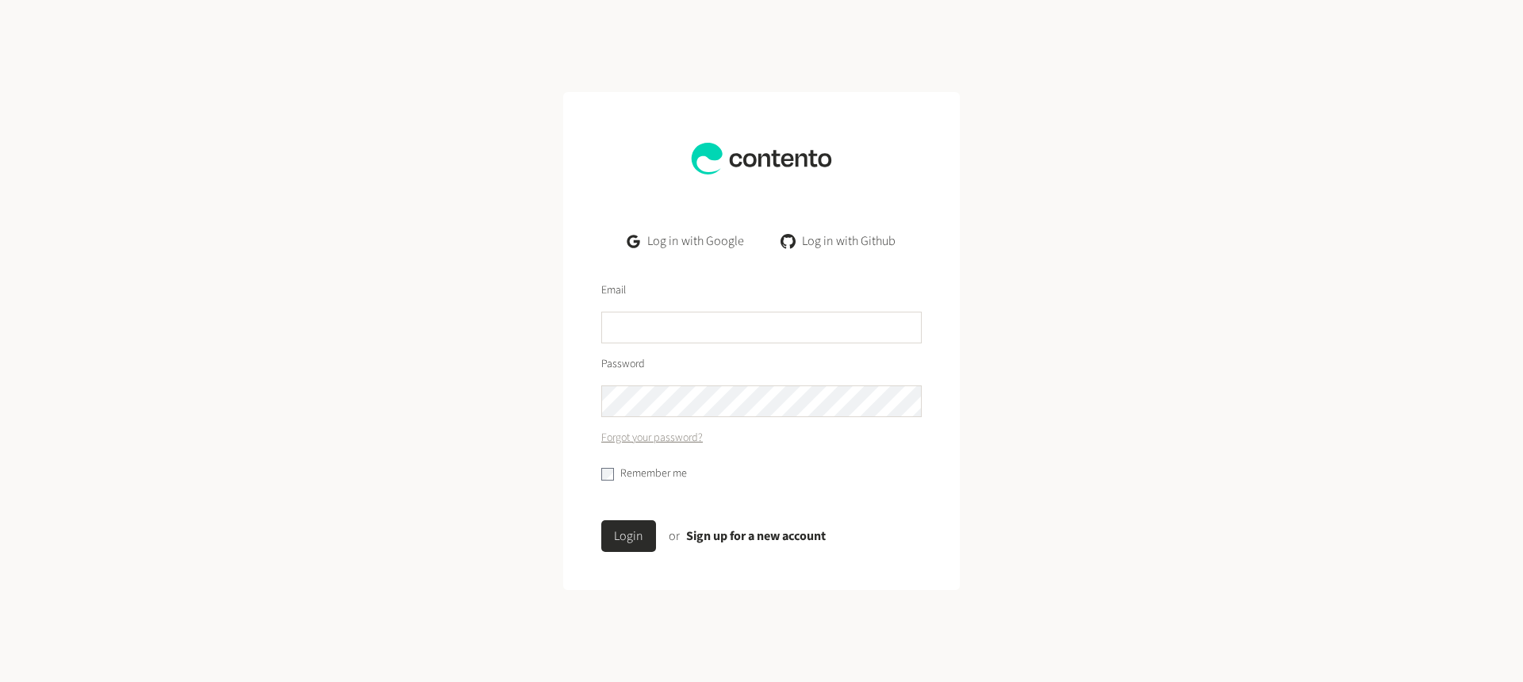
click at [697, 241] on link "Log in with Google" at bounding box center [686, 241] width 142 height 32
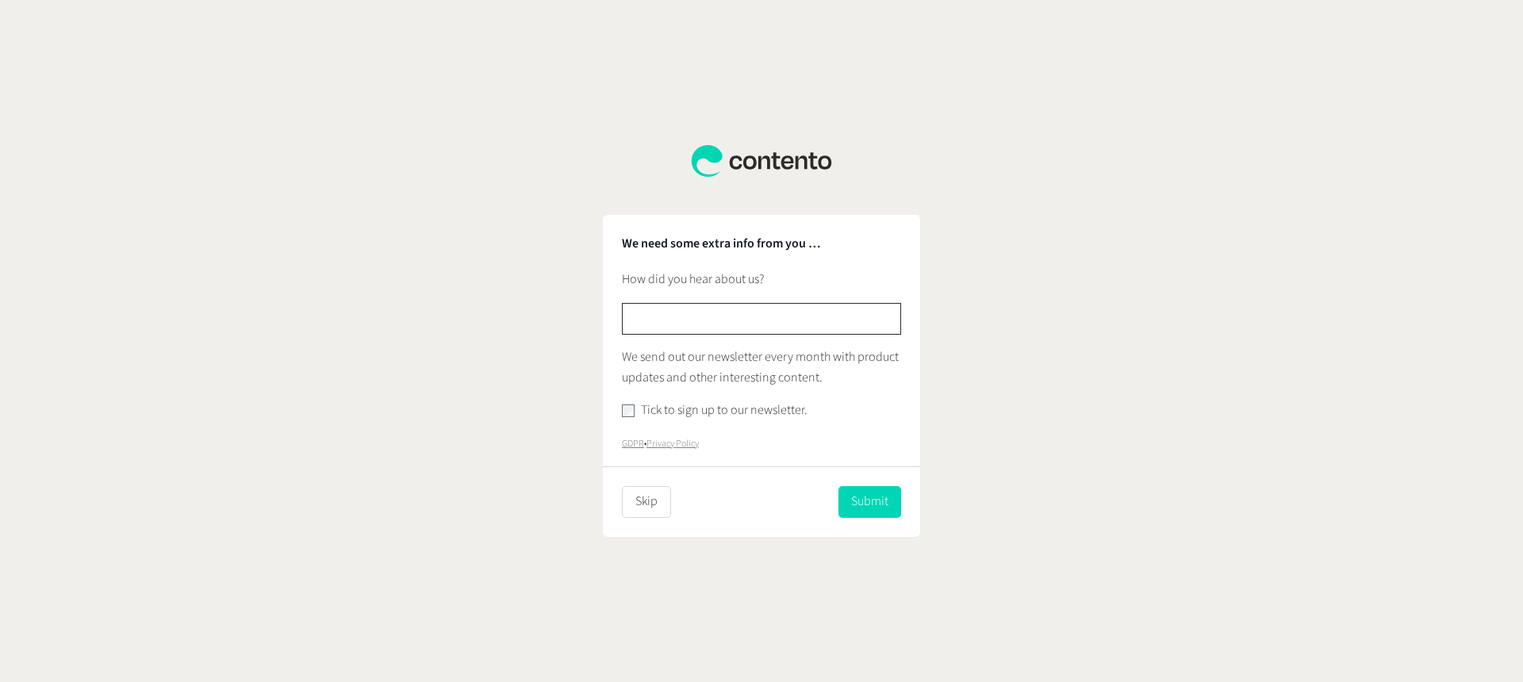
click at [683, 322] on input "text" at bounding box center [761, 319] width 279 height 32
paste input "**********"
type input "**********"
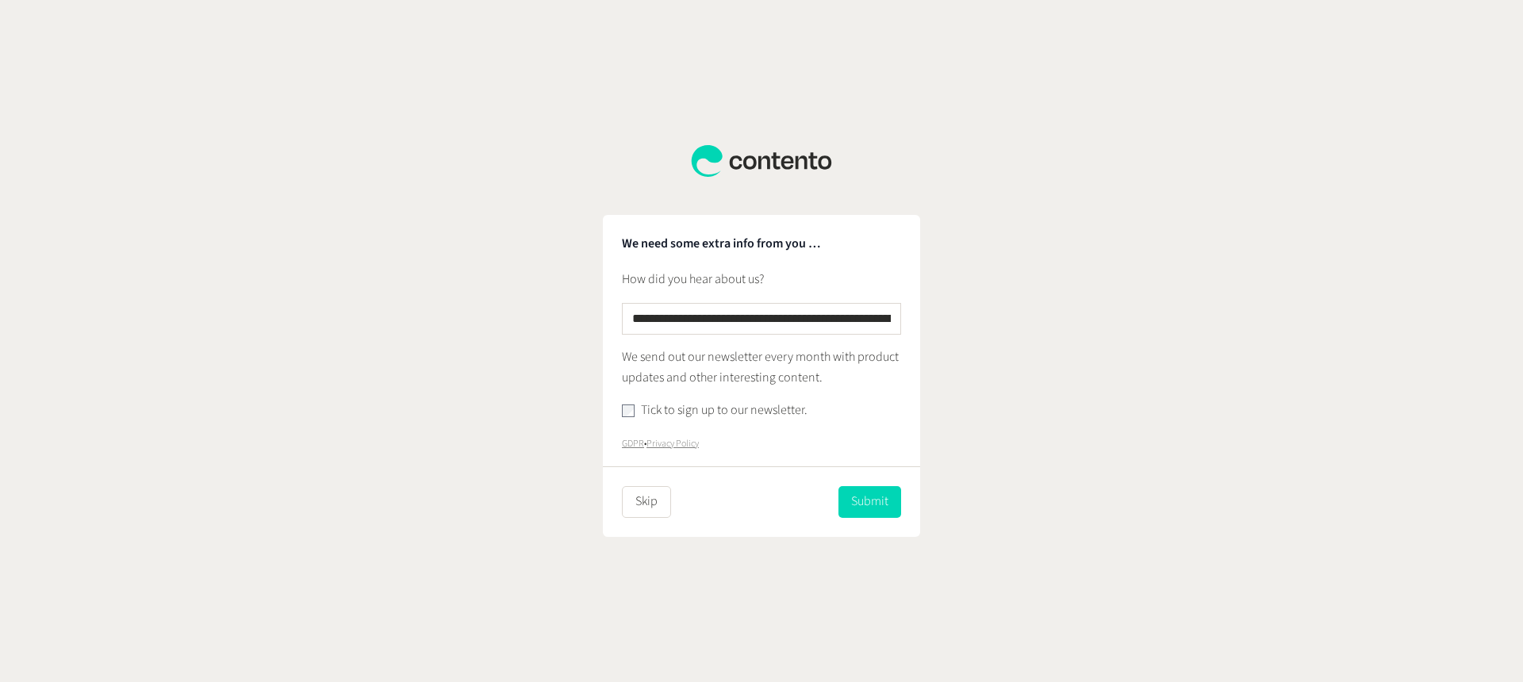
click at [620, 406] on form "**********" at bounding box center [761, 376] width 317 height 323
click at [636, 417] on div "Tick to sign up to our newsletter." at bounding box center [761, 411] width 279 height 21
click at [862, 514] on button "Submit" at bounding box center [870, 502] width 63 height 32
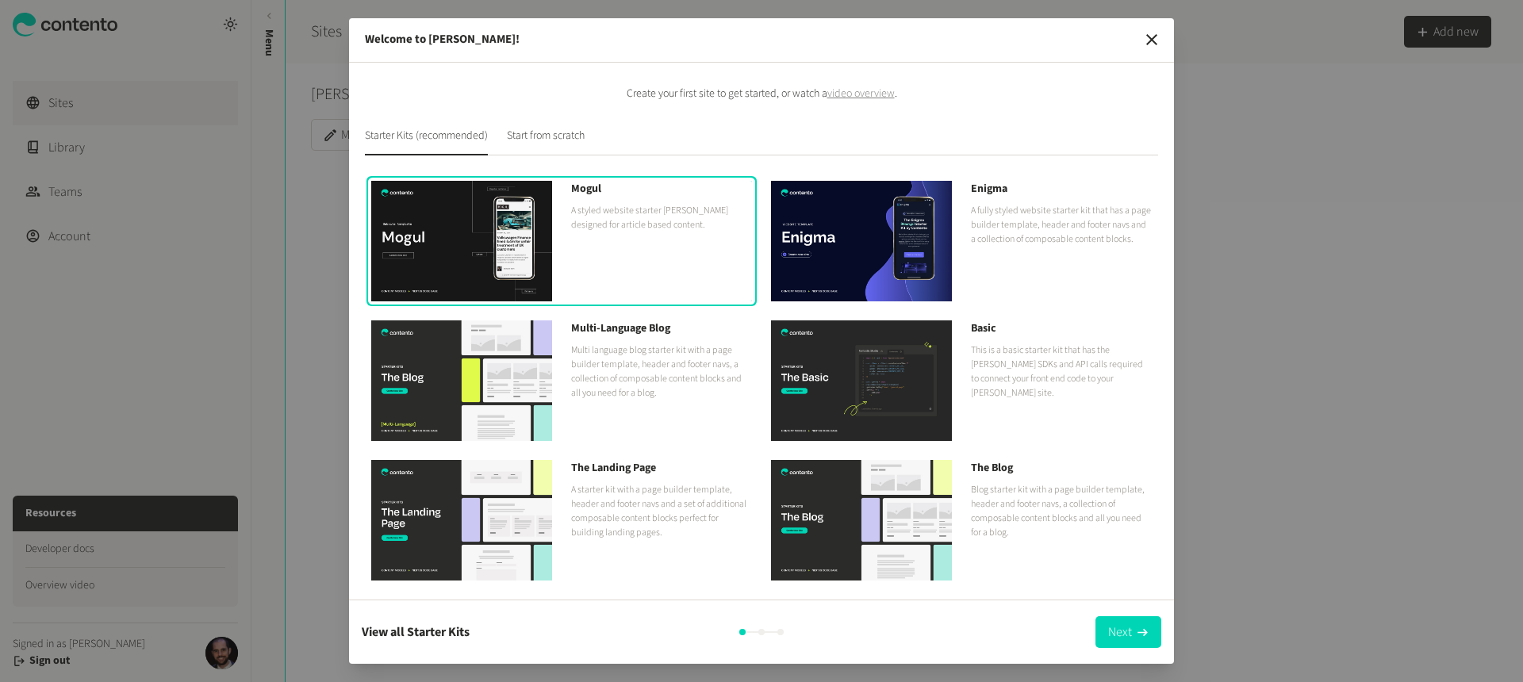
drag, startPoint x: 547, startPoint y: 142, endPoint x: 517, endPoint y: 142, distance: 30.9
click at [547, 142] on button "Start from scratch" at bounding box center [546, 142] width 78 height 28
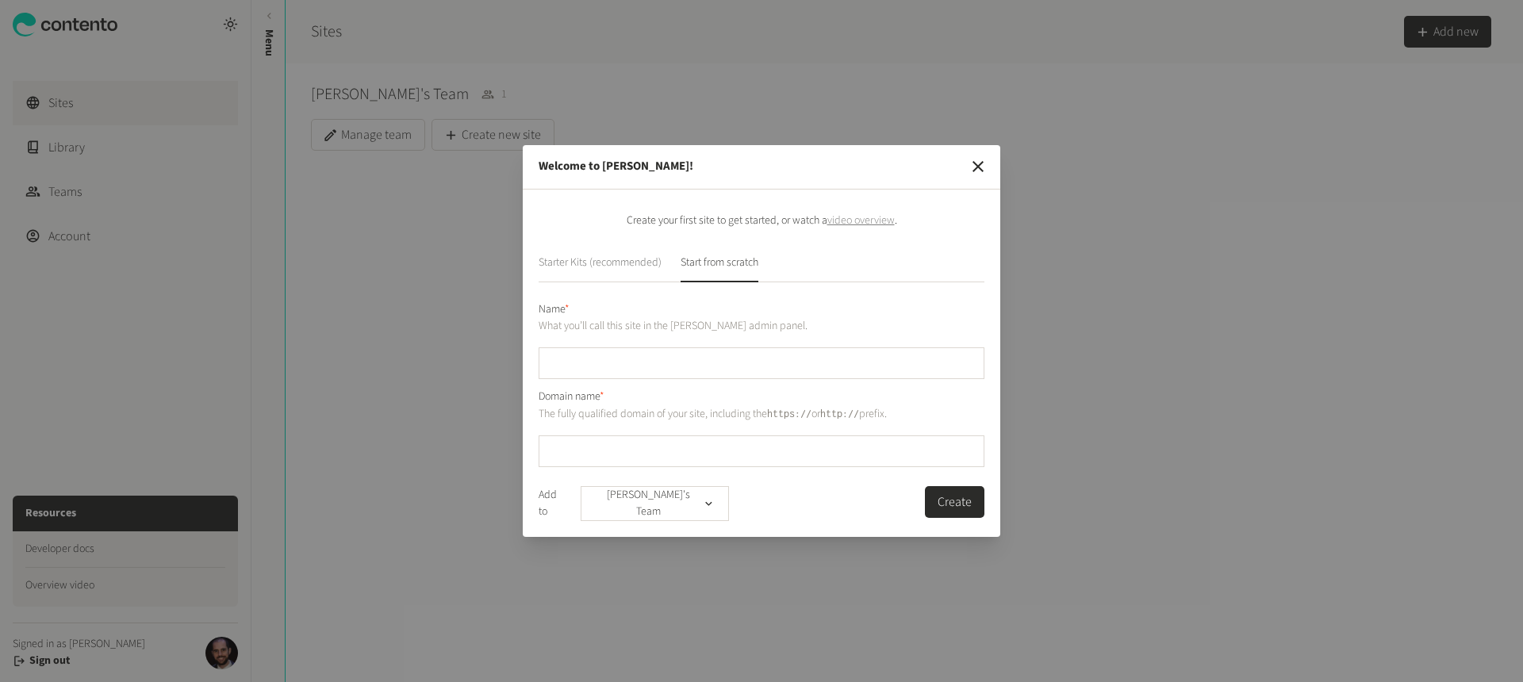
click at [584, 259] on button "Starter Kits (recommended)" at bounding box center [600, 269] width 123 height 28
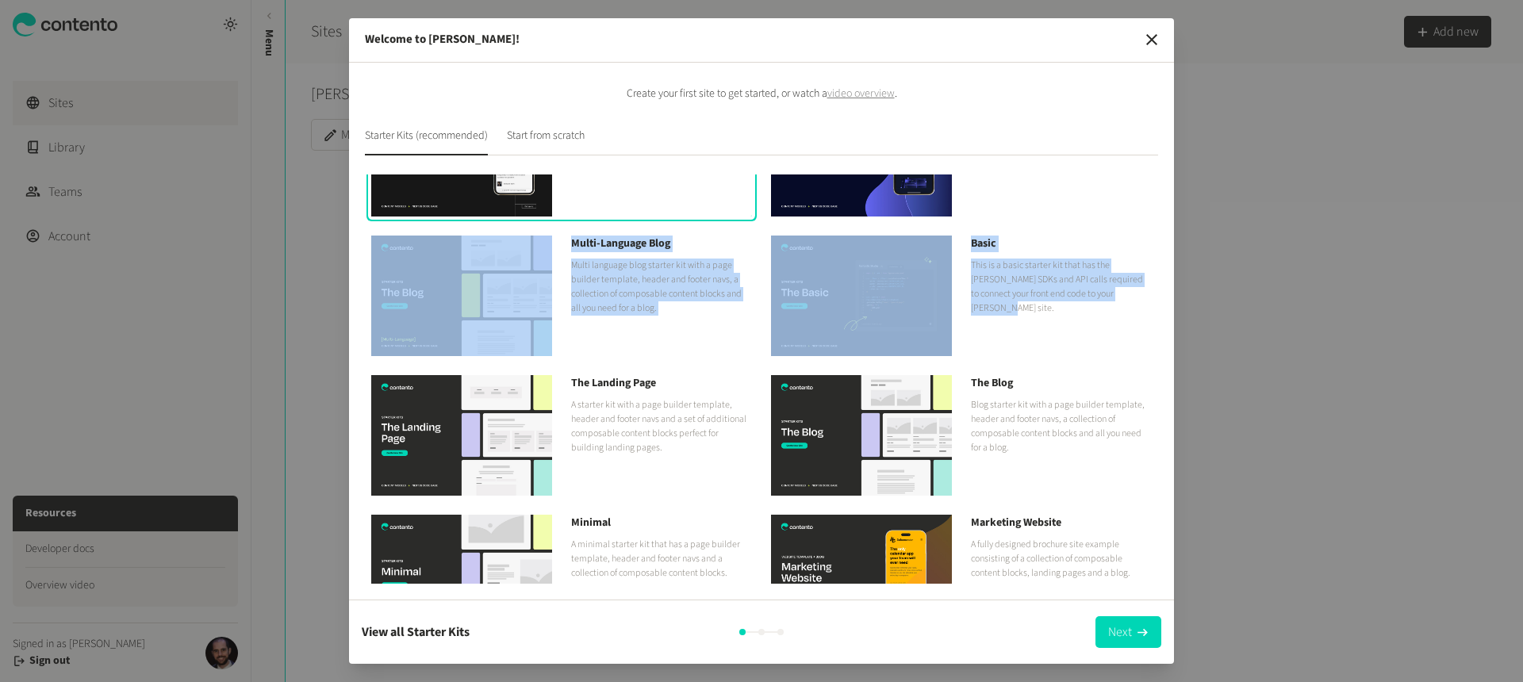
scroll to position [137, 0]
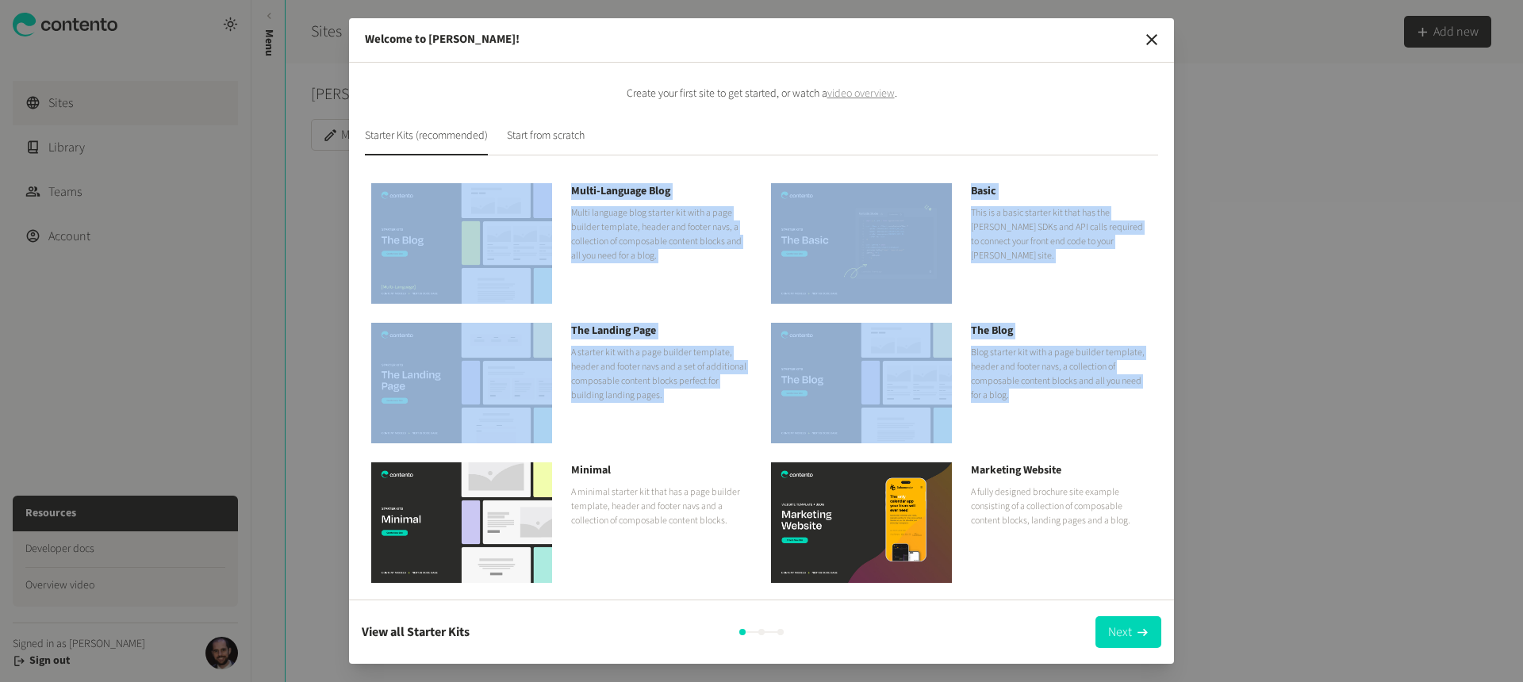
drag, startPoint x: 1158, startPoint y: 278, endPoint x: 1150, endPoint y: 401, distance: 123.2
click at [1156, 402] on div "Mogul A styled website starter kit designed for article based content. Enigma A…" at bounding box center [761, 379] width 793 height 409
click at [626, 363] on p "A starter kit with a page builder template, header and footer navs and a set of…" at bounding box center [661, 374] width 181 height 57
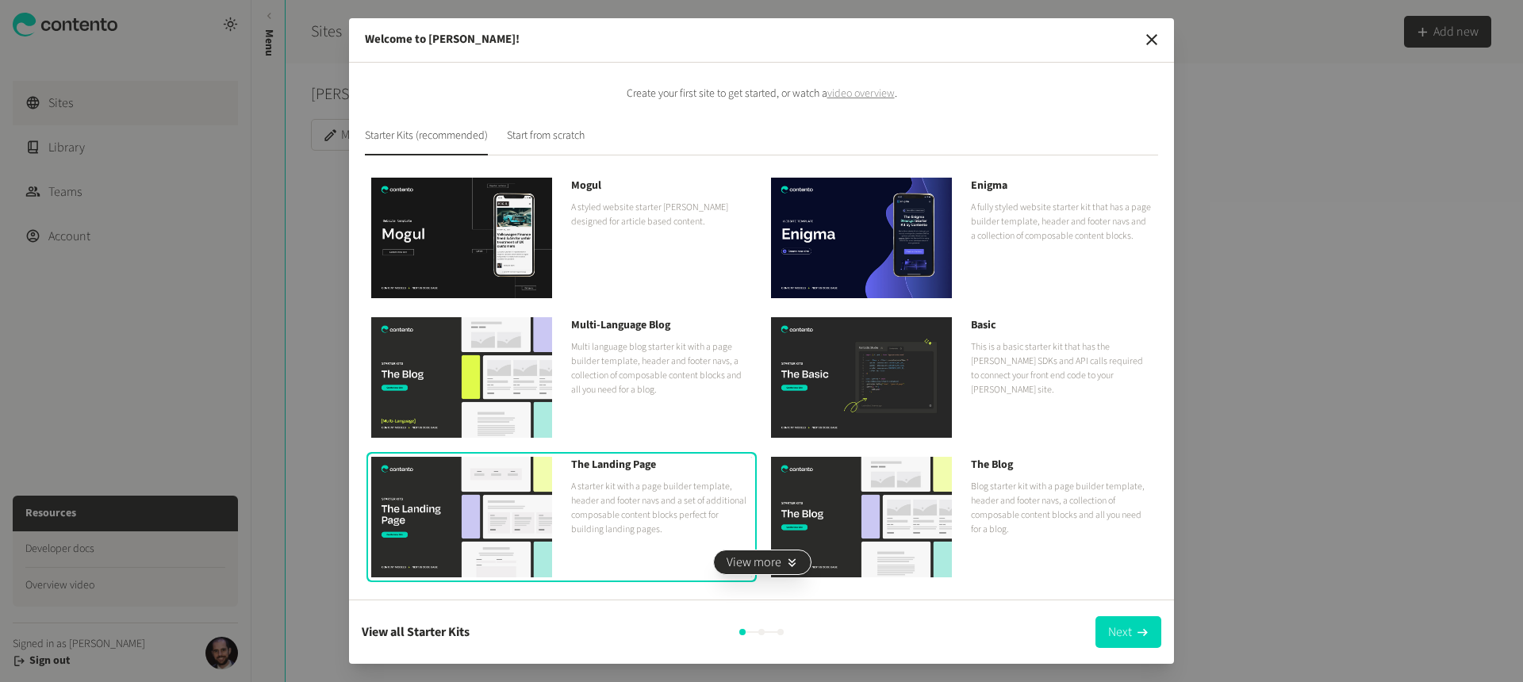
scroll to position [0, 0]
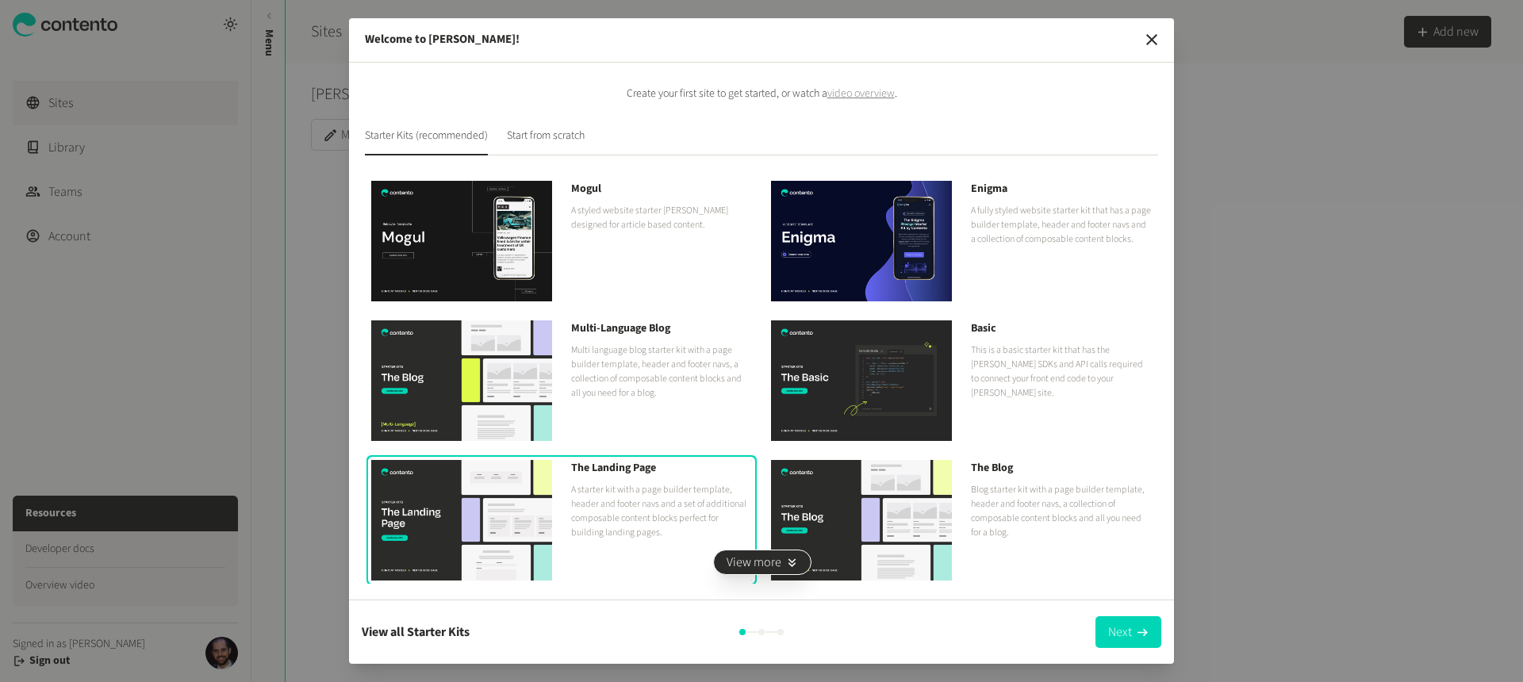
click at [977, 236] on p "A fully styled website starter kit that has a page builder template, header and…" at bounding box center [1061, 225] width 181 height 43
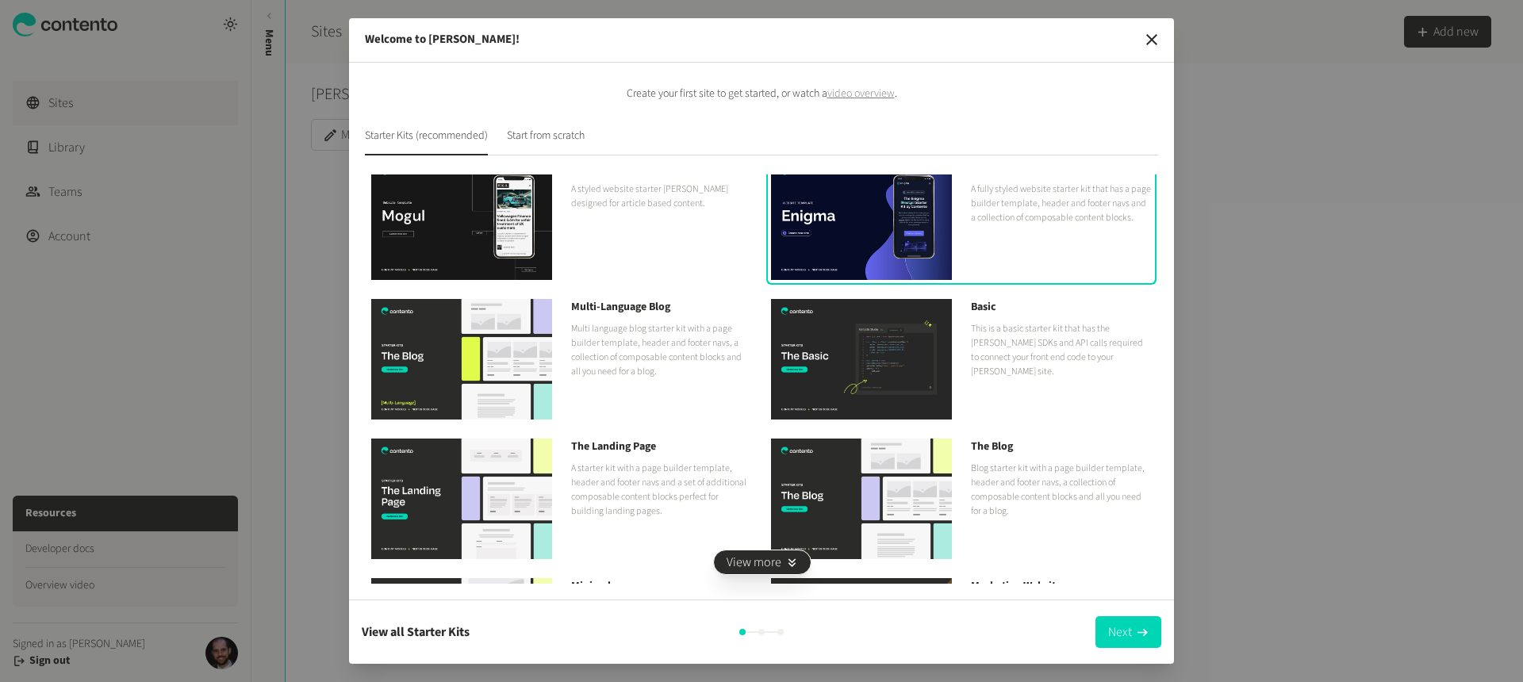
scroll to position [137, 0]
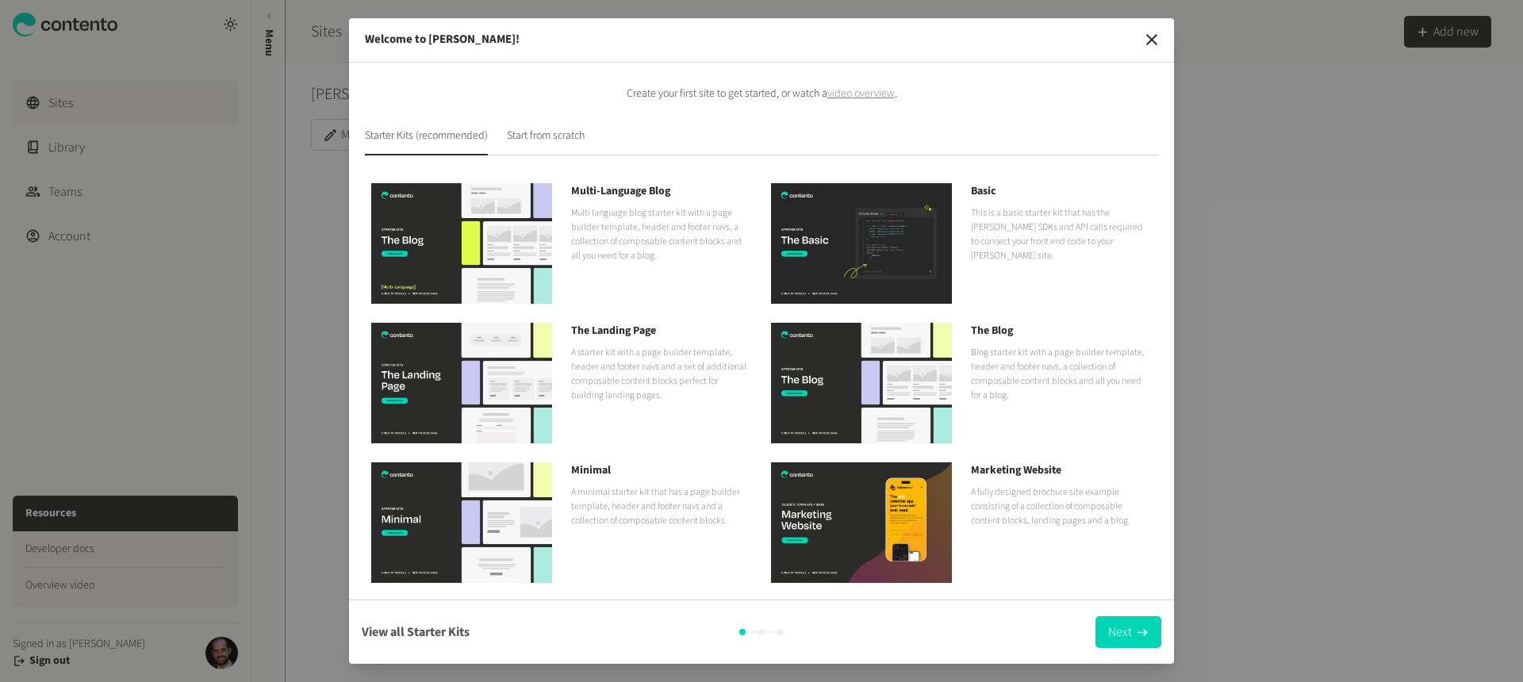
click at [405, 633] on button "View all Starter Kits" at bounding box center [416, 632] width 108 height 32
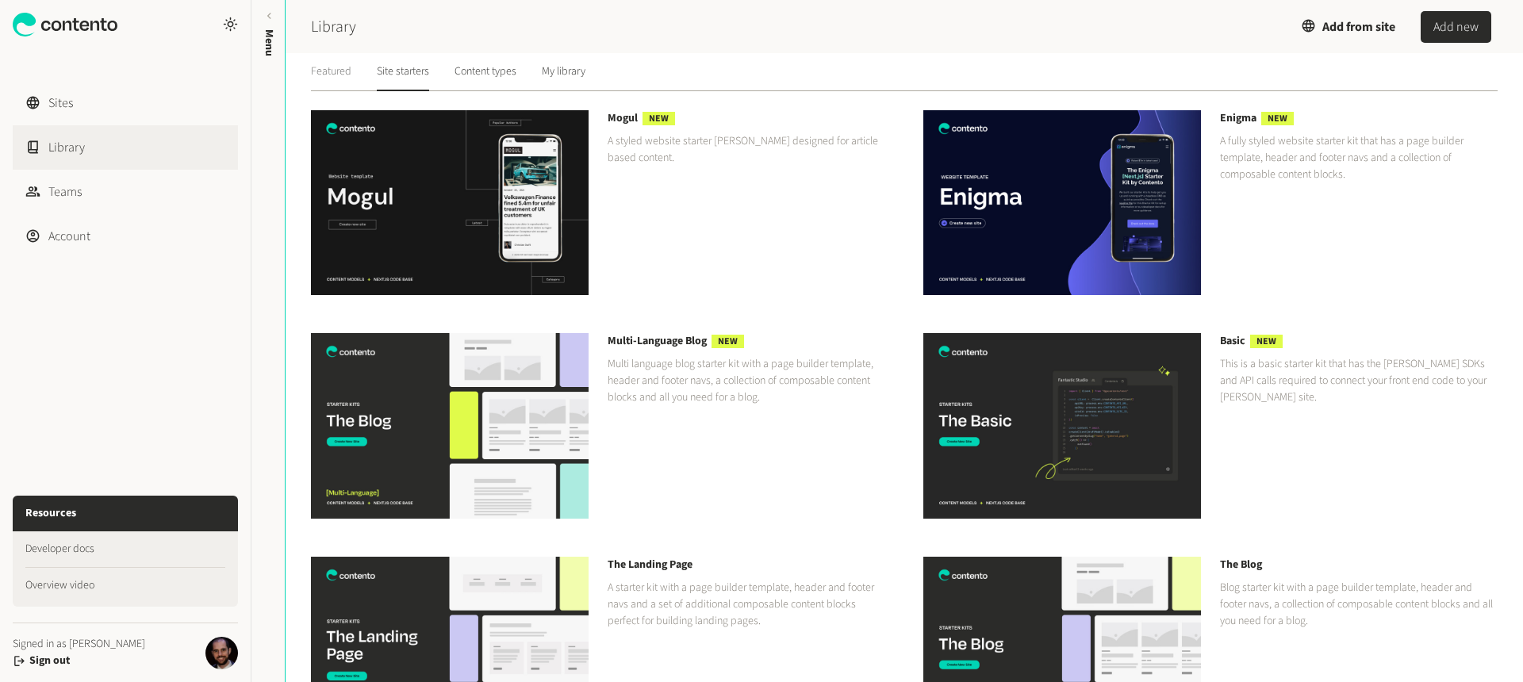
click at [330, 76] on link "Featured" at bounding box center [331, 72] width 40 height 38
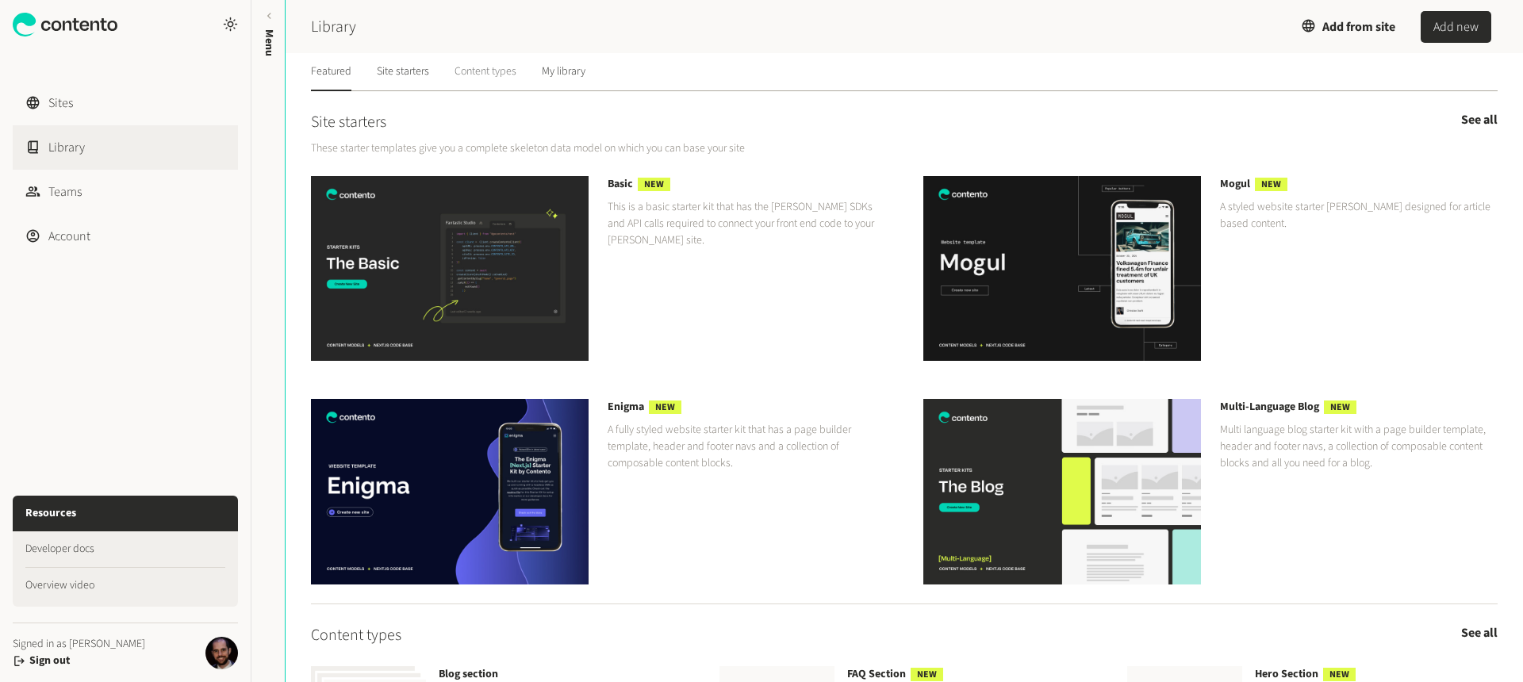
click at [478, 55] on link "Content types" at bounding box center [486, 72] width 62 height 38
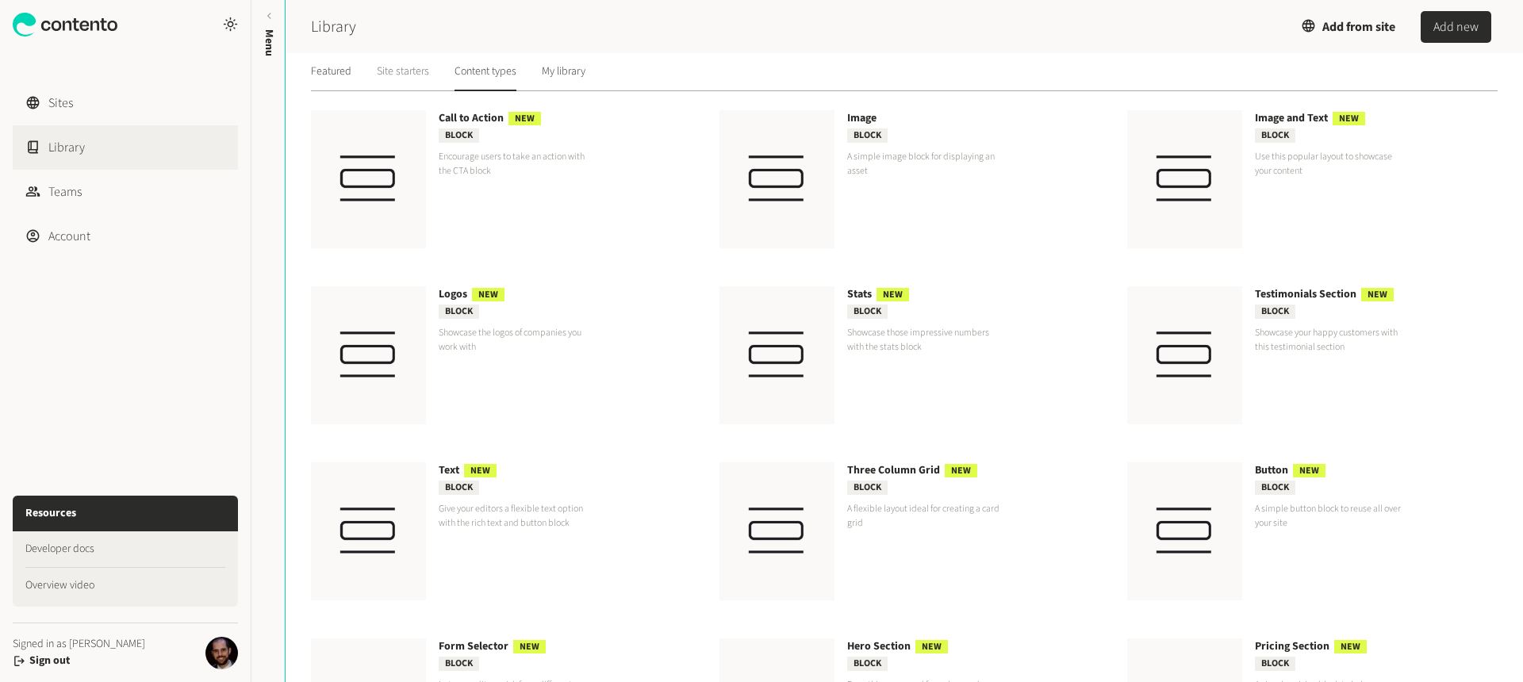
click at [419, 71] on link "Site starters" at bounding box center [403, 72] width 52 height 38
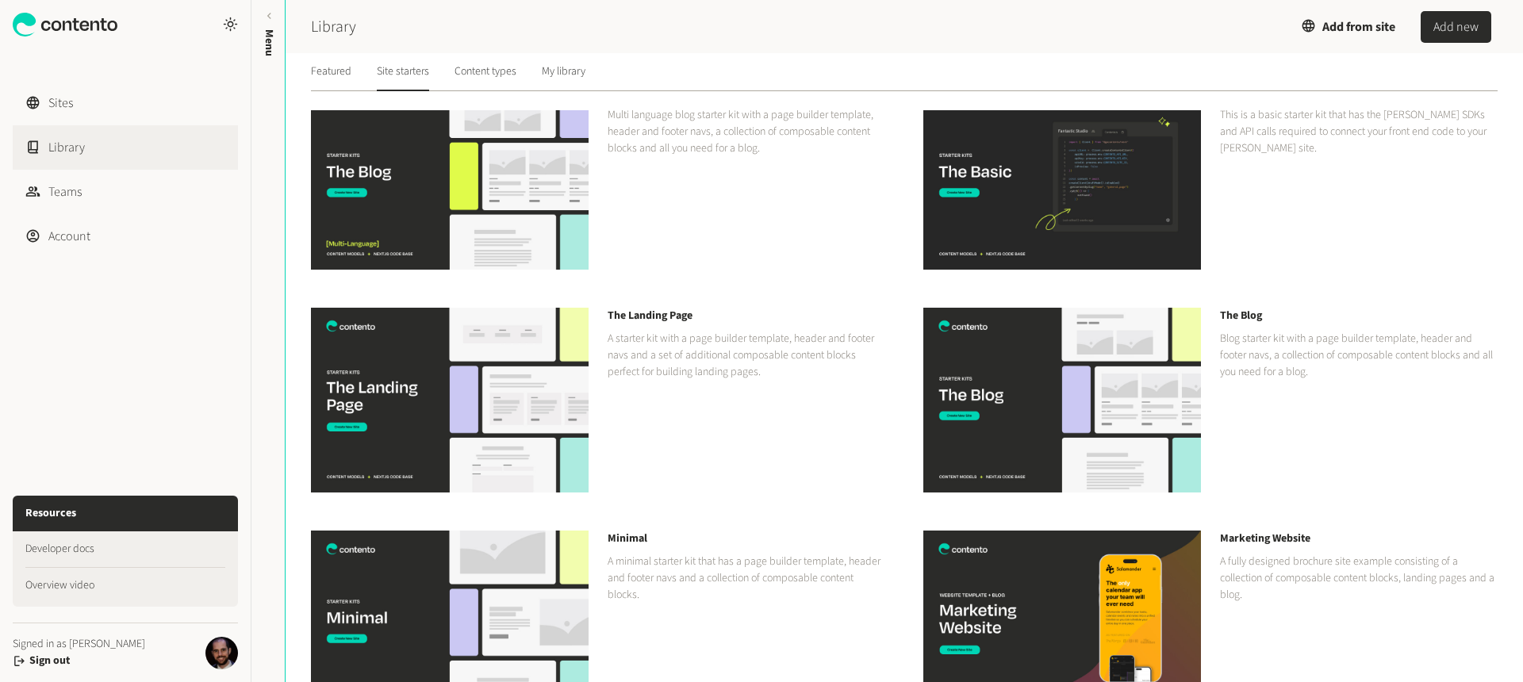
scroll to position [267, 0]
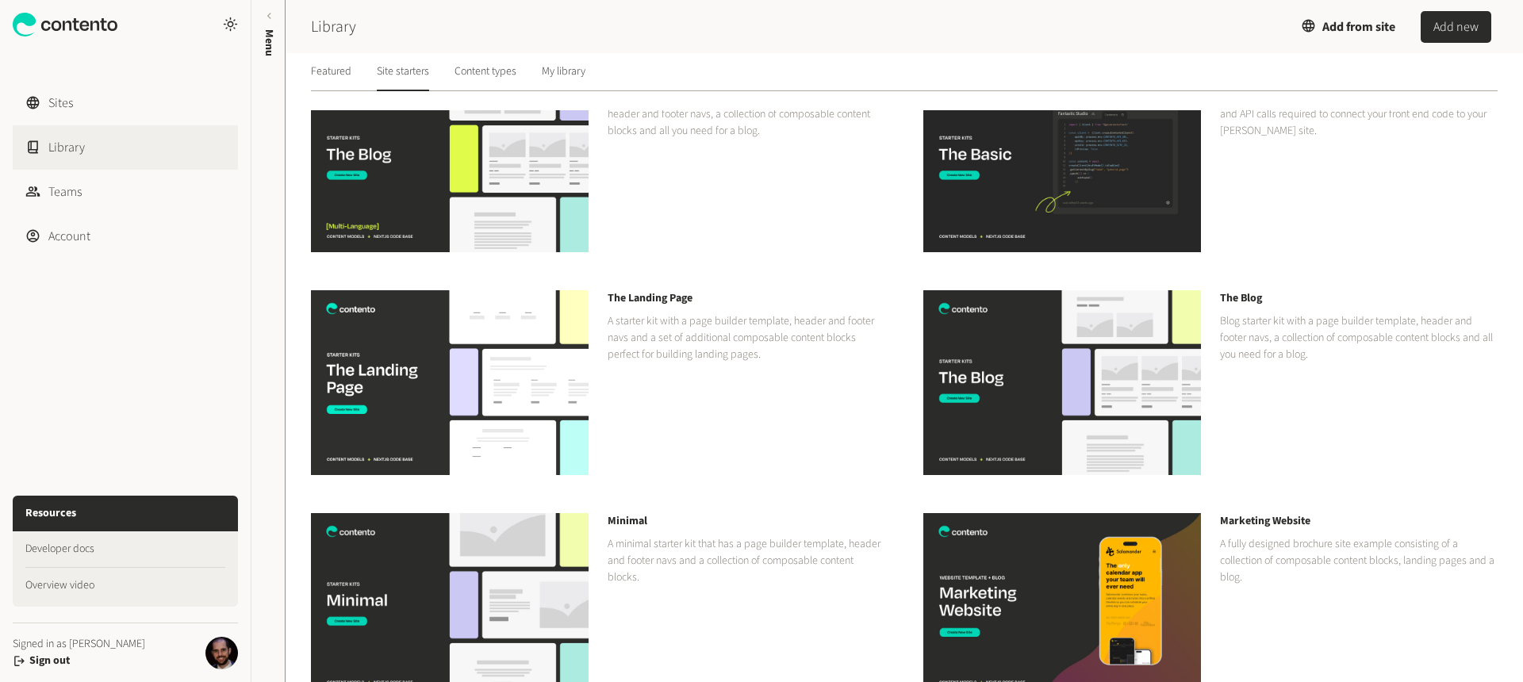
click at [686, 357] on div "The Landing Page A starter kit with a page builder template, header and footer …" at bounding box center [747, 382] width 278 height 185
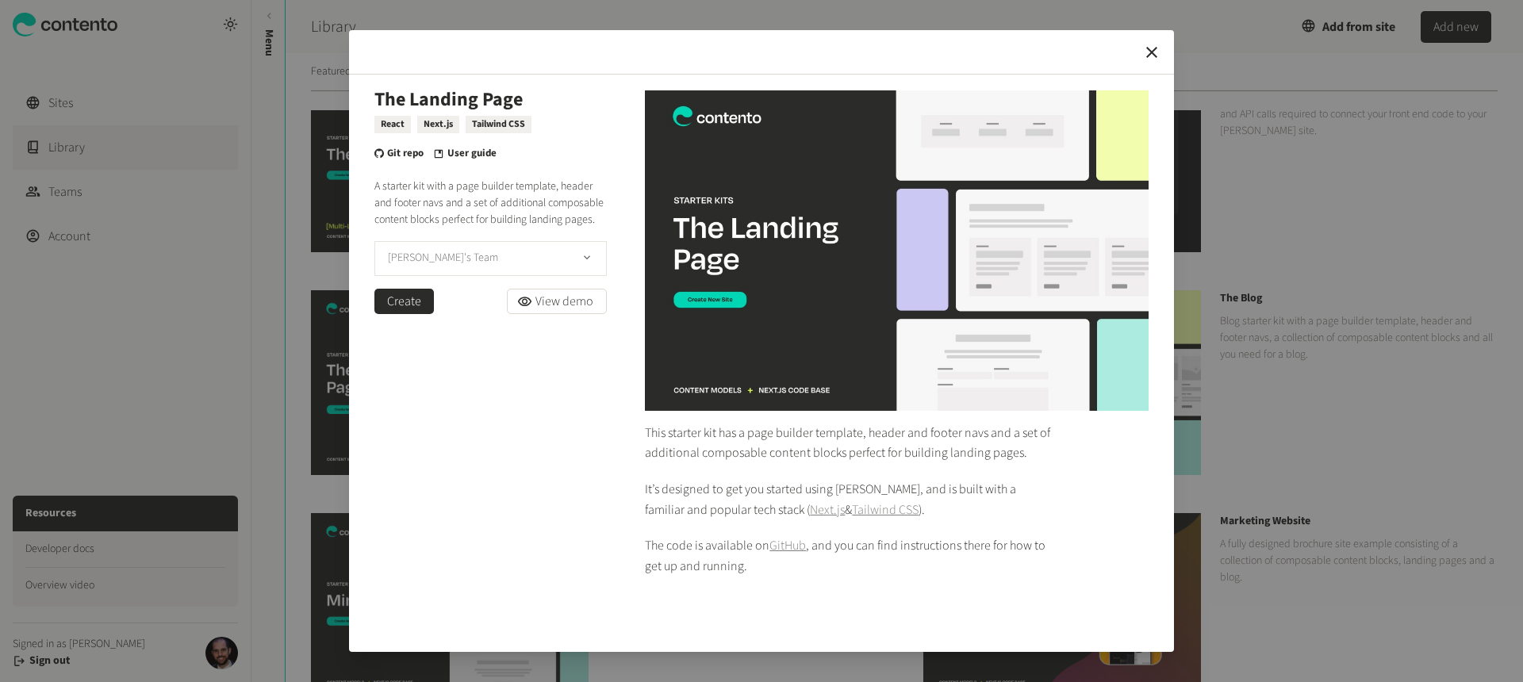
click at [504, 276] on button "[PERSON_NAME]'s Team" at bounding box center [490, 258] width 232 height 35
click at [506, 275] on button "[PERSON_NAME]'s Team" at bounding box center [490, 258] width 232 height 35
click at [559, 314] on link "View demo" at bounding box center [557, 301] width 100 height 25
click at [1150, 48] on icon "button" at bounding box center [1152, 52] width 19 height 19
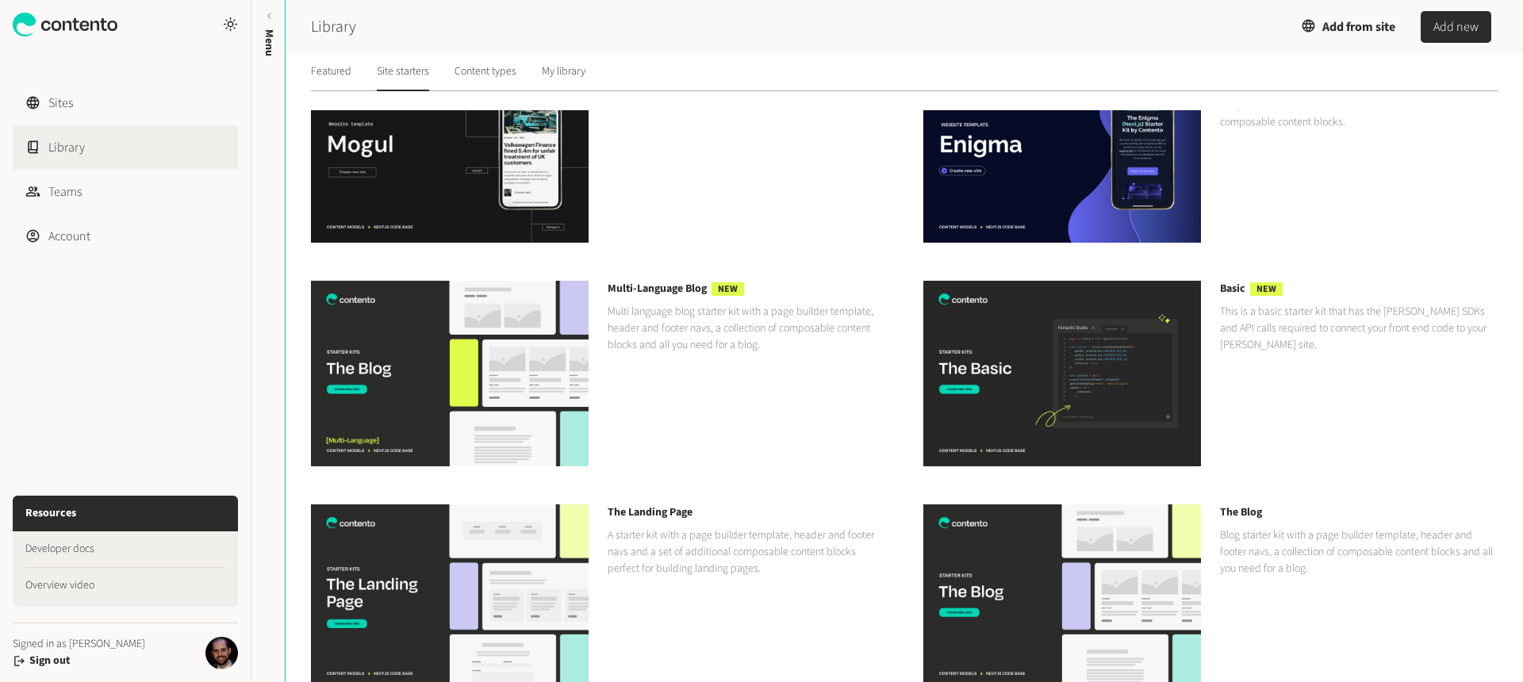
scroll to position [40, 0]
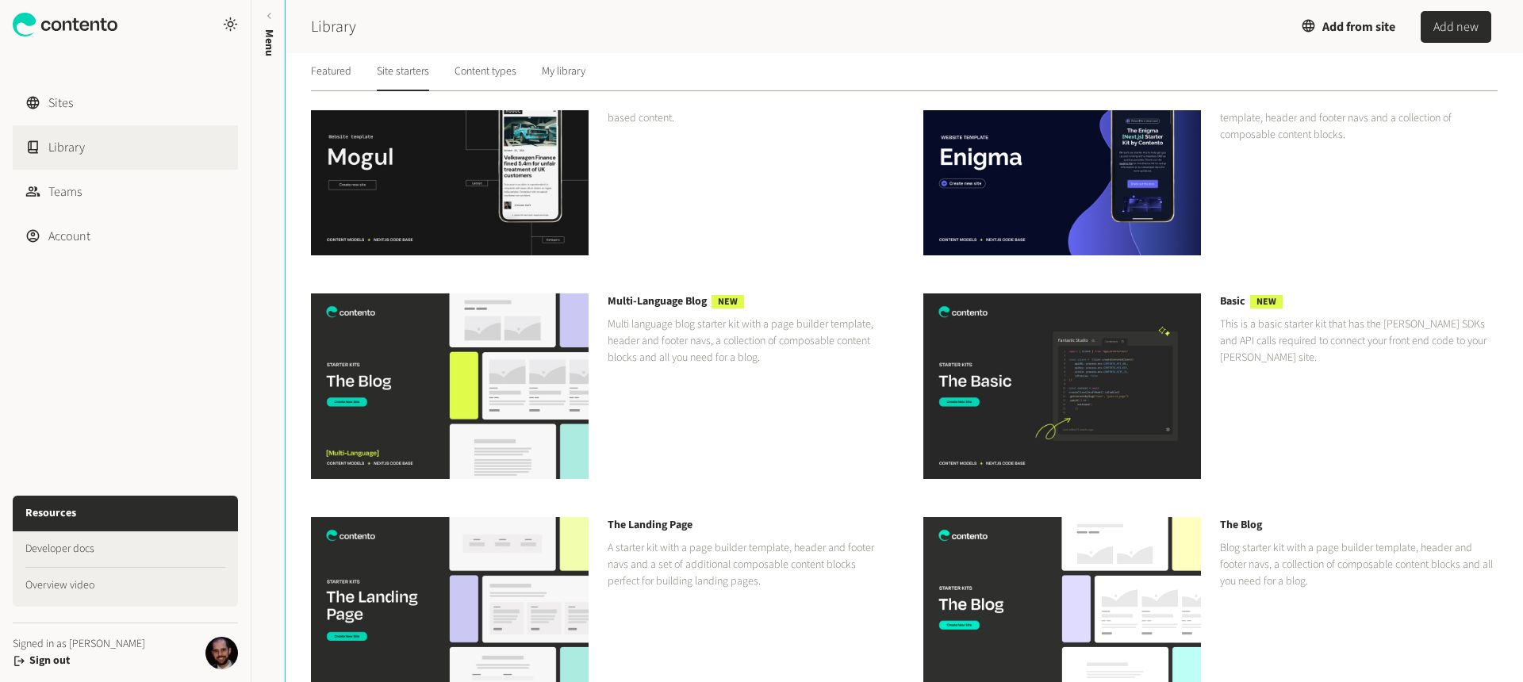
click at [1231, 523] on h3 "The Blog" at bounding box center [1359, 525] width 278 height 17
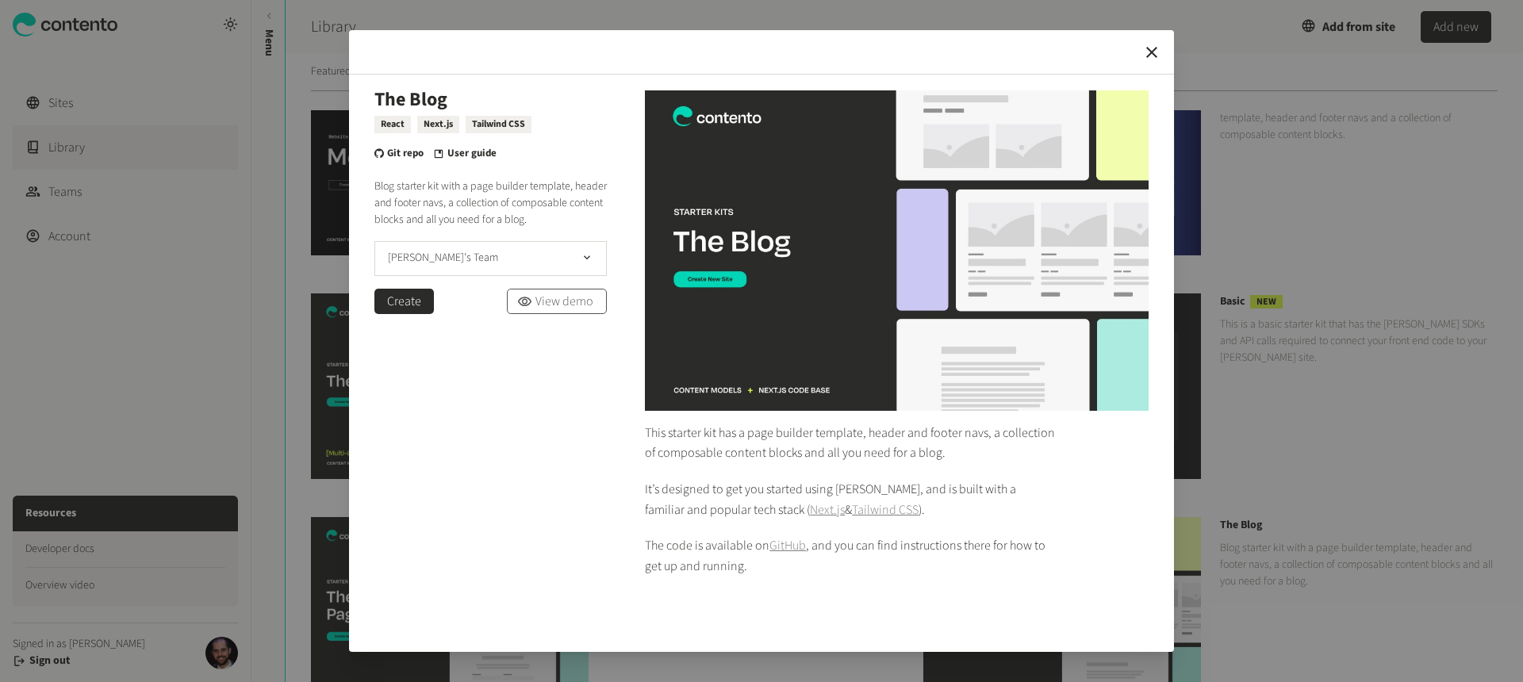
click at [569, 314] on link "View demo" at bounding box center [557, 301] width 100 height 25
click at [397, 314] on button "Create" at bounding box center [404, 301] width 60 height 25
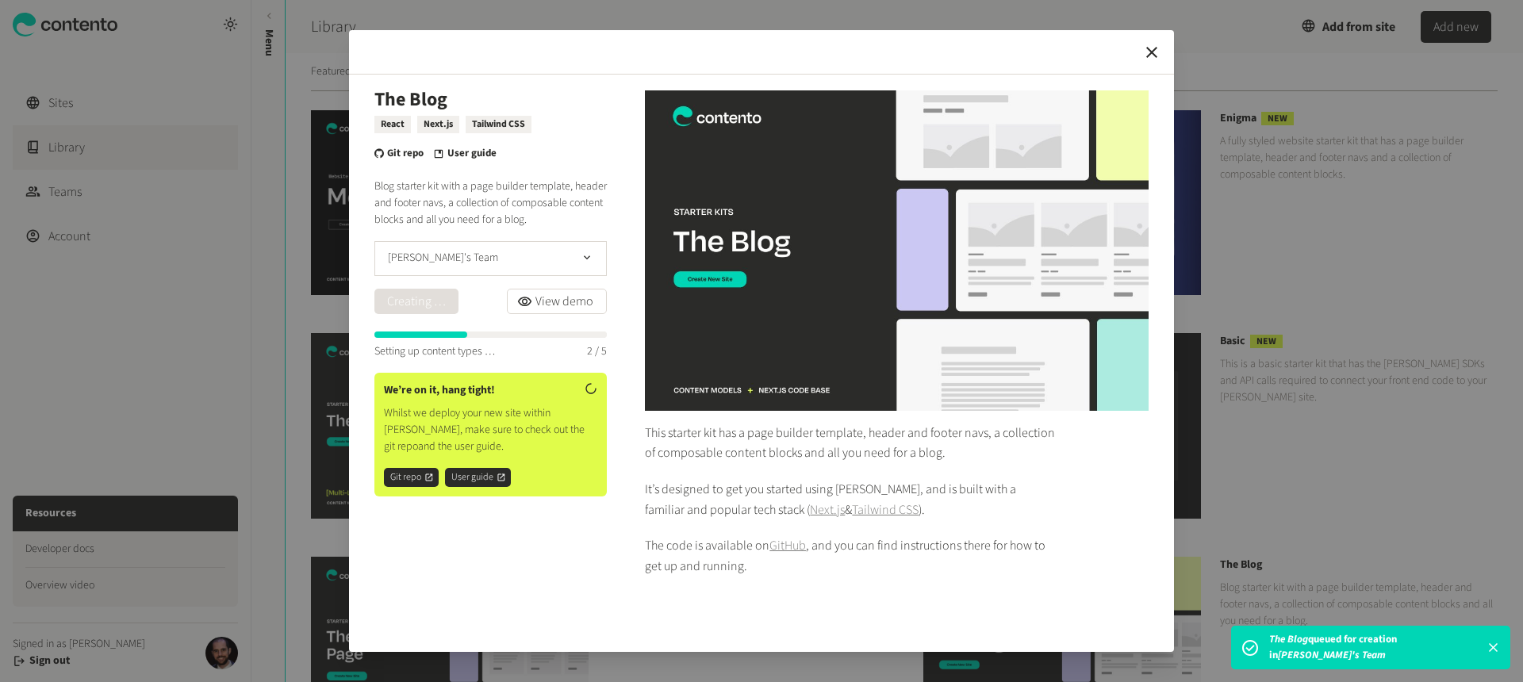
click at [424, 483] on icon at bounding box center [429, 477] width 10 height 11
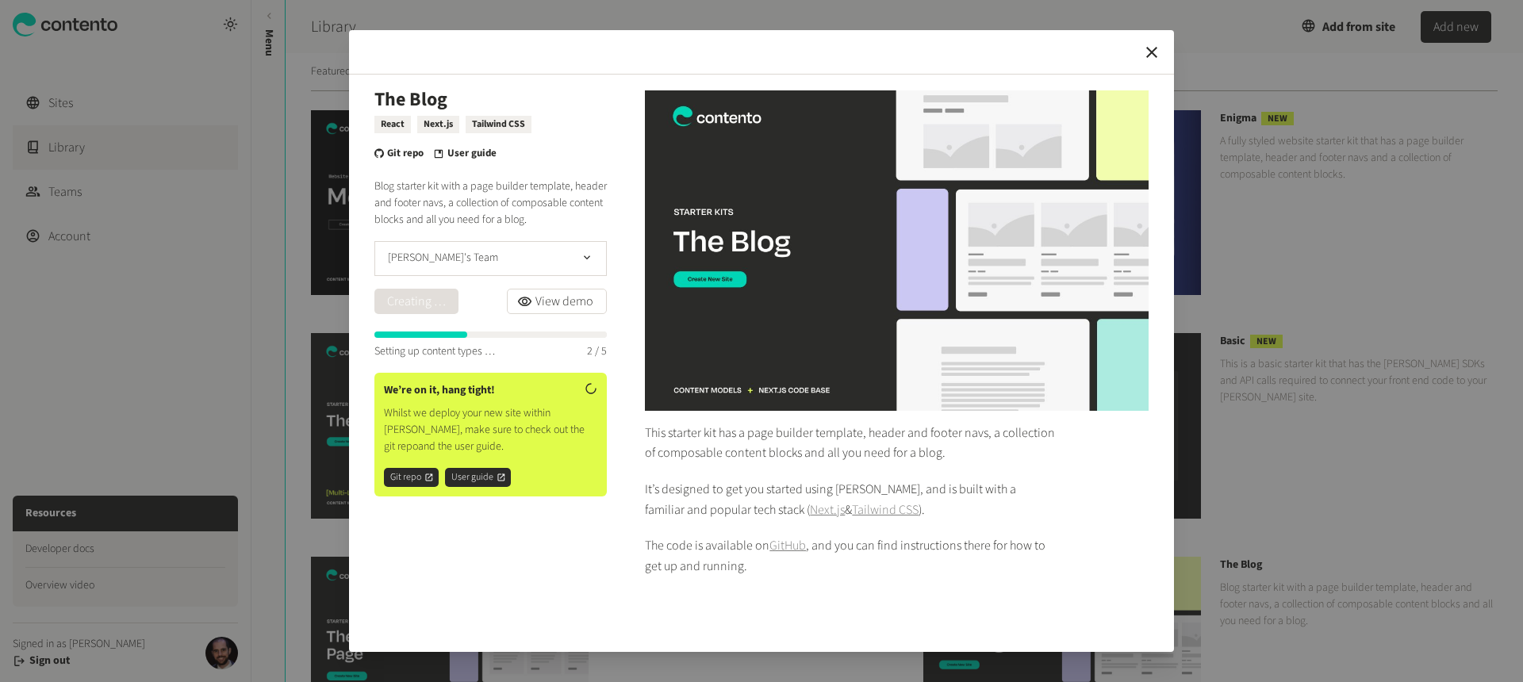
click at [492, 487] on link "User guide" at bounding box center [478, 477] width 66 height 19
click at [1153, 52] on icon "button" at bounding box center [1151, 52] width 11 height 11
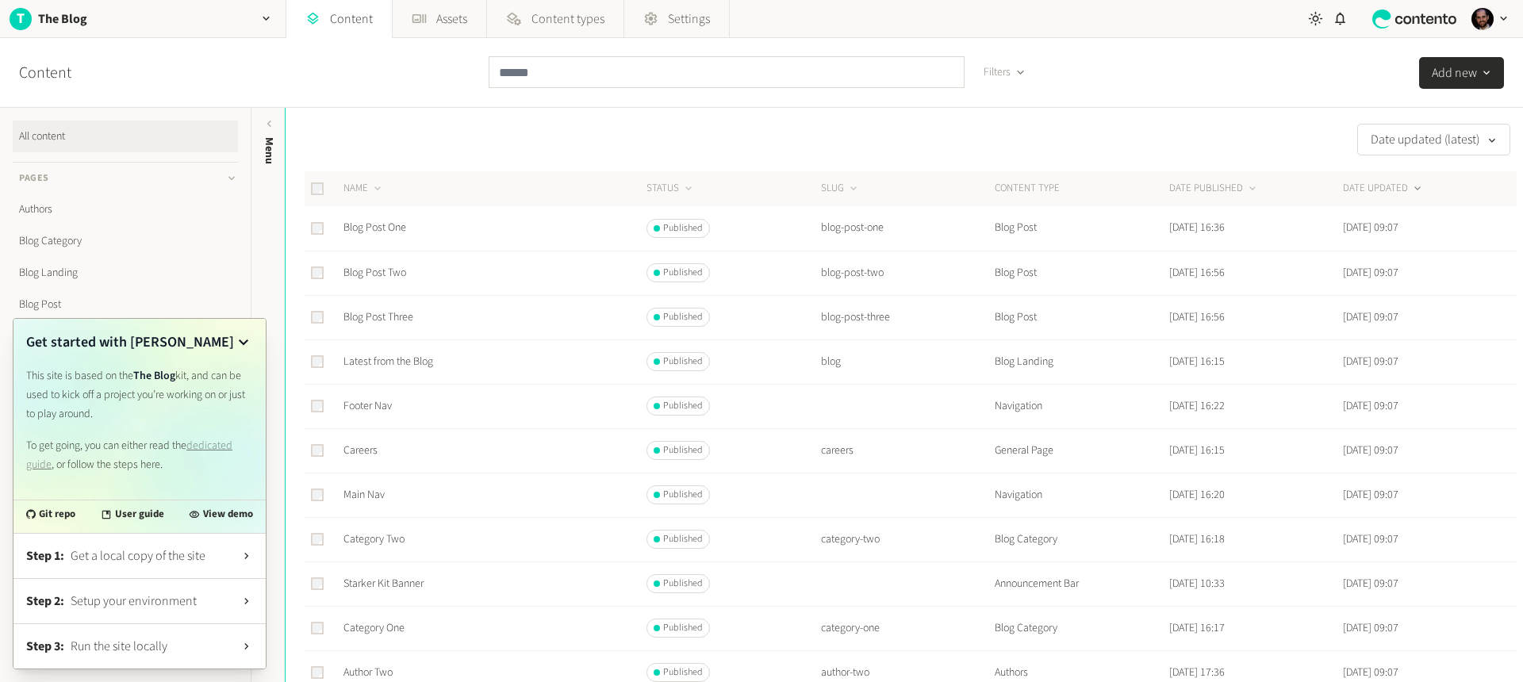
click at [214, 442] on link "dedicated guide" at bounding box center [129, 455] width 206 height 35
click at [187, 558] on span "Get a local copy of the site" at bounding box center [152, 556] width 163 height 19
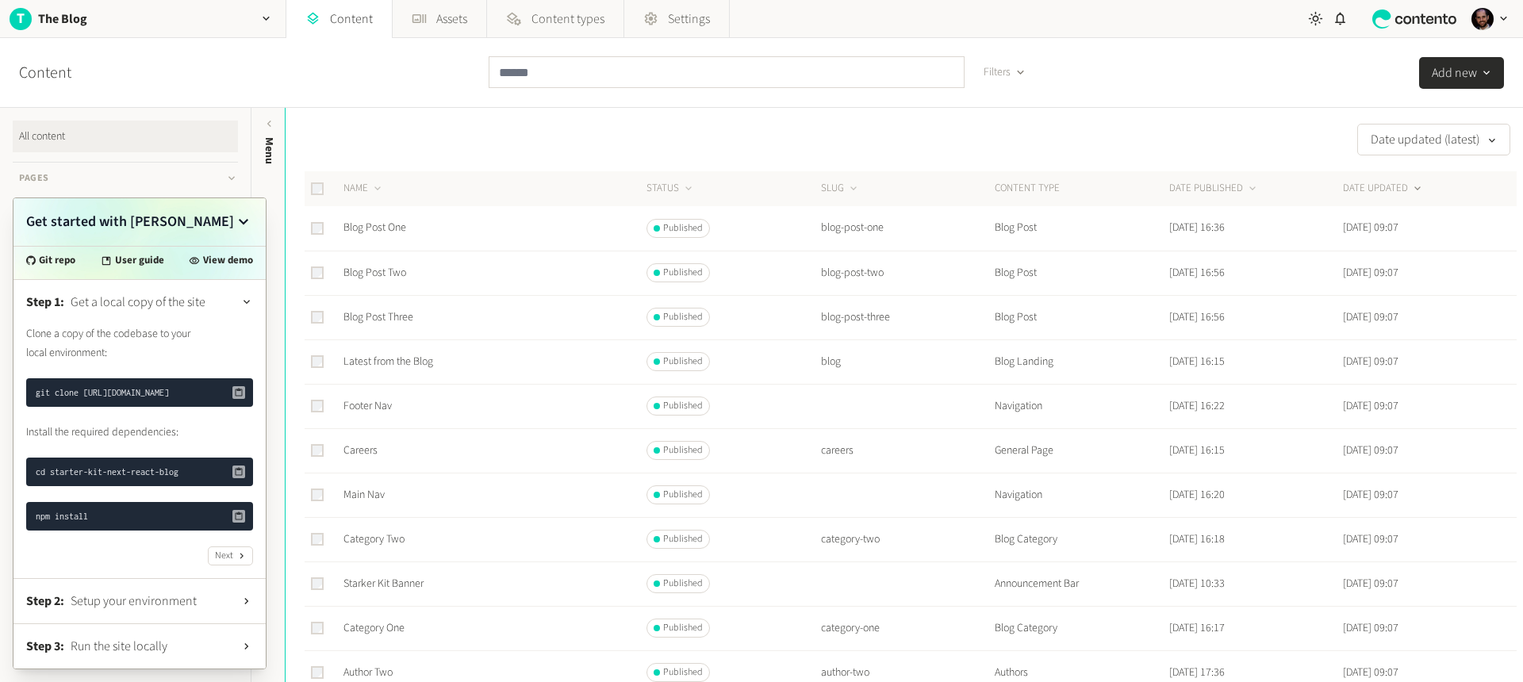
scroll to position [0, 111]
drag, startPoint x: 85, startPoint y: 383, endPoint x: 230, endPoint y: 385, distance: 145.2
click at [234, 379] on div "git clone [URL][DOMAIN_NAME]" at bounding box center [139, 392] width 227 height 29
copy div "[URL][DOMAIN_NAME]"
click at [236, 474] on icon at bounding box center [239, 472] width 7 height 8
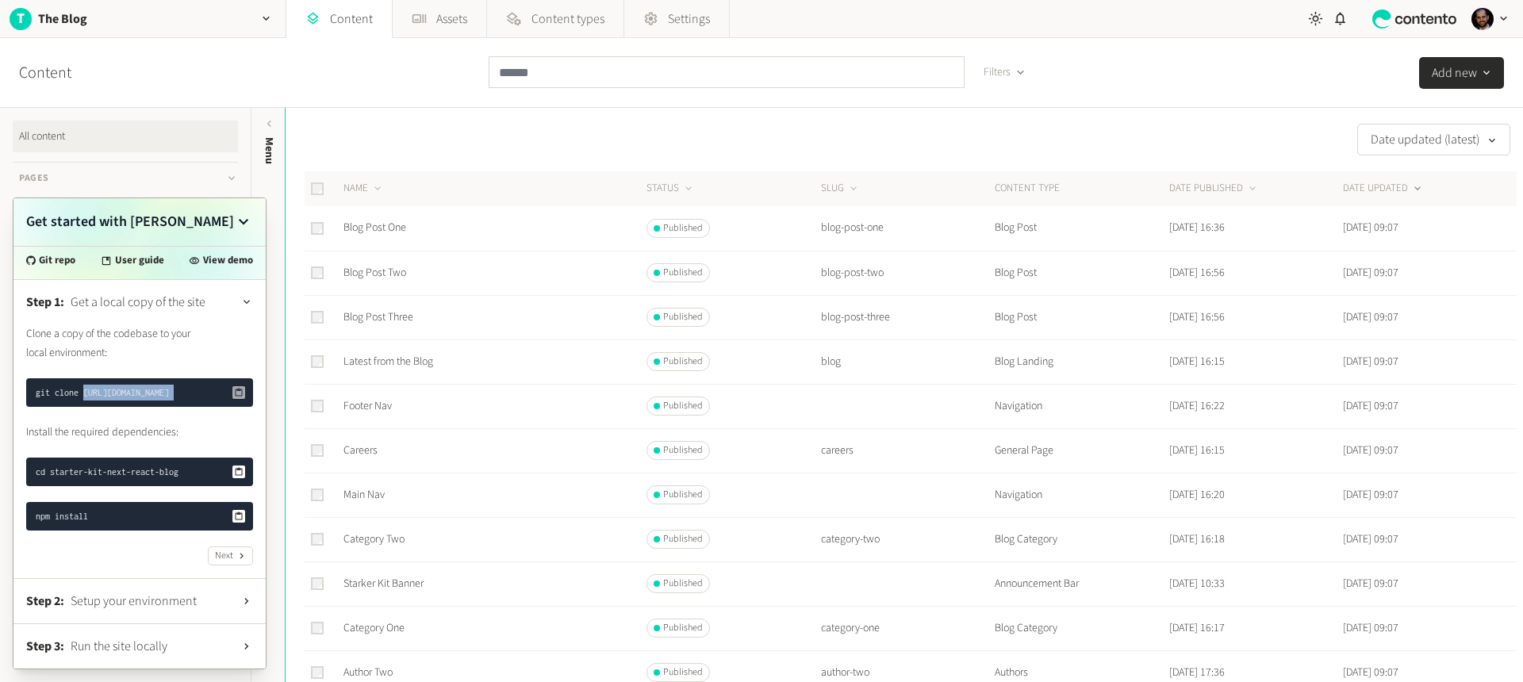
click at [240, 514] on icon at bounding box center [239, 517] width 7 height 8
click at [174, 593] on span "Setup your environment" at bounding box center [152, 601] width 163 height 19
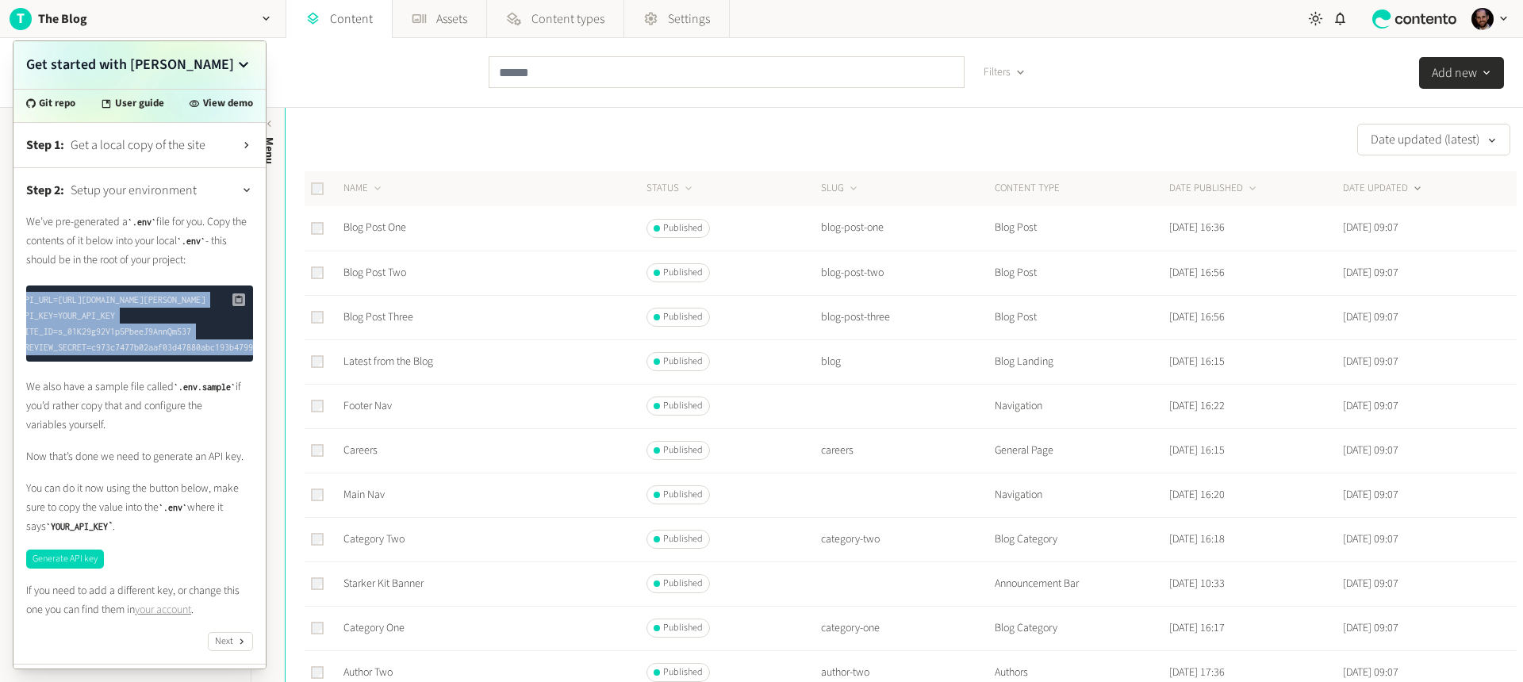
scroll to position [0, 220]
drag, startPoint x: 36, startPoint y: 295, endPoint x: 233, endPoint y: 321, distance: 198.4
click at [261, 348] on div "Step 1: Get a local copy of the site Step 2: Setup your environment We’ve pre-g…" at bounding box center [139, 396] width 252 height 546
click at [234, 302] on icon at bounding box center [239, 300] width 10 height 10
click at [234, 298] on icon at bounding box center [239, 300] width 10 height 10
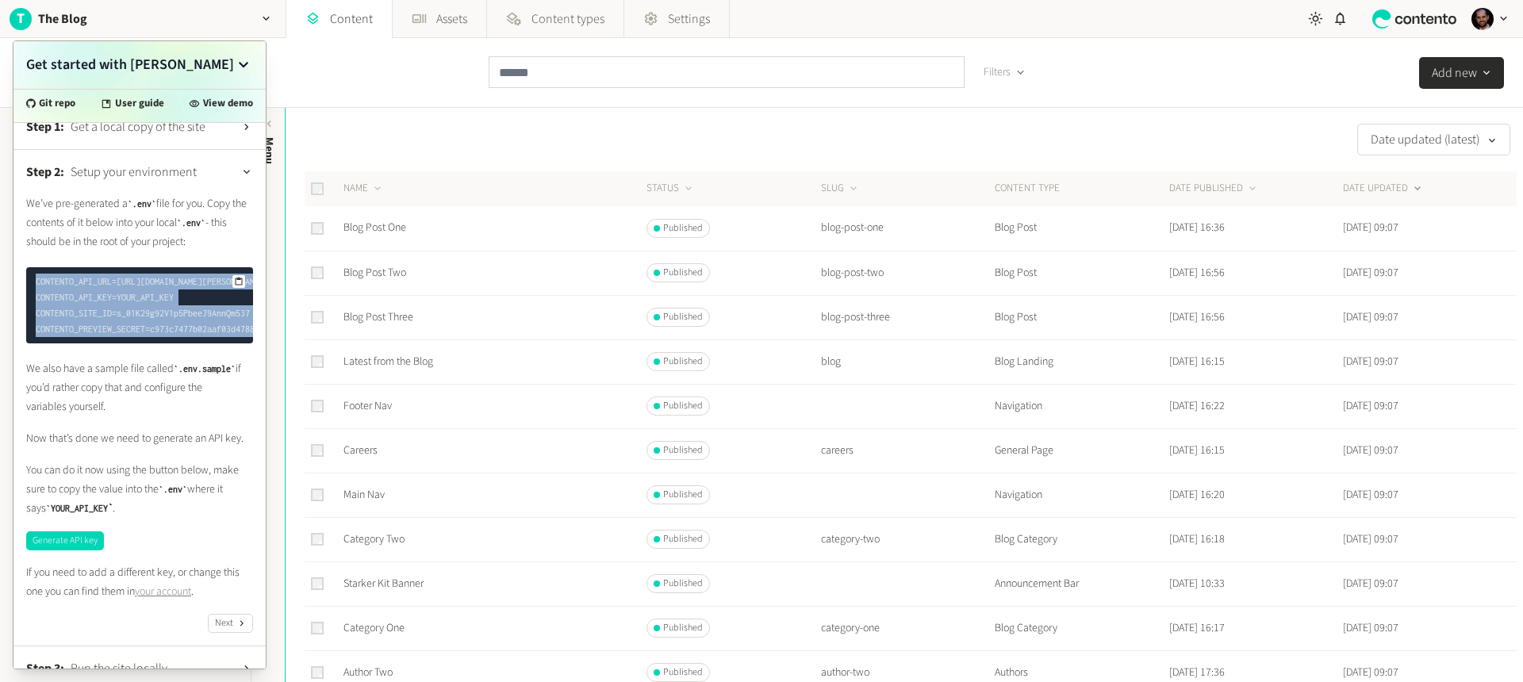
scroll to position [23, 0]
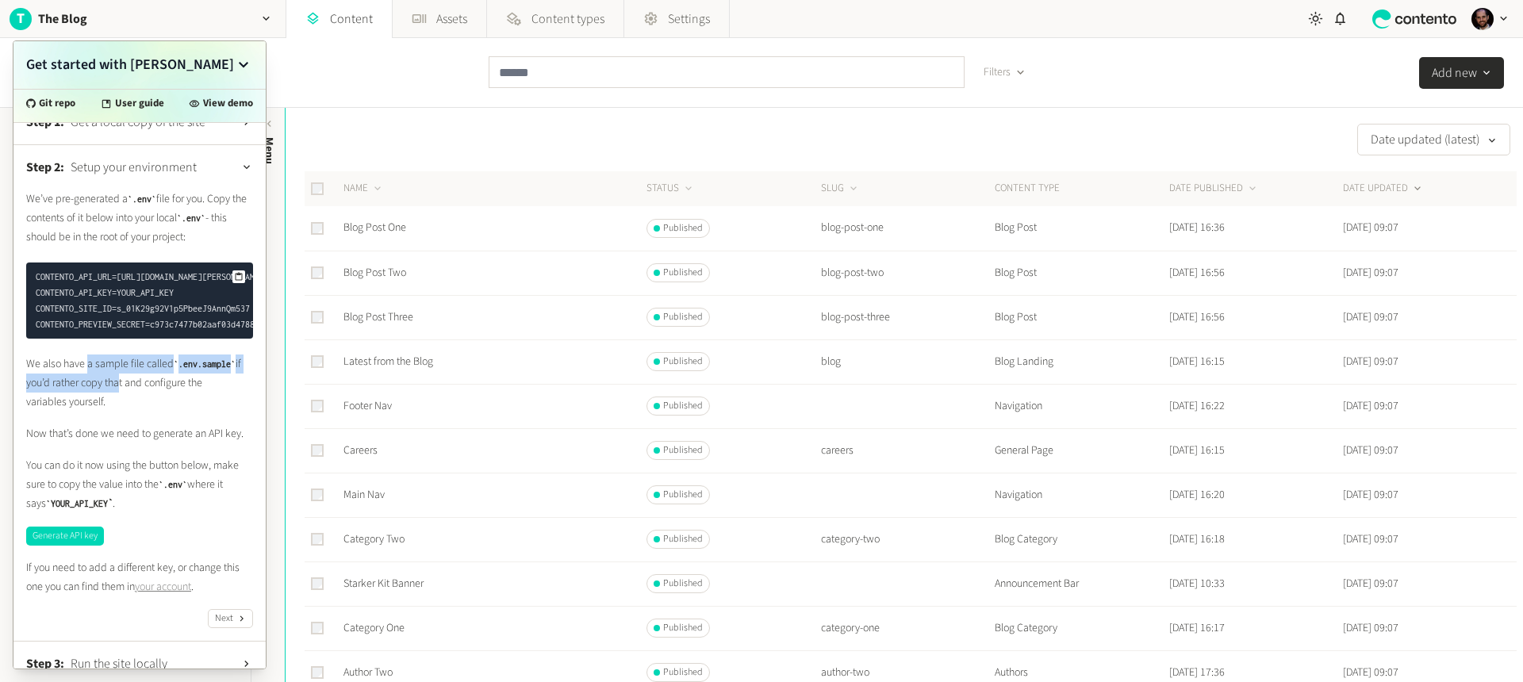
drag, startPoint x: 102, startPoint y: 379, endPoint x: 124, endPoint y: 400, distance: 29.7
click at [124, 400] on p "We also have a sample file called .env.sample if you’d rather copy that and con…" at bounding box center [139, 383] width 227 height 57
drag, startPoint x: 124, startPoint y: 407, endPoint x: 32, endPoint y: 376, distance: 97.1
click at [32, 376] on p "We also have a sample file called .env.sample if you’d rather copy that and con…" at bounding box center [139, 383] width 227 height 57
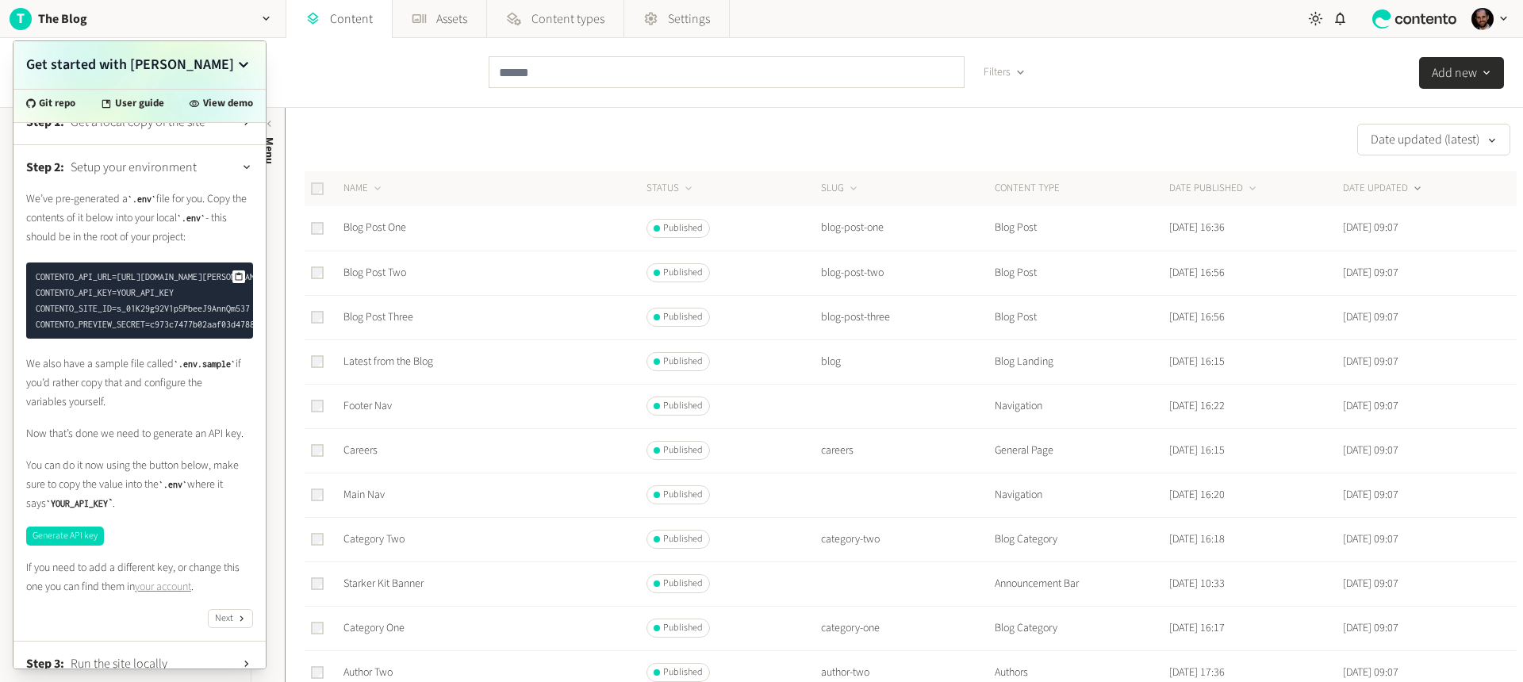
click at [86, 398] on p "We also have a sample file called .env.sample if you’d rather copy that and con…" at bounding box center [139, 383] width 227 height 57
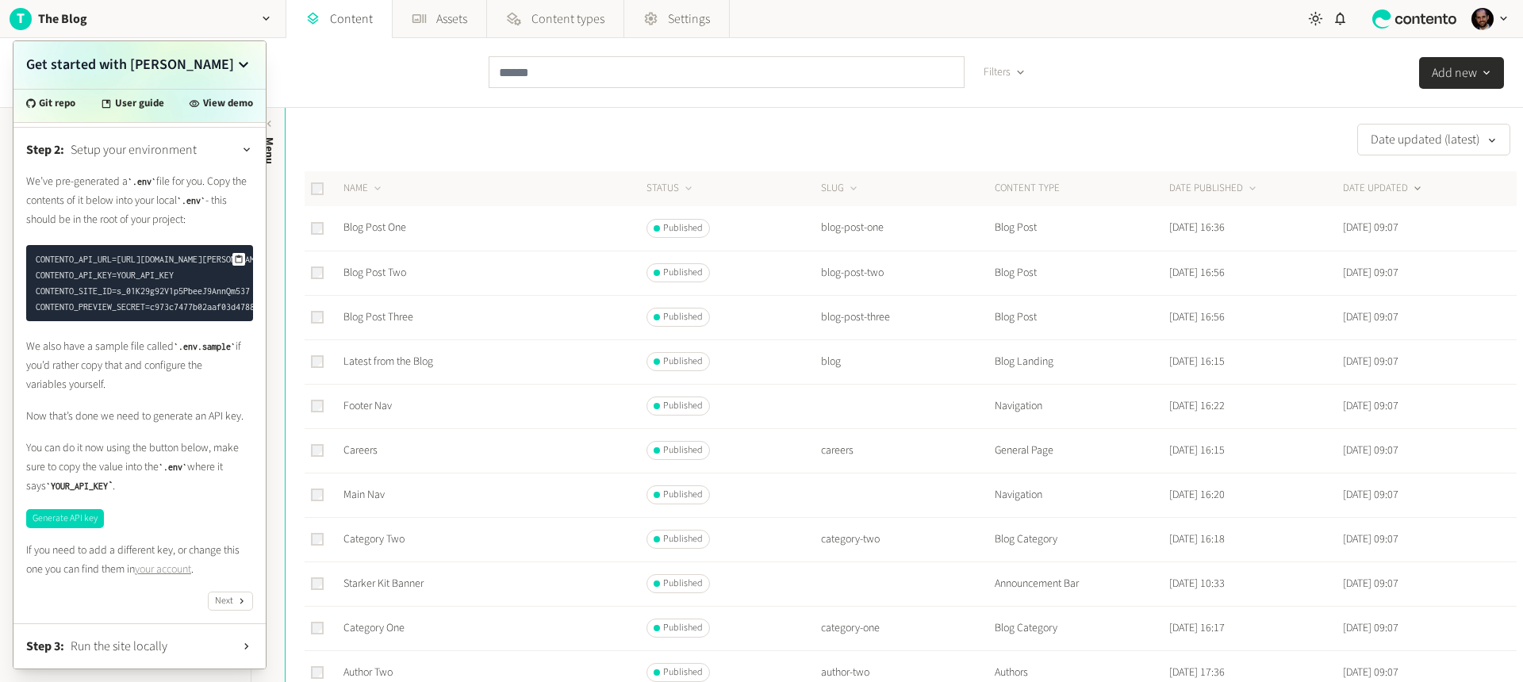
scroll to position [51, 0]
drag, startPoint x: 42, startPoint y: 425, endPoint x: 15, endPoint y: 416, distance: 28.6
click at [16, 416] on div "Step 2: Setup your environment We’ve pre-generated a .env file for you. Copy th…" at bounding box center [139, 375] width 252 height 497
click at [88, 528] on button "Generate API key" at bounding box center [65, 518] width 78 height 19
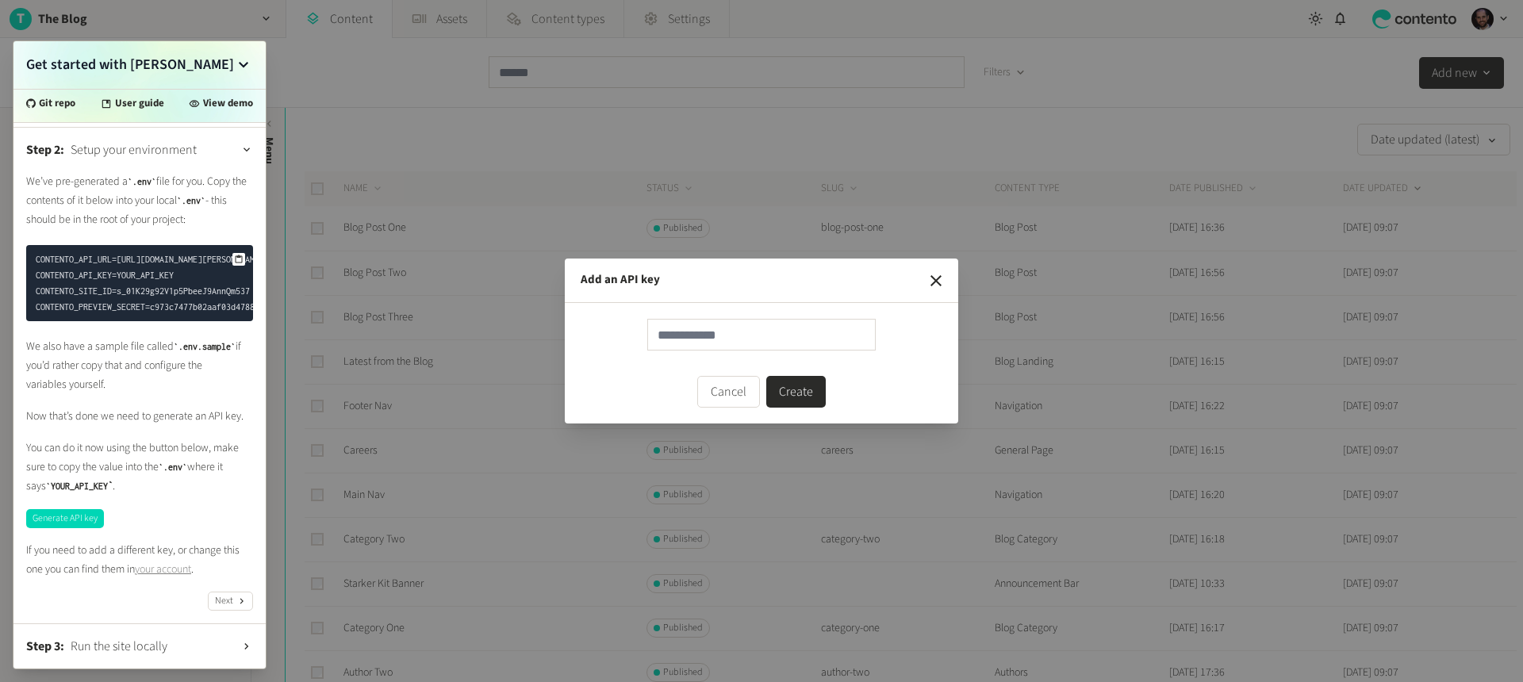
click at [716, 328] on input "text" at bounding box center [761, 335] width 229 height 32
click at [703, 333] on input "**********" at bounding box center [761, 335] width 229 height 32
click at [758, 333] on input "**********" at bounding box center [761, 335] width 229 height 32
type input "**********"
click at [766, 376] on button "Create" at bounding box center [796, 392] width 60 height 32
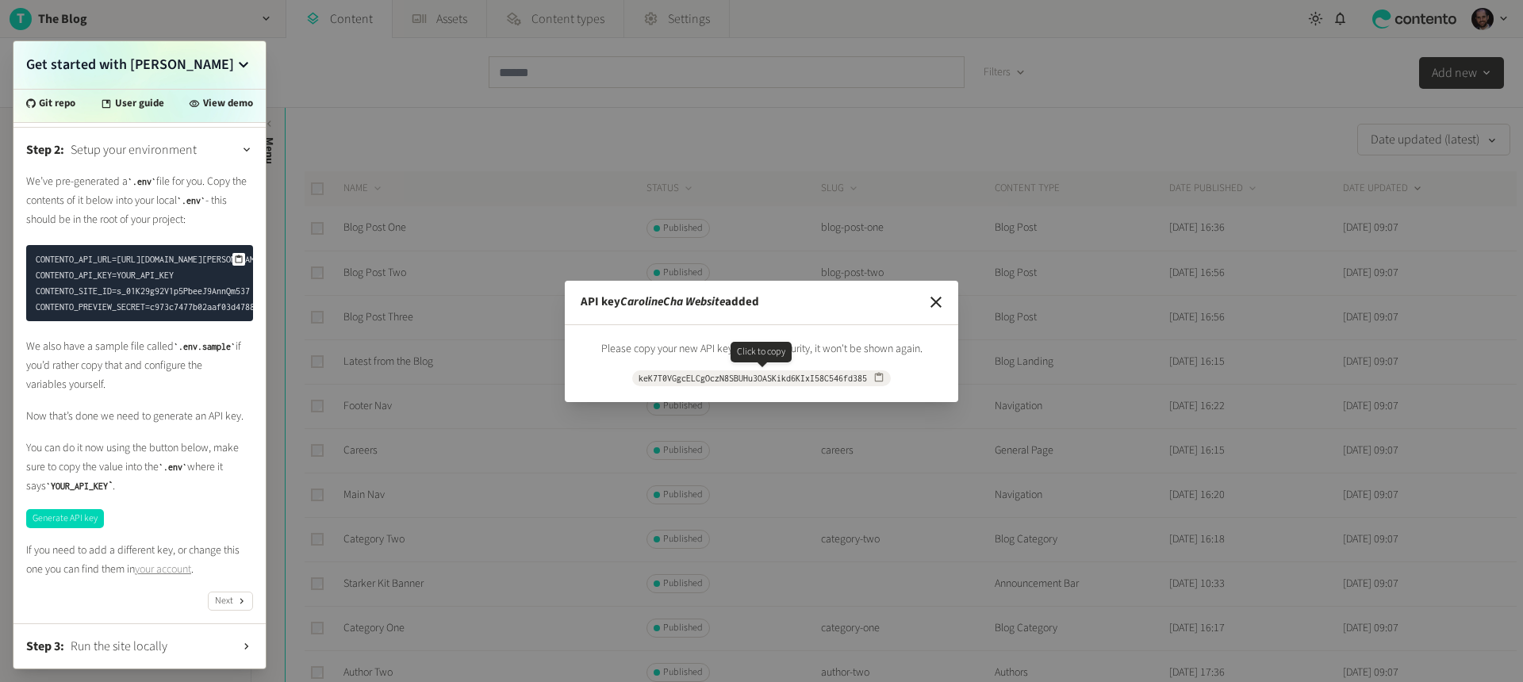
click at [883, 376] on icon "button" at bounding box center [879, 377] width 11 height 11
click at [221, 614] on div "API key CarolineCha Website added Please copy your new API key. For your securi…" at bounding box center [761, 341] width 1523 height 682
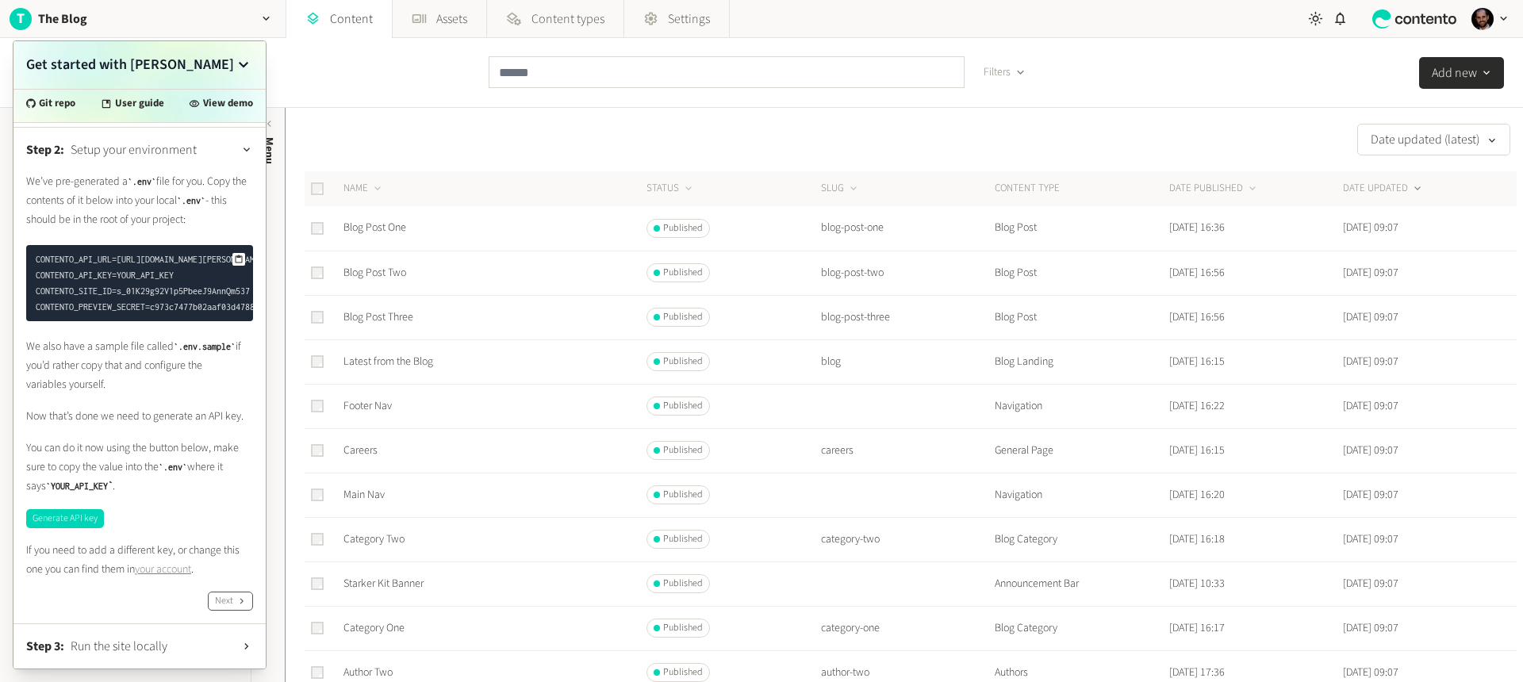
click at [222, 611] on button "Next" at bounding box center [230, 601] width 45 height 19
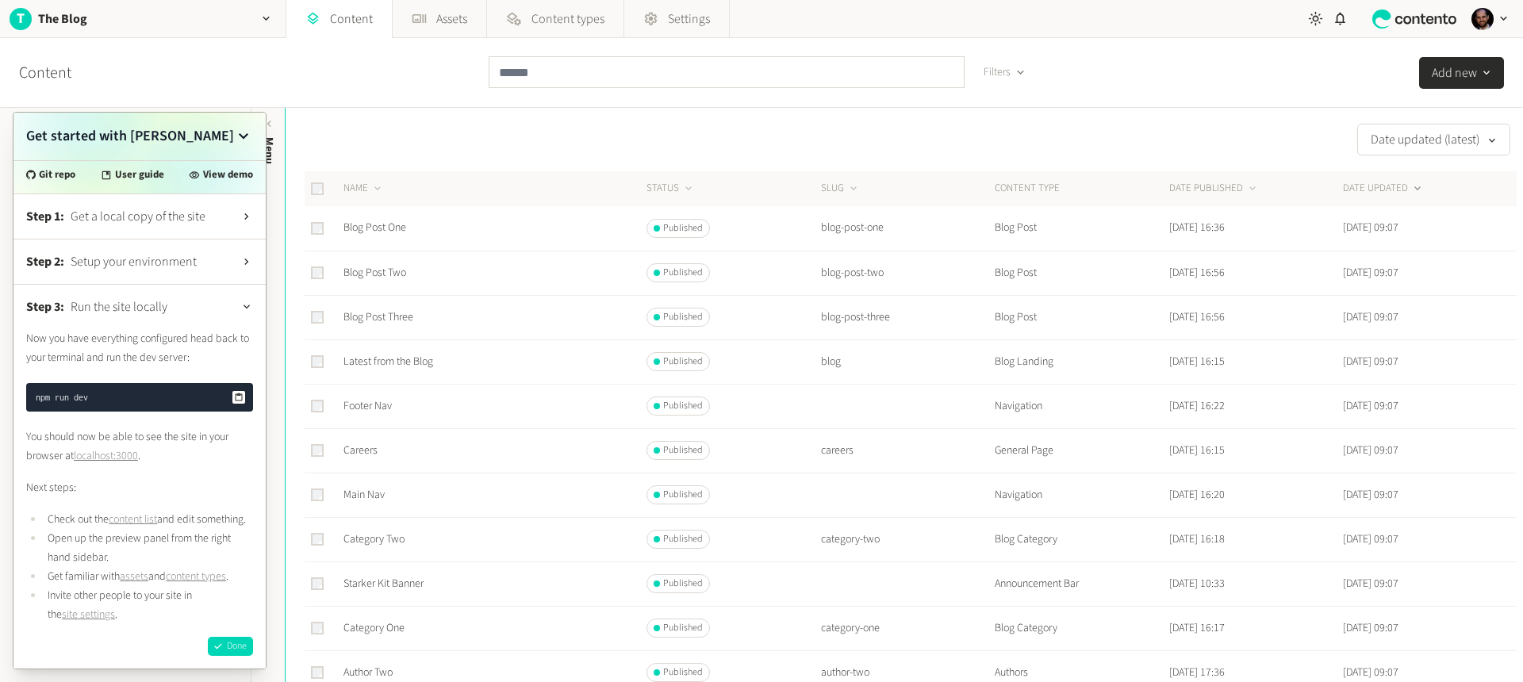
click at [243, 393] on icon at bounding box center [239, 398] width 10 height 10
click at [114, 448] on link "localhost:3000" at bounding box center [106, 456] width 64 height 16
click at [231, 639] on button "Done" at bounding box center [230, 646] width 45 height 19
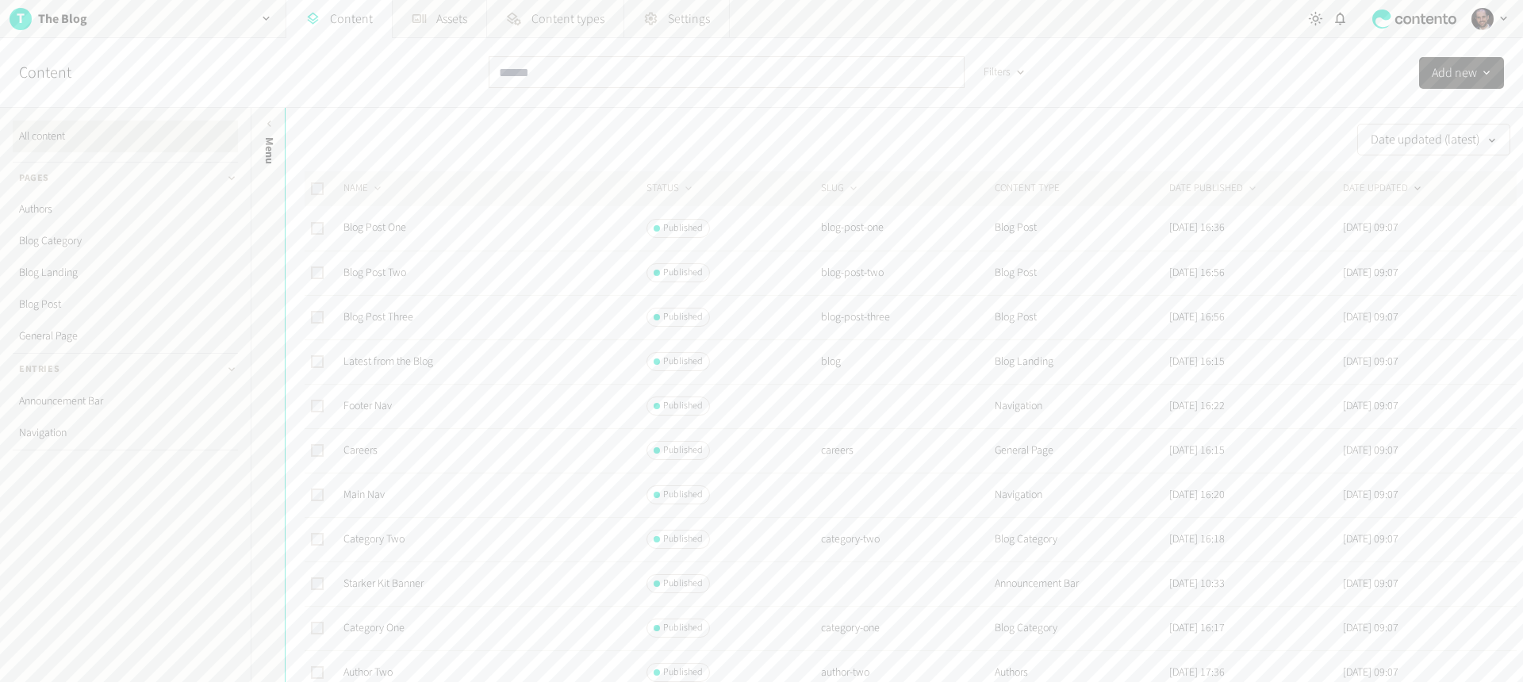
click at [54, 136] on link "All content" at bounding box center [125, 137] width 225 height 32
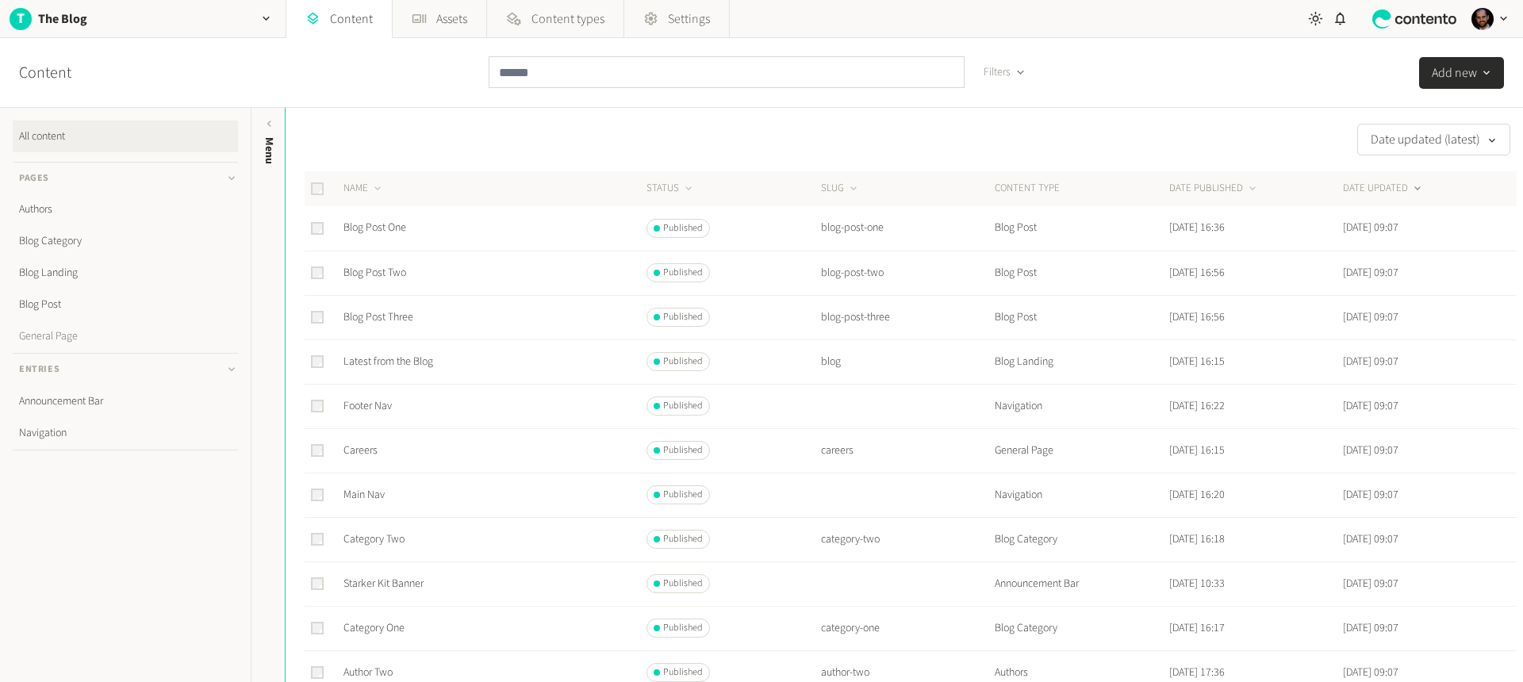
click at [67, 334] on link "General Page" at bounding box center [125, 337] width 225 height 32
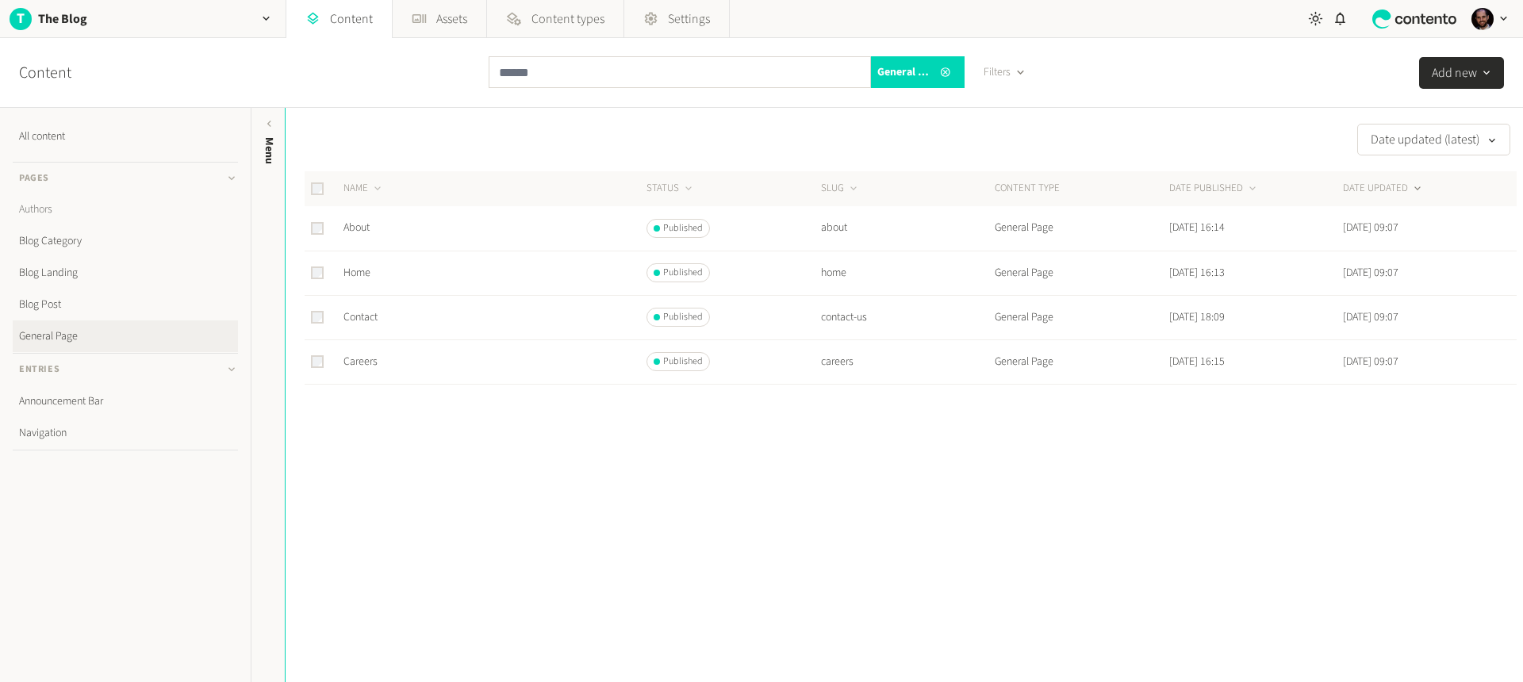
click at [25, 202] on link "Authors" at bounding box center [125, 210] width 225 height 32
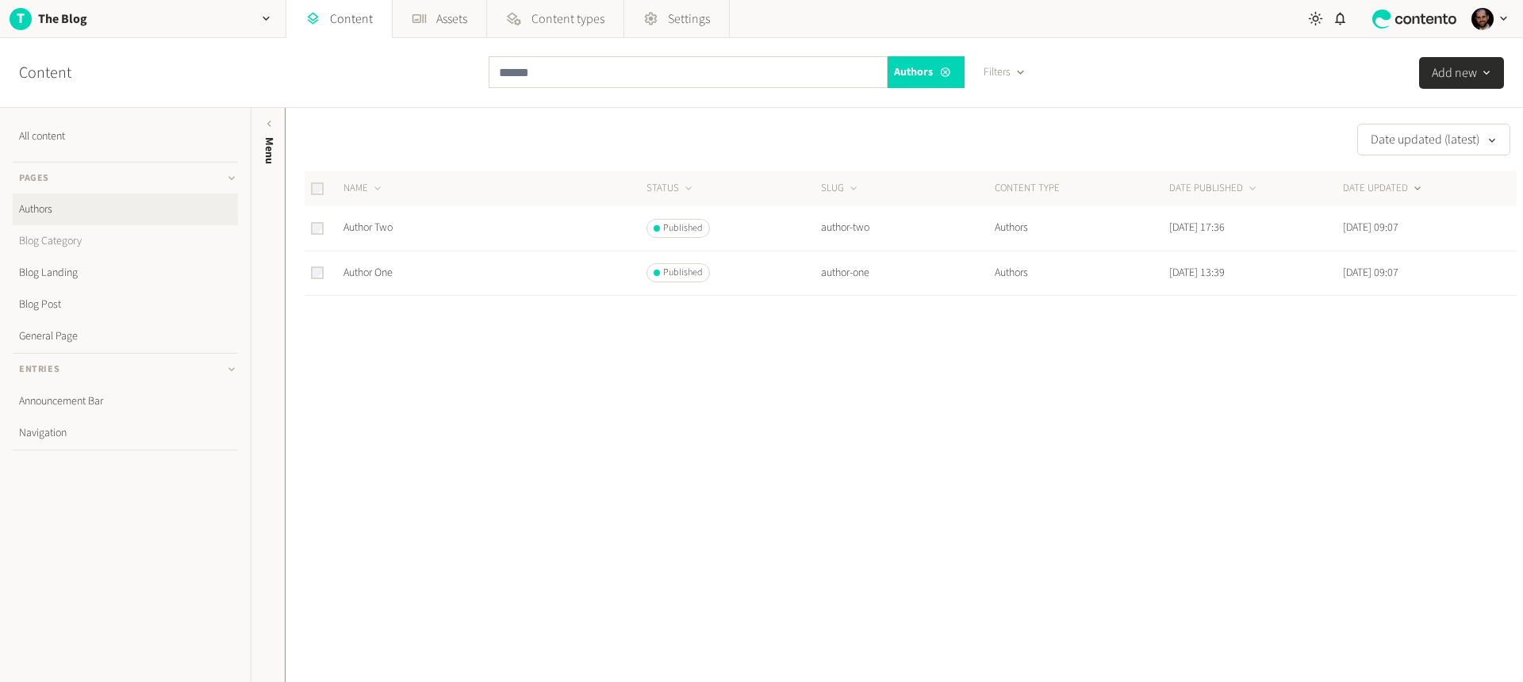
click at [58, 242] on link "Blog Category" at bounding box center [125, 241] width 225 height 32
click at [56, 266] on link "Blog Landing" at bounding box center [125, 273] width 225 height 32
click at [48, 137] on link "All content" at bounding box center [125, 137] width 225 height 32
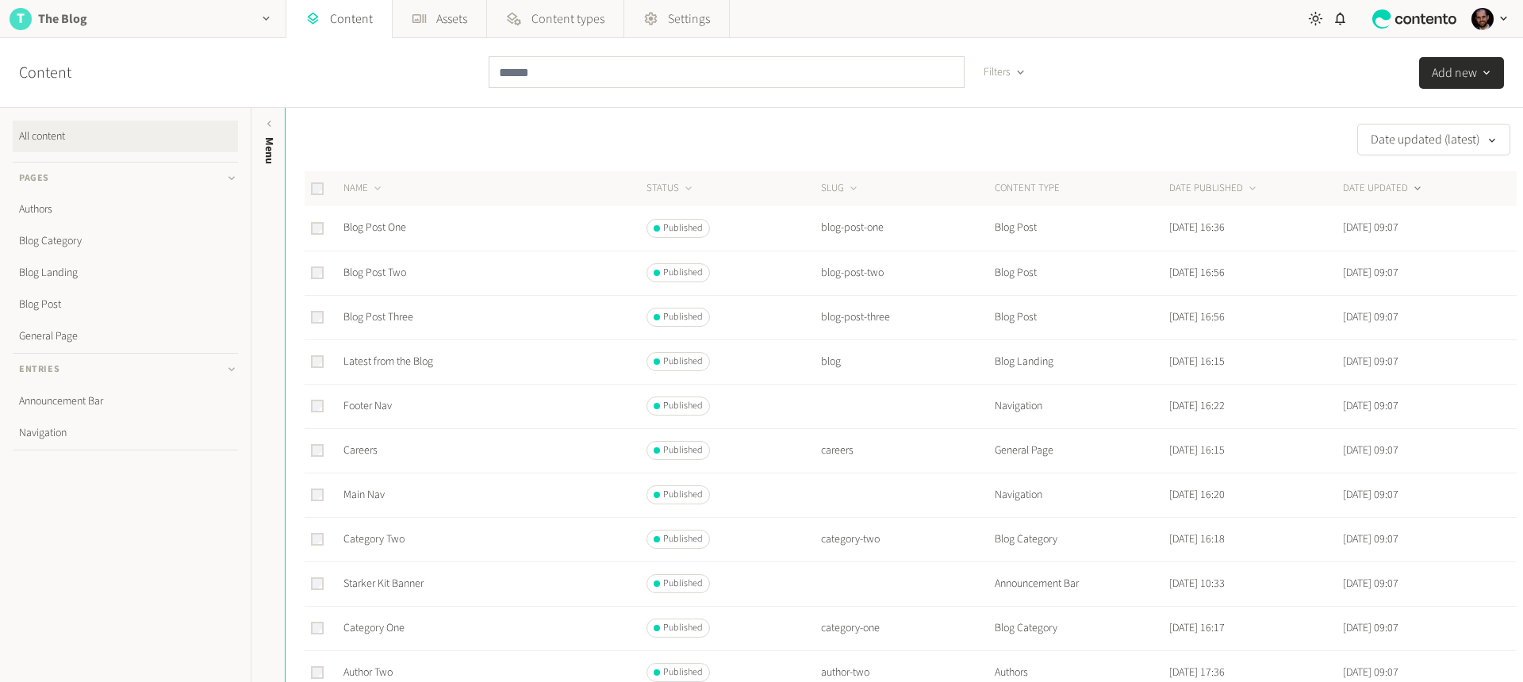
click at [87, 16] on div "T The Blog" at bounding box center [143, 18] width 286 height 37
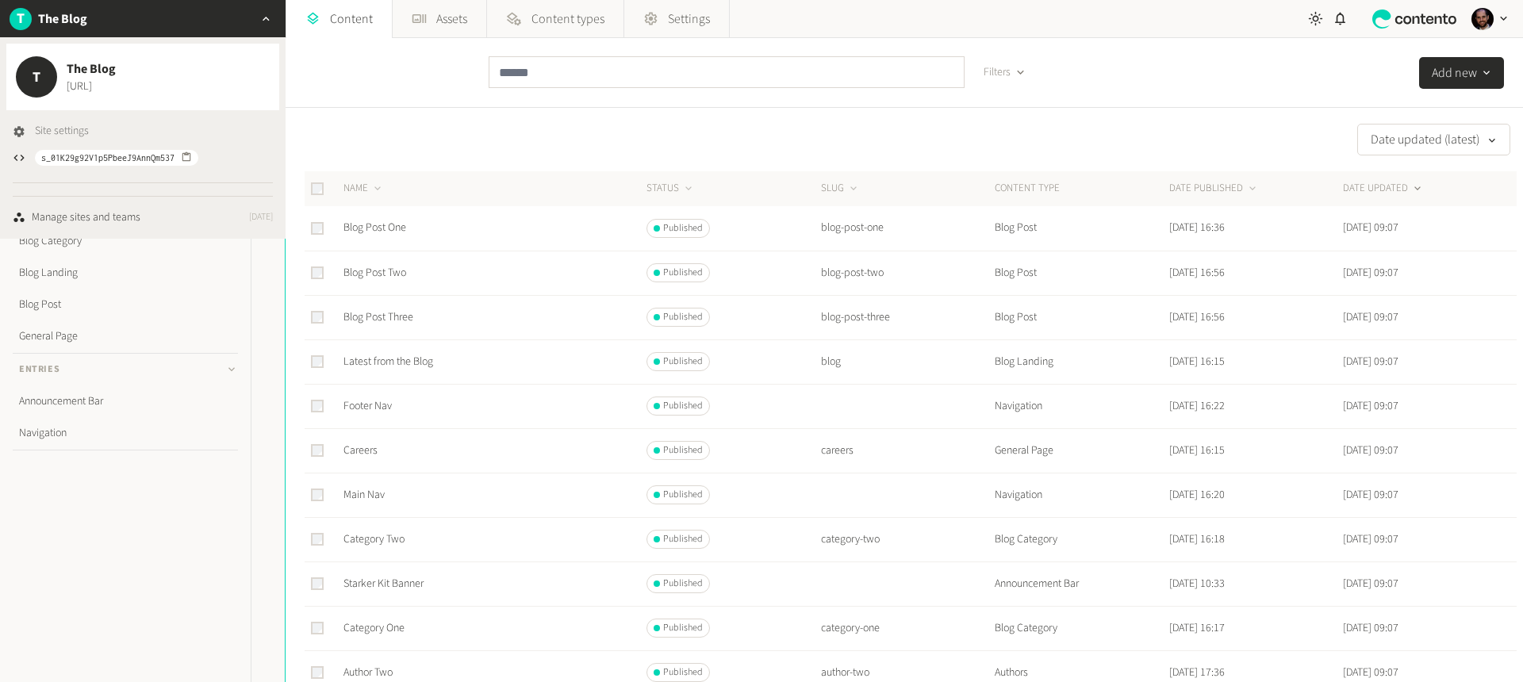
click at [63, 131] on span "Site settings" at bounding box center [62, 131] width 54 height 17
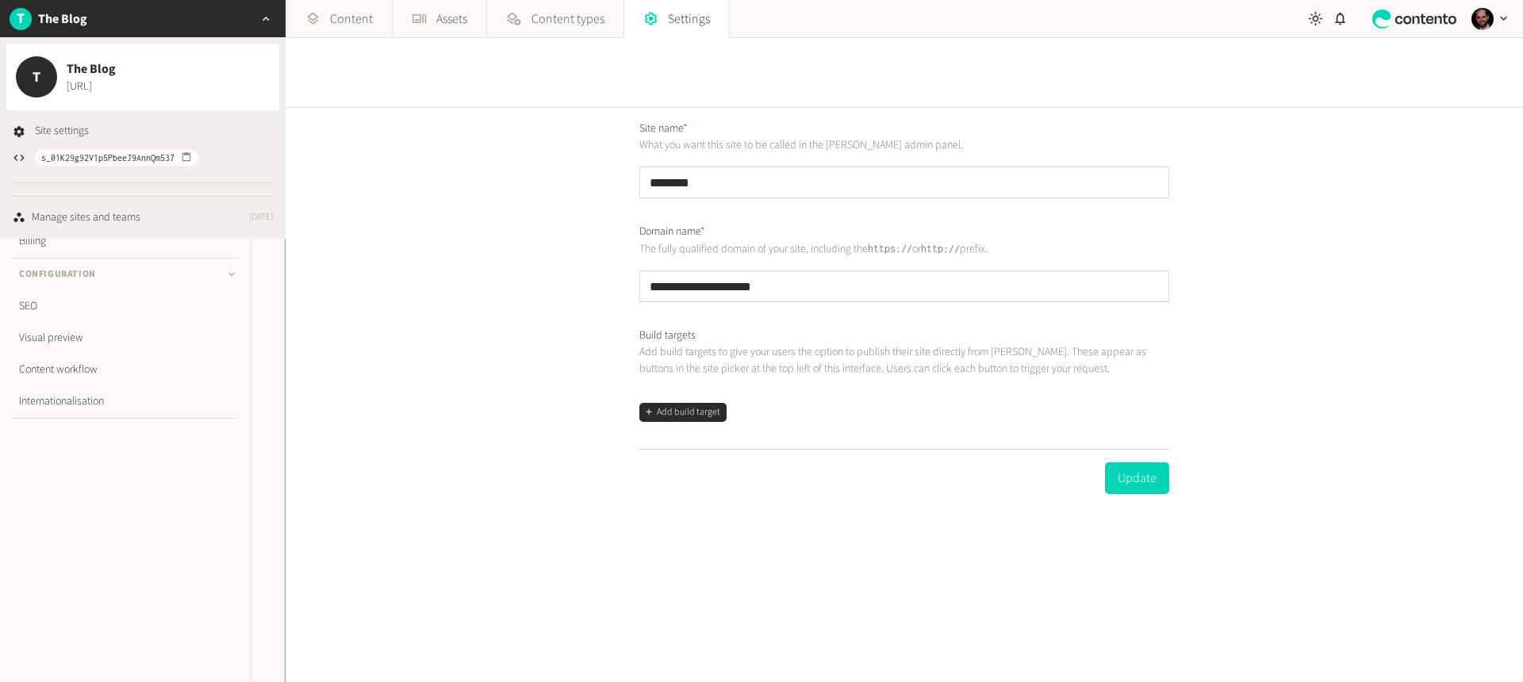
click at [268, 13] on icon "button" at bounding box center [265, 18] width 13 height 13
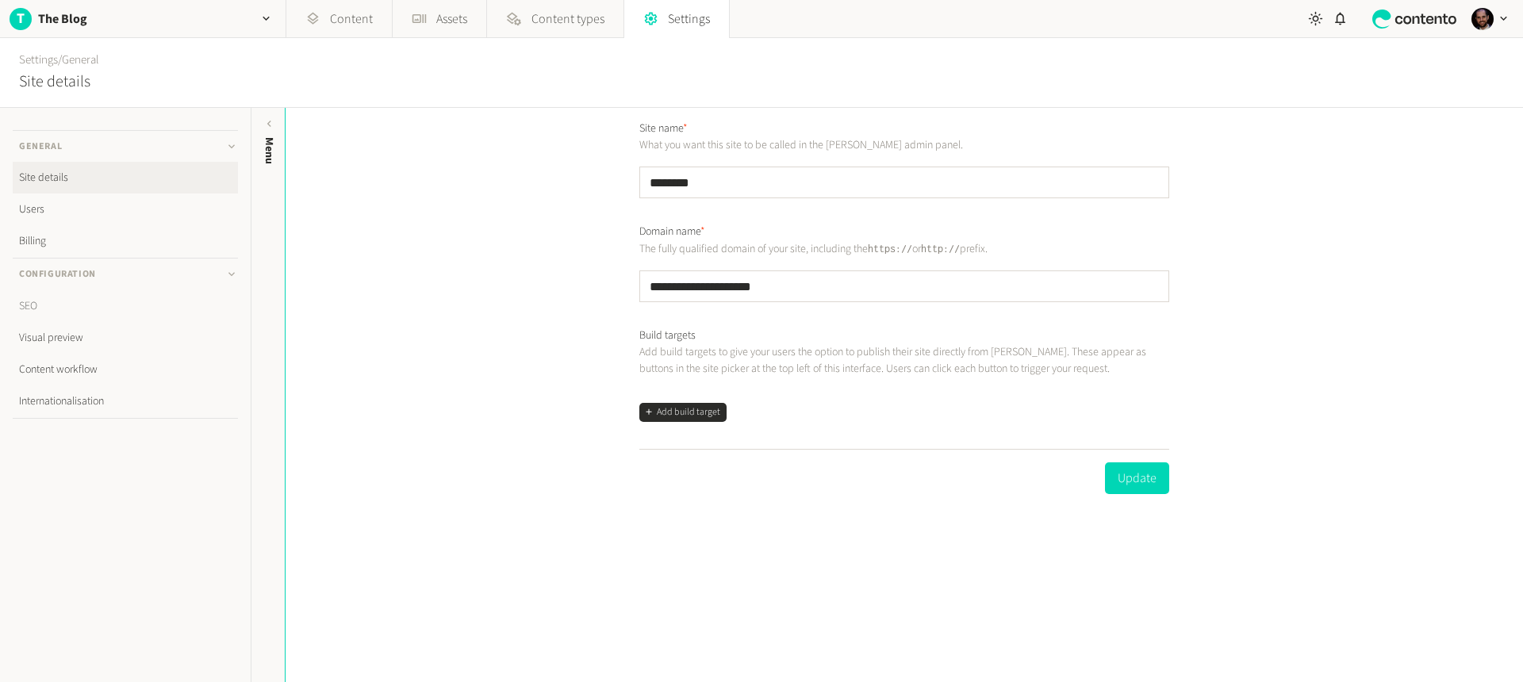
click at [61, 305] on link "SEO" at bounding box center [125, 306] width 225 height 32
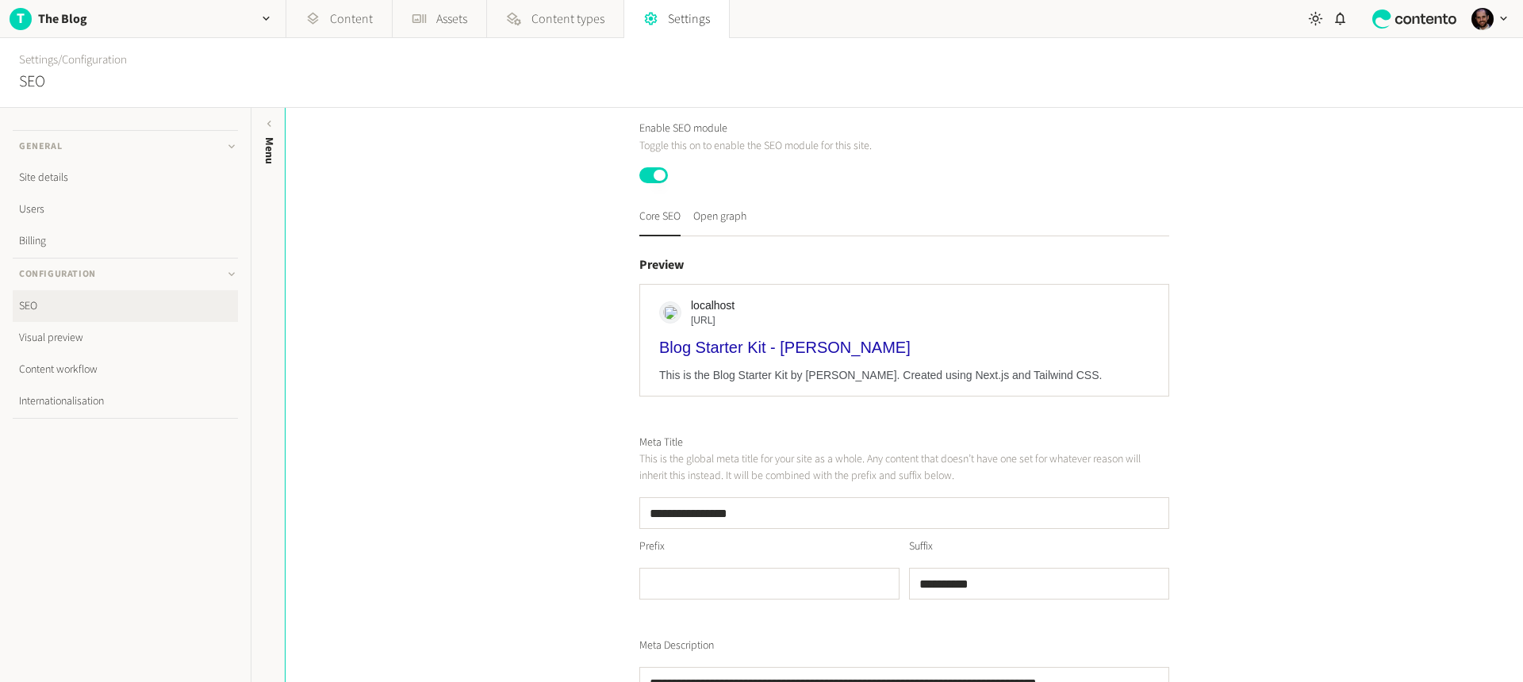
click at [62, 336] on link "Visual preview" at bounding box center [125, 338] width 225 height 32
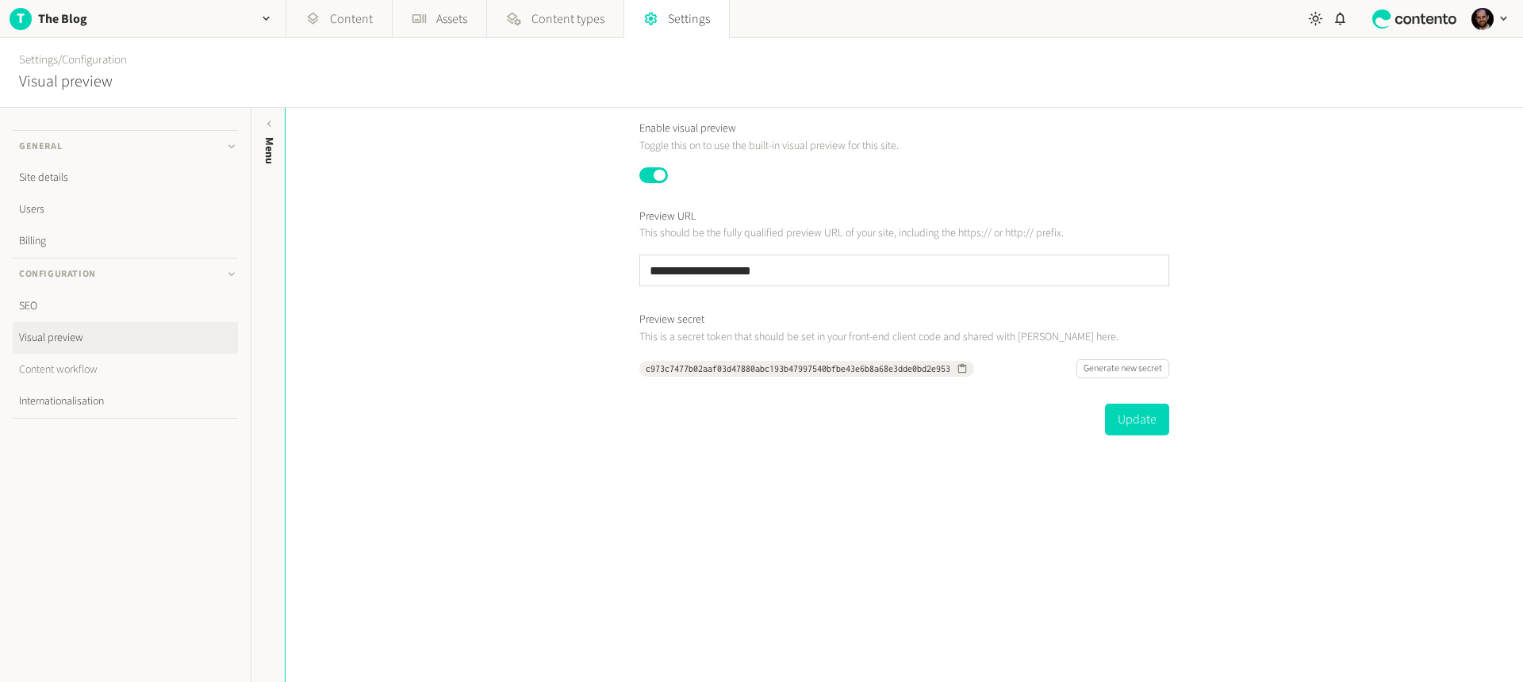
click at [39, 371] on link "Content workflow" at bounding box center [125, 370] width 225 height 32
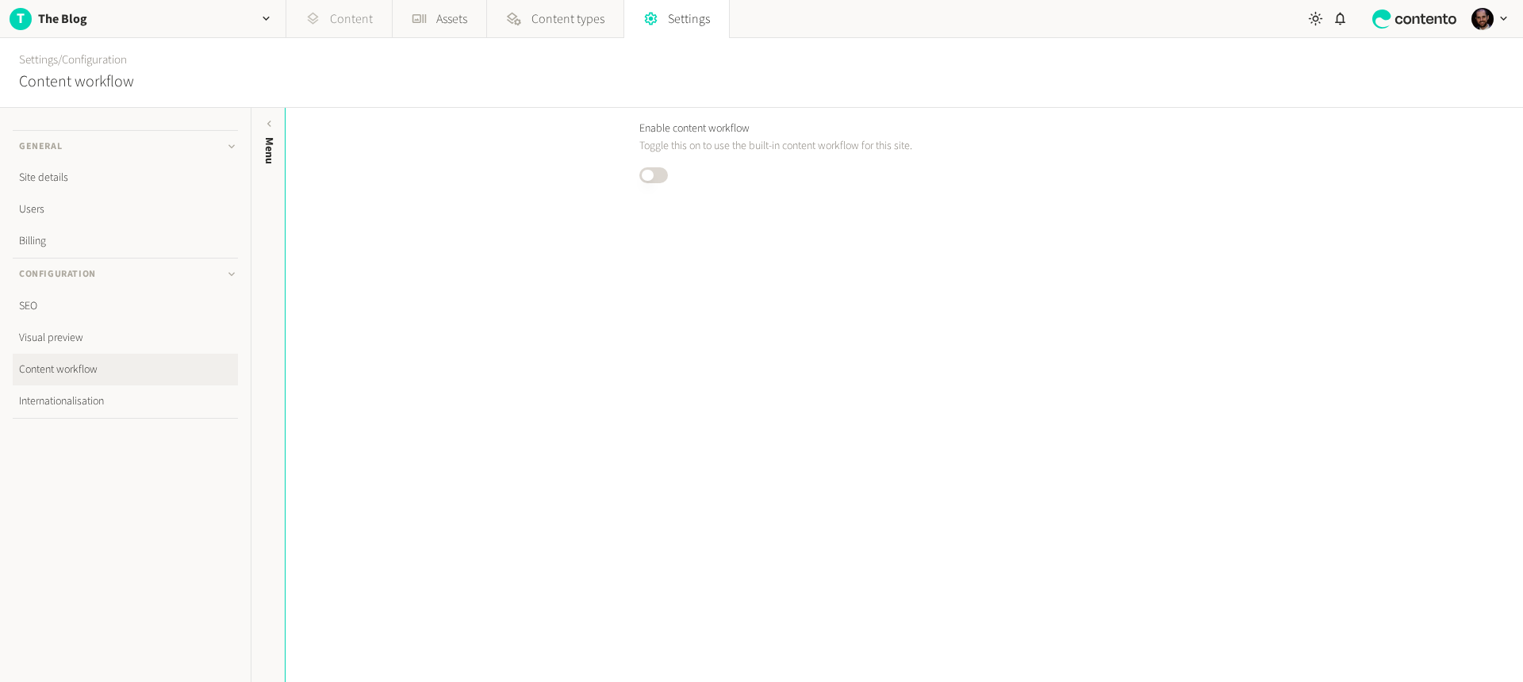
click at [334, 15] on link "Content" at bounding box center [339, 19] width 106 height 38
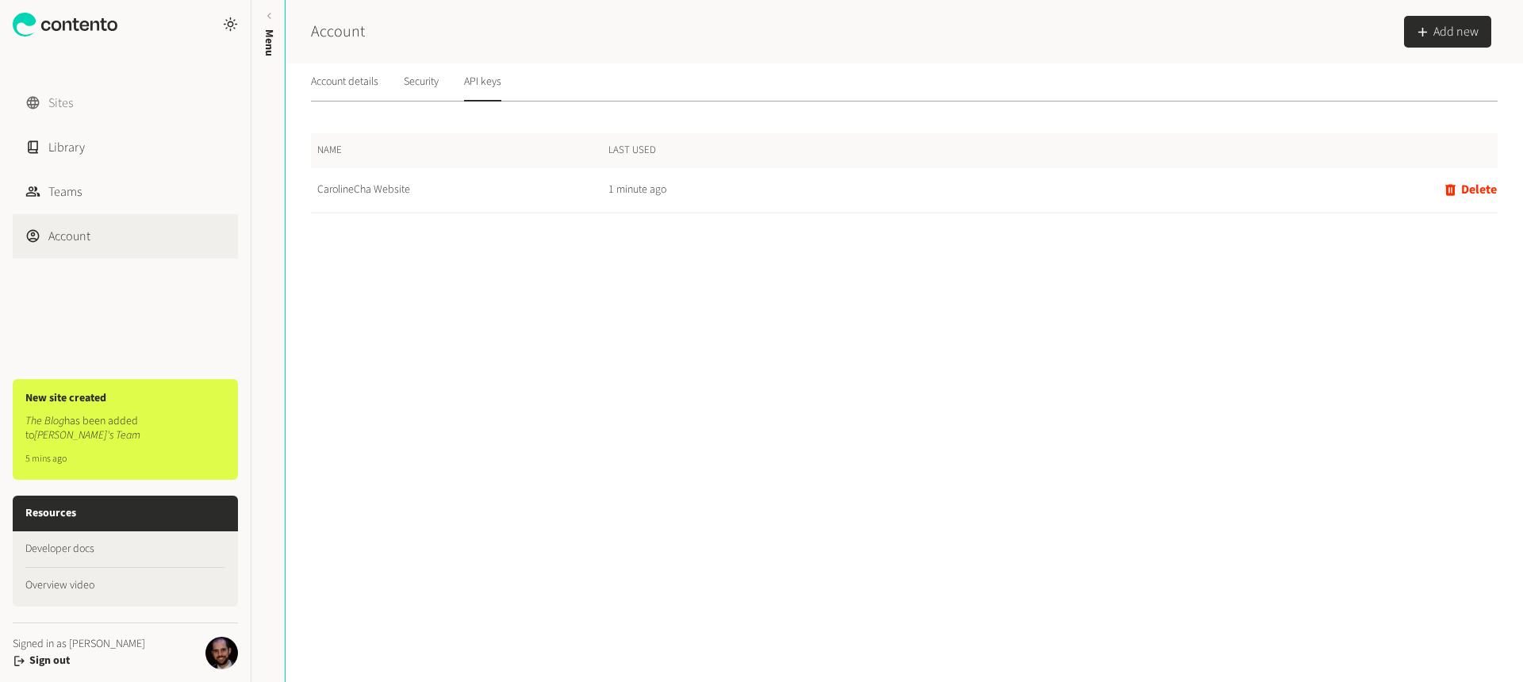
click at [89, 99] on link "Sites" at bounding box center [125, 103] width 225 height 44
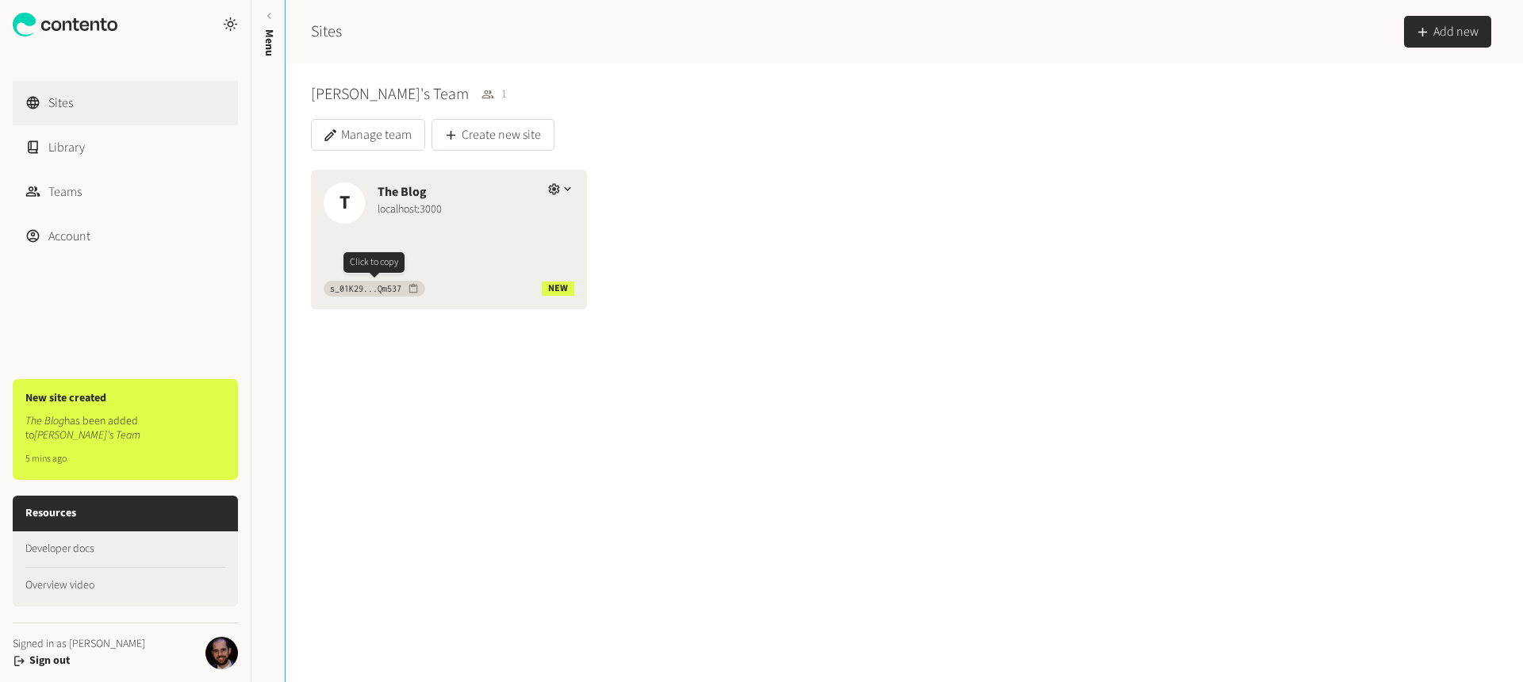
click at [417, 289] on icon "button" at bounding box center [413, 288] width 9 height 10
click at [435, 200] on div "The Blog" at bounding box center [456, 191] width 157 height 19
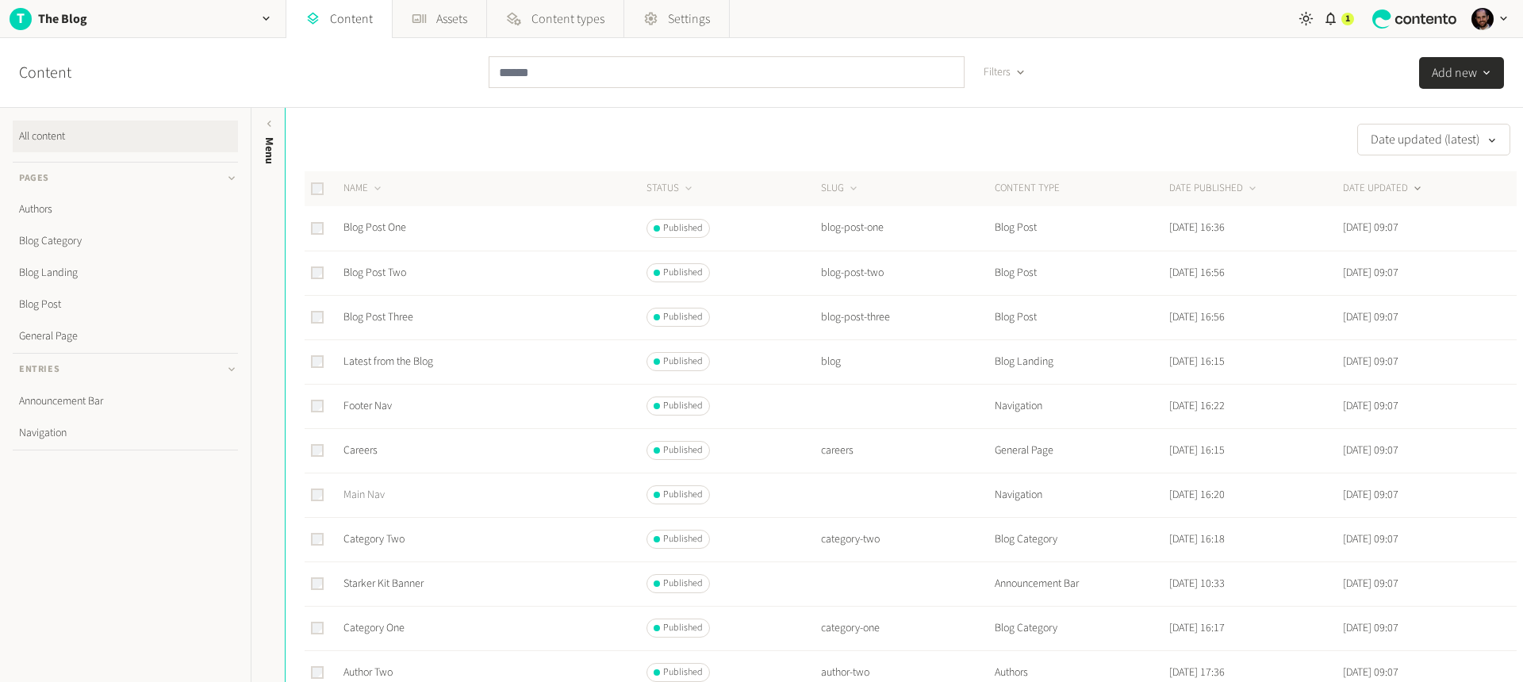
click at [363, 499] on link "Main Nav" at bounding box center [364, 495] width 41 height 16
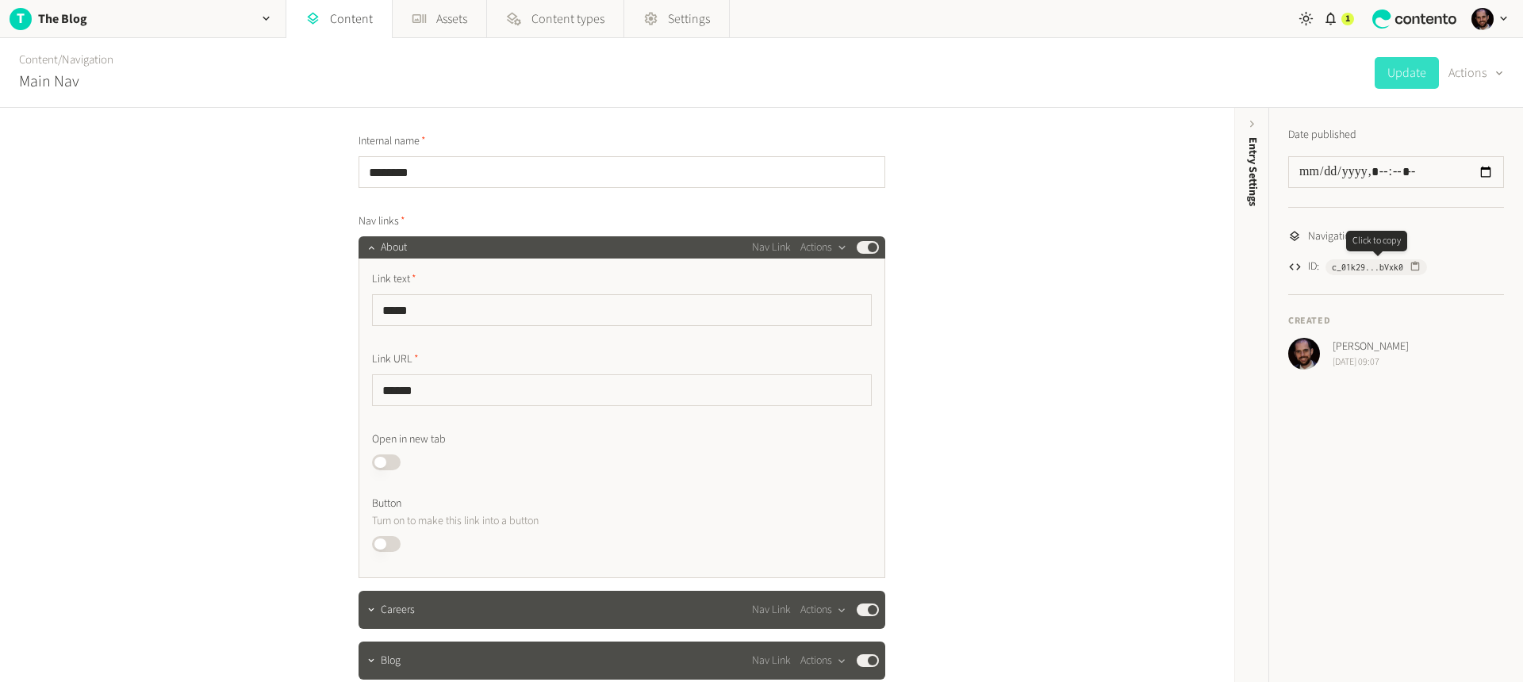
click at [1415, 266] on icon "button" at bounding box center [1415, 266] width 11 height 11
click at [316, 18] on icon at bounding box center [312, 19] width 11 height 12
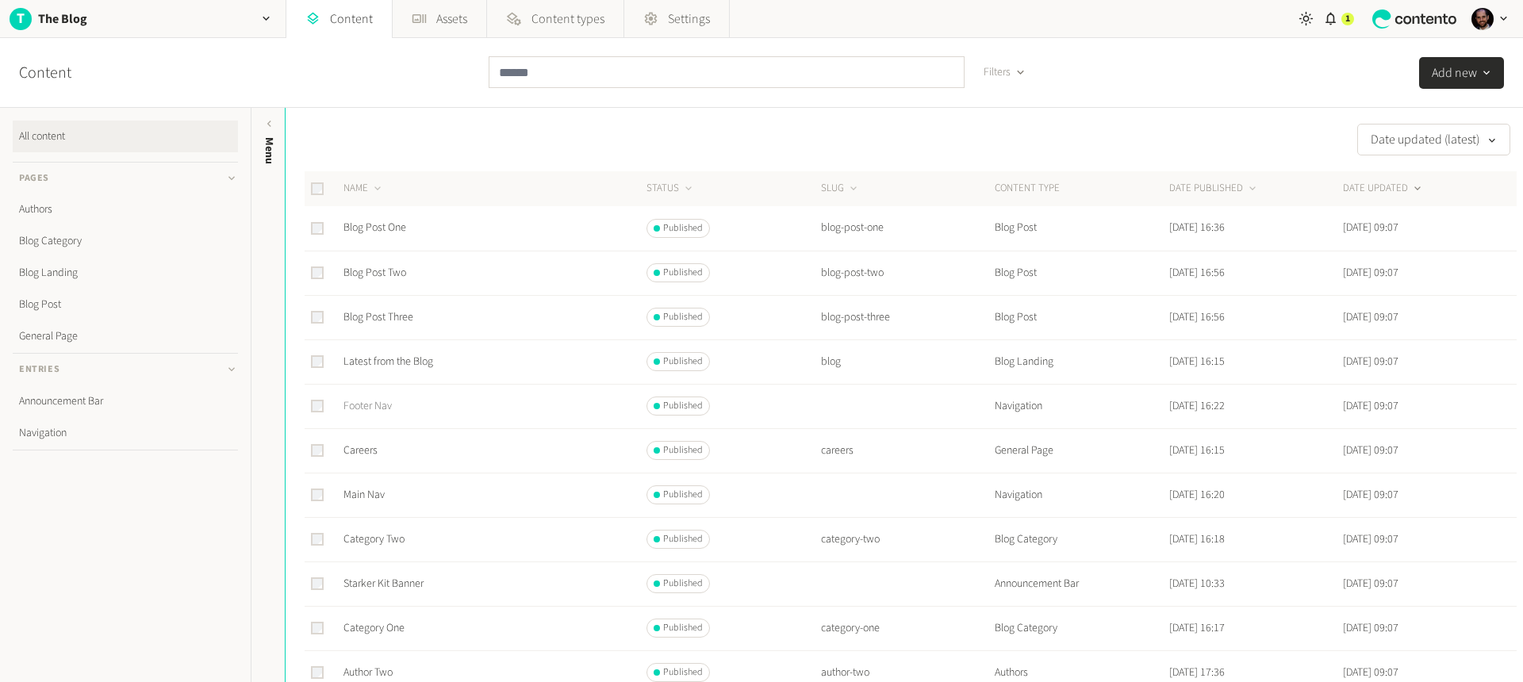
click at [374, 407] on link "Footer Nav" at bounding box center [368, 406] width 48 height 16
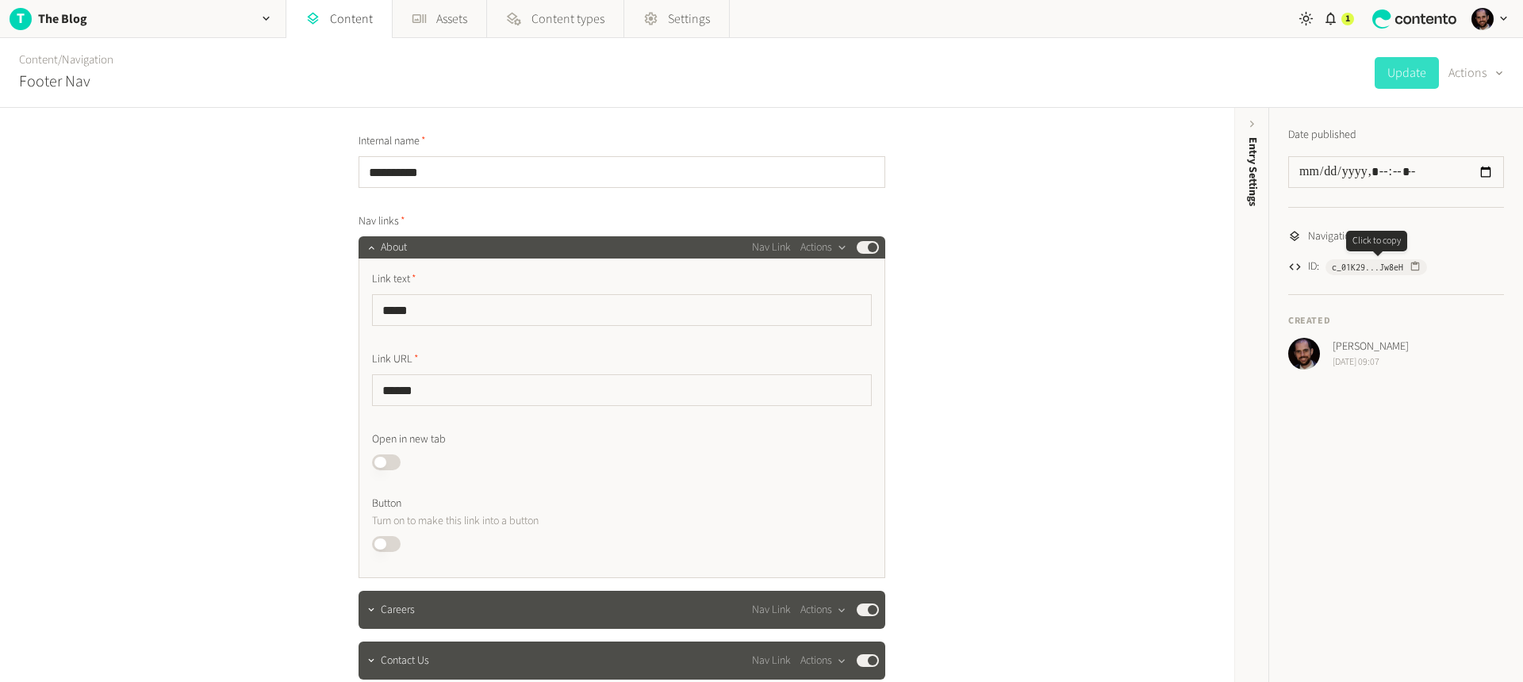
click at [1417, 268] on icon "button" at bounding box center [1415, 266] width 11 height 11
click at [336, 21] on link "Content" at bounding box center [339, 19] width 106 height 38
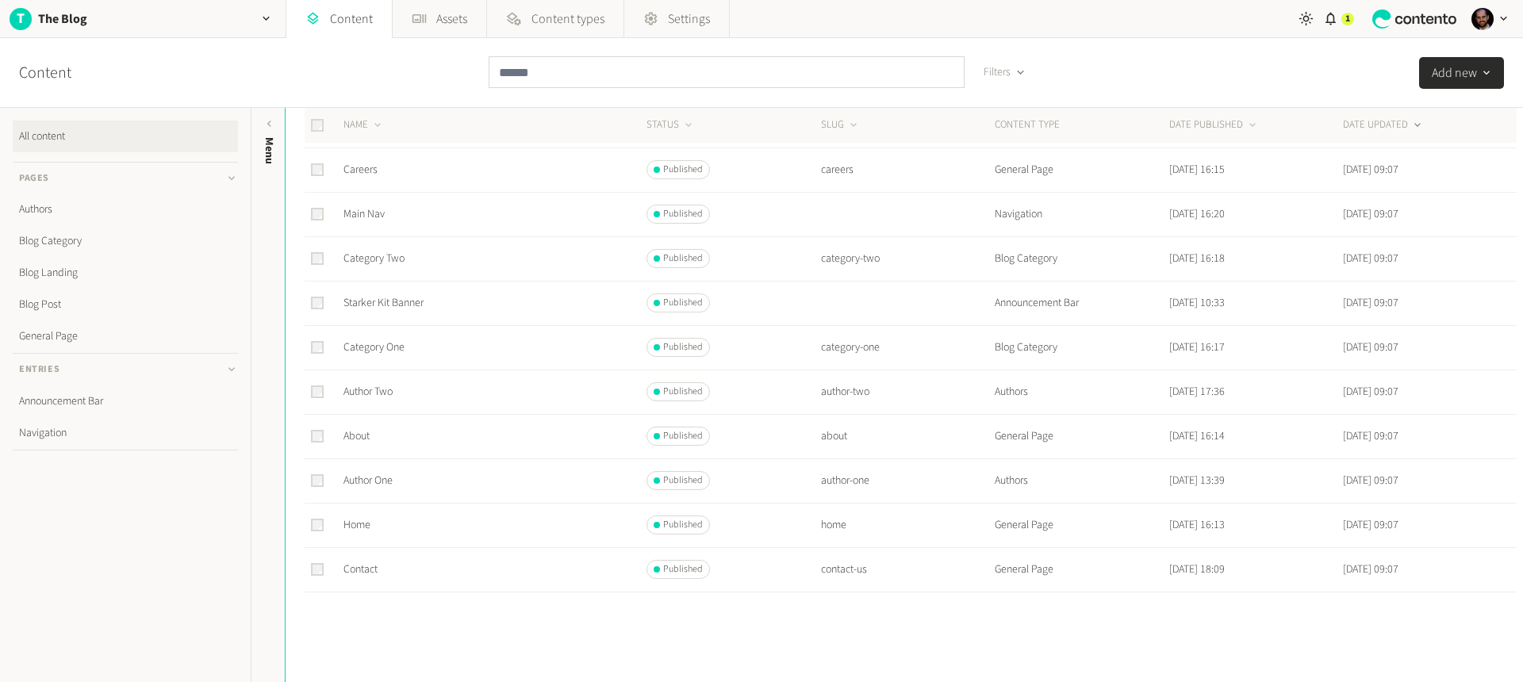
scroll to position [293, 0]
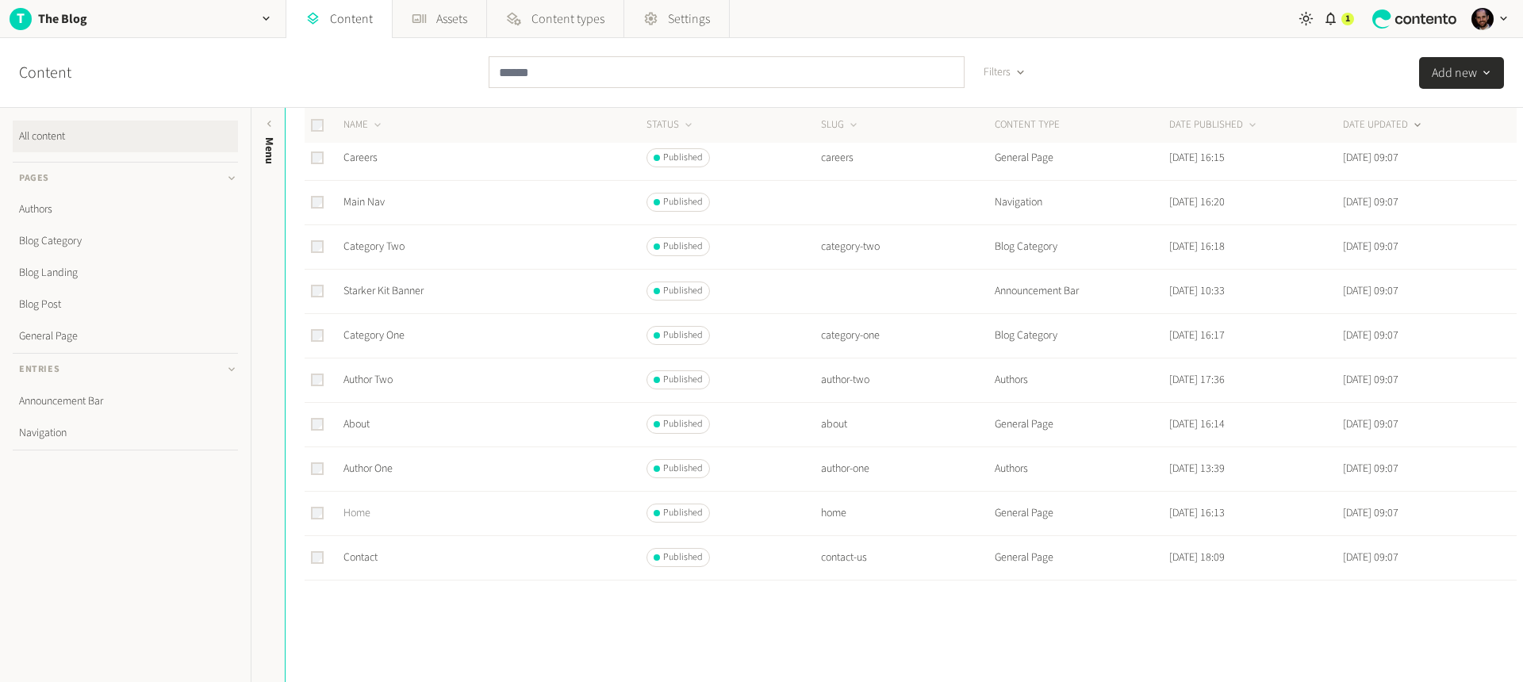
click at [351, 509] on link "Home" at bounding box center [357, 513] width 27 height 16
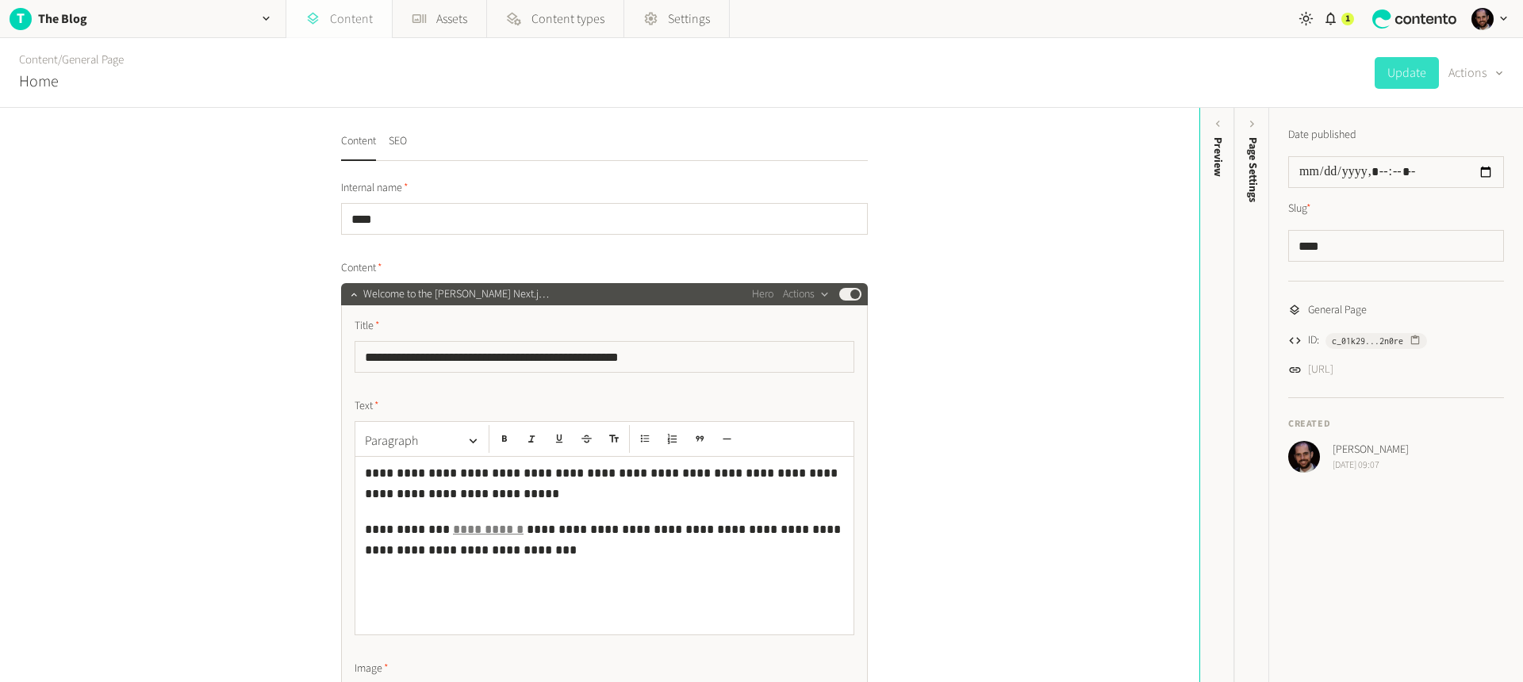
click at [359, 17] on link "Content" at bounding box center [339, 19] width 106 height 38
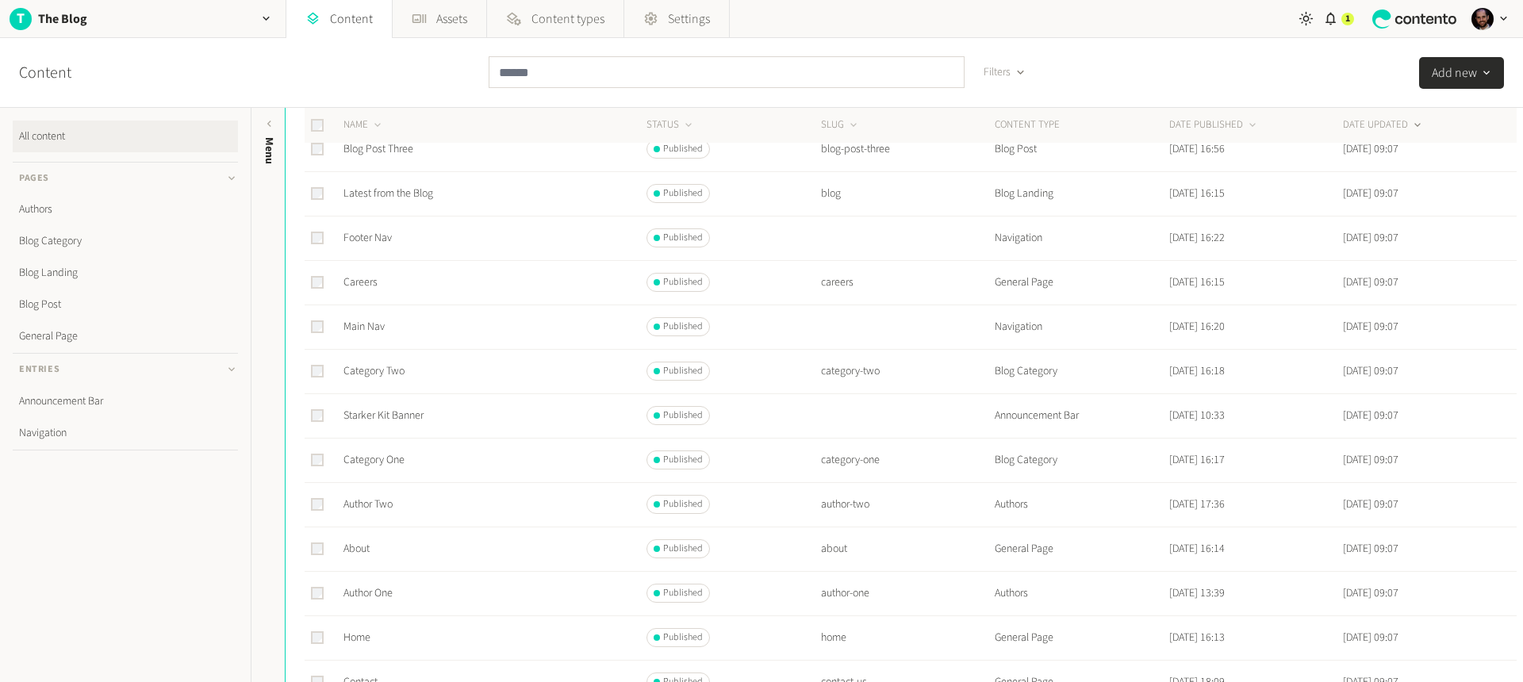
scroll to position [293, 0]
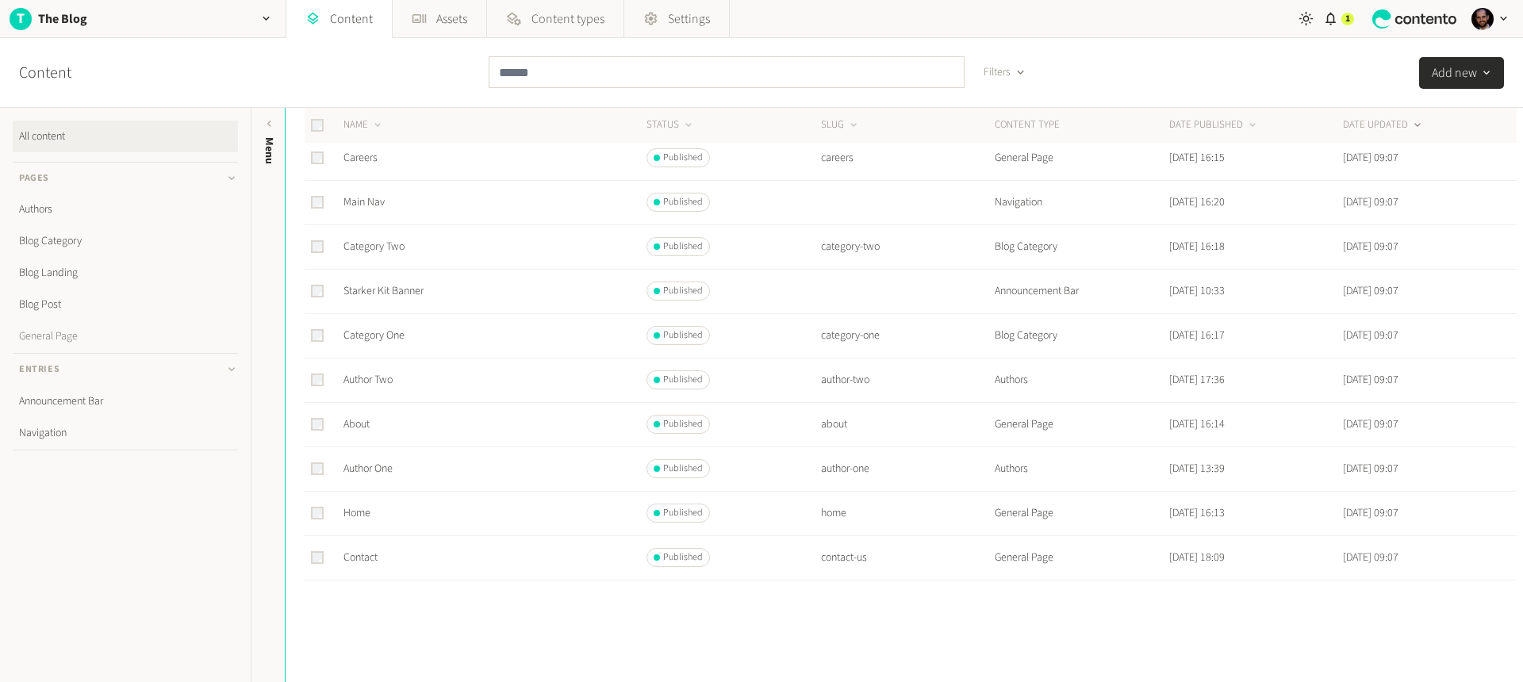
click at [55, 336] on link "General Page" at bounding box center [125, 337] width 225 height 32
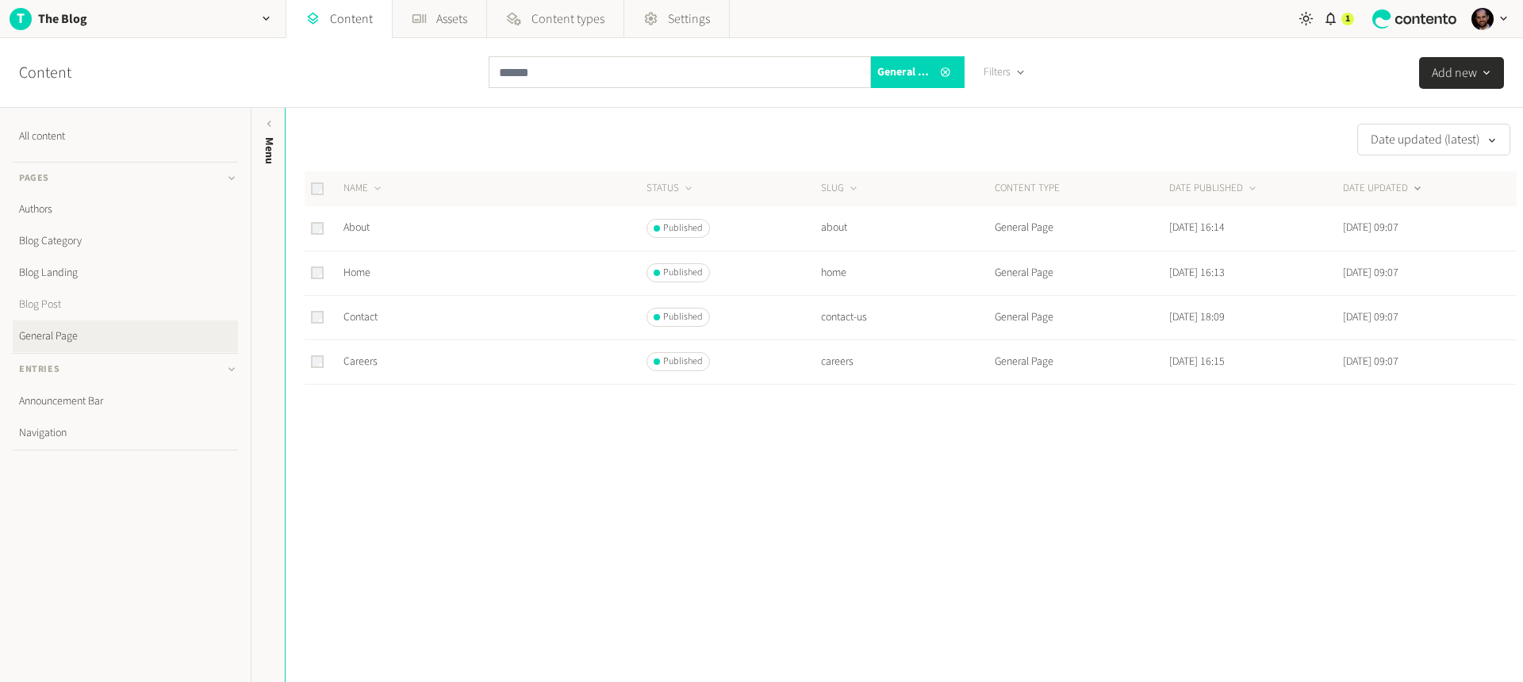
click at [44, 301] on link "Blog Post" at bounding box center [125, 305] width 225 height 32
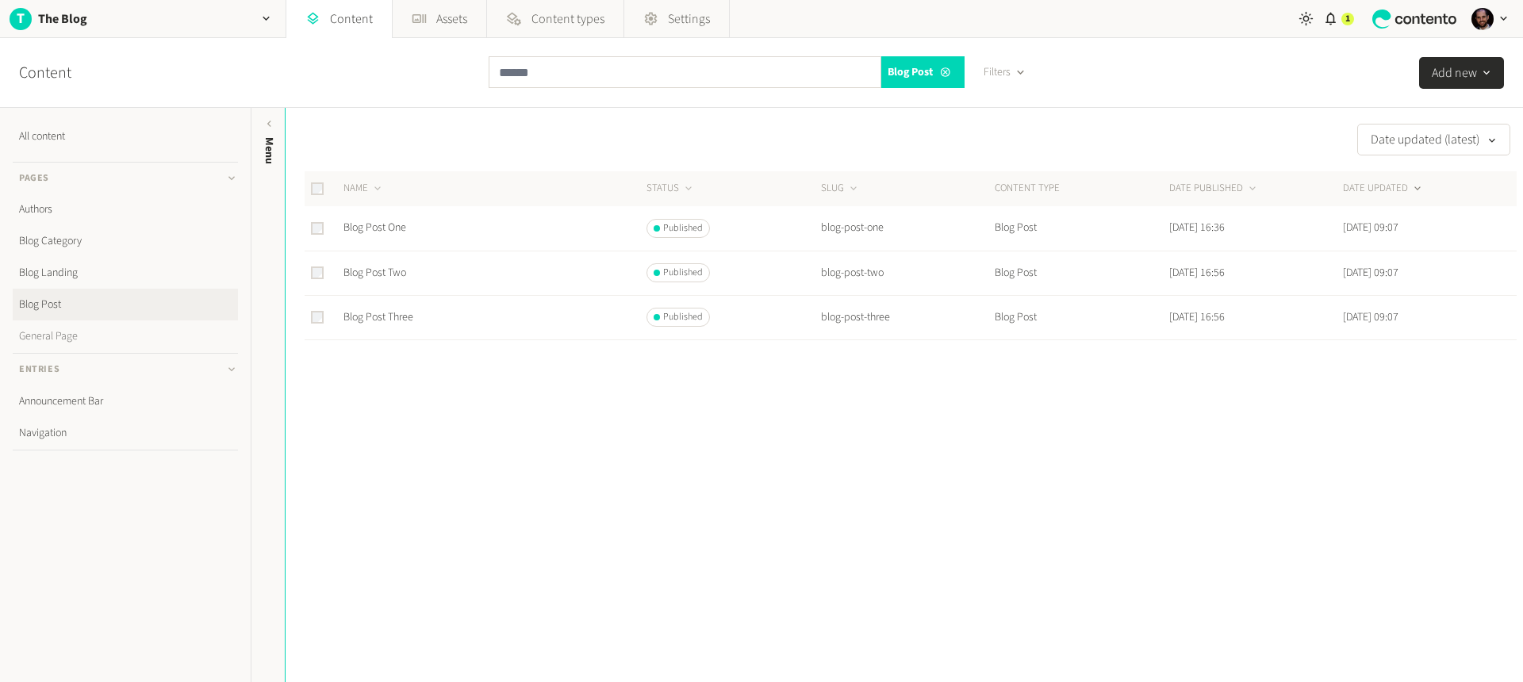
click at [65, 325] on link "General Page" at bounding box center [125, 337] width 225 height 32
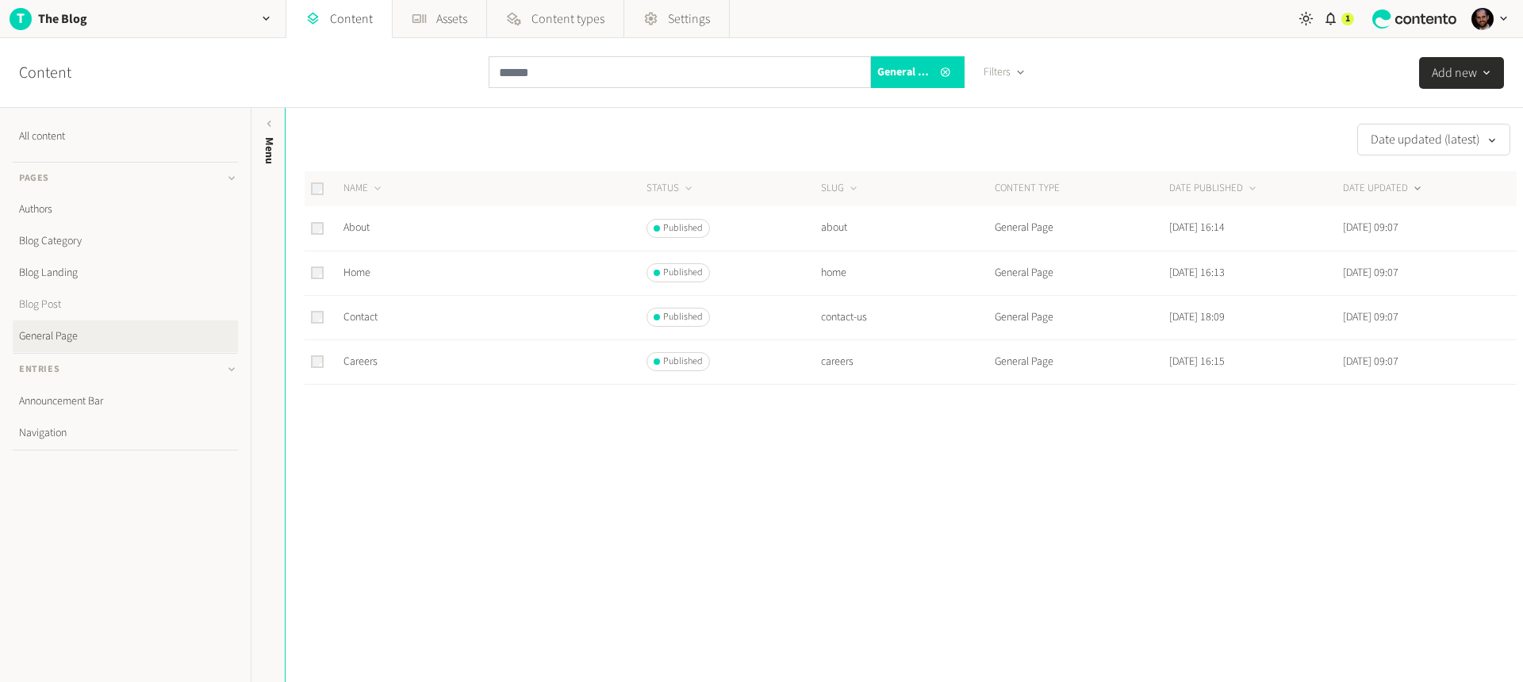
click at [63, 304] on link "Blog Post" at bounding box center [125, 305] width 225 height 32
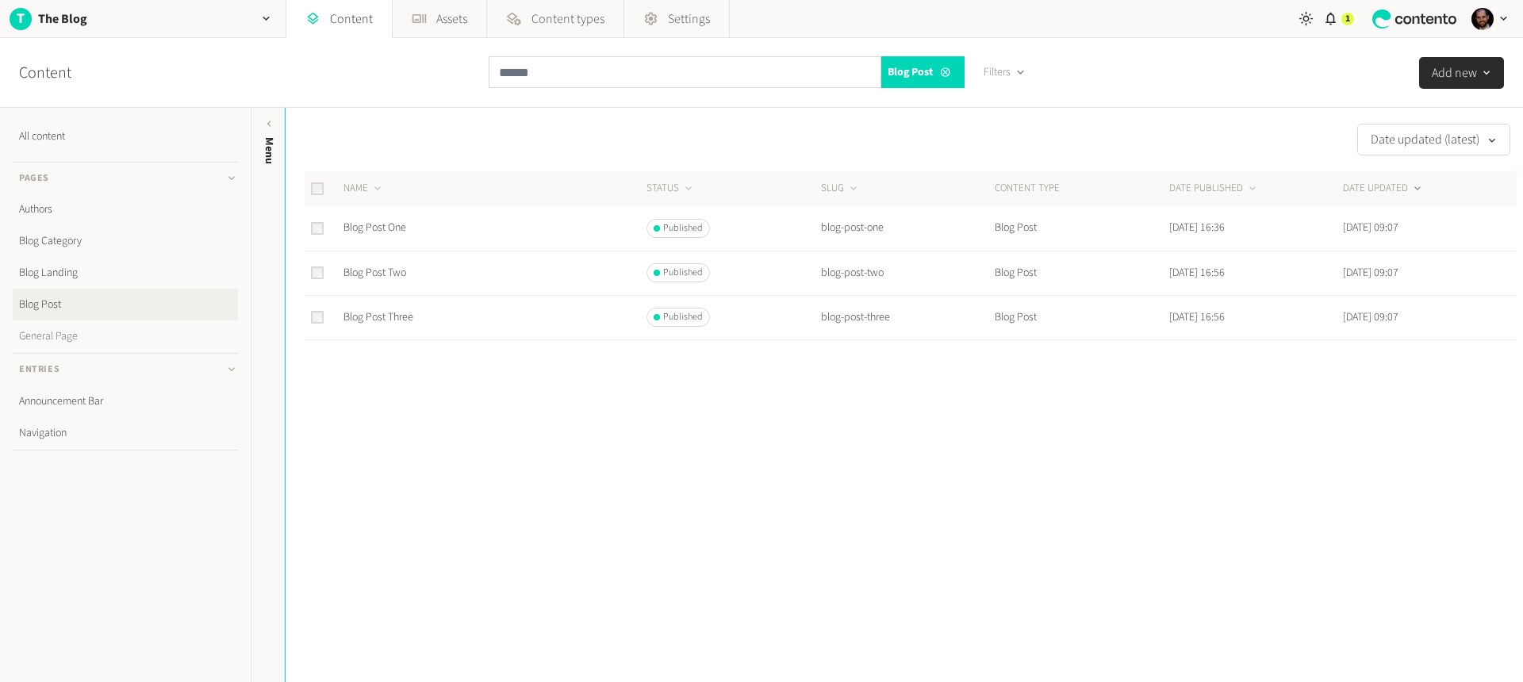
drag, startPoint x: 62, startPoint y: 325, endPoint x: 59, endPoint y: 336, distance: 10.8
click at [61, 326] on link "General Page" at bounding box center [125, 337] width 225 height 32
click at [44, 214] on link "Authors" at bounding box center [125, 210] width 225 height 32
click at [1446, 65] on button "Add new" at bounding box center [1461, 73] width 85 height 32
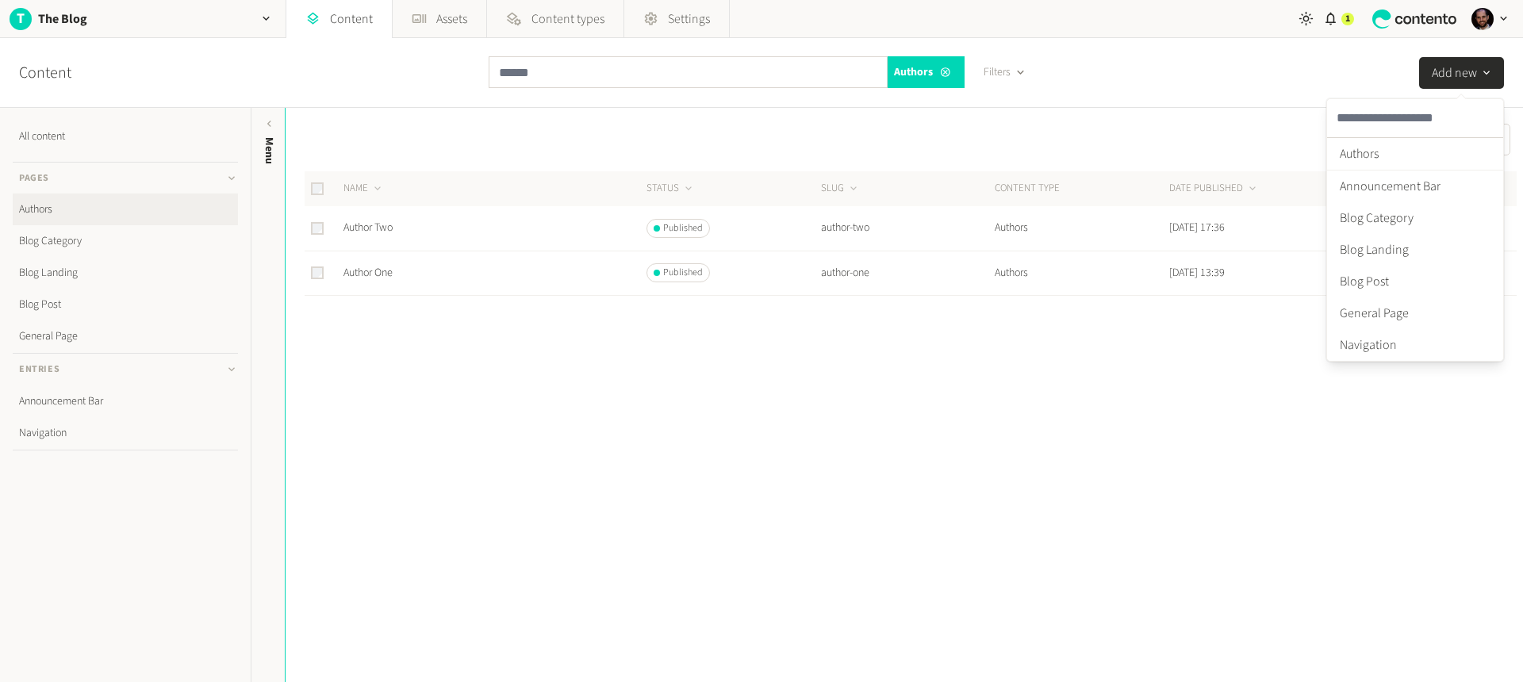
drag, startPoint x: 851, startPoint y: 505, endPoint x: 788, endPoint y: 470, distance: 72.1
click at [851, 505] on div "Date updated (latest) NAME STATUS SLUG CONTENT TYPE DATE PUBLISHED DATE UPDATED…" at bounding box center [905, 395] width 1238 height 574
click at [68, 298] on link "Blog Post" at bounding box center [125, 305] width 225 height 32
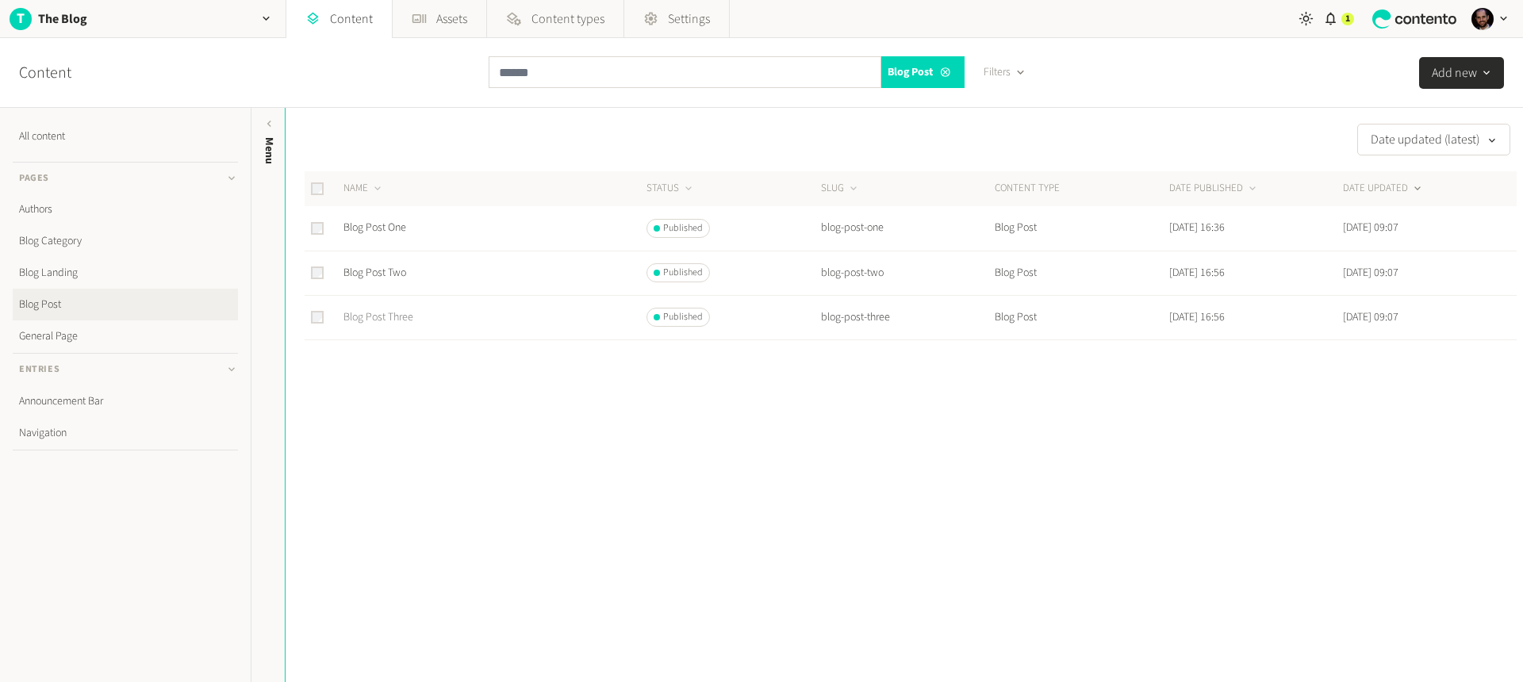
click at [381, 322] on link "Blog Post Three" at bounding box center [379, 317] width 70 height 16
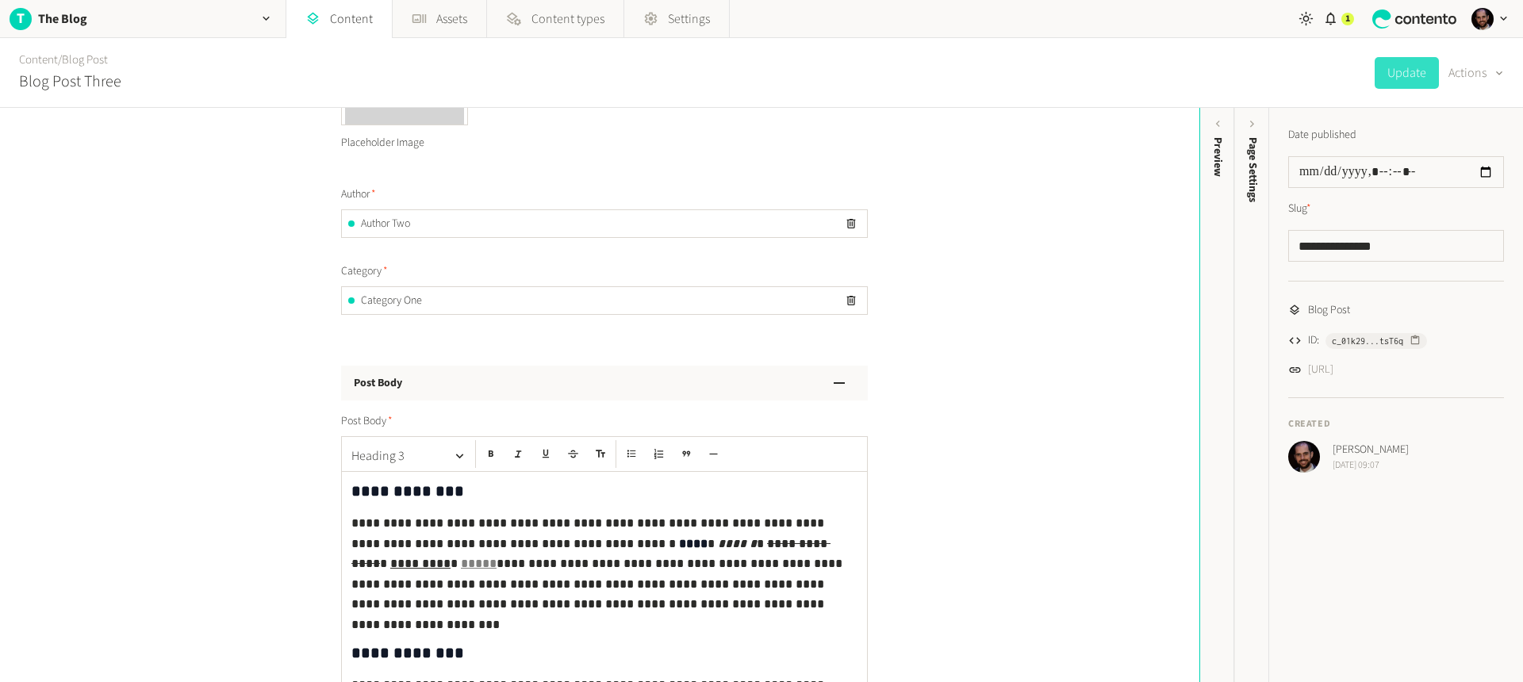
scroll to position [436, 0]
click at [464, 245] on div "**********" at bounding box center [604, 52] width 527 height 523
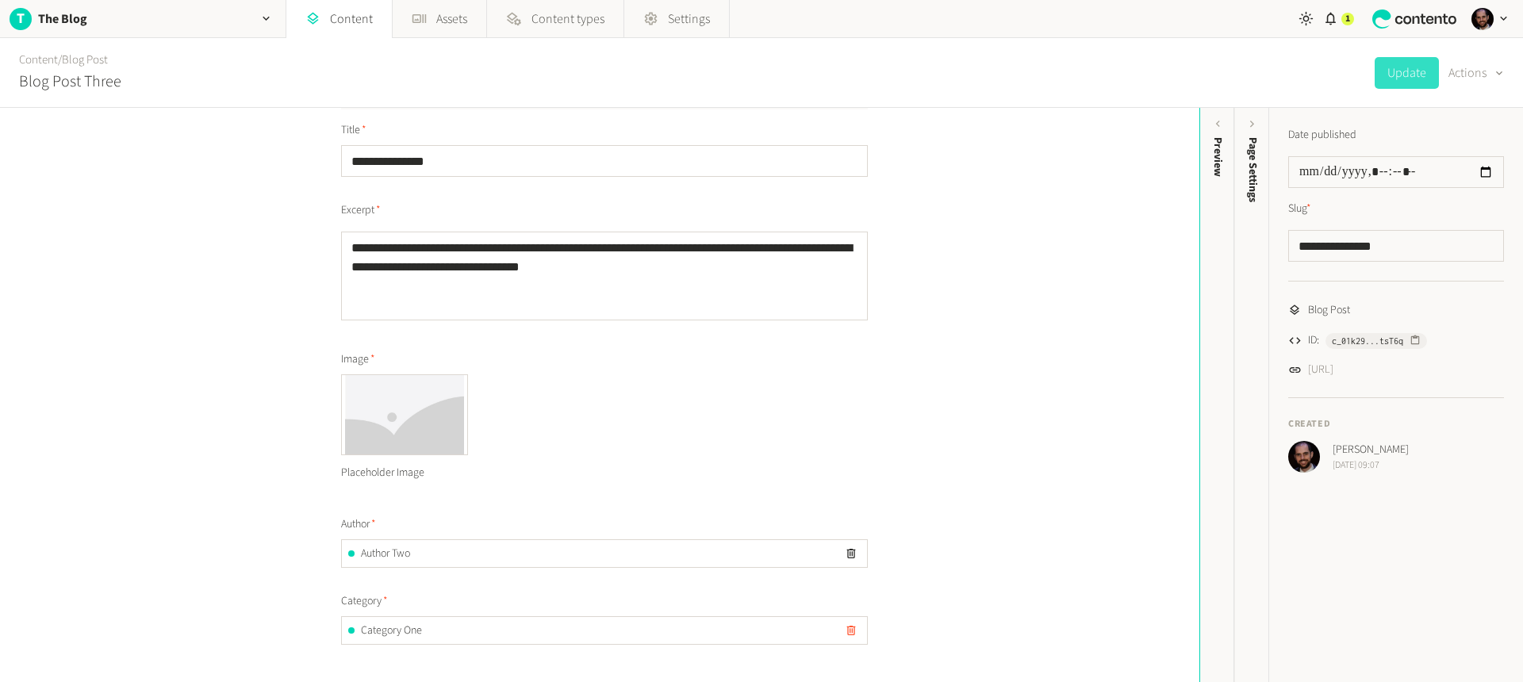
scroll to position [221, 0]
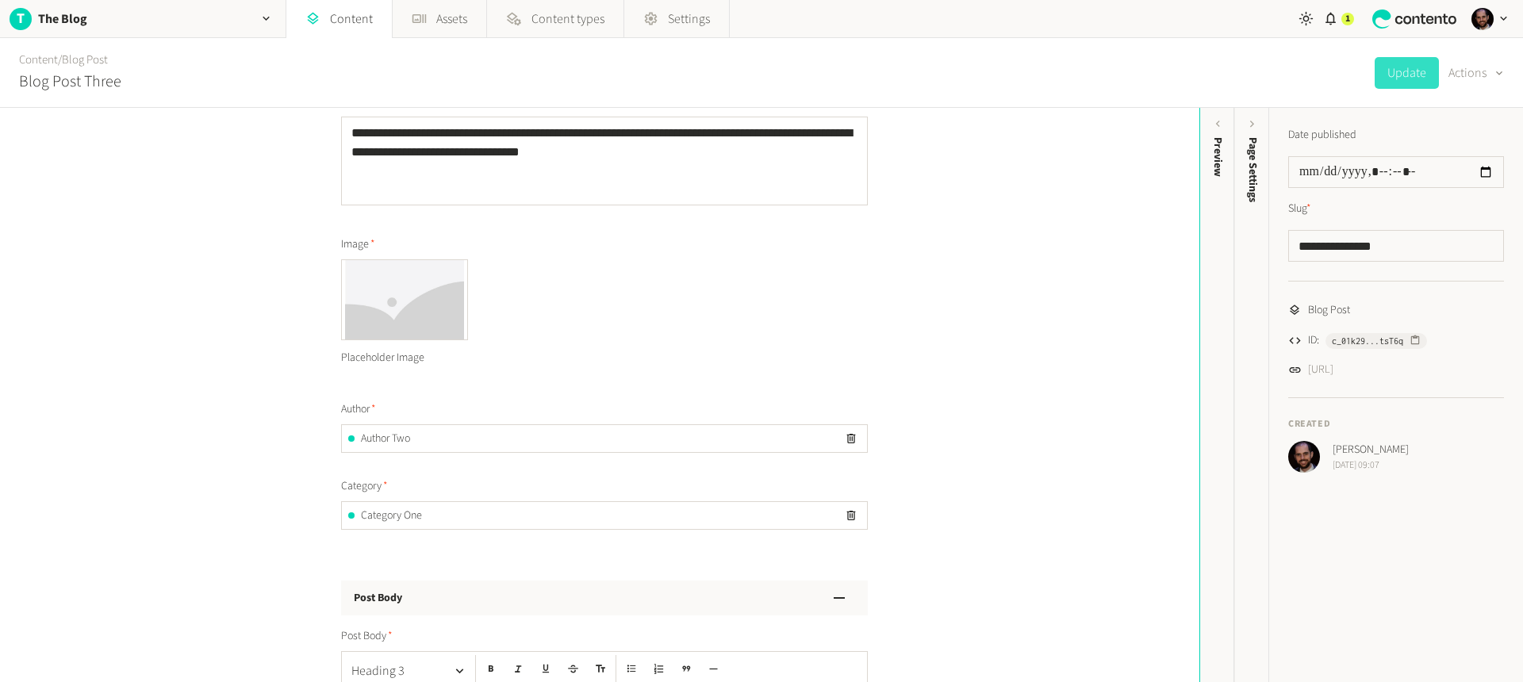
click at [380, 433] on span "Author Two" at bounding box center [385, 439] width 49 height 17
copy span "Author"
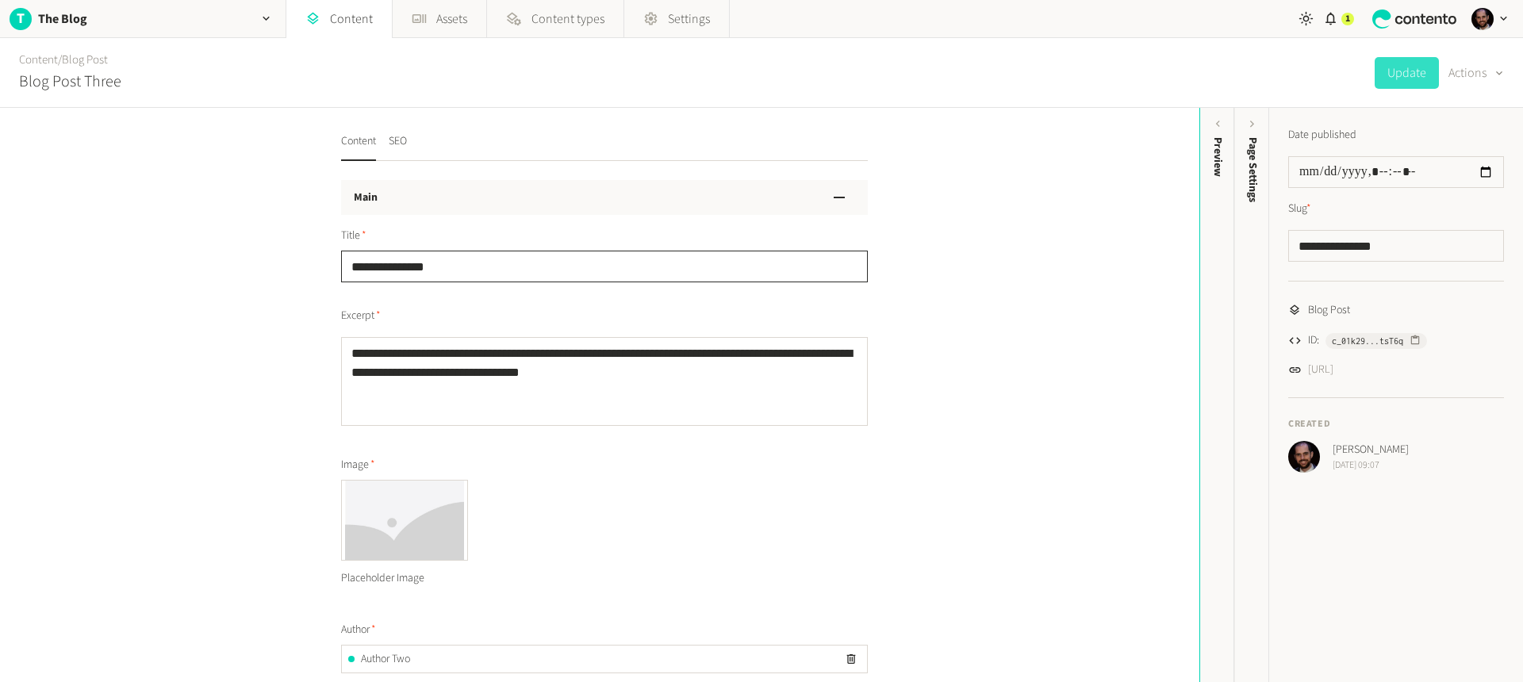
click at [405, 266] on input "**********" at bounding box center [604, 267] width 527 height 32
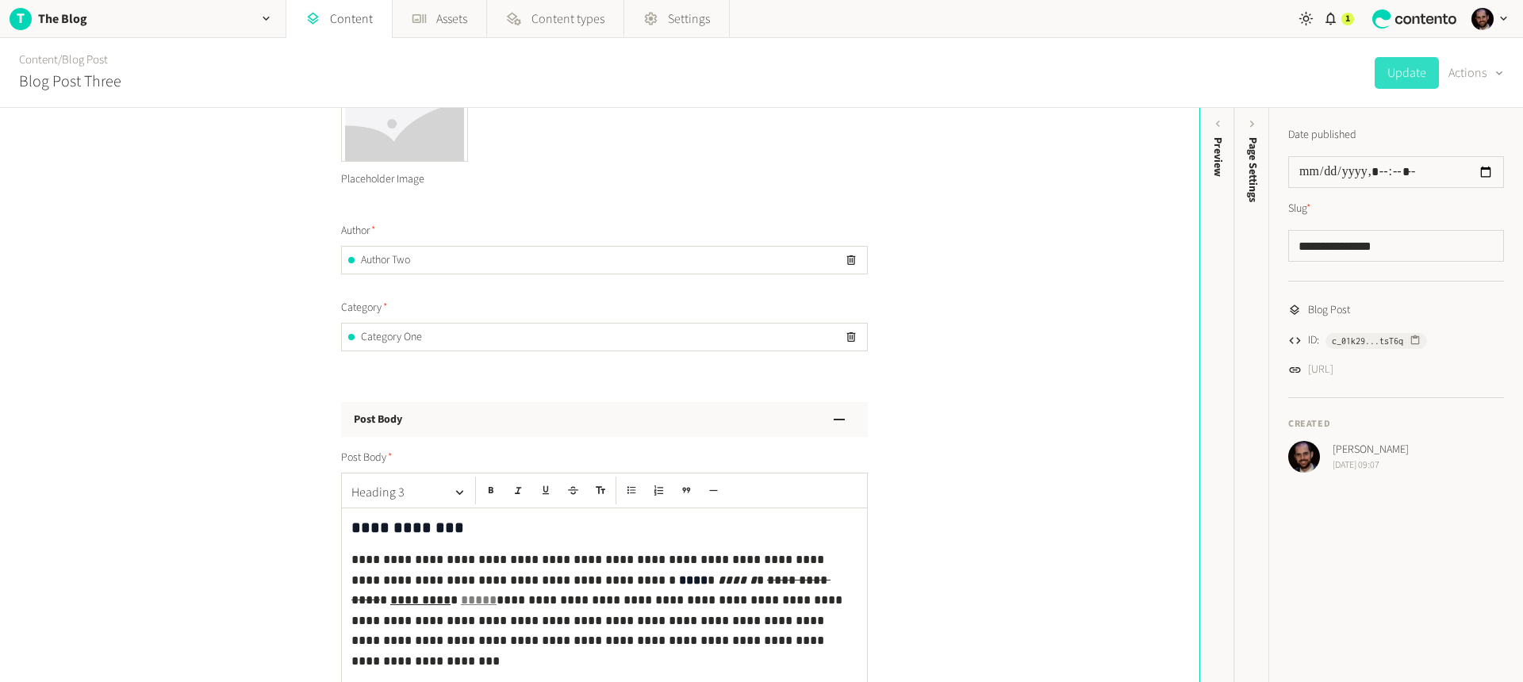
scroll to position [421, 0]
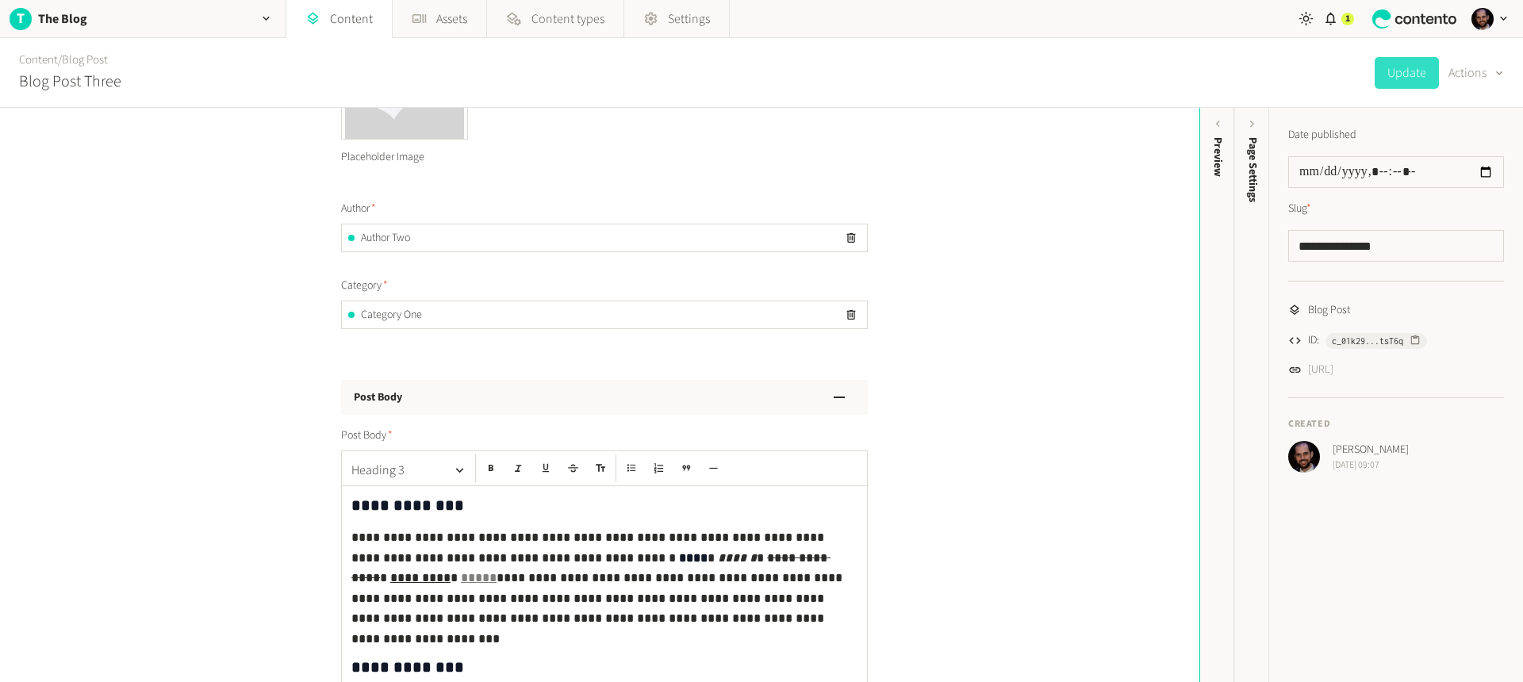
click at [341, 203] on span "Author" at bounding box center [358, 209] width 35 height 17
copy span "Author"
click at [421, 244] on div "Author Two" at bounding box center [604, 238] width 525 height 27
click at [350, 209] on span "Author" at bounding box center [358, 209] width 35 height 17
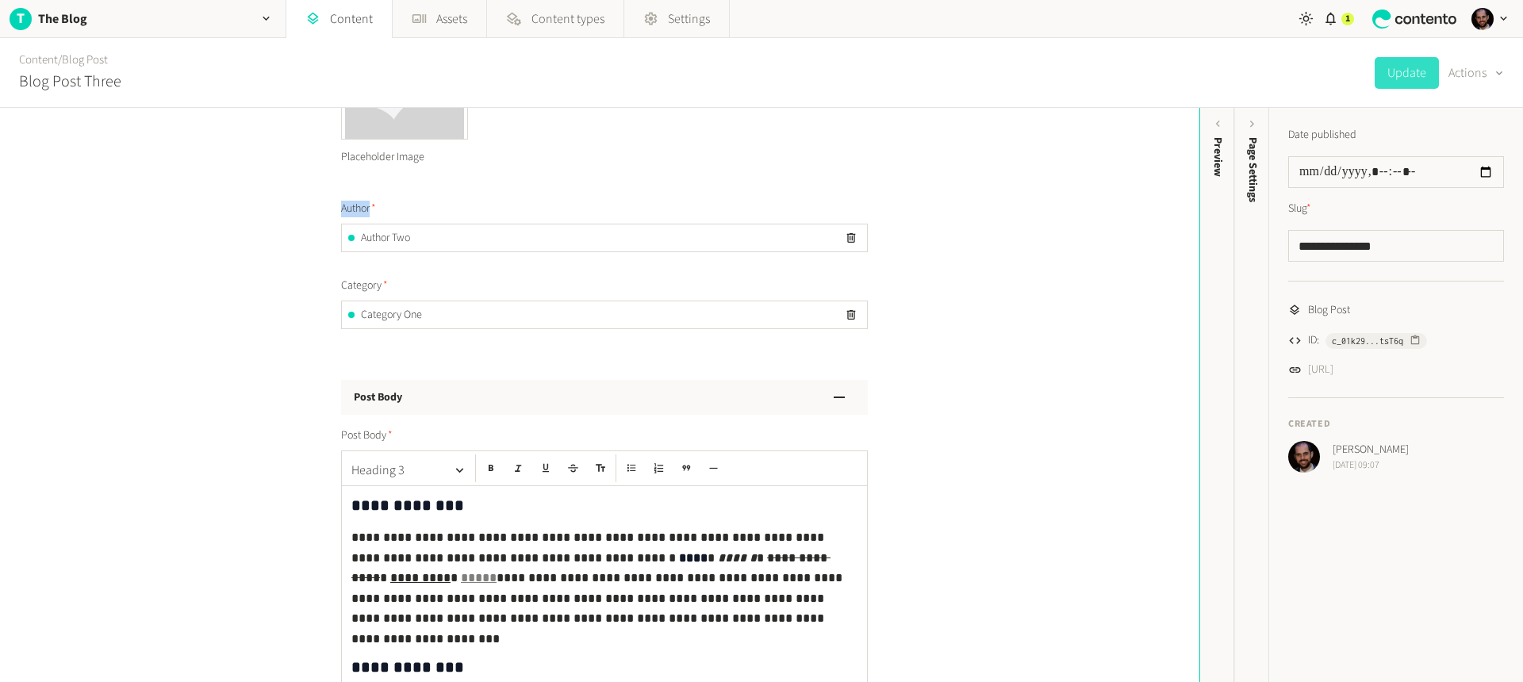
click at [350, 209] on span "Author" at bounding box center [358, 209] width 35 height 17
click at [371, 286] on span "Category" at bounding box center [364, 286] width 47 height 17
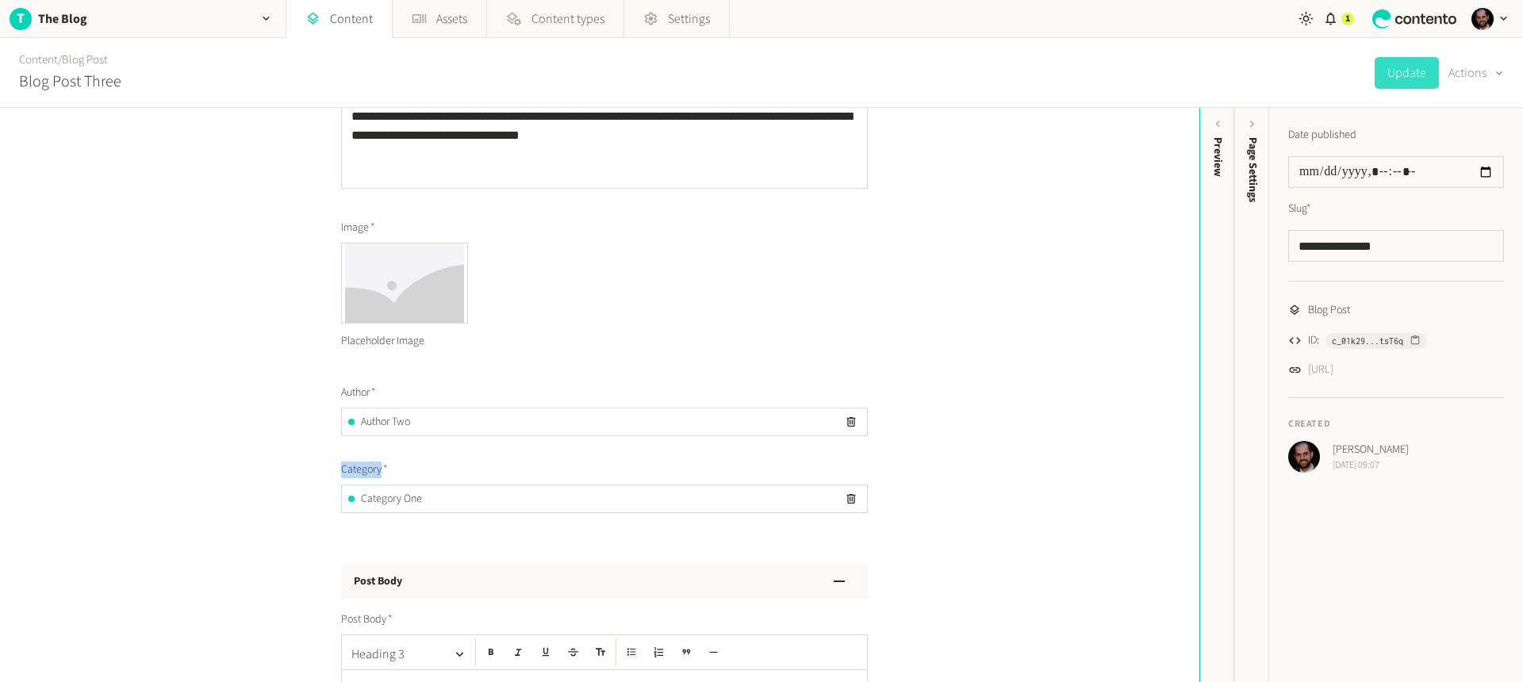
scroll to position [0, 0]
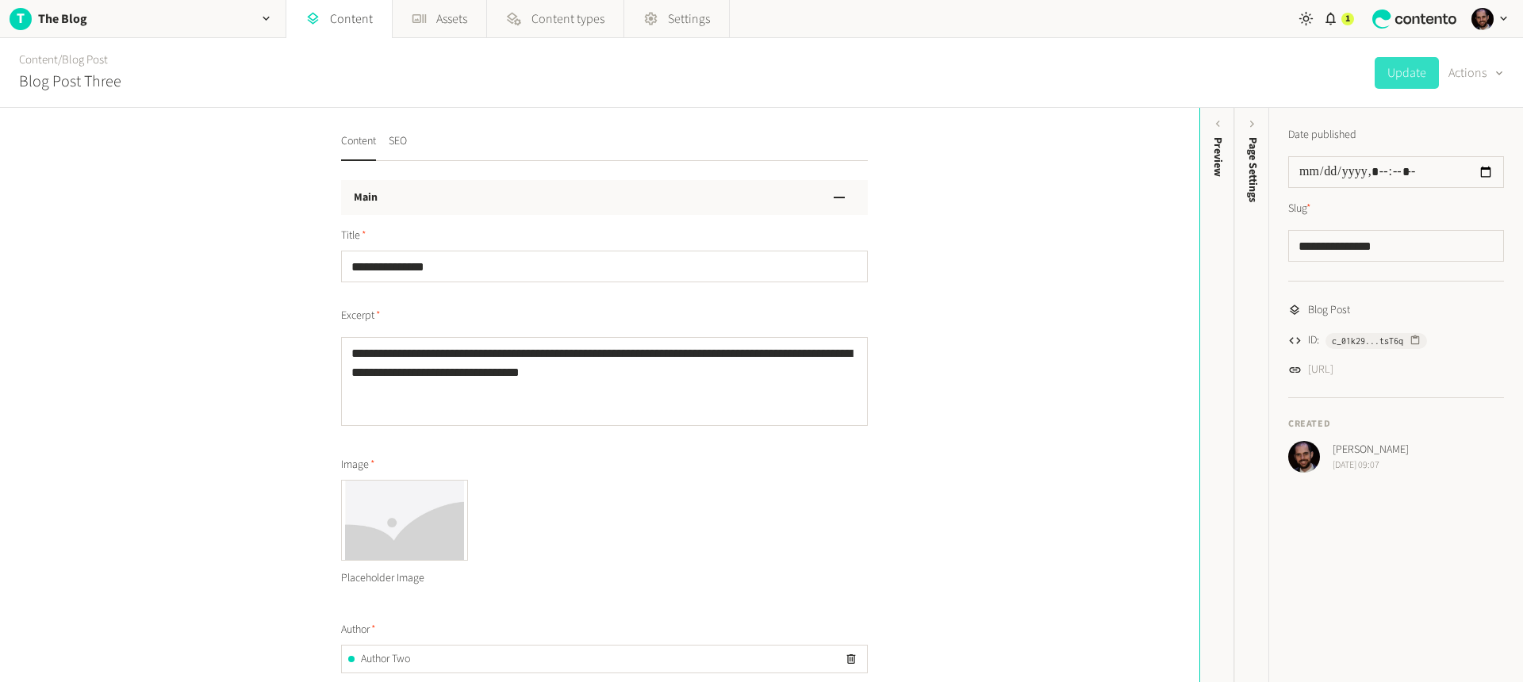
click at [1509, 68] on div "Content / Blog Post Blog Post Three Update Actions" at bounding box center [761, 73] width 1523 height 70
click at [1497, 73] on icon "button" at bounding box center [1499, 73] width 13 height 15
click at [916, 159] on div "**********" at bounding box center [600, 395] width 1200 height 574
click at [415, 140] on nav "Content SEO" at bounding box center [604, 147] width 527 height 28
click at [389, 146] on button "SEO" at bounding box center [398, 147] width 18 height 28
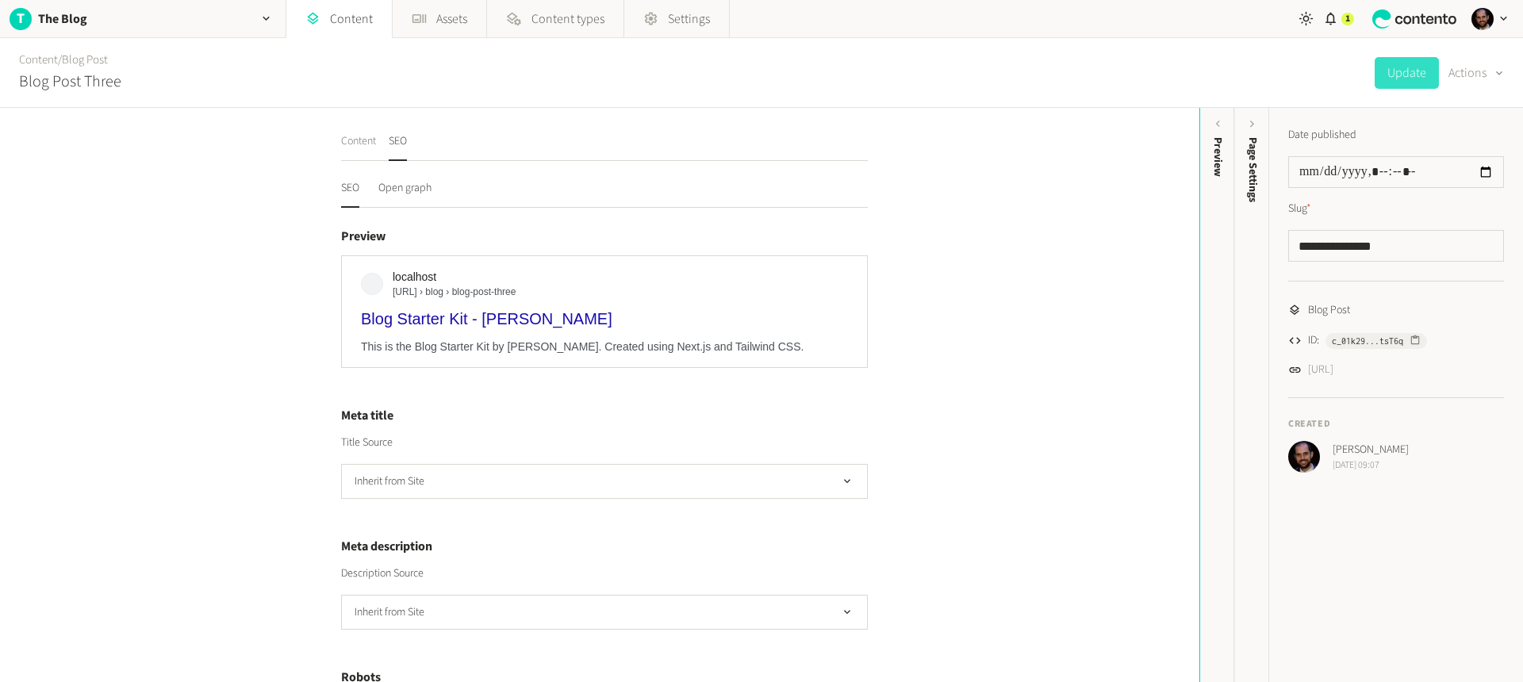
click at [349, 137] on button "Content" at bounding box center [358, 147] width 35 height 28
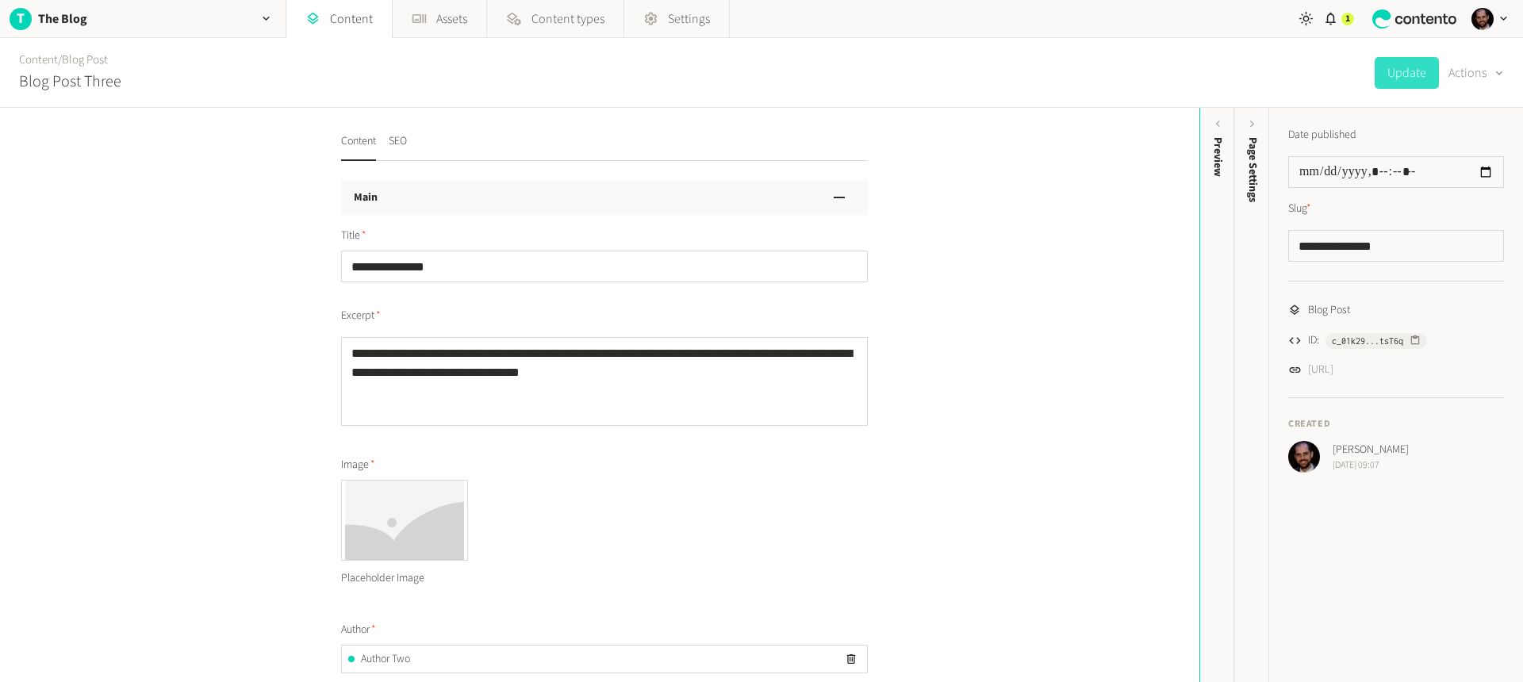
click at [380, 136] on div "Content SEO" at bounding box center [374, 147] width 66 height 28
click at [397, 133] on button "SEO" at bounding box center [398, 147] width 18 height 28
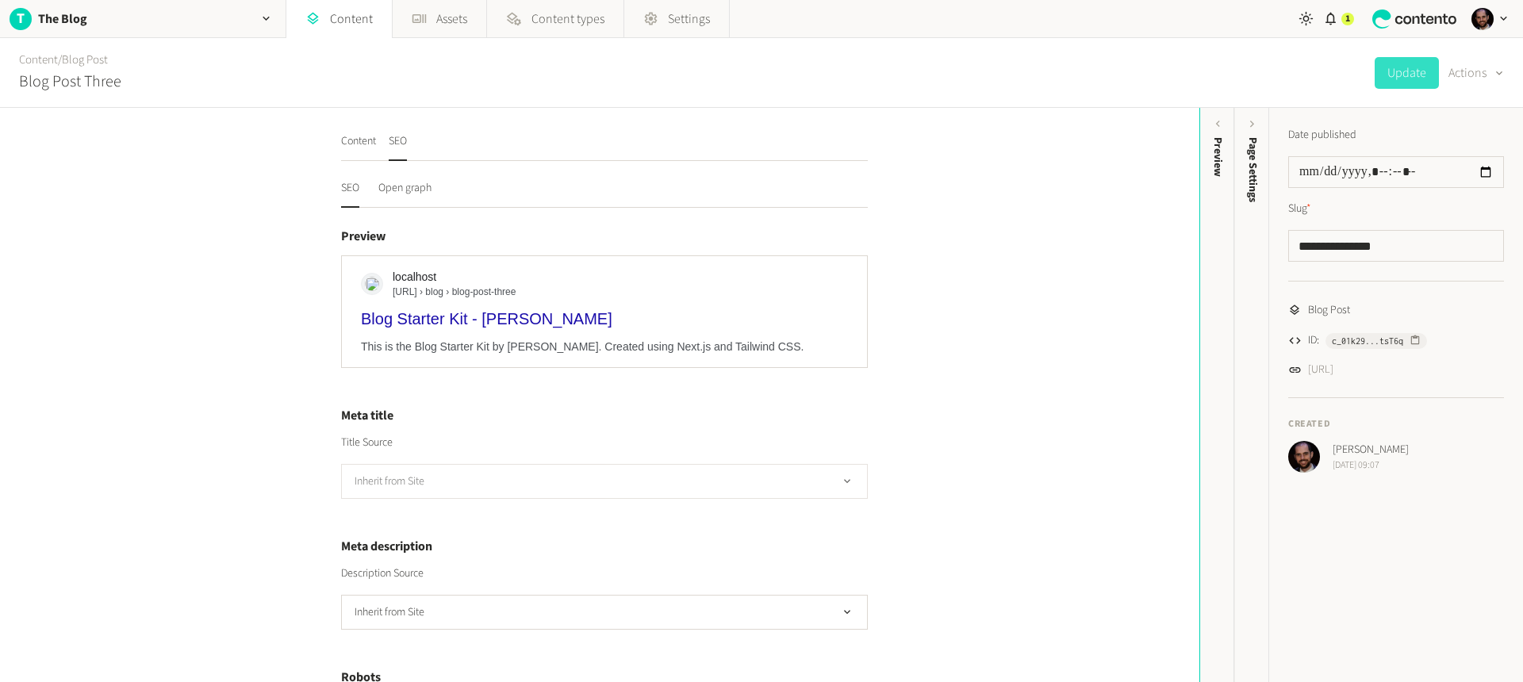
click at [641, 497] on button "Inherit from Site" at bounding box center [604, 481] width 527 height 35
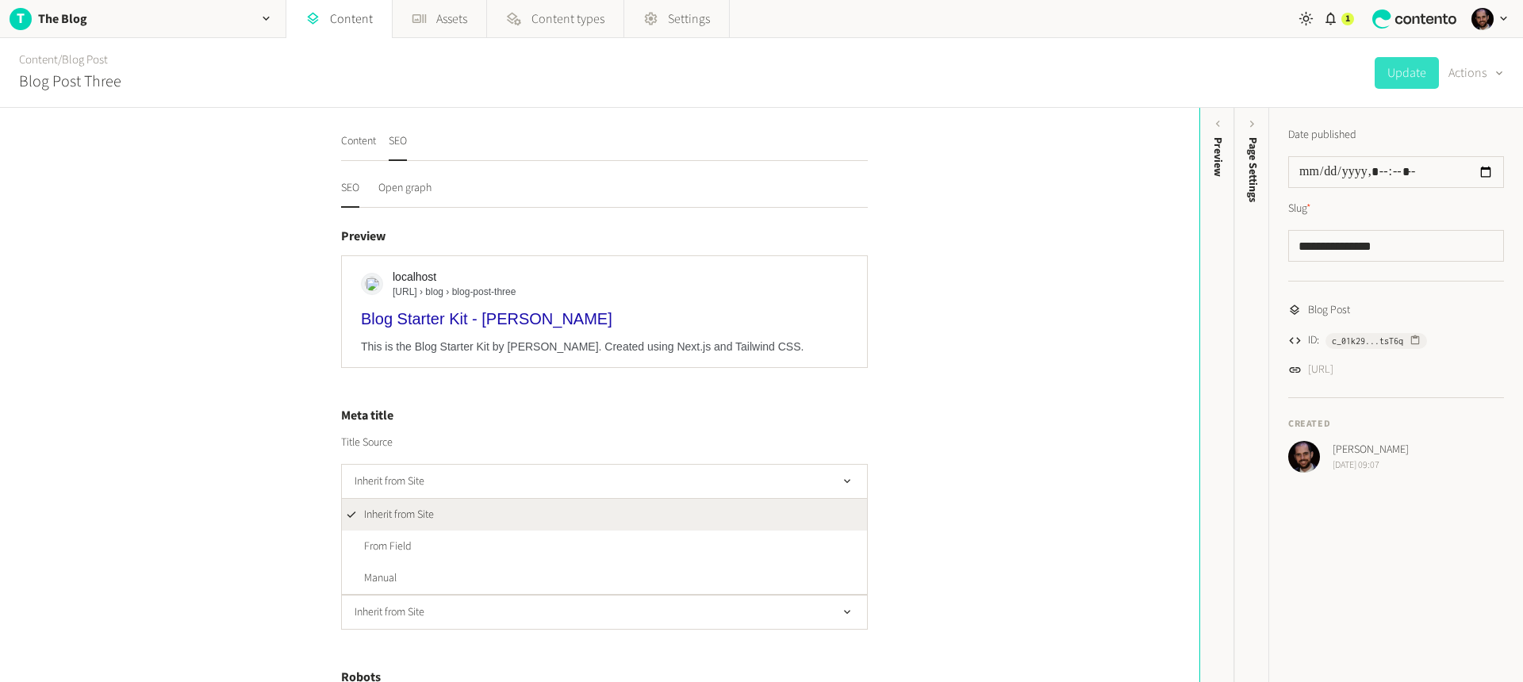
click at [924, 436] on div "Content SEO SEO Open graph Preview localhost http://localhost:3000 › blog › blo…" at bounding box center [600, 395] width 1200 height 574
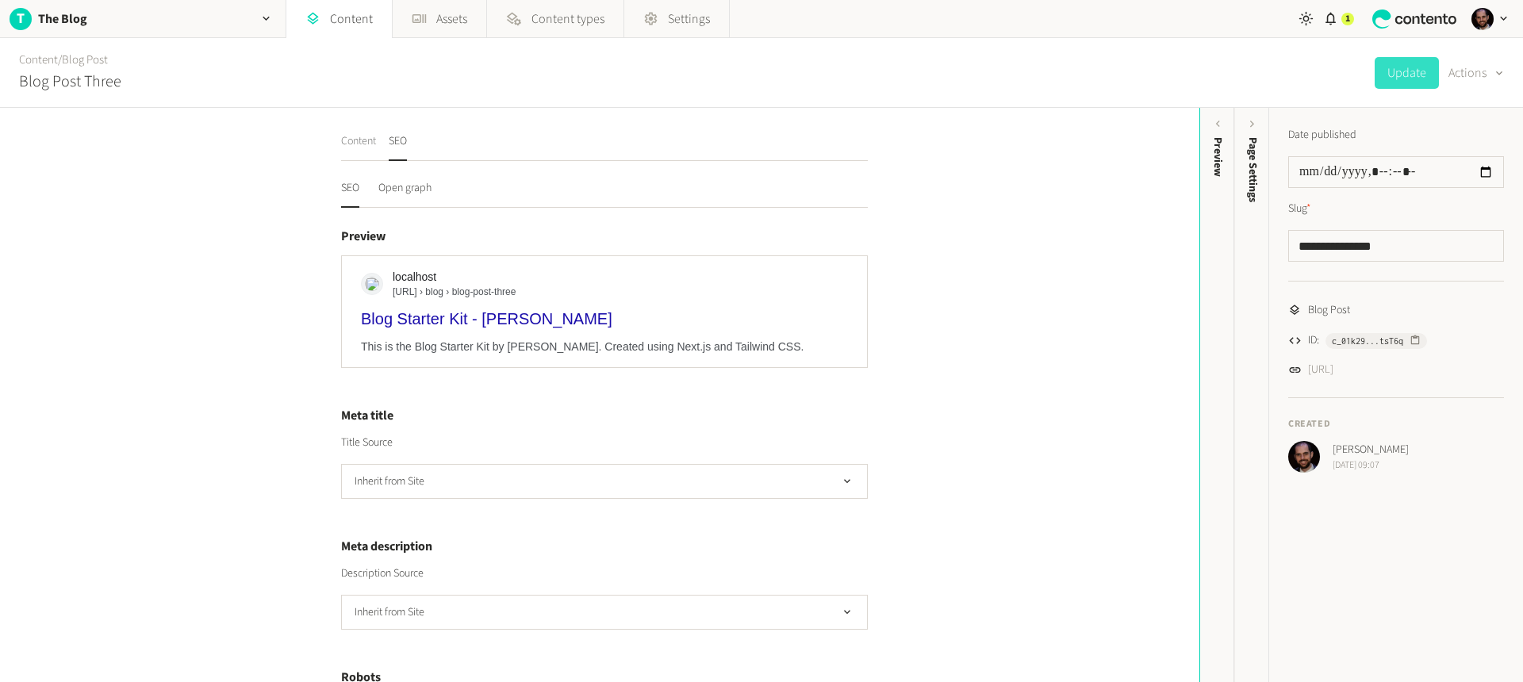
click at [348, 143] on button "Content" at bounding box center [358, 147] width 35 height 28
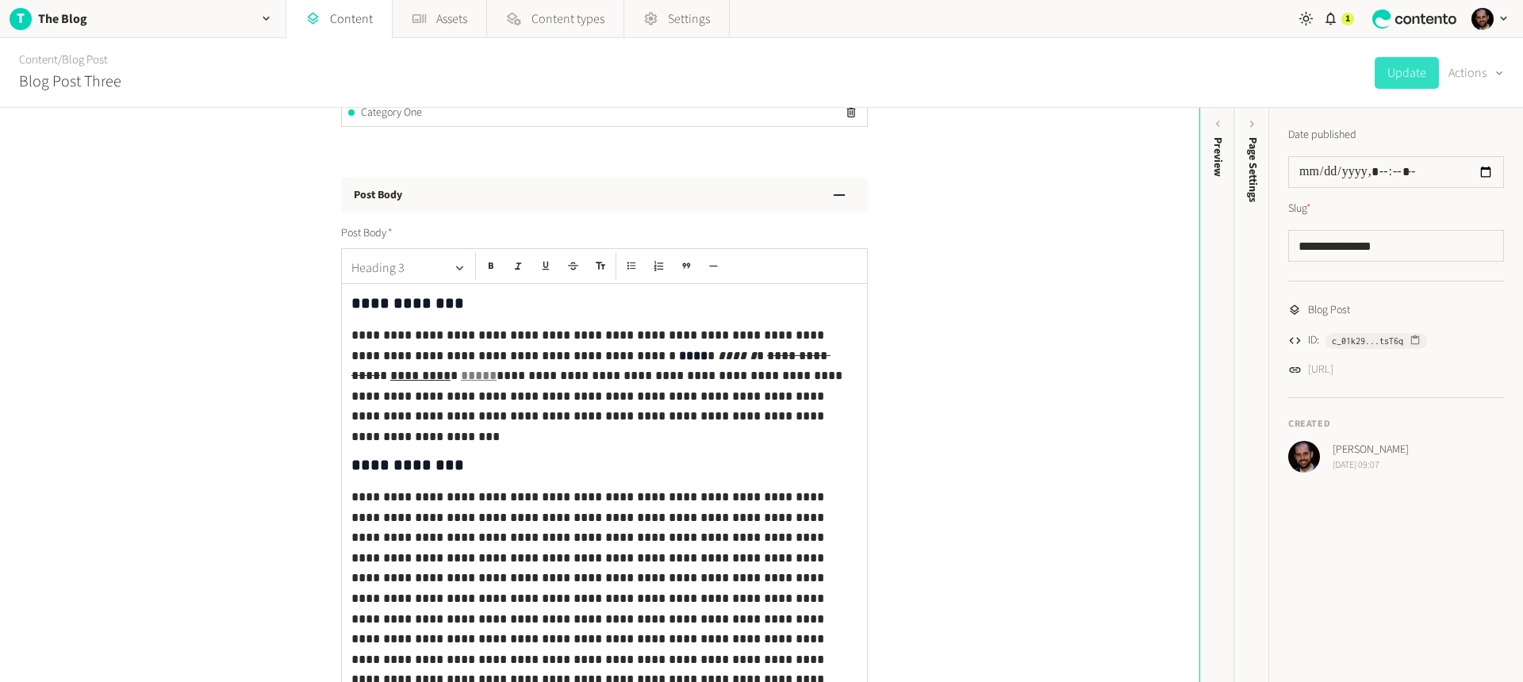
scroll to position [528, 0]
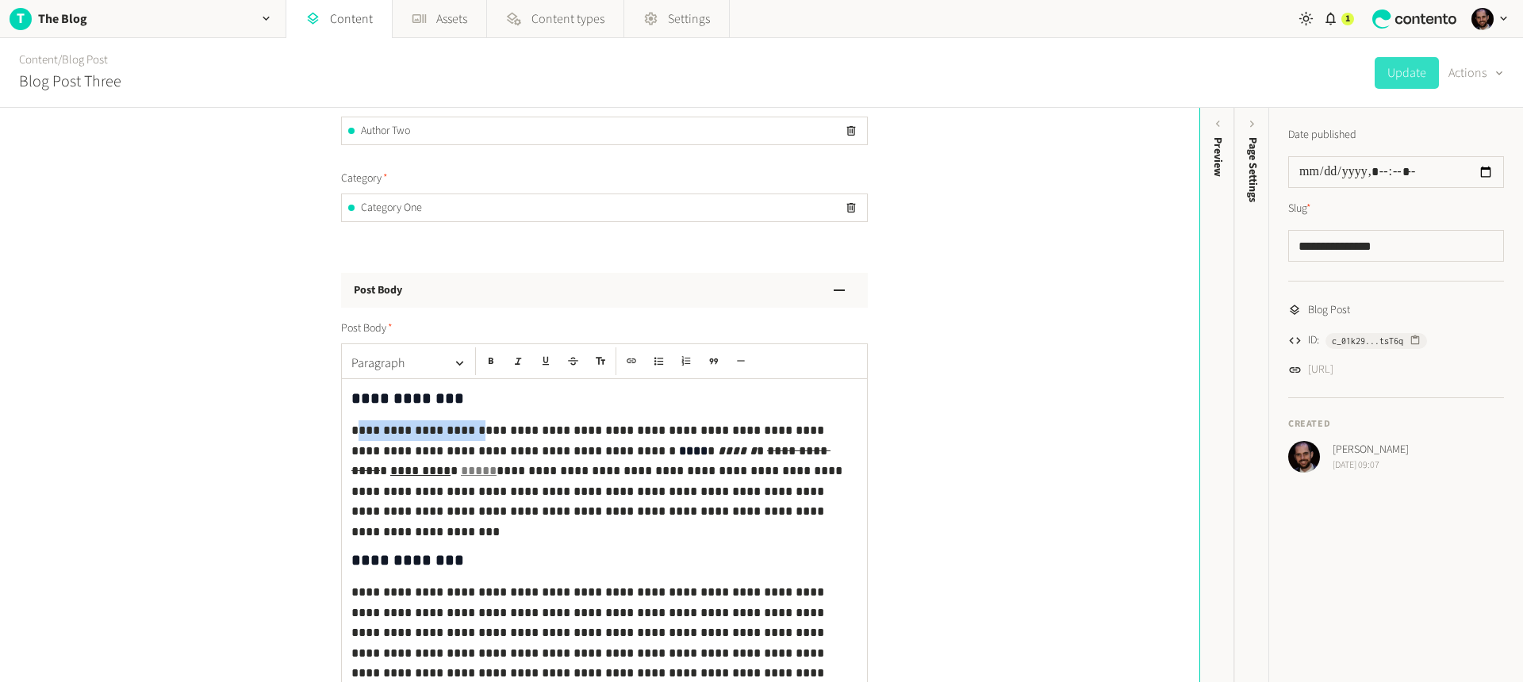
drag, startPoint x: 354, startPoint y: 431, endPoint x: 447, endPoint y: 424, distance: 93.0
click at [447, 424] on p "**********" at bounding box center [599, 472] width 497 height 102
copy p "**********"
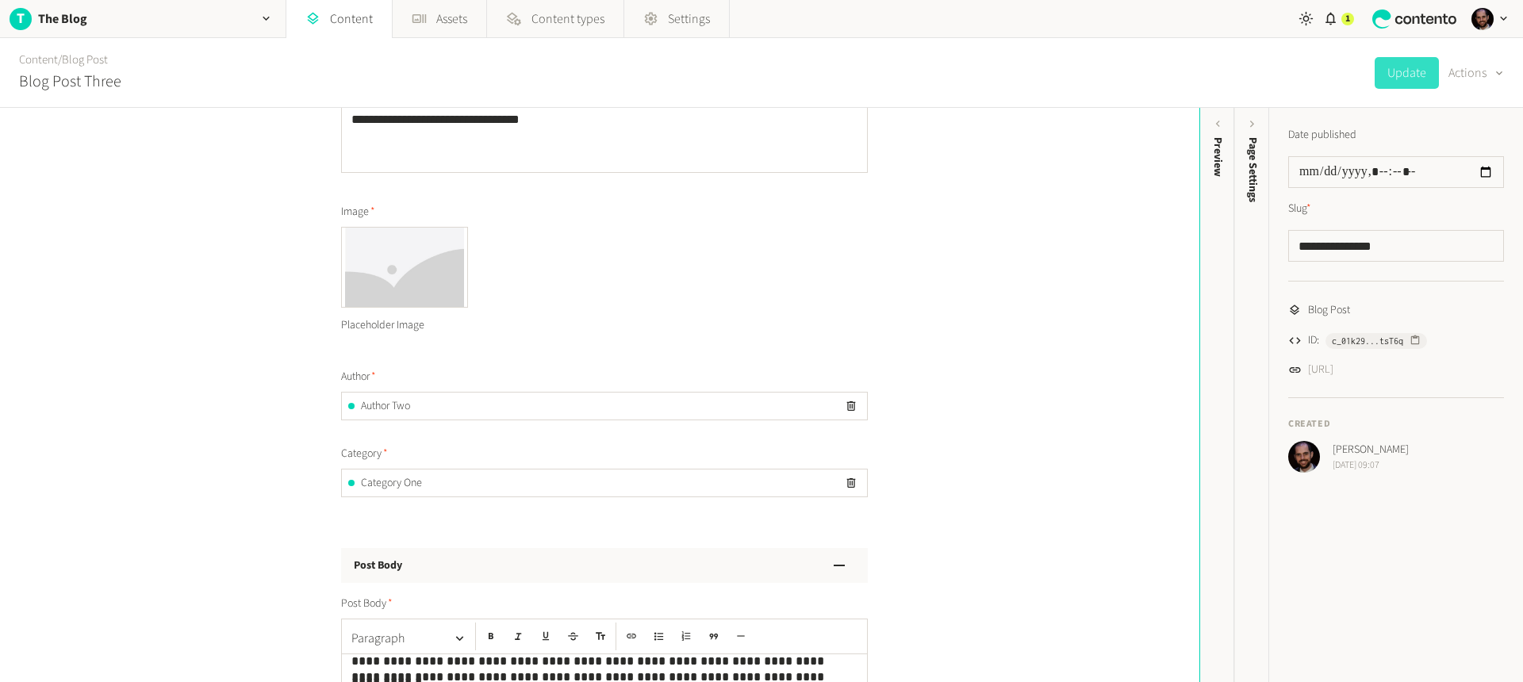
scroll to position [90, 0]
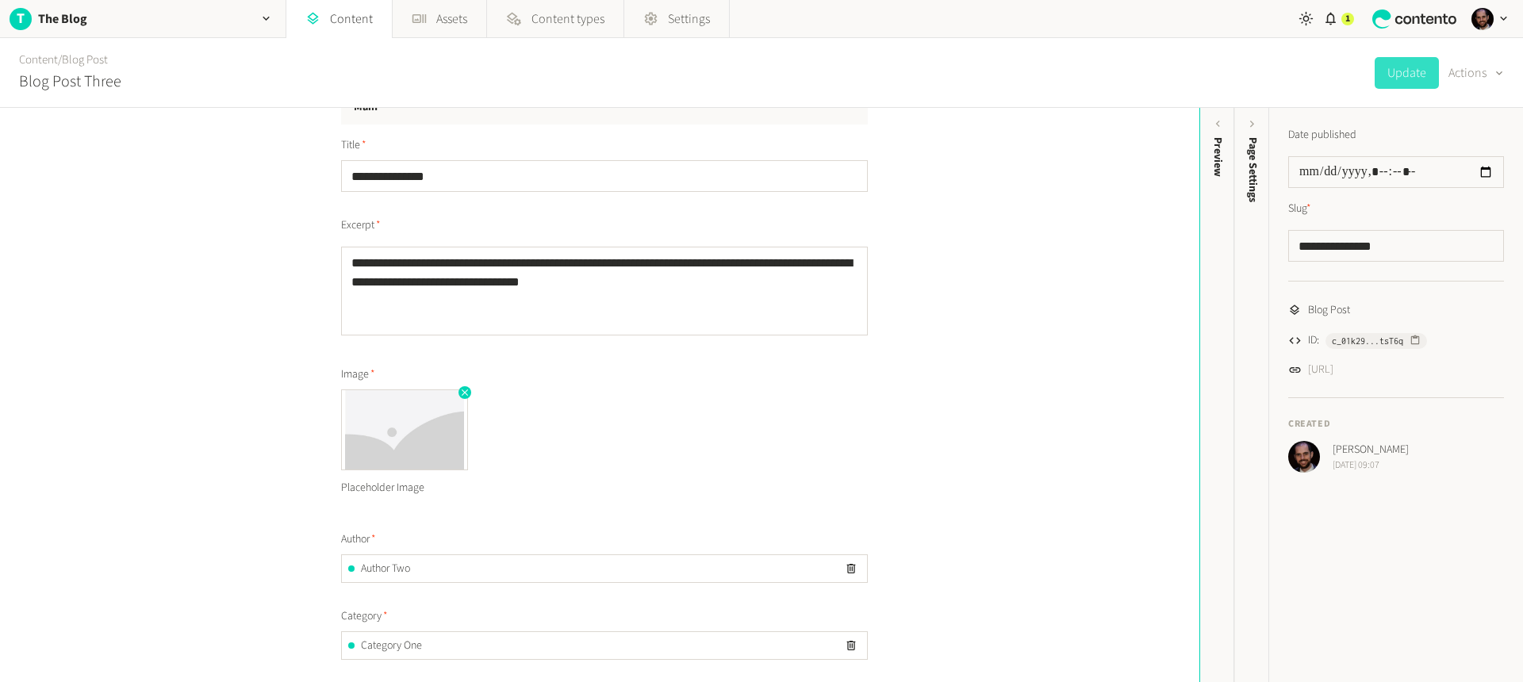
click at [399, 422] on img at bounding box center [404, 429] width 125 height 79
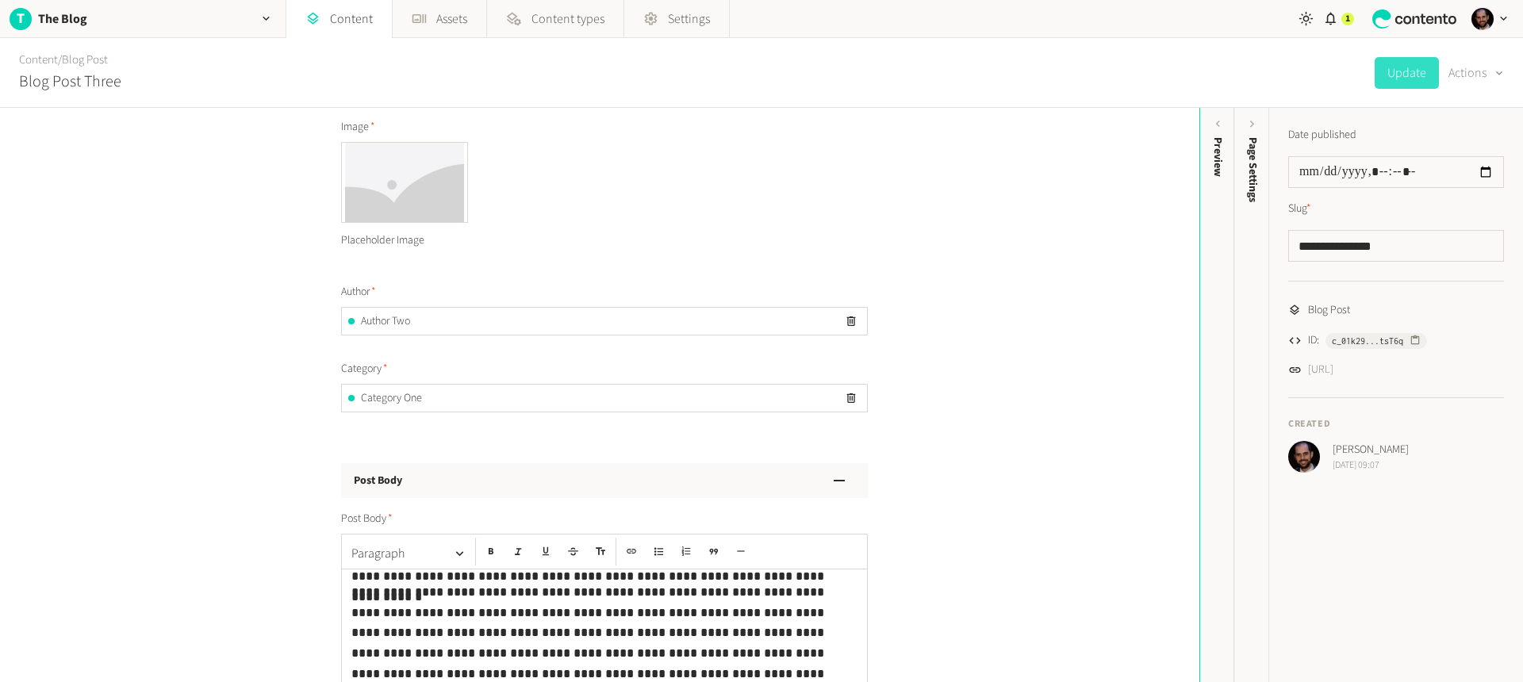
scroll to position [639, 0]
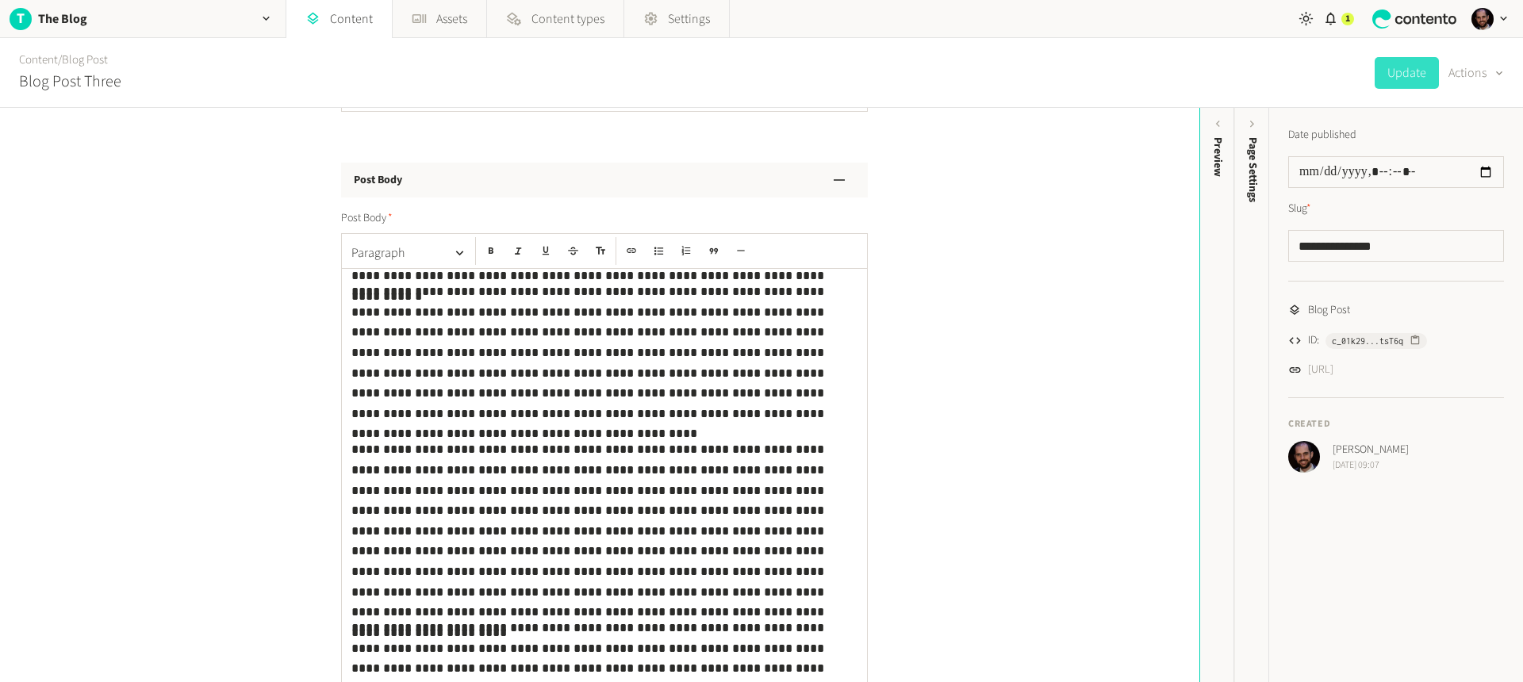
click at [848, 184] on button "button" at bounding box center [840, 180] width 32 height 32
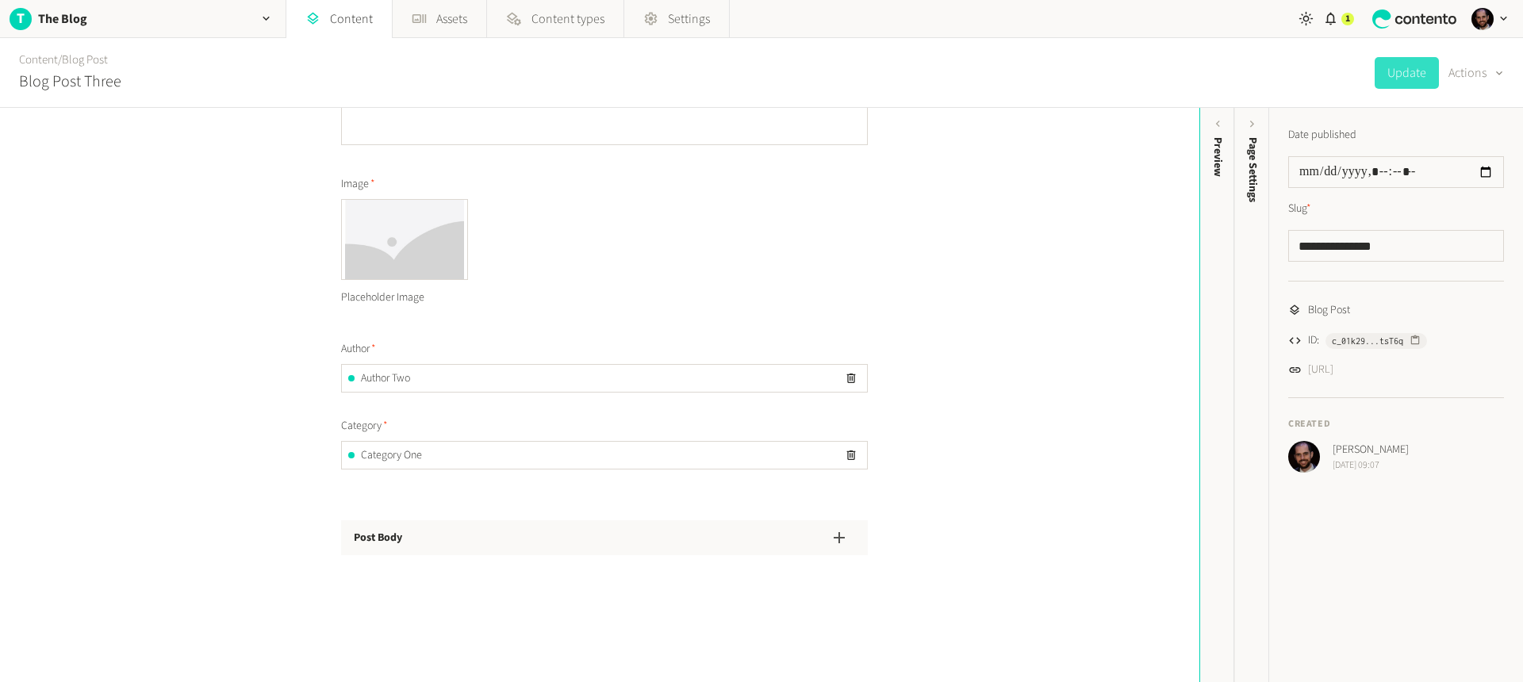
scroll to position [281, 0]
click at [843, 545] on icon "button" at bounding box center [839, 537] width 19 height 19
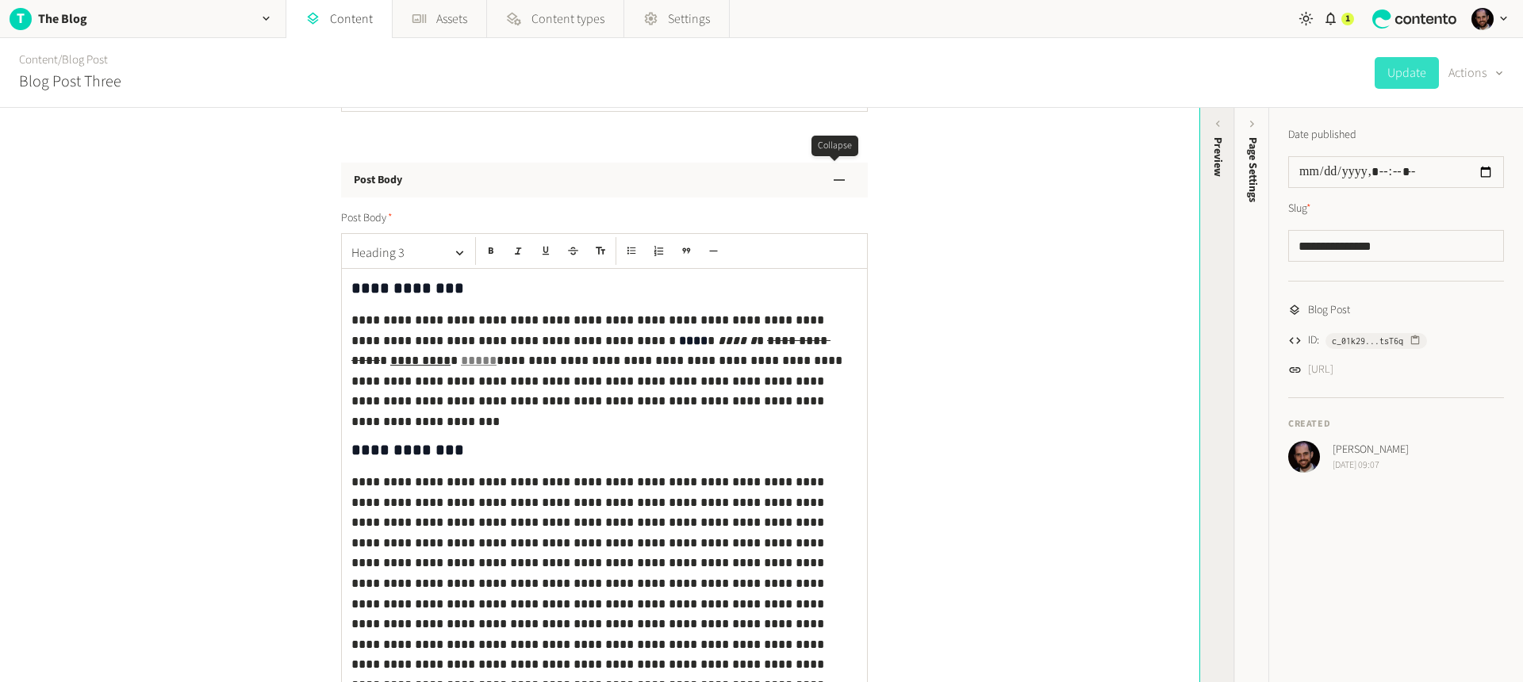
click at [1220, 132] on div "Preview" at bounding box center [1217, 260] width 35 height 286
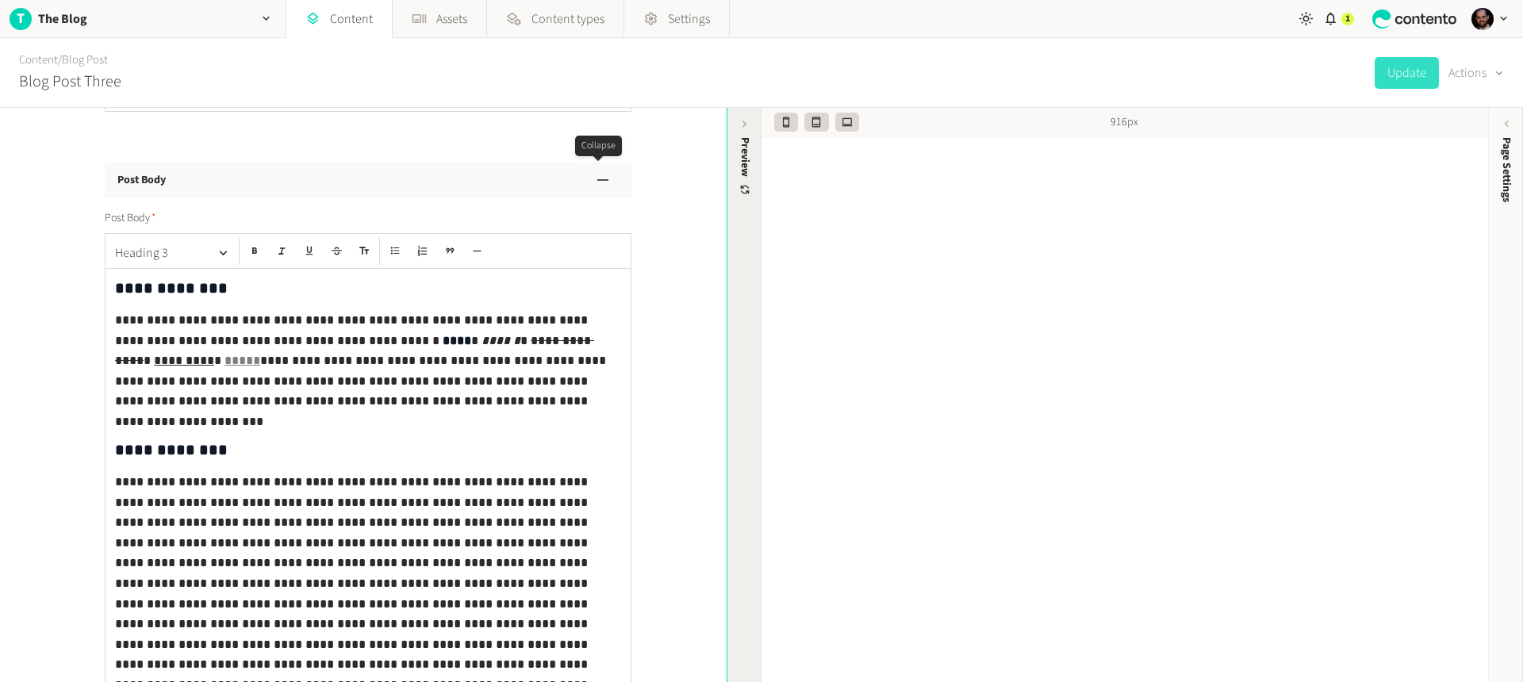
click at [737, 137] on div "Preview" at bounding box center [745, 167] width 17 height 60
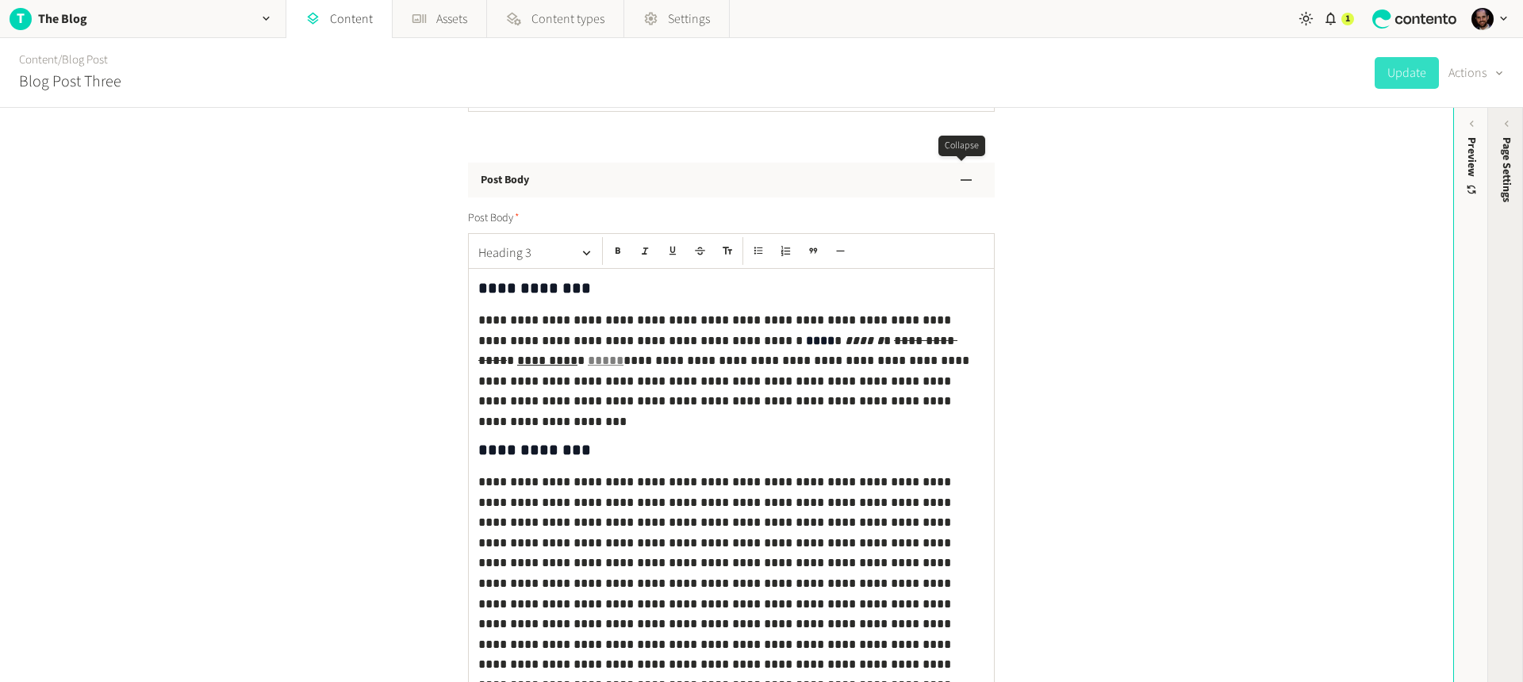
click at [1509, 132] on div "Page Settings" at bounding box center [1506, 260] width 35 height 286
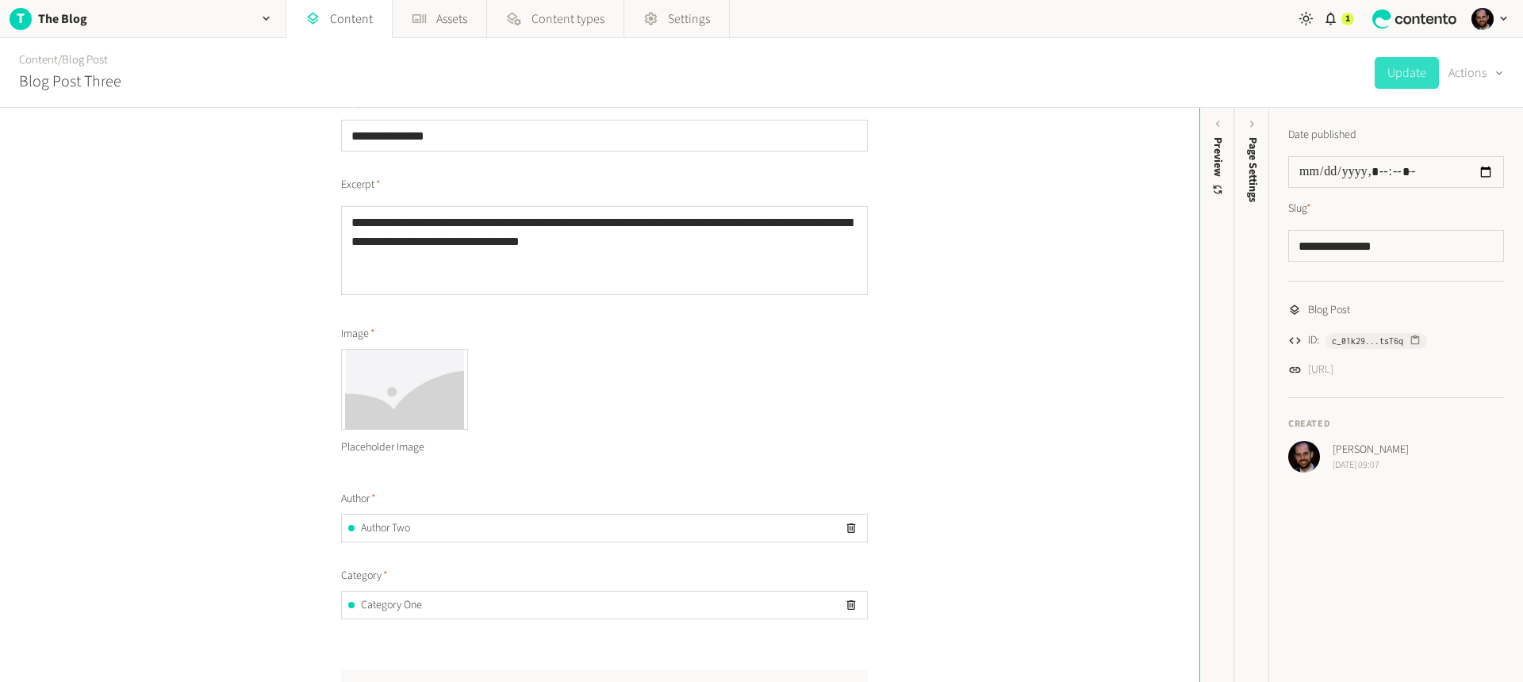
scroll to position [0, 0]
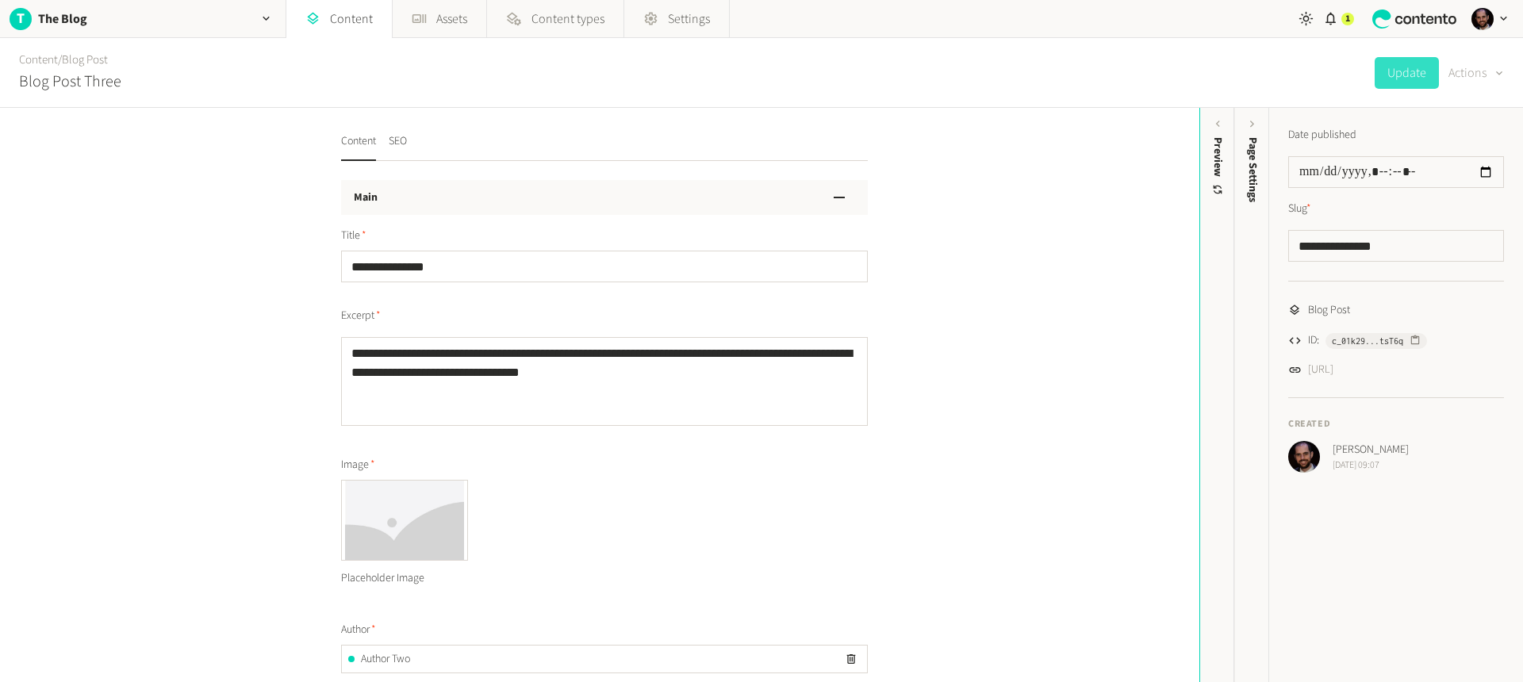
click at [1487, 77] on div "button" at bounding box center [1498, 71] width 22 height 17
click at [1050, 244] on div "**********" at bounding box center [600, 395] width 1200 height 574
click at [460, 186] on div "Main" at bounding box center [604, 197] width 527 height 35
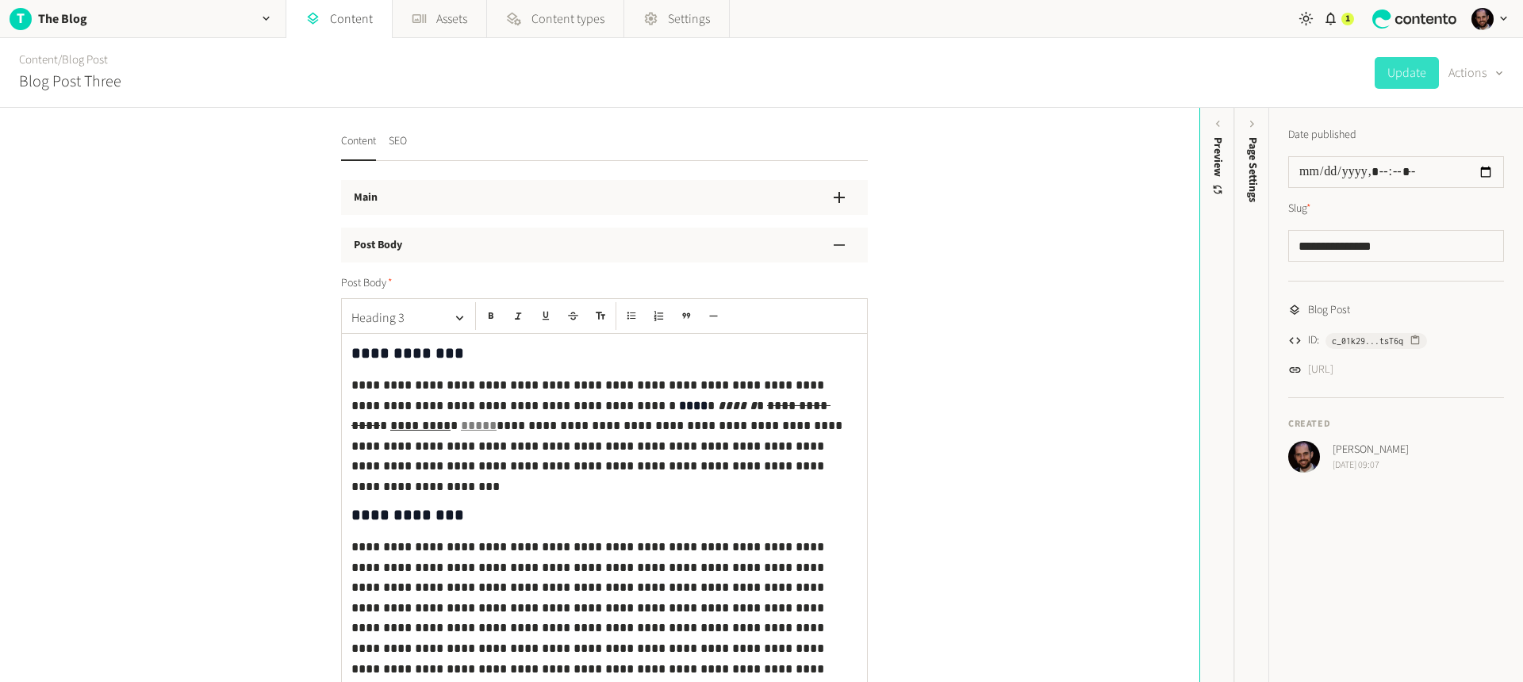
click at [455, 201] on div "Main" at bounding box center [604, 197] width 527 height 35
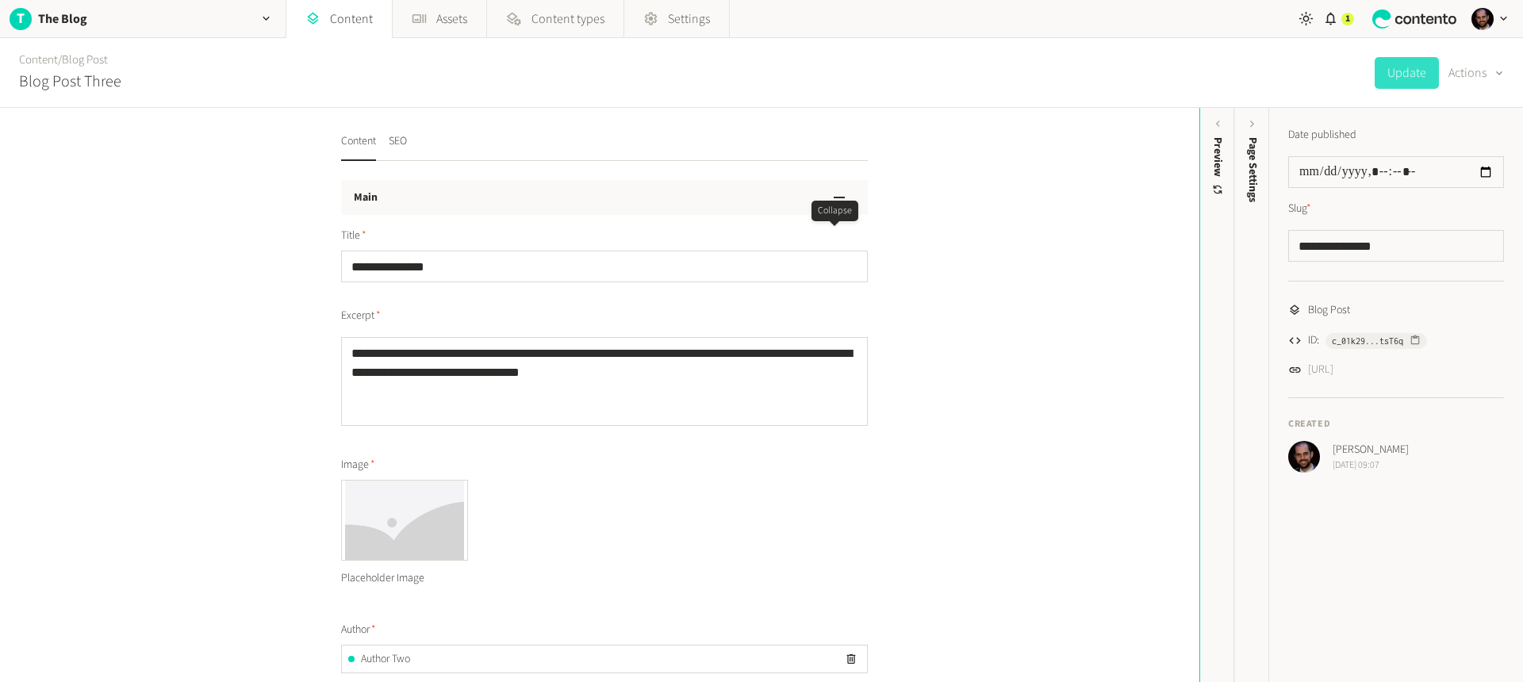
click at [455, 197] on div "Main" at bounding box center [604, 197] width 527 height 35
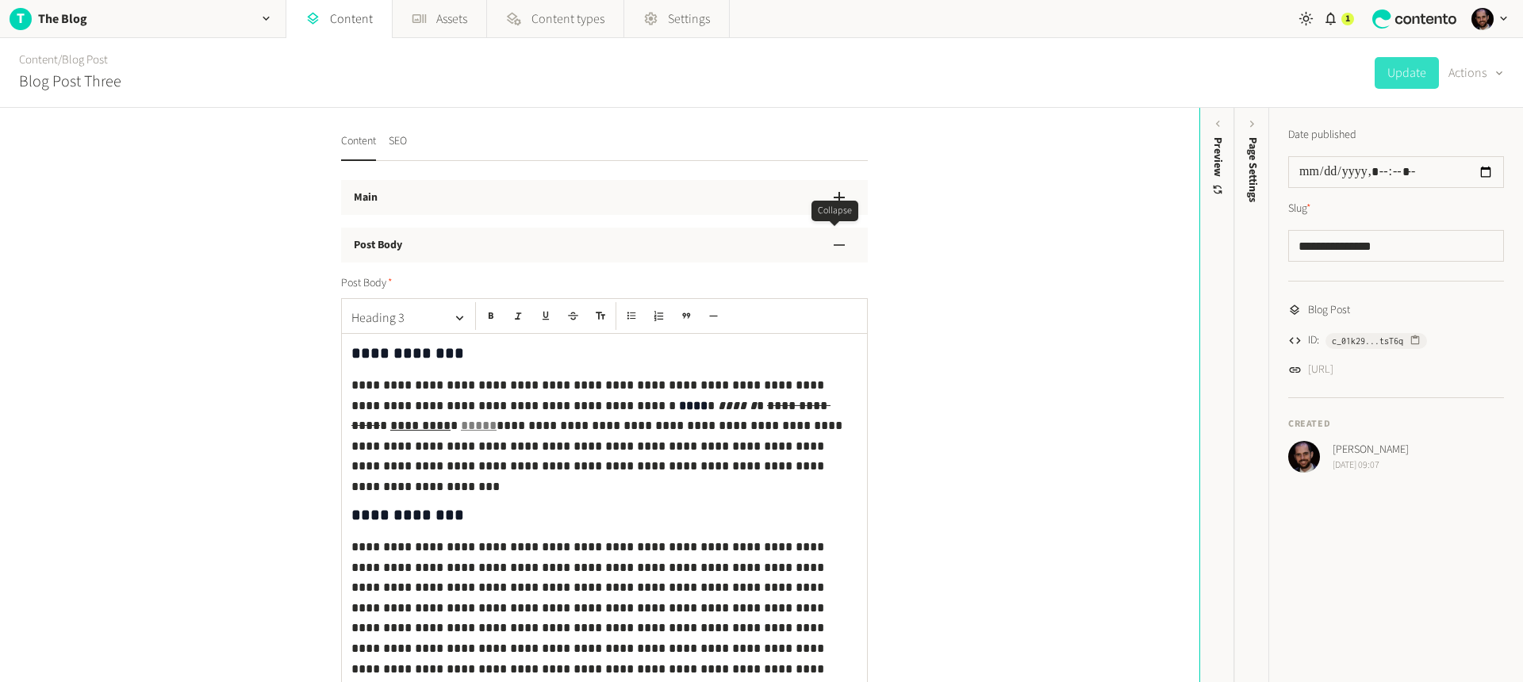
click at [431, 245] on div "Post Body" at bounding box center [604, 245] width 527 height 35
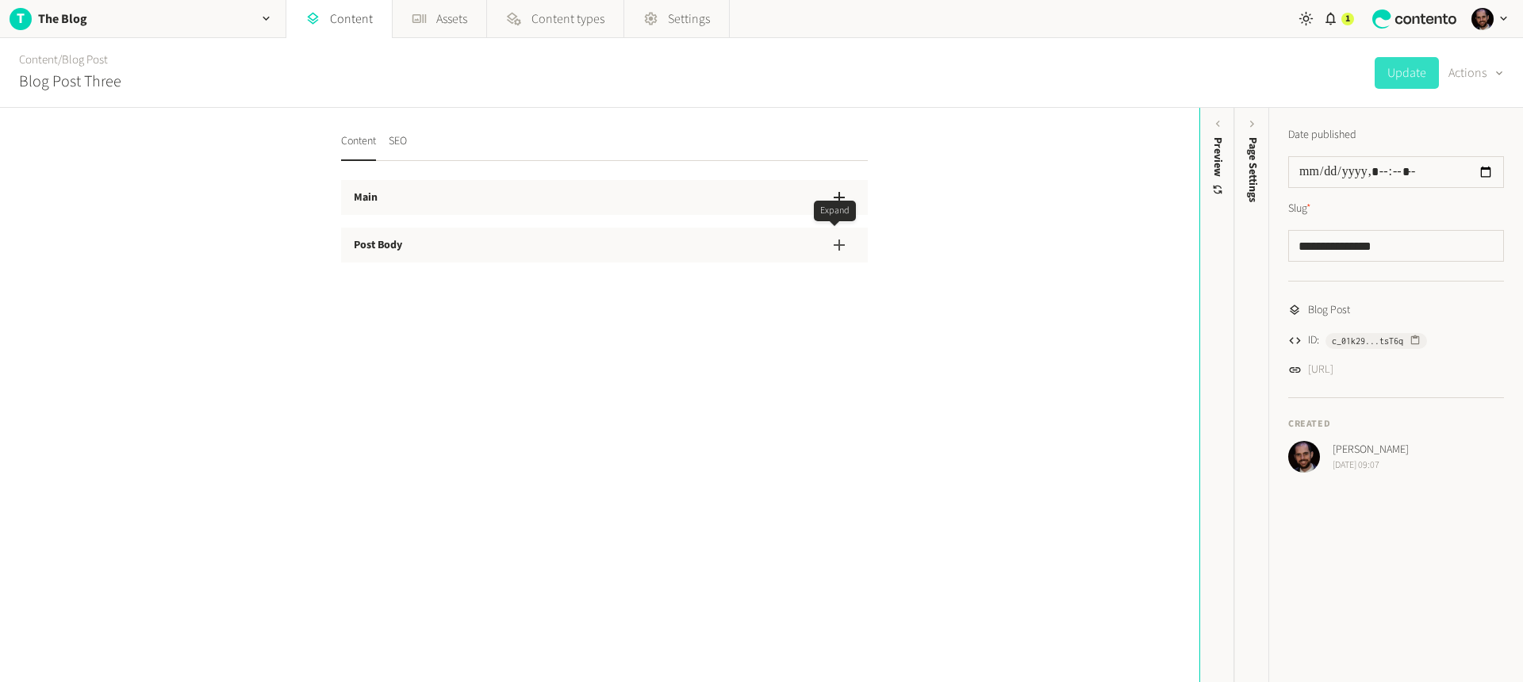
click at [431, 245] on div "Post Body" at bounding box center [604, 245] width 527 height 35
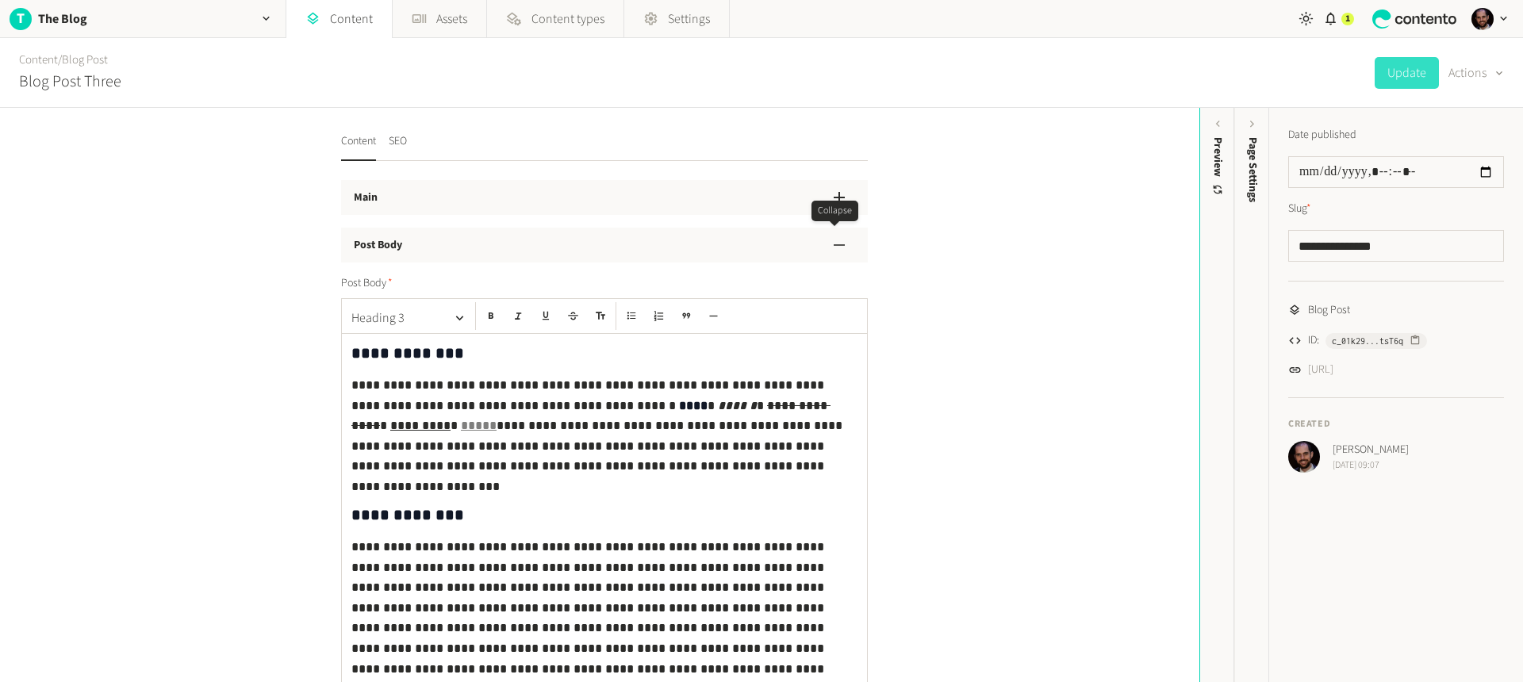
click at [435, 196] on div "Main" at bounding box center [604, 197] width 527 height 35
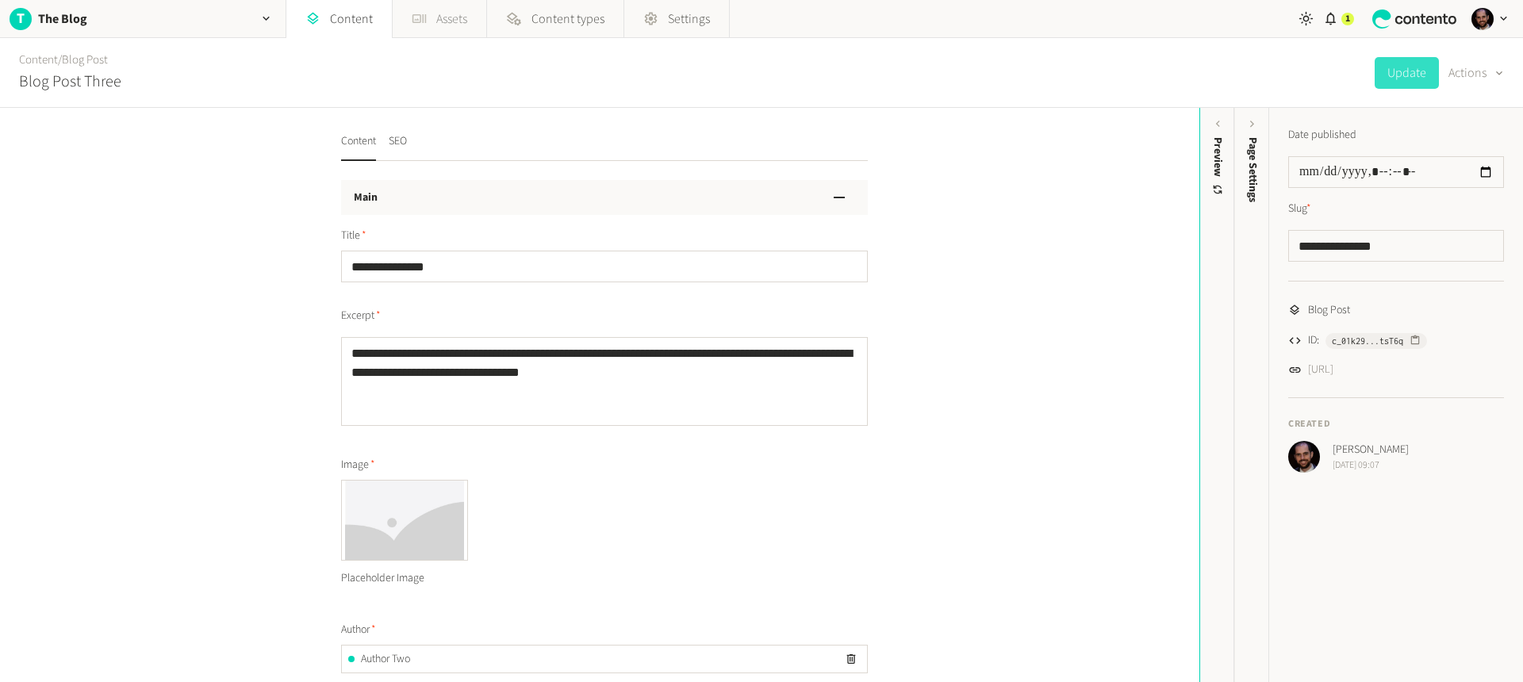
click at [425, 16] on icon at bounding box center [420, 18] width 14 height 9
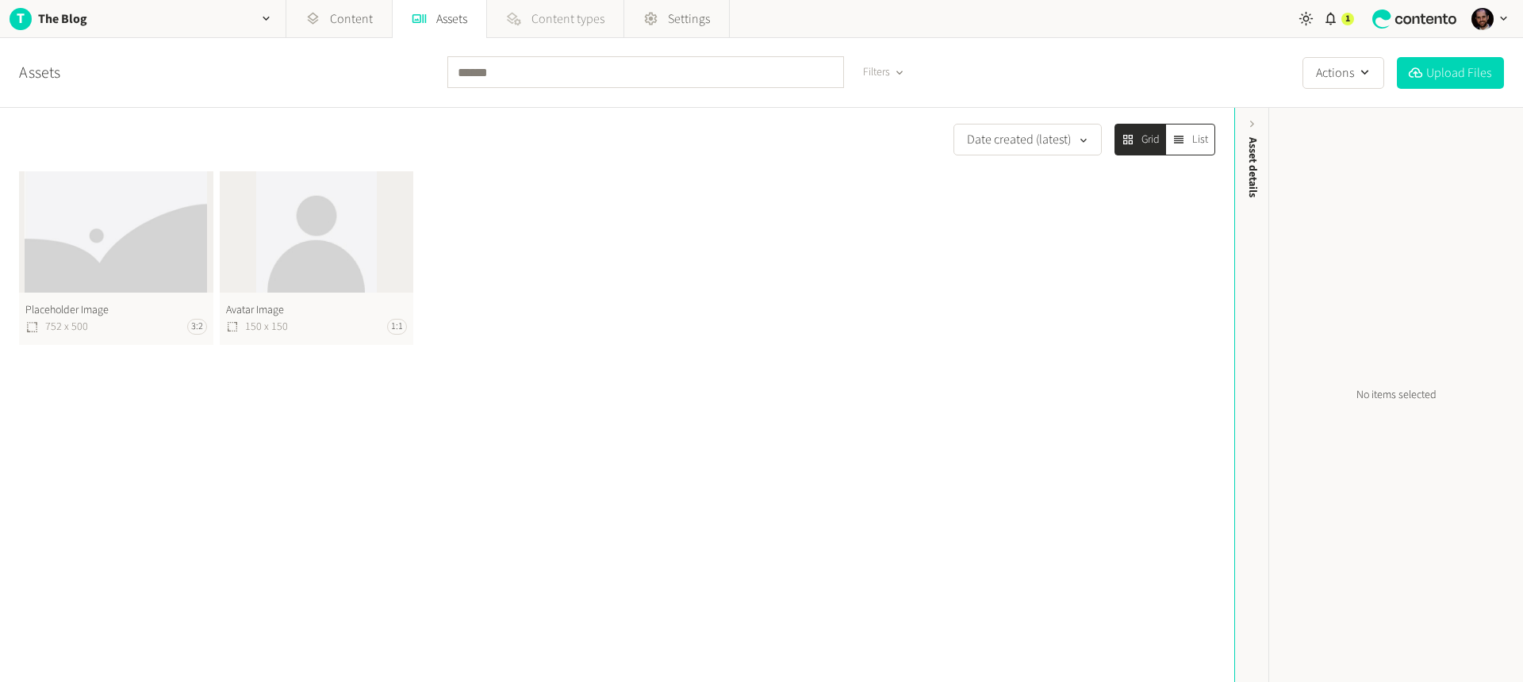
click at [549, 24] on span "Content types" at bounding box center [568, 19] width 73 height 19
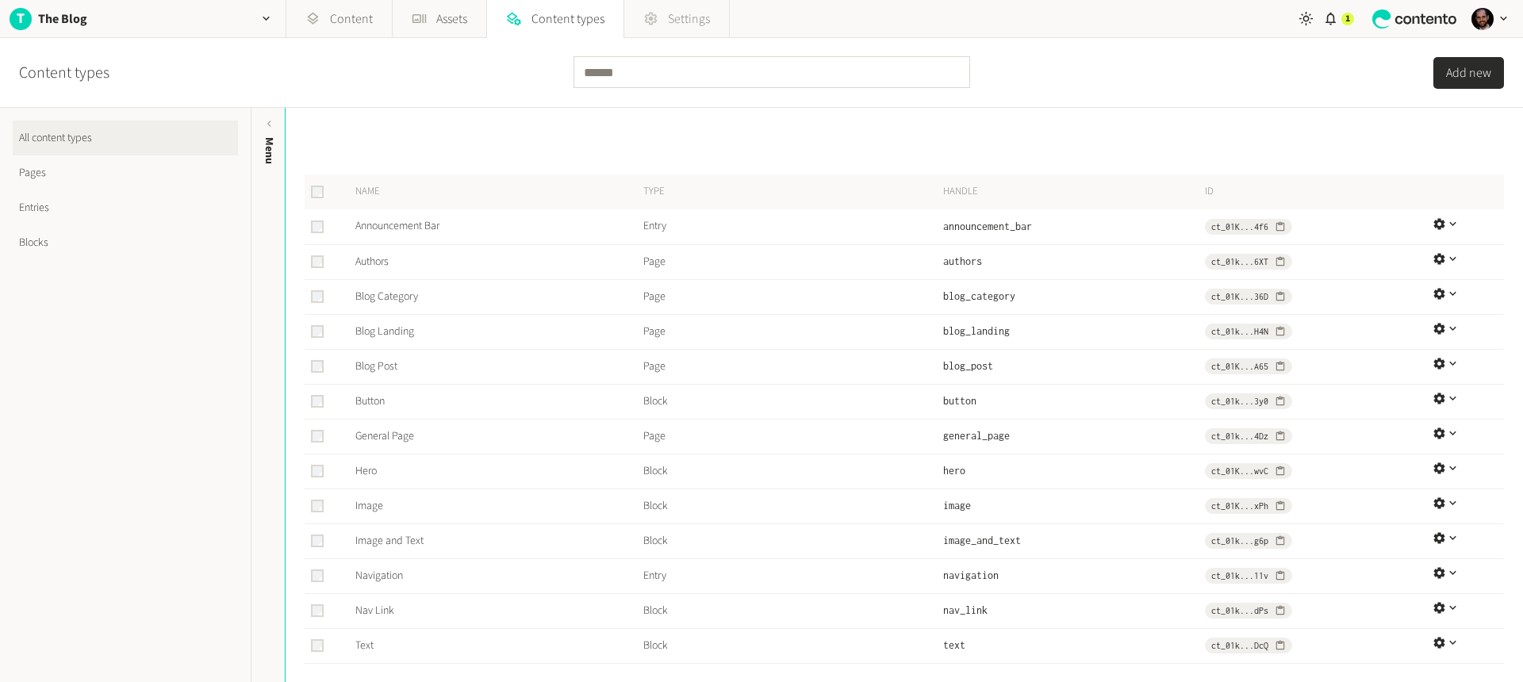
click at [684, 13] on span "Settings" at bounding box center [689, 19] width 42 height 19
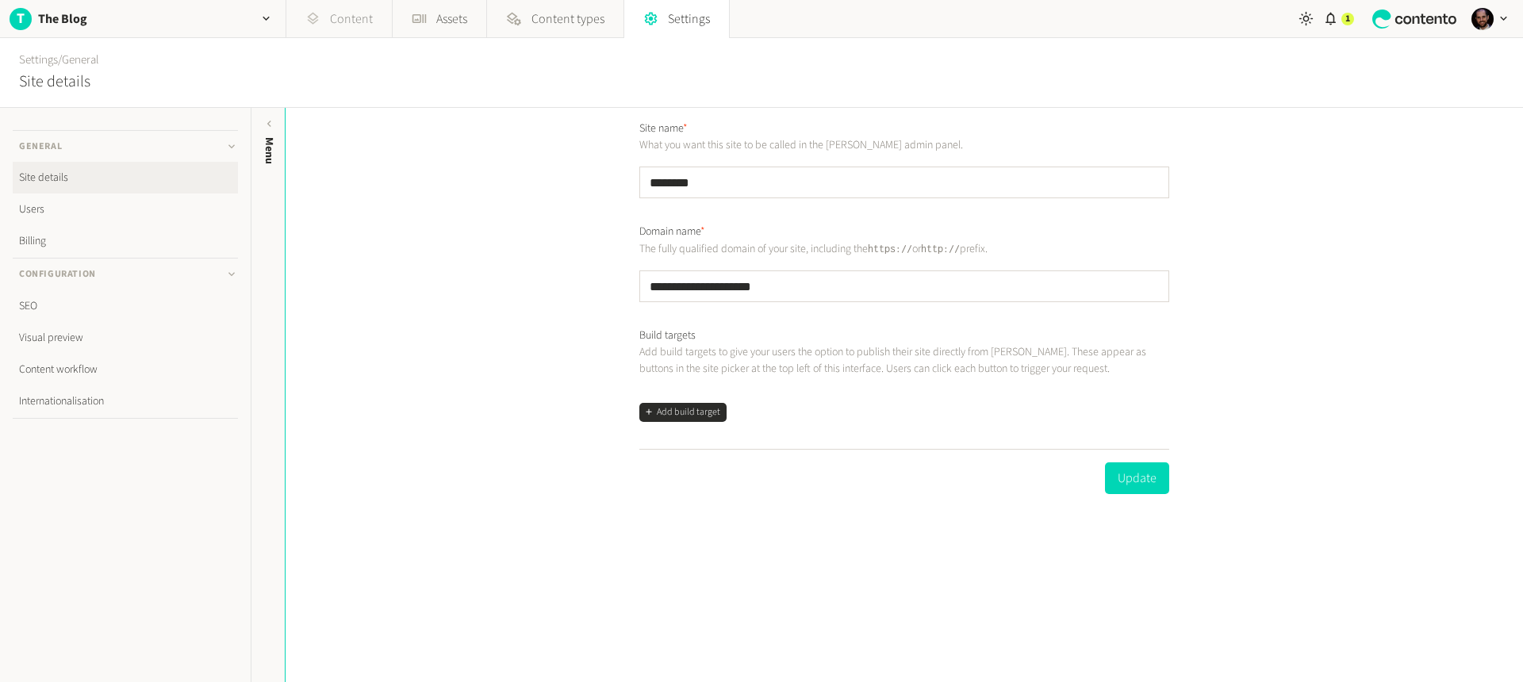
click at [332, 15] on link "Content" at bounding box center [339, 19] width 106 height 38
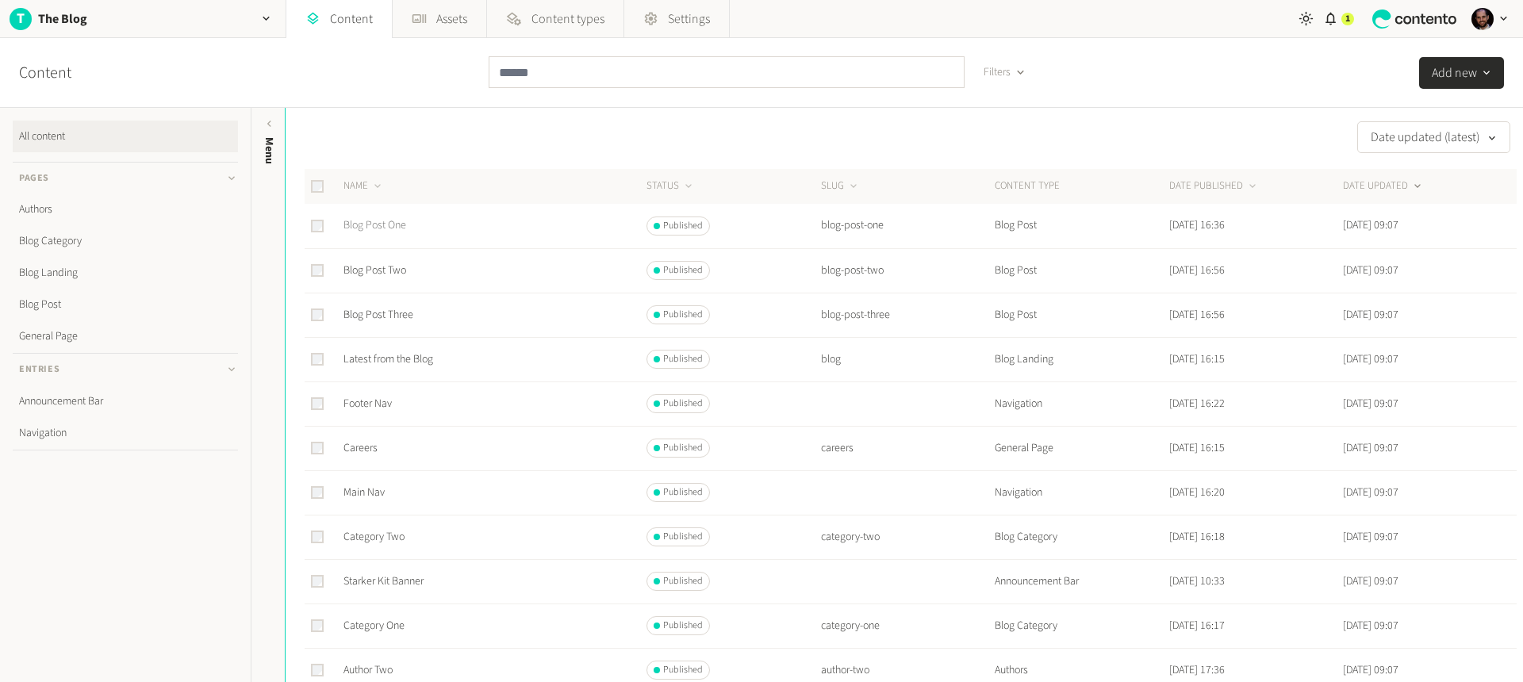
scroll to position [3, 0]
click at [58, 294] on link "Blog Post" at bounding box center [125, 305] width 225 height 32
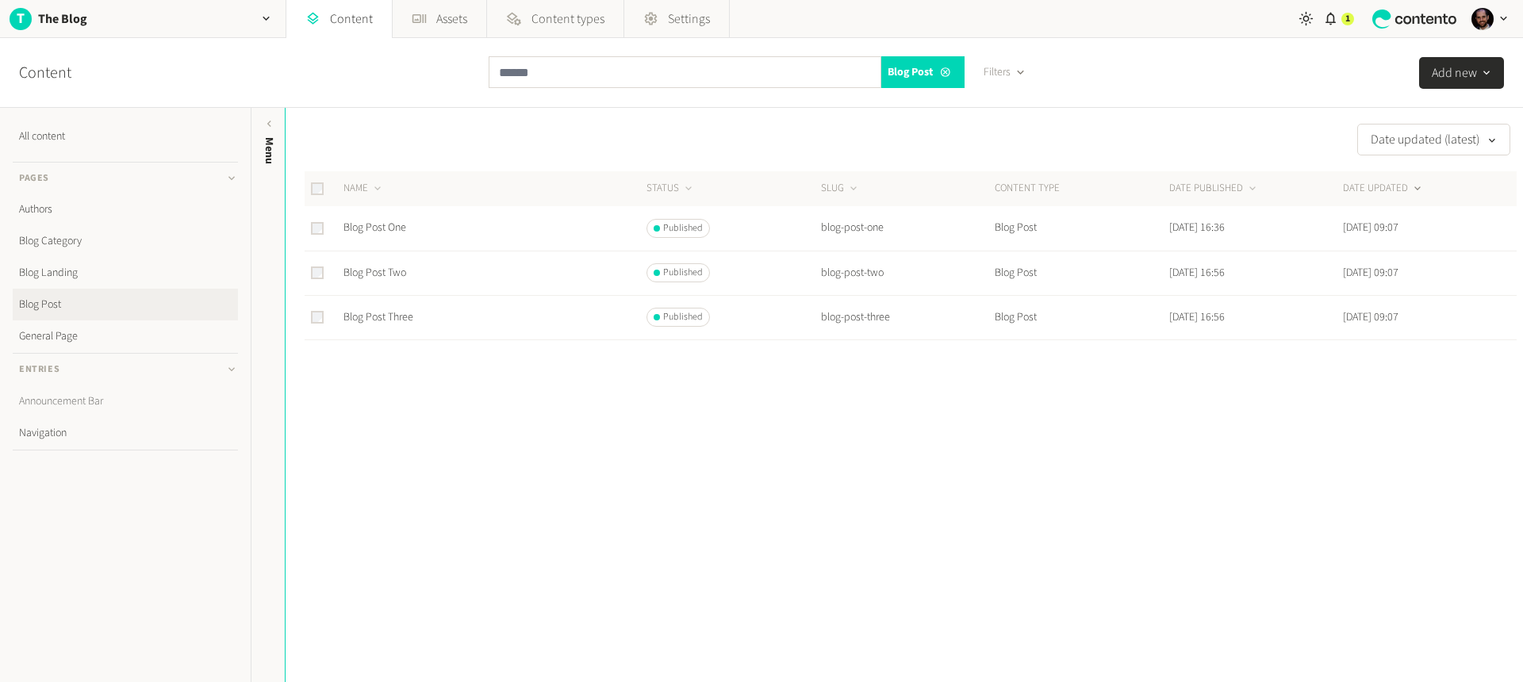
click at [96, 401] on link "Announcement Bar" at bounding box center [125, 402] width 225 height 32
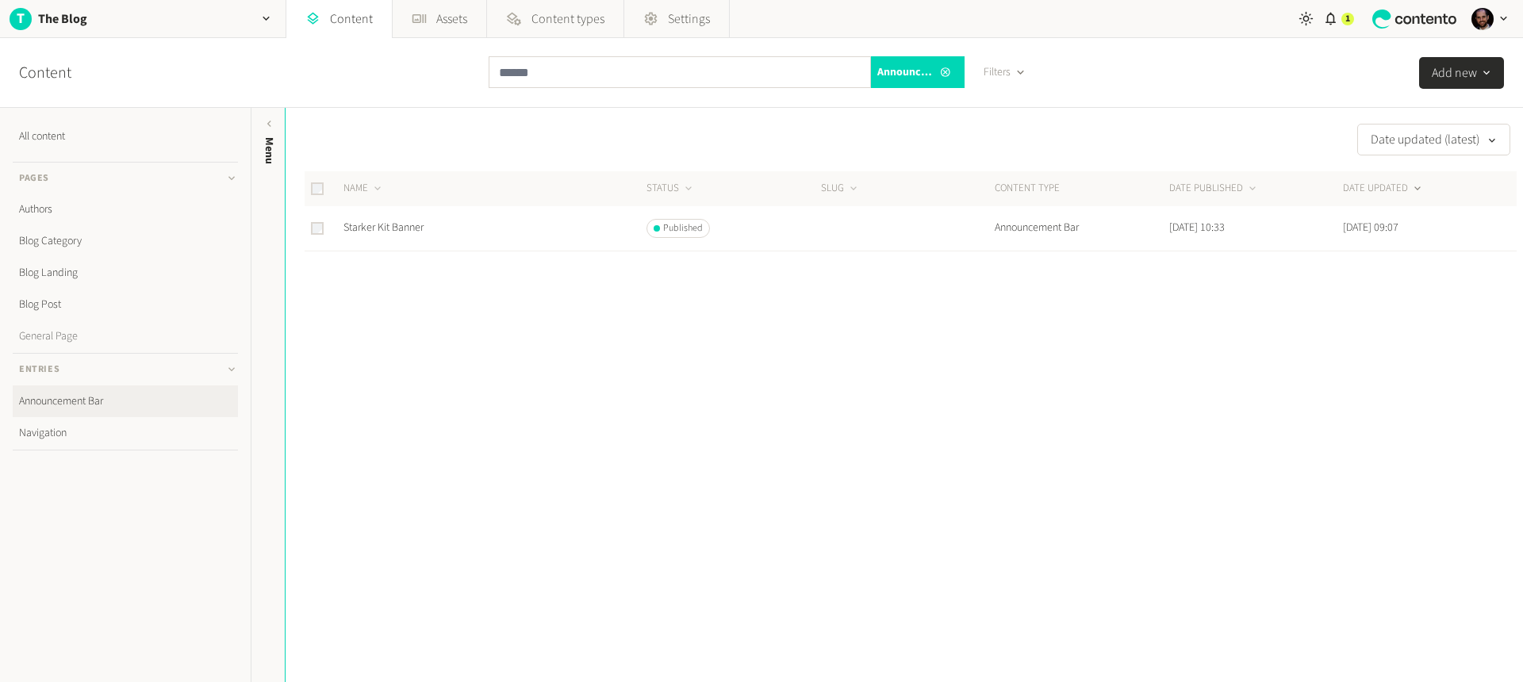
click at [56, 338] on link "General Page" at bounding box center [125, 337] width 225 height 32
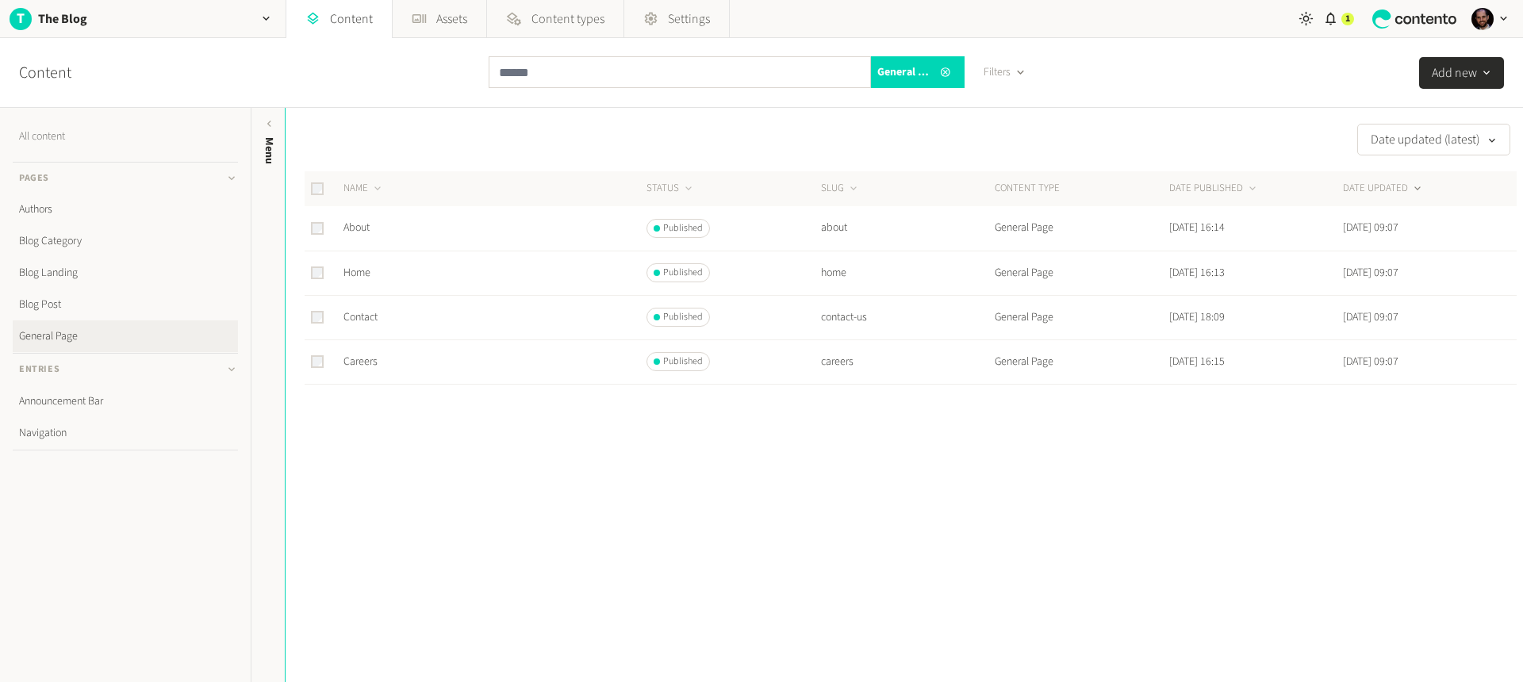
click at [45, 128] on link "All content" at bounding box center [125, 137] width 225 height 32
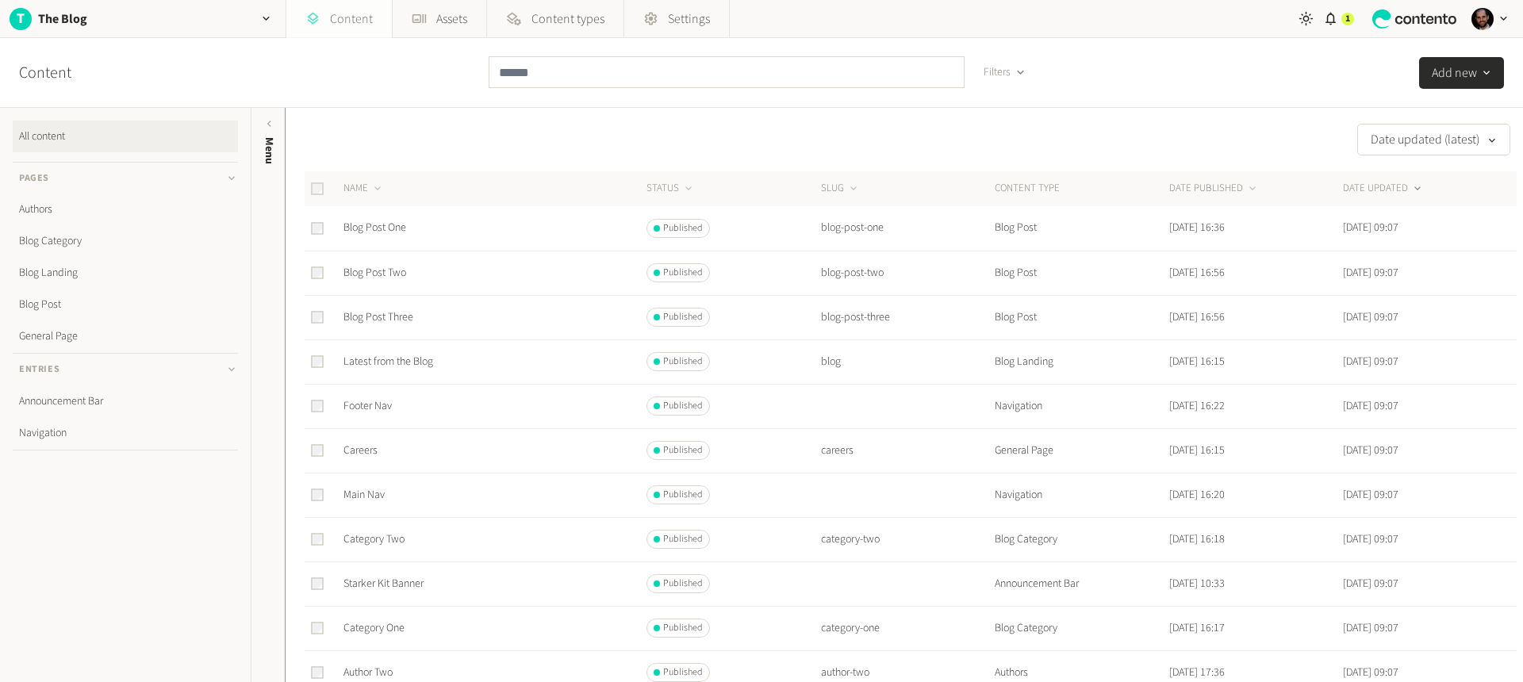
click at [329, 29] on link "Content" at bounding box center [339, 19] width 106 height 38
click at [332, 23] on link "Content" at bounding box center [339, 19] width 106 height 38
click at [369, 495] on link "Main Nav" at bounding box center [364, 495] width 41 height 16
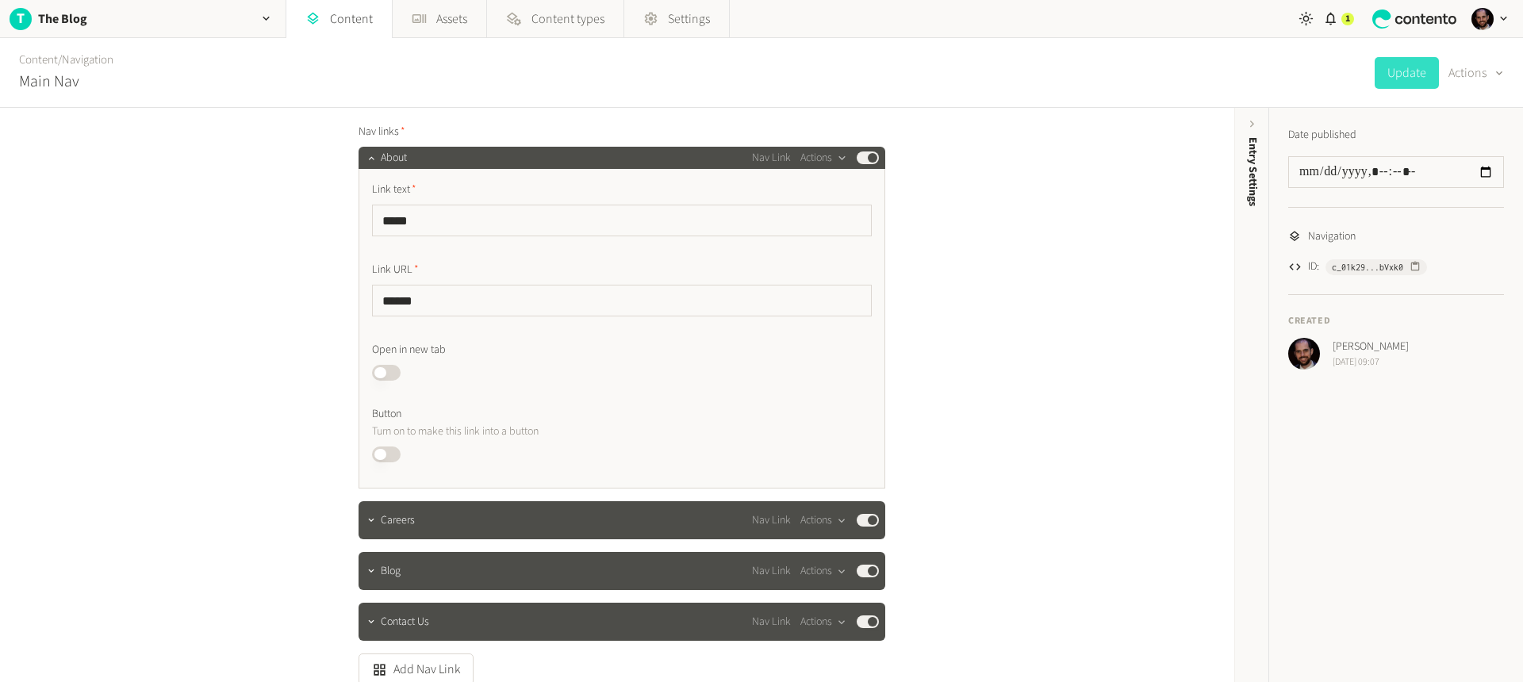
scroll to position [90, 0]
click at [375, 155] on button "button" at bounding box center [371, 155] width 19 height 19
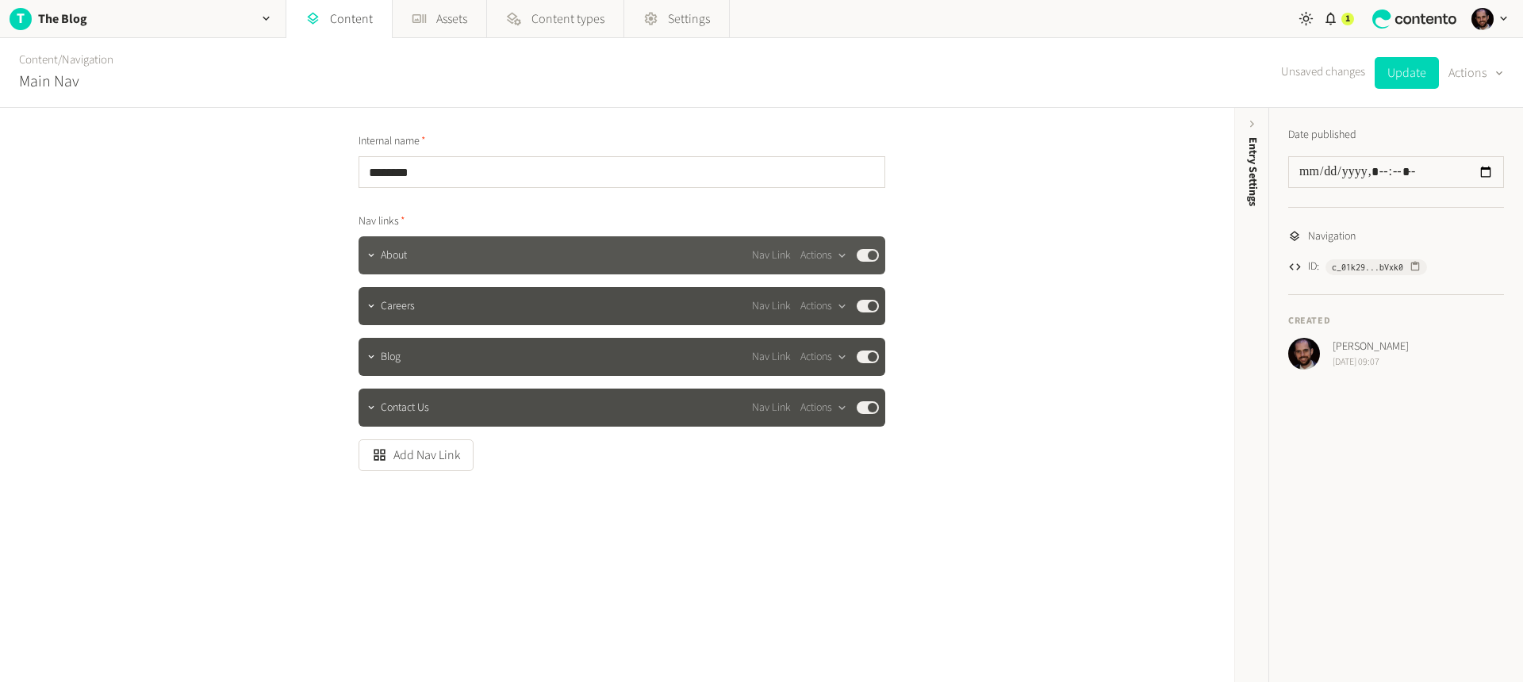
click at [418, 254] on div "About Nav Link Actions Published" at bounding box center [630, 255] width 498 height 19
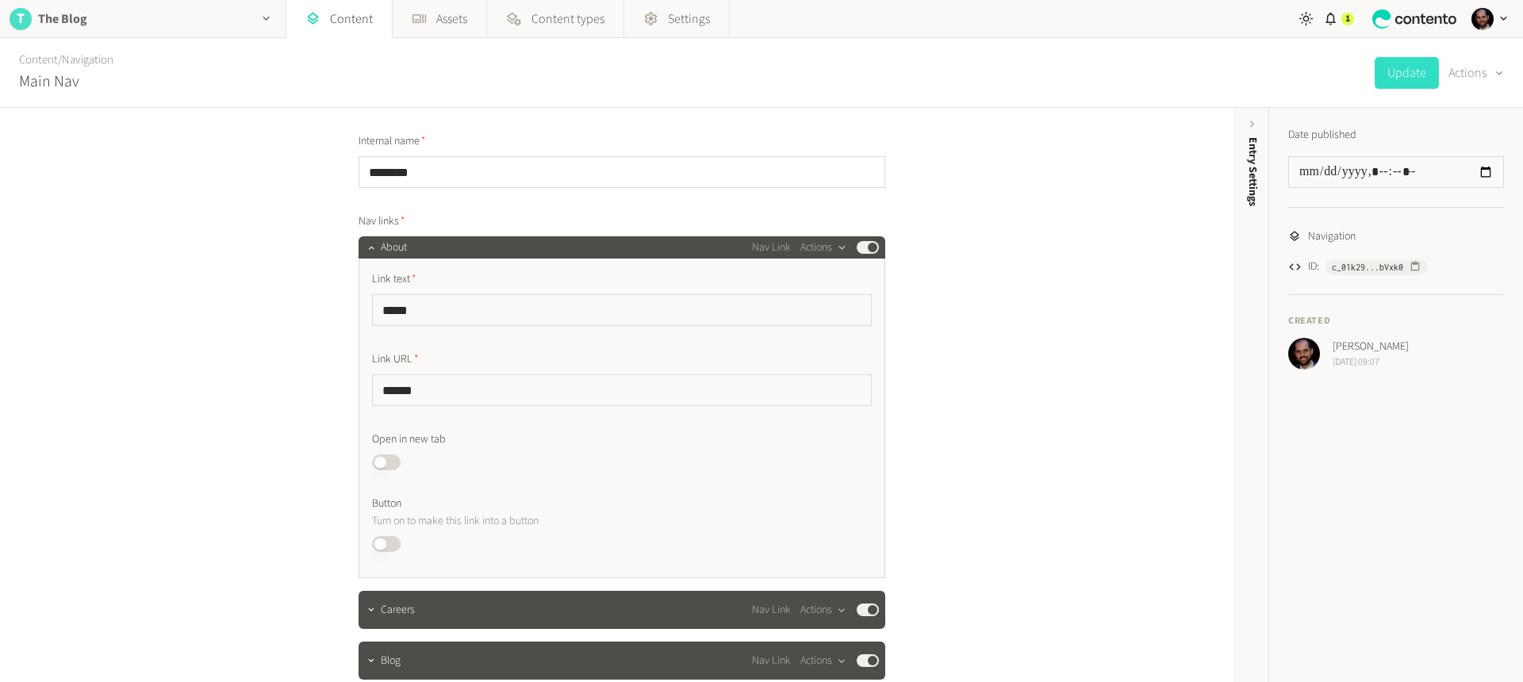
click at [267, 24] on icon "button" at bounding box center [265, 18] width 13 height 13
click at [324, 6] on link "Content" at bounding box center [339, 19] width 106 height 38
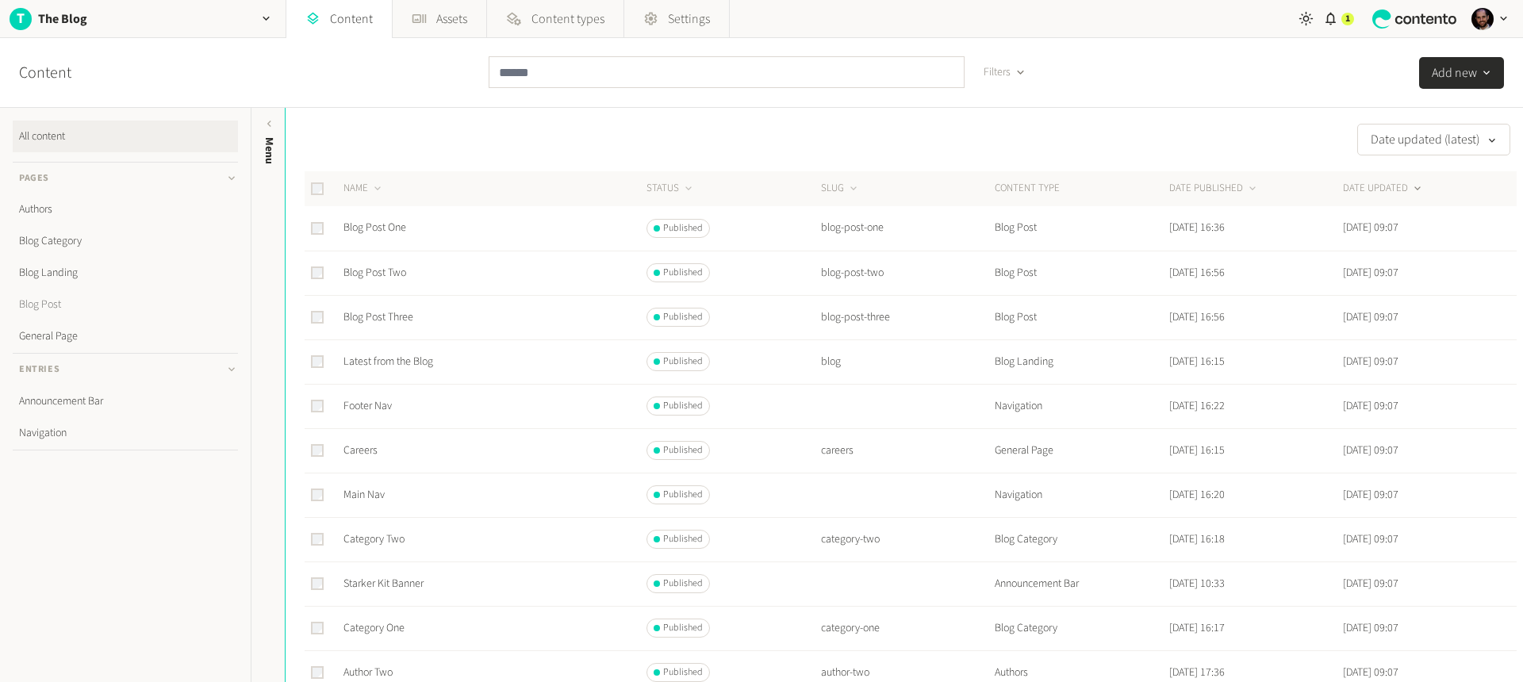
click at [46, 302] on link "Blog Post" at bounding box center [125, 305] width 225 height 32
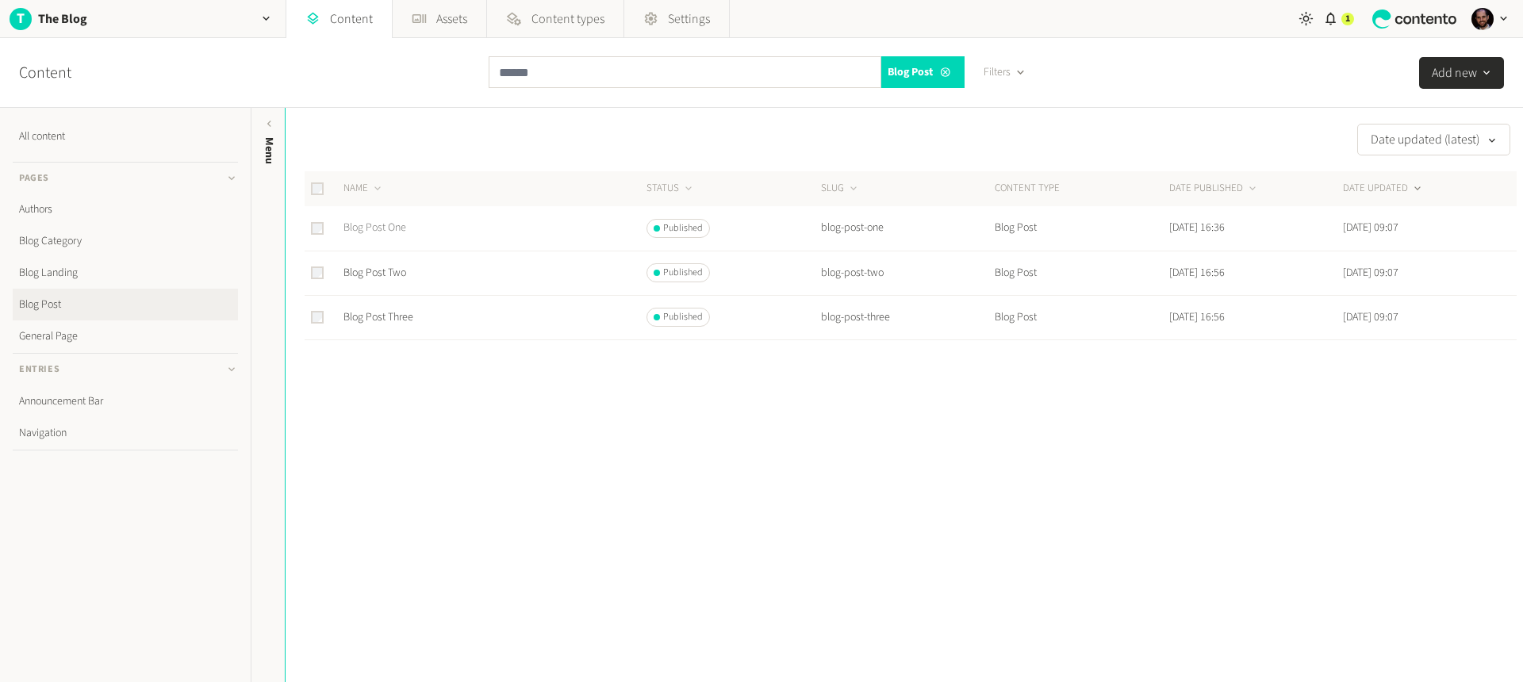
click at [374, 226] on link "Blog Post One" at bounding box center [375, 228] width 63 height 16
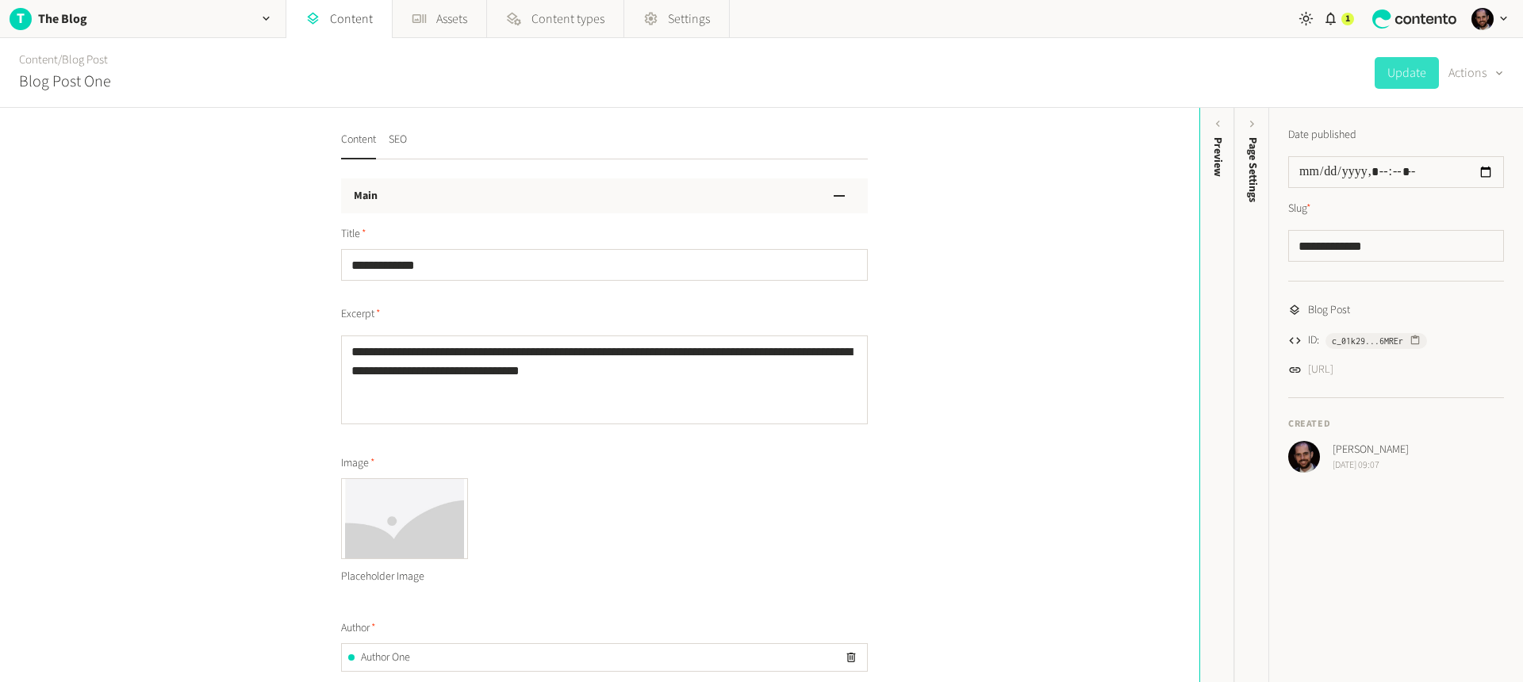
scroll to position [3, 0]
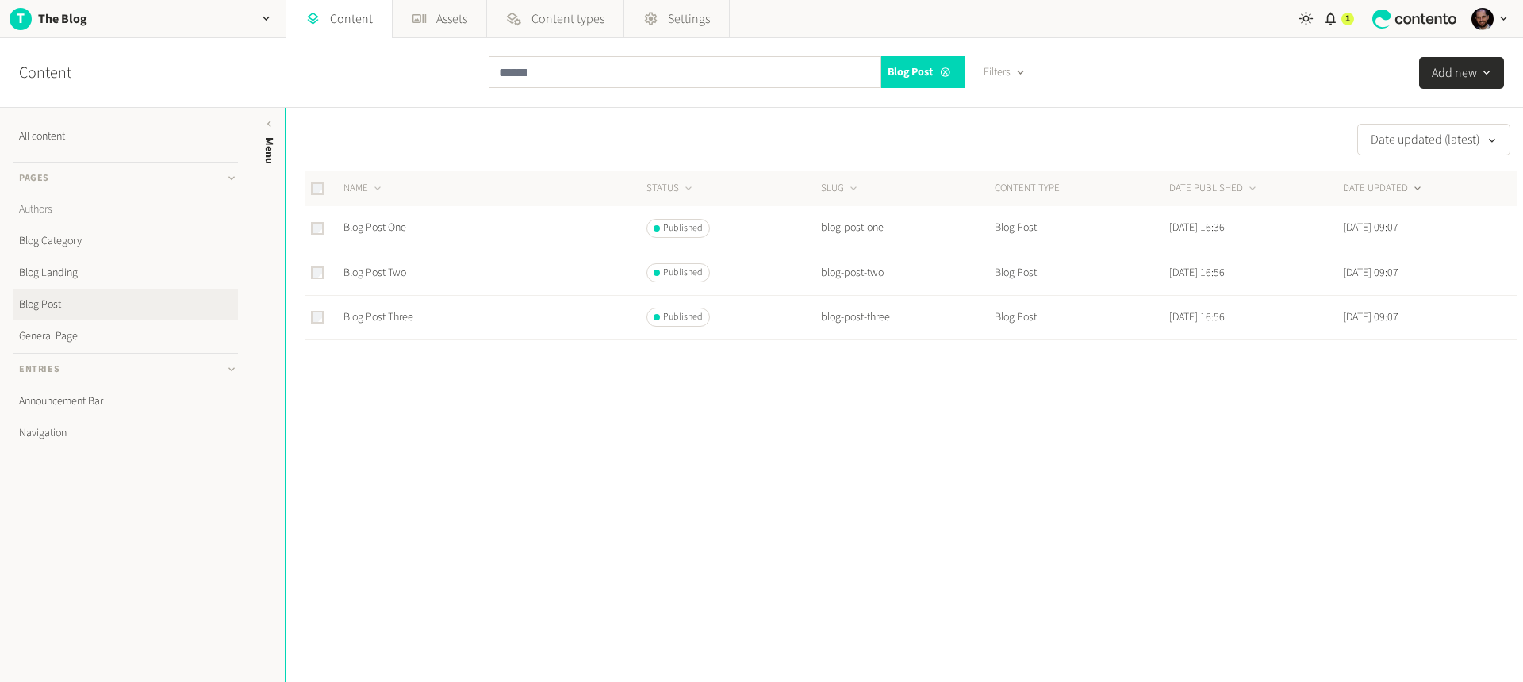
click at [42, 212] on link "Authors" at bounding box center [125, 210] width 225 height 32
click at [55, 242] on link "Blog Category" at bounding box center [125, 241] width 225 height 32
click at [65, 276] on link "Blog Landing" at bounding box center [125, 273] width 225 height 32
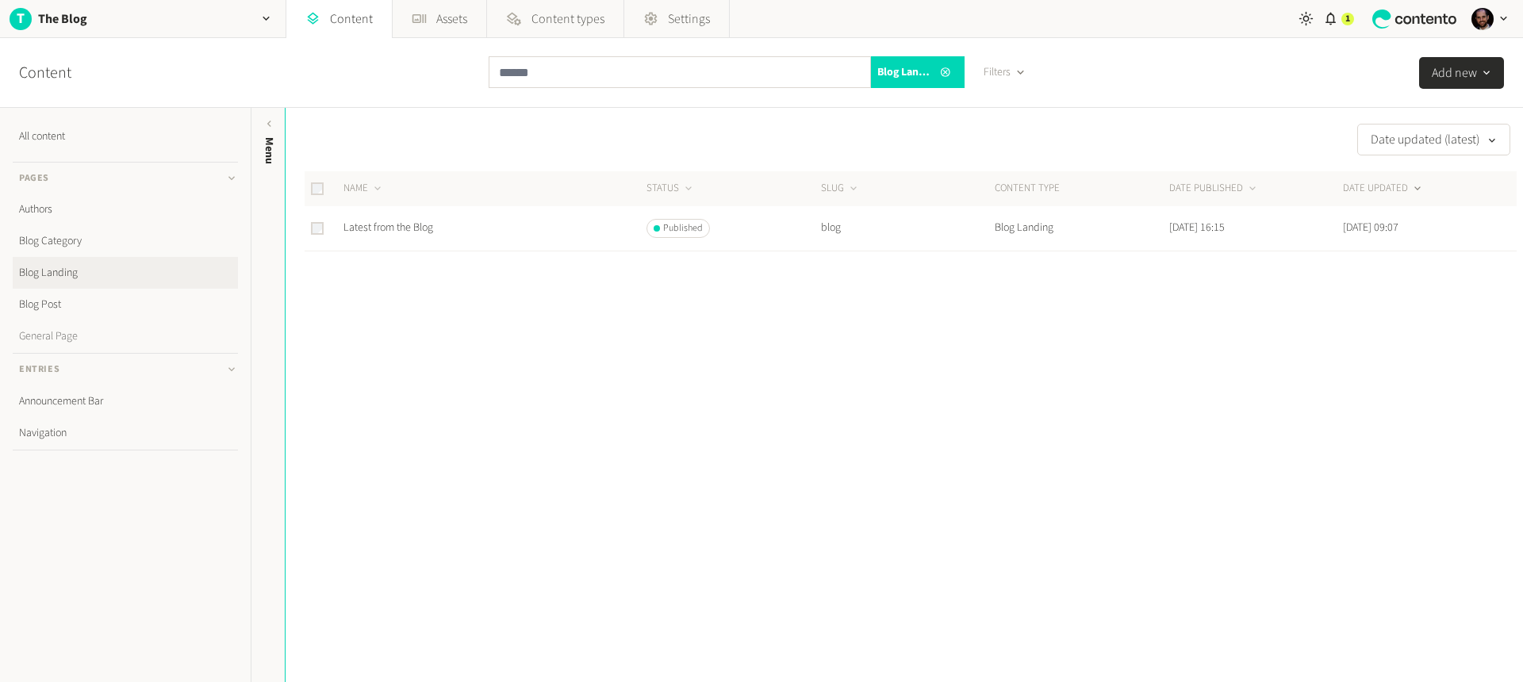
click at [56, 332] on link "General Page" at bounding box center [125, 337] width 225 height 32
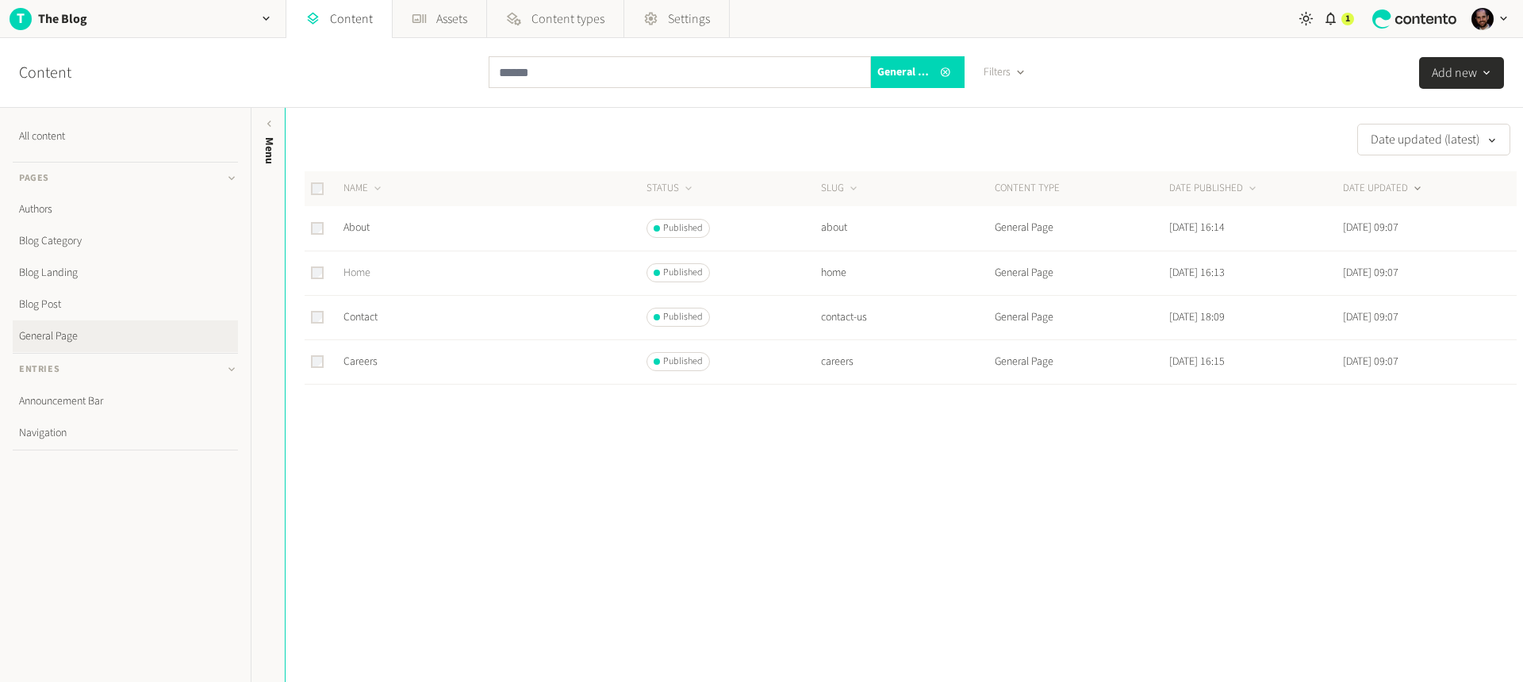
click at [361, 275] on link "Home" at bounding box center [357, 273] width 27 height 16
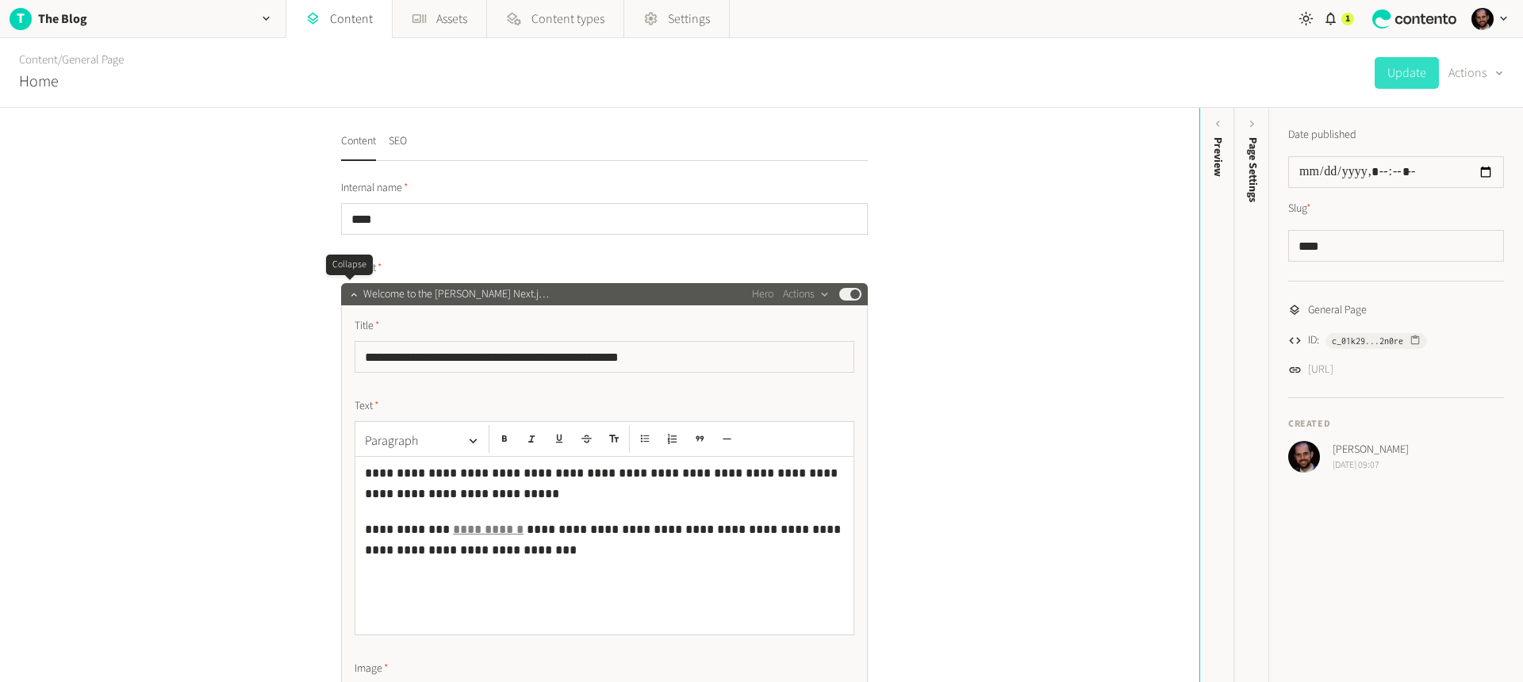
click at [344, 298] on div at bounding box center [353, 294] width 19 height 22
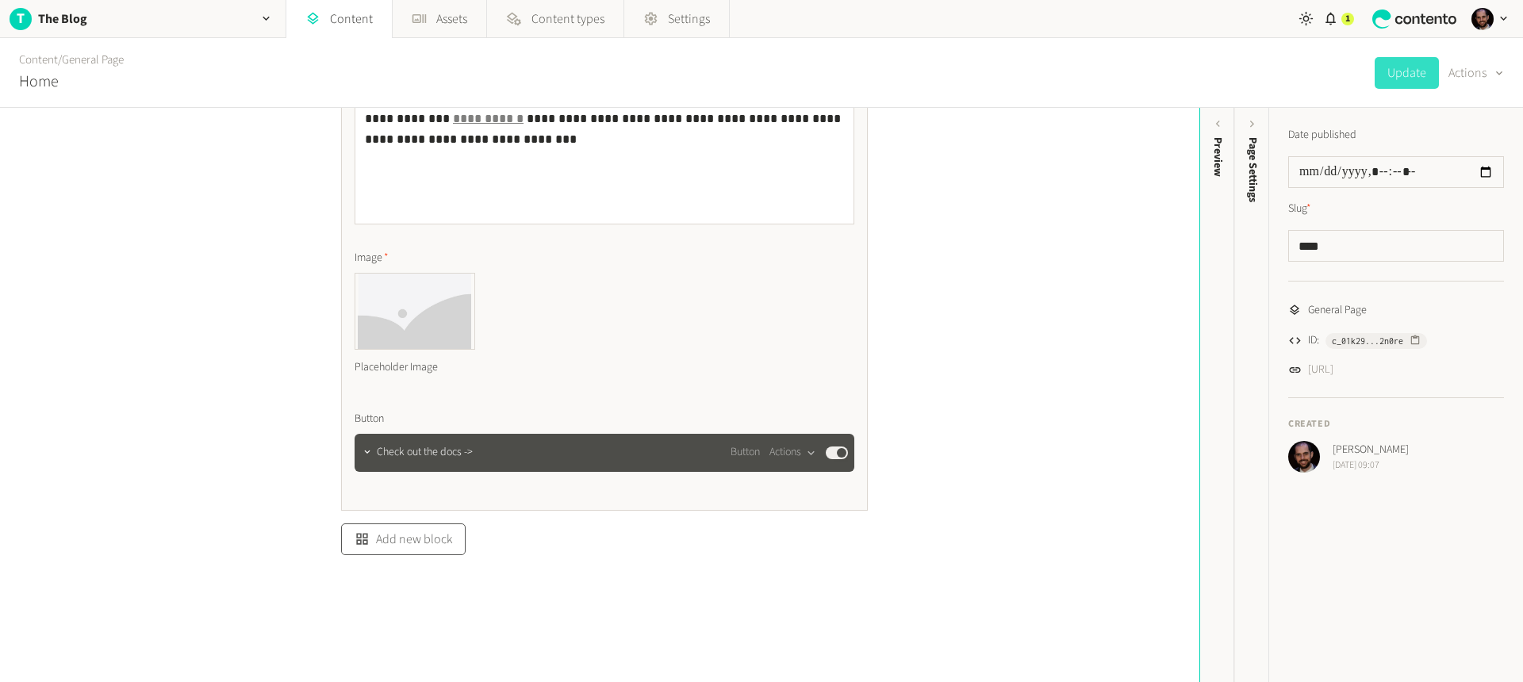
click at [365, 532] on icon "button" at bounding box center [362, 539] width 15 height 15
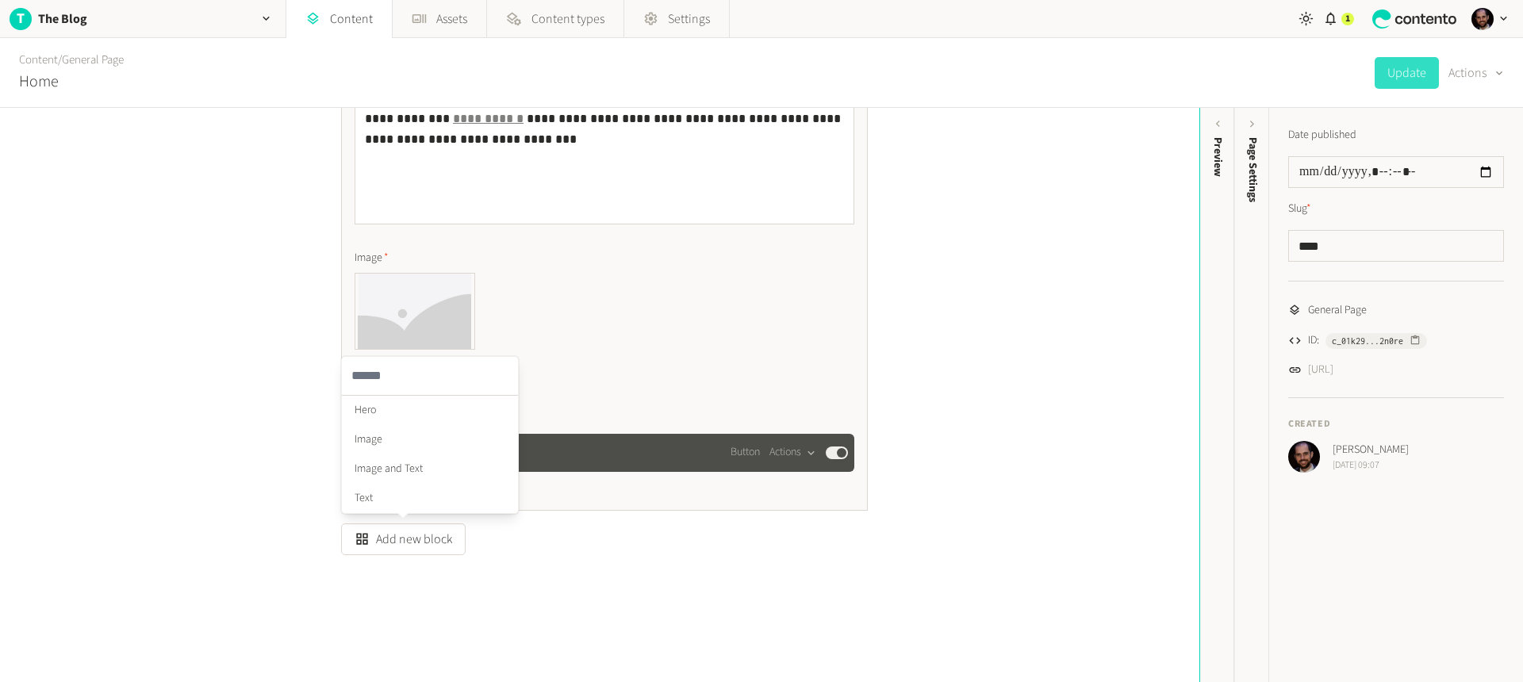
click at [278, 454] on div "**********" at bounding box center [600, 395] width 1200 height 574
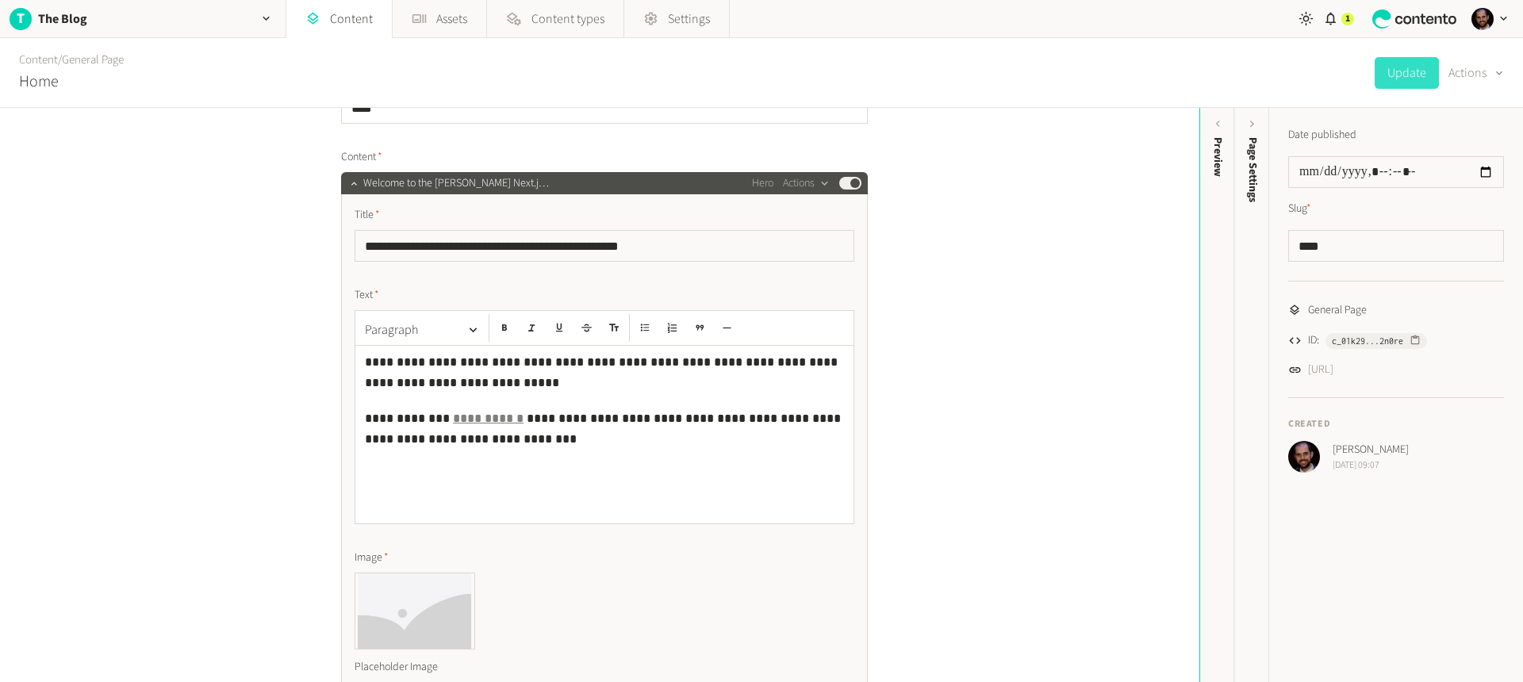
scroll to position [0, 0]
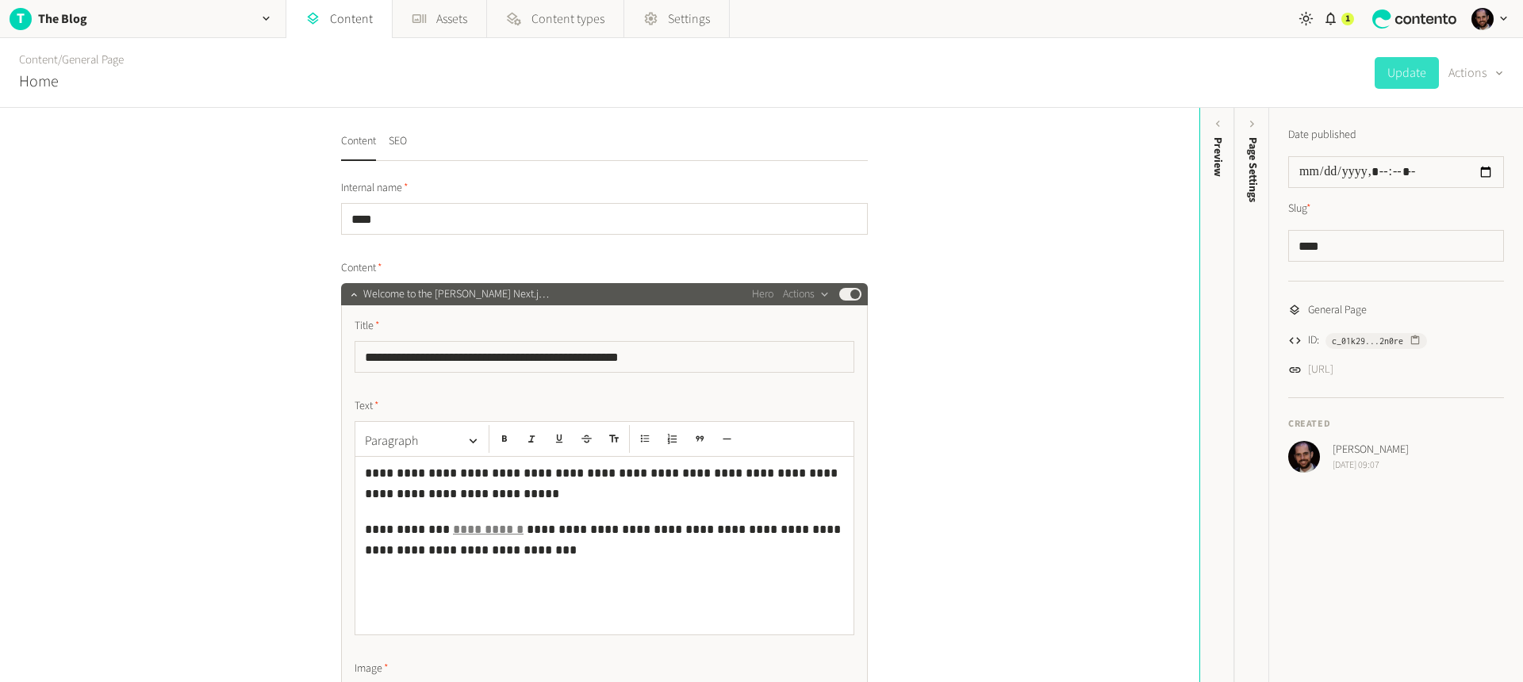
click at [363, 297] on span "Welcome to the Contento Next.j…" at bounding box center [456, 294] width 186 height 17
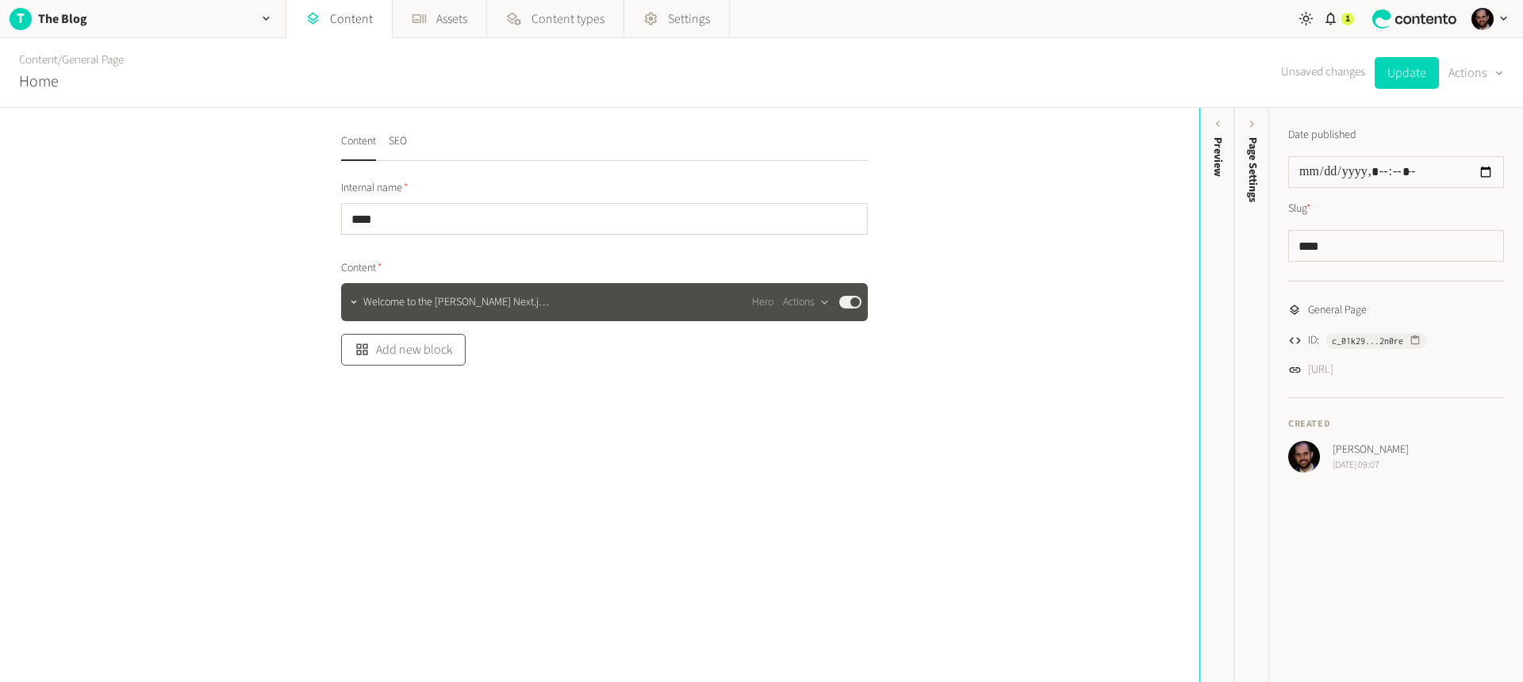
click at [417, 354] on button "Add new block" at bounding box center [403, 350] width 125 height 32
click at [380, 302] on li "Text" at bounding box center [430, 308] width 176 height 29
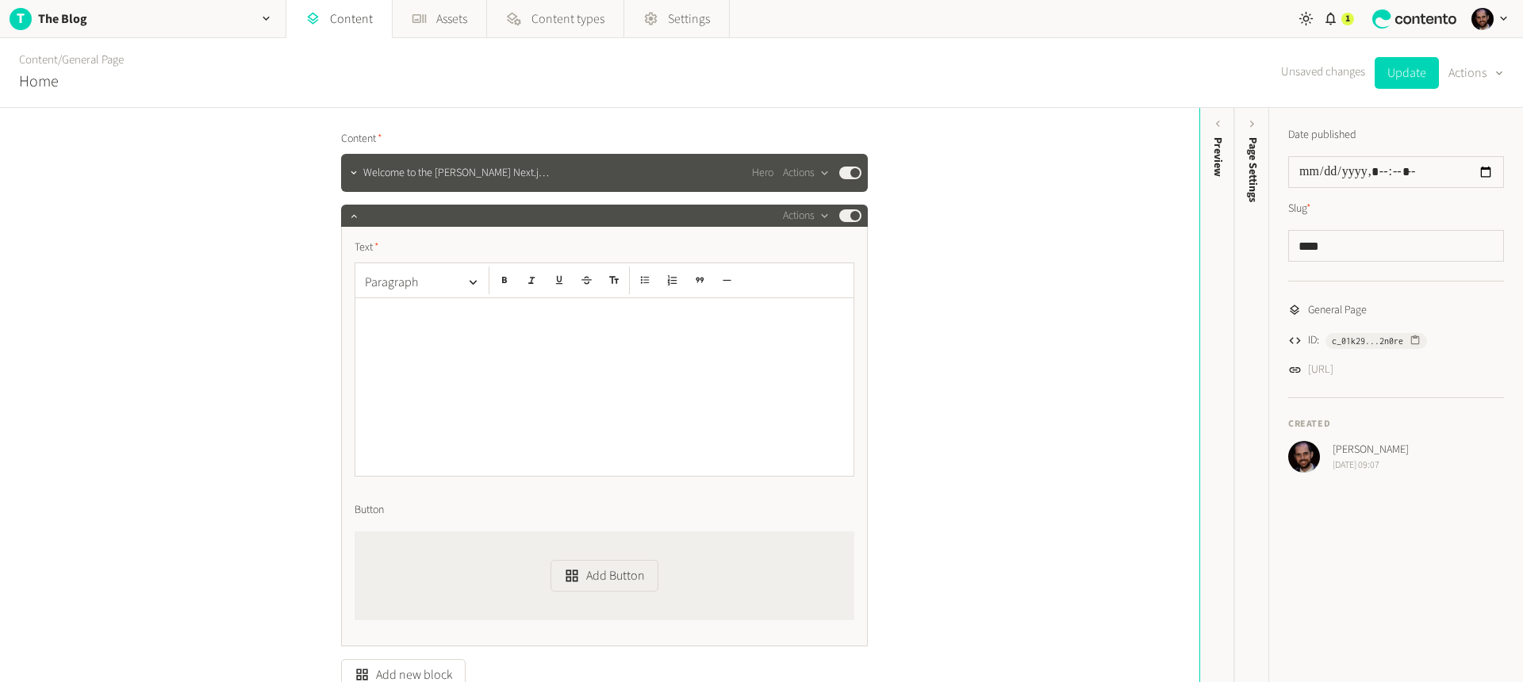
scroll to position [125, 0]
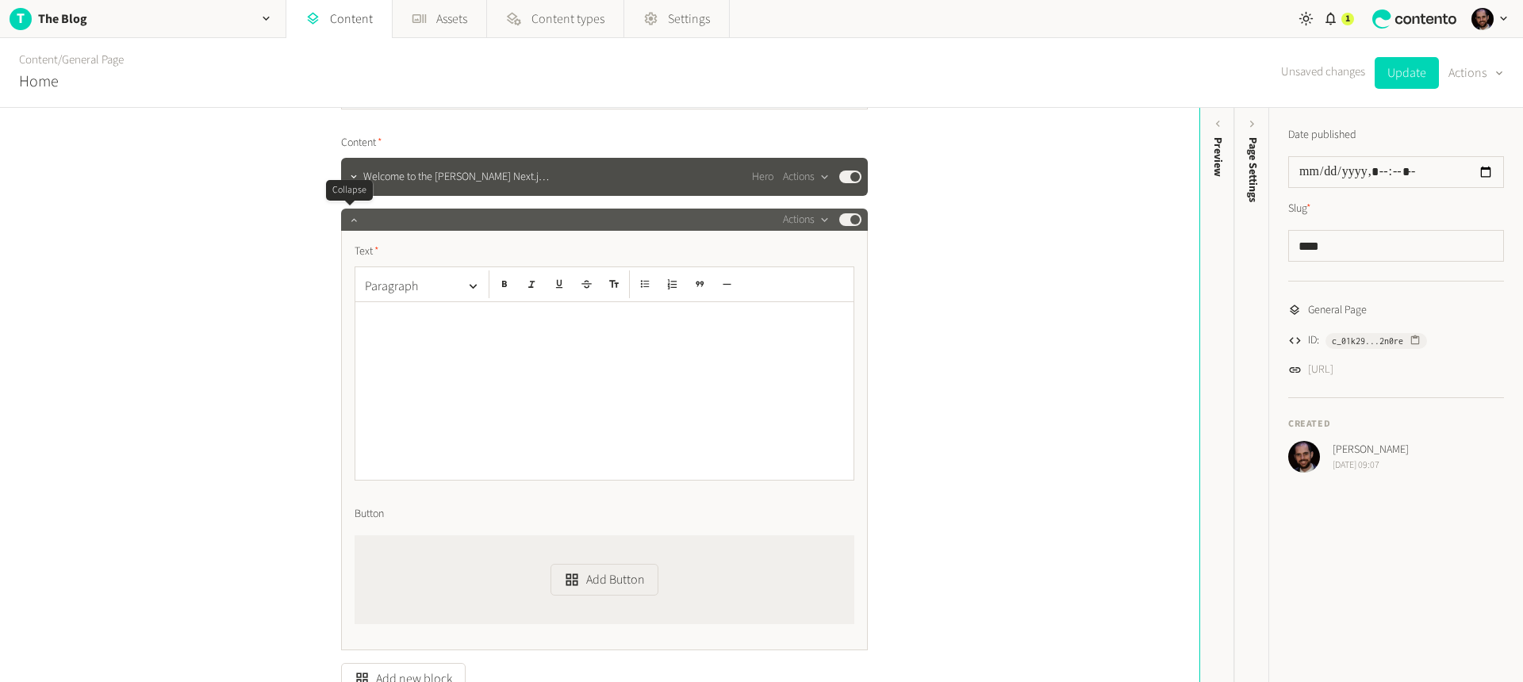
click at [349, 218] on icon "button" at bounding box center [353, 219] width 11 height 11
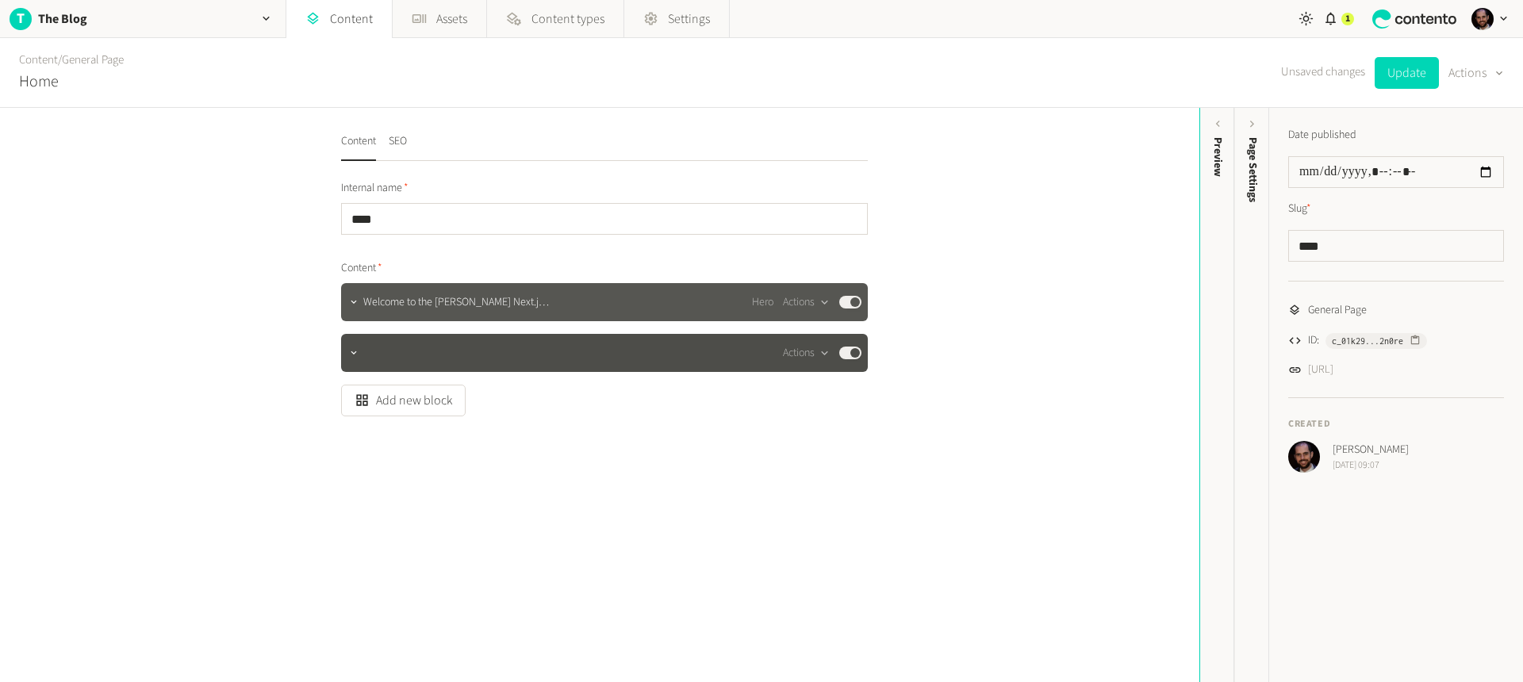
click at [363, 298] on span "Welcome to the Contento Next.j…" at bounding box center [456, 302] width 186 height 17
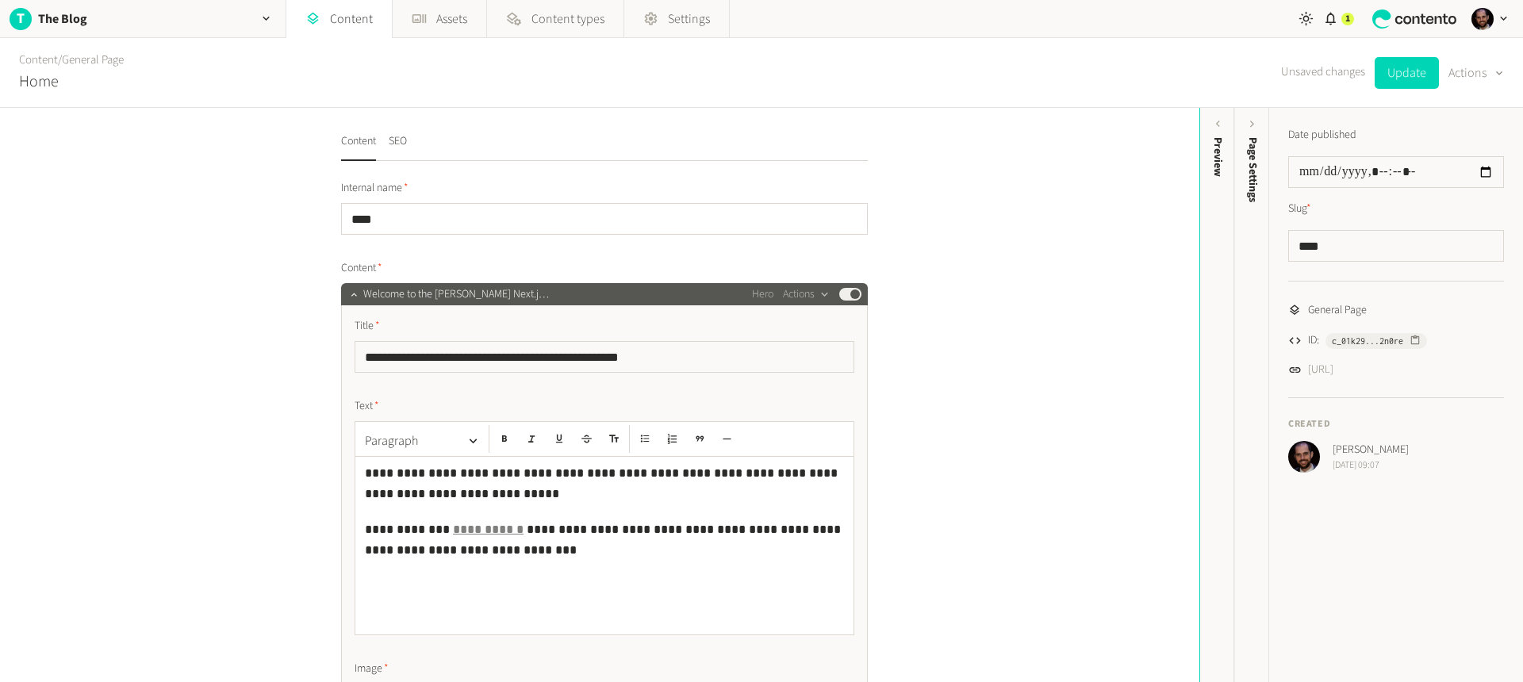
click at [363, 292] on span "Welcome to the Contento Next.j…" at bounding box center [456, 294] width 186 height 17
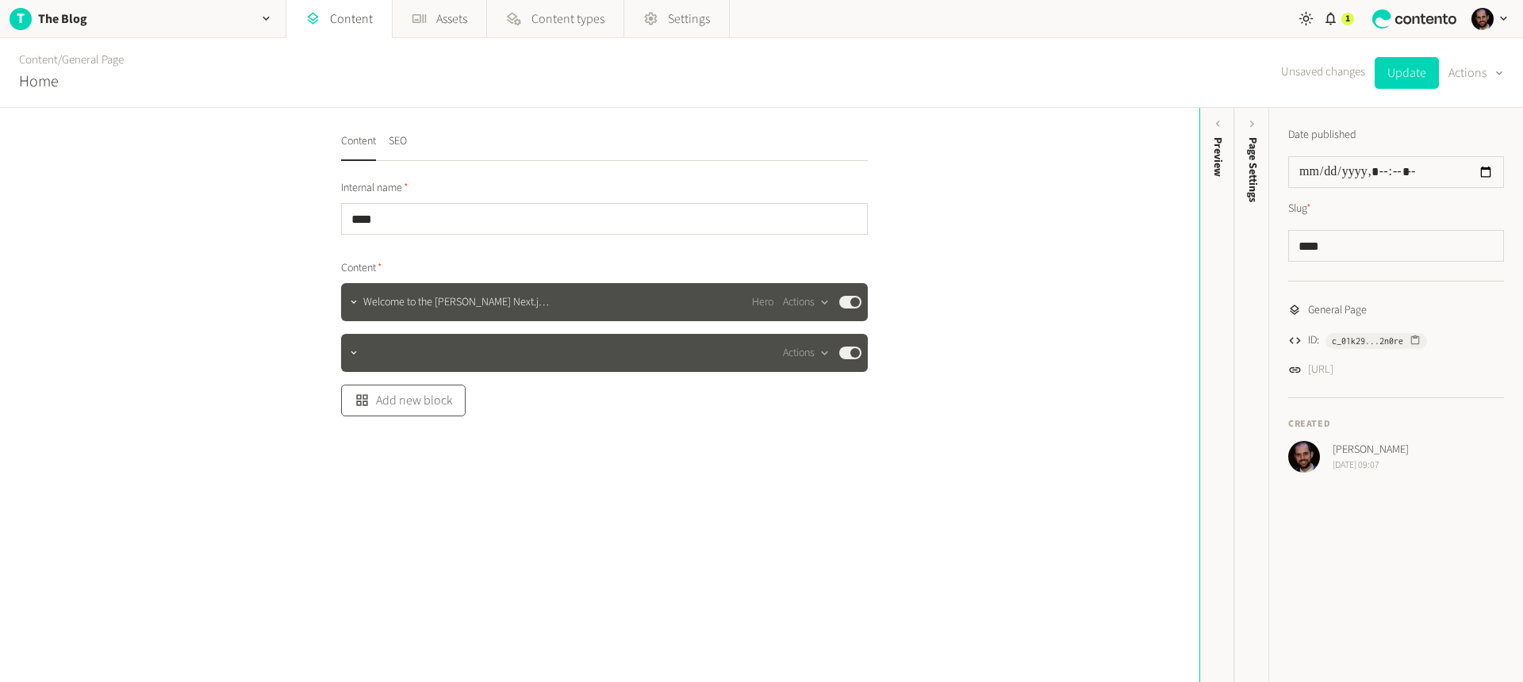
click at [367, 388] on button "Add new block" at bounding box center [403, 401] width 125 height 32
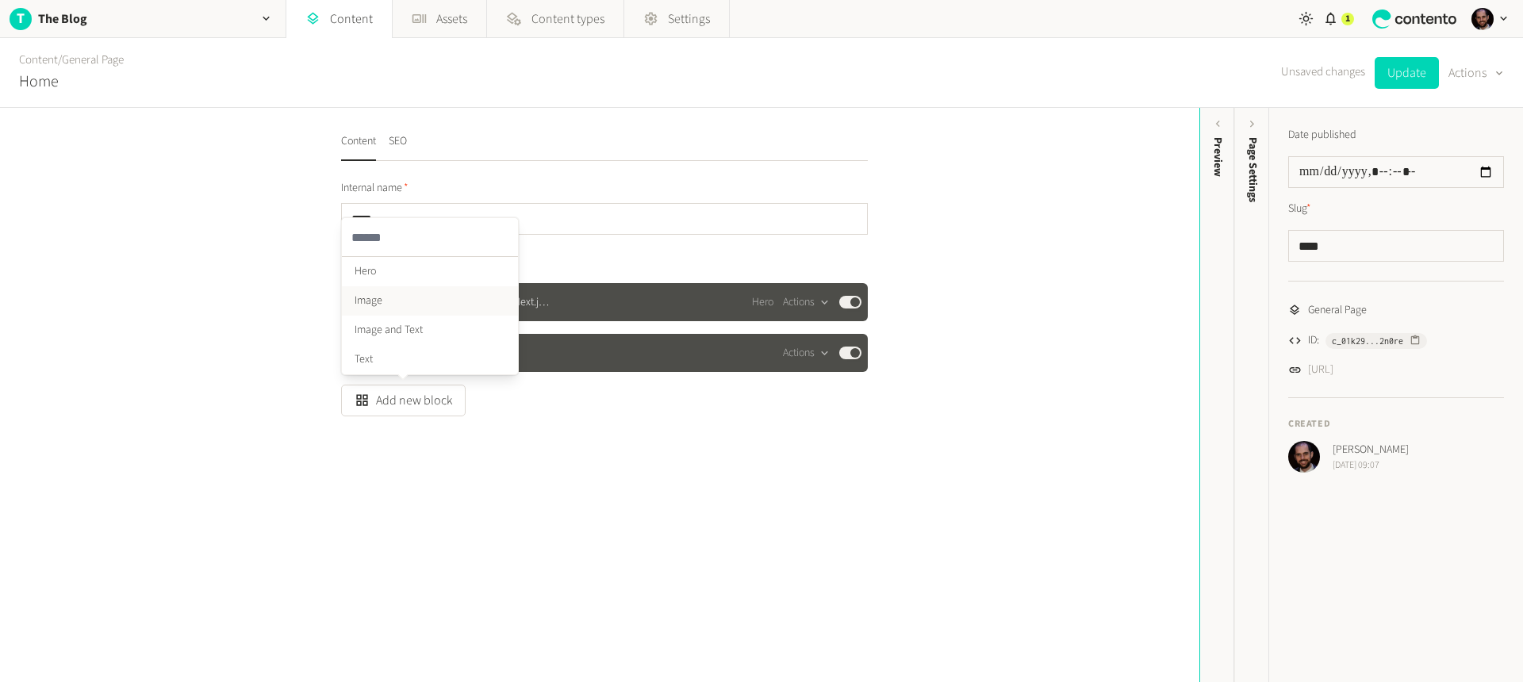
click at [377, 299] on li "Image" at bounding box center [430, 300] width 176 height 29
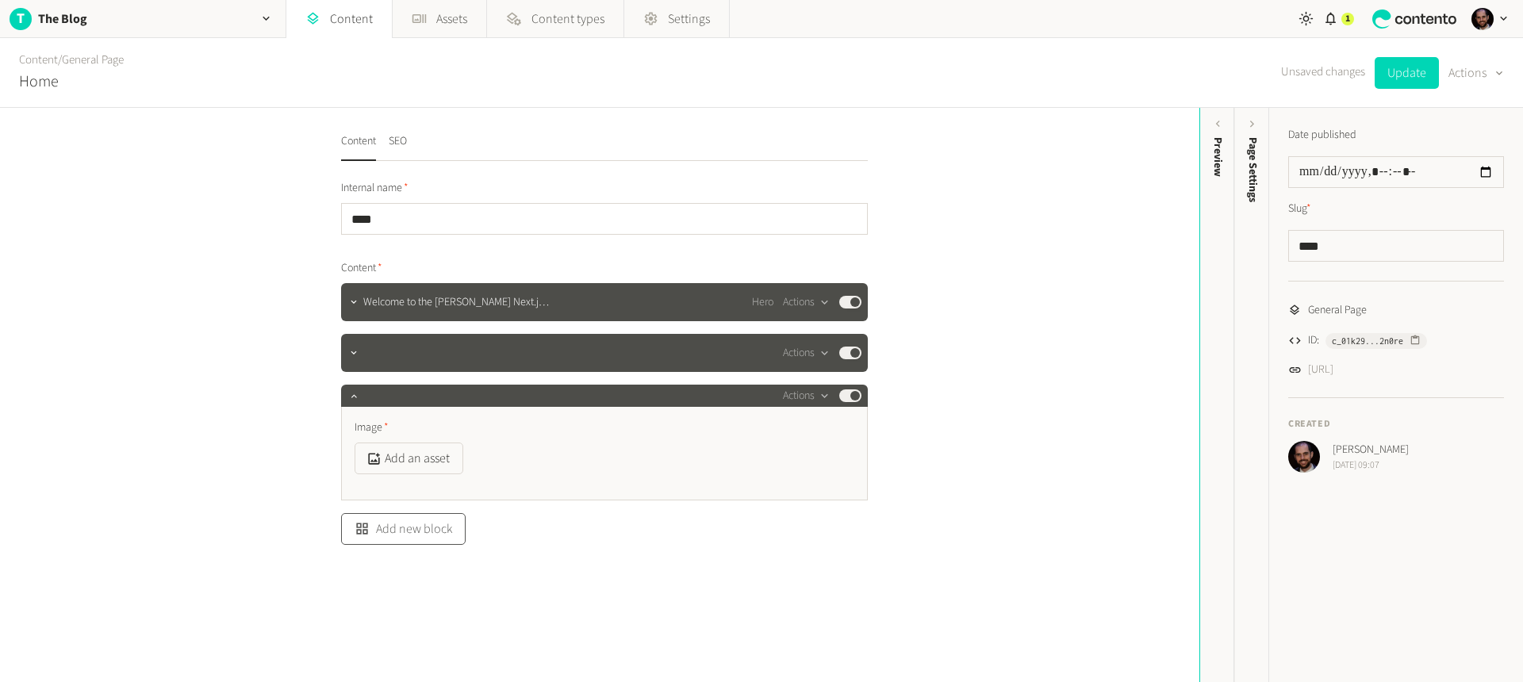
click at [393, 539] on button "Add new block" at bounding box center [403, 529] width 125 height 32
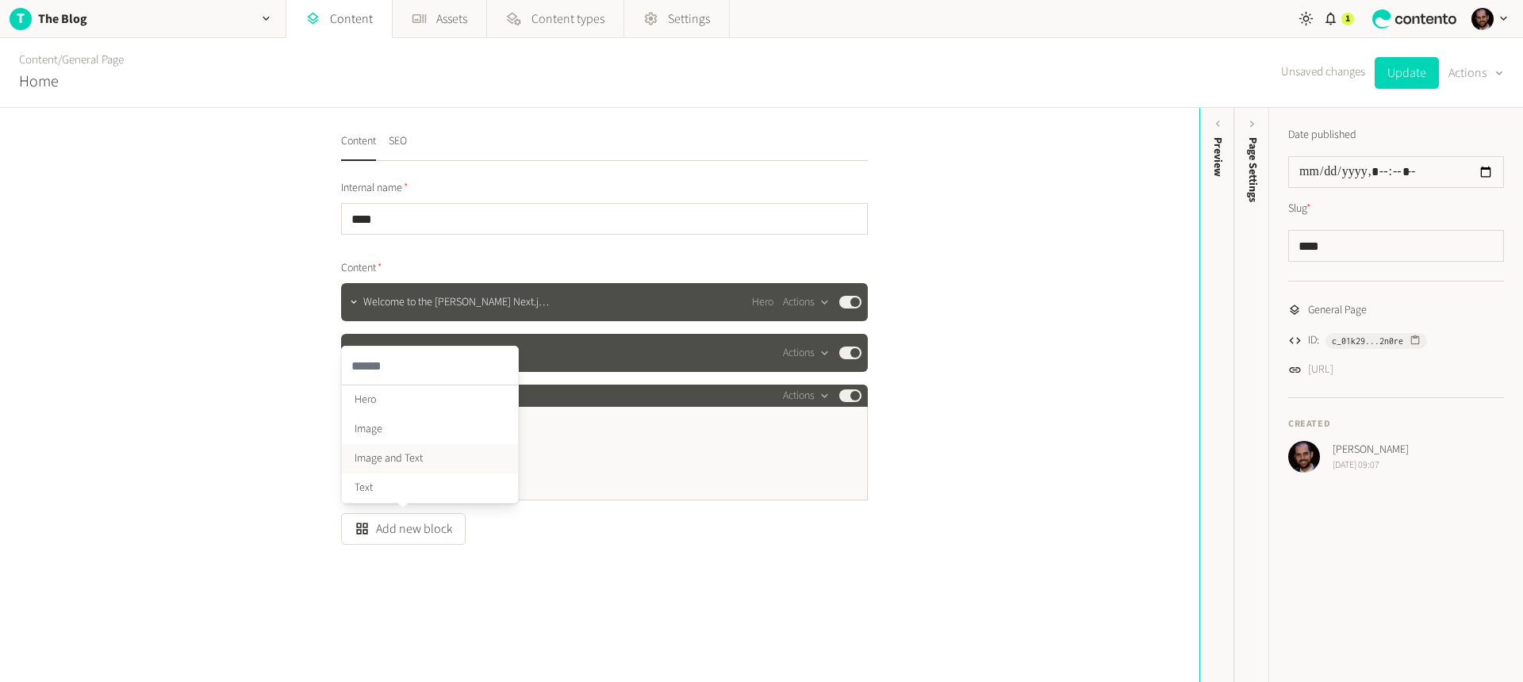
click at [388, 459] on li "Image and Text" at bounding box center [430, 458] width 176 height 29
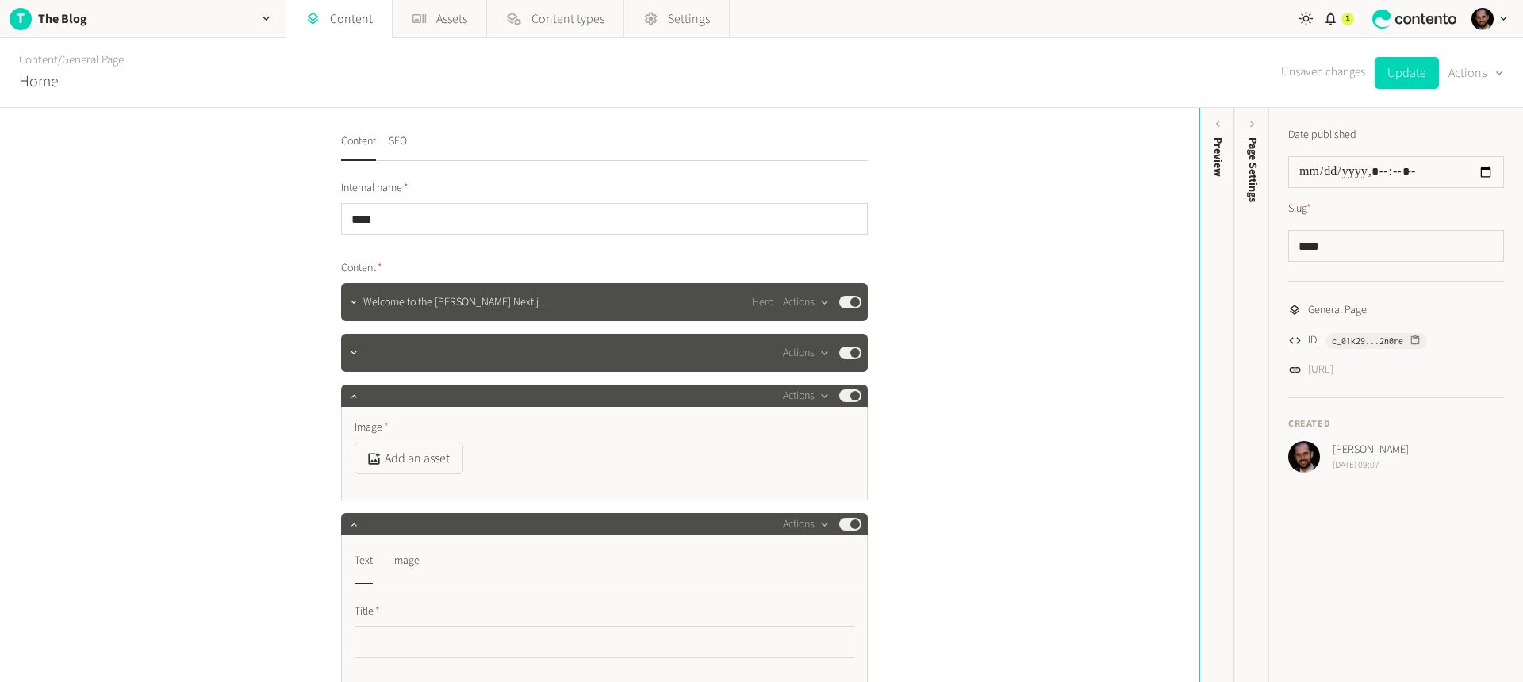
click at [325, 38] on div "Content / General Page Home Unsaved changes Update Actions" at bounding box center [761, 73] width 1523 height 70
click at [336, 25] on link "Content" at bounding box center [339, 19] width 106 height 38
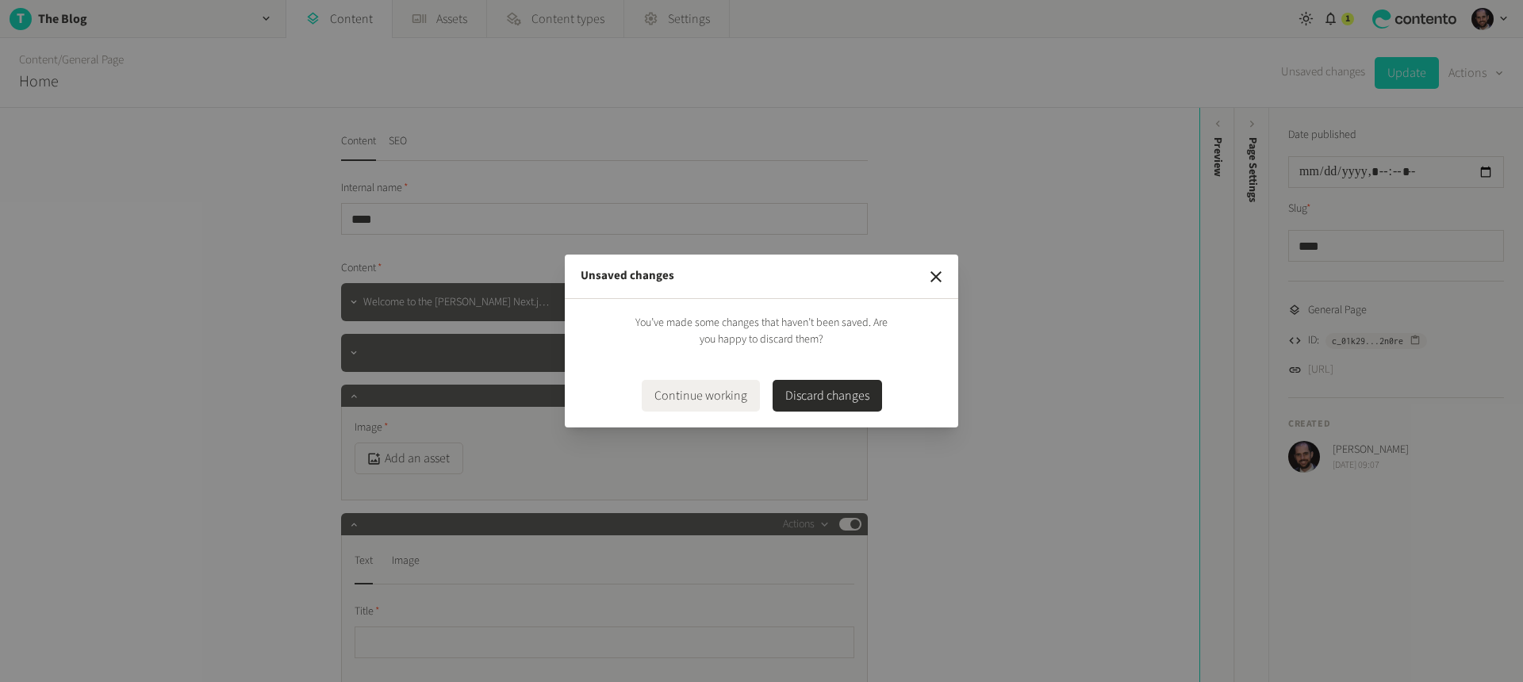
click at [842, 398] on button "Discard changes" at bounding box center [827, 396] width 109 height 32
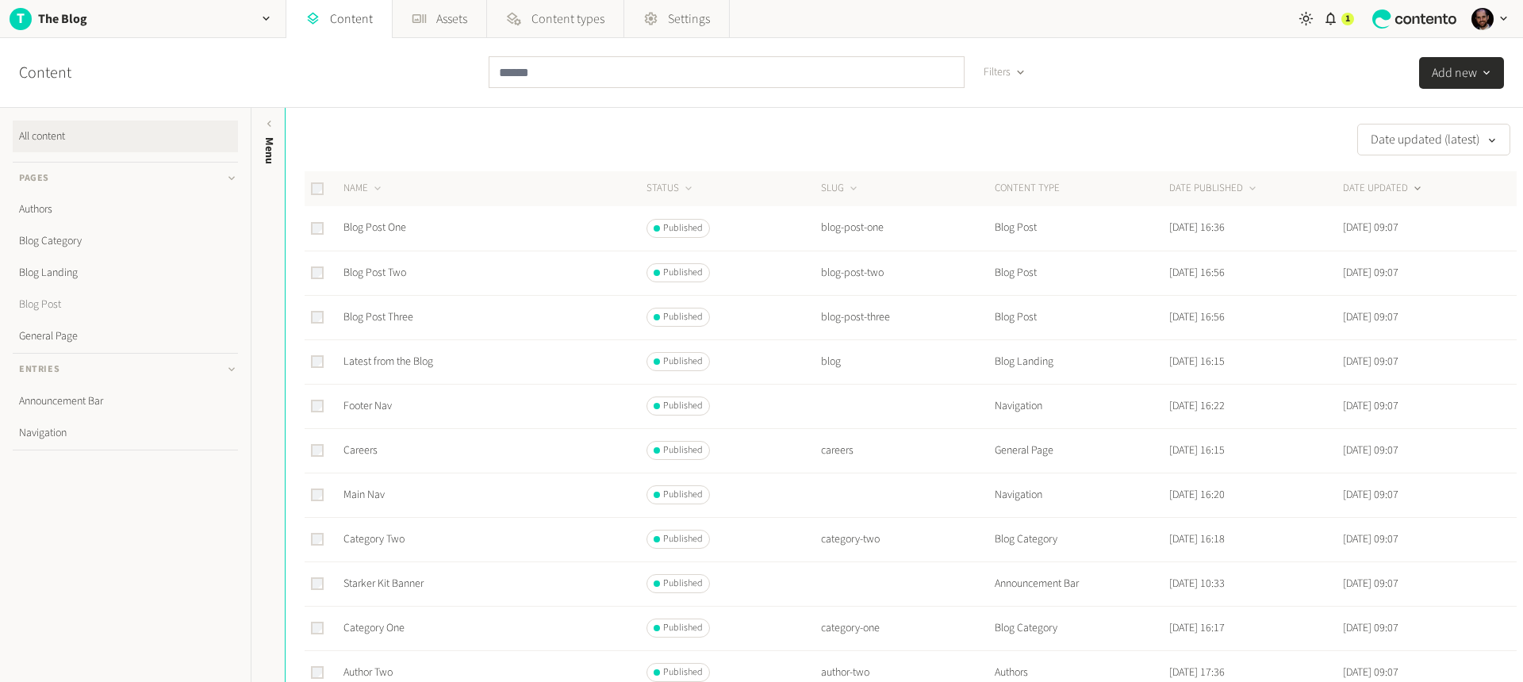
click at [48, 304] on link "Blog Post" at bounding box center [125, 305] width 225 height 32
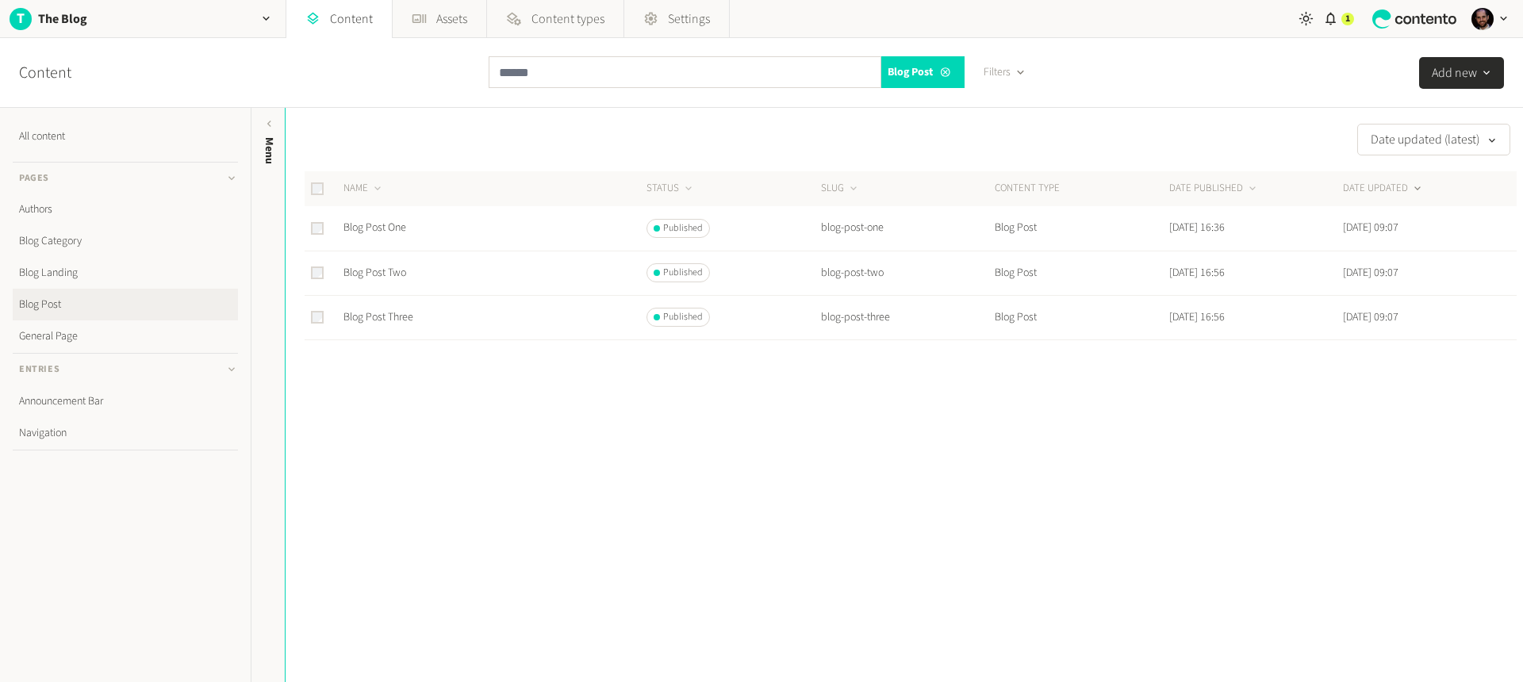
click at [1466, 75] on button "Add new" at bounding box center [1461, 73] width 85 height 32
click at [54, 233] on link "Blog Category" at bounding box center [125, 241] width 225 height 32
click at [378, 230] on link "Category Two" at bounding box center [374, 228] width 61 height 16
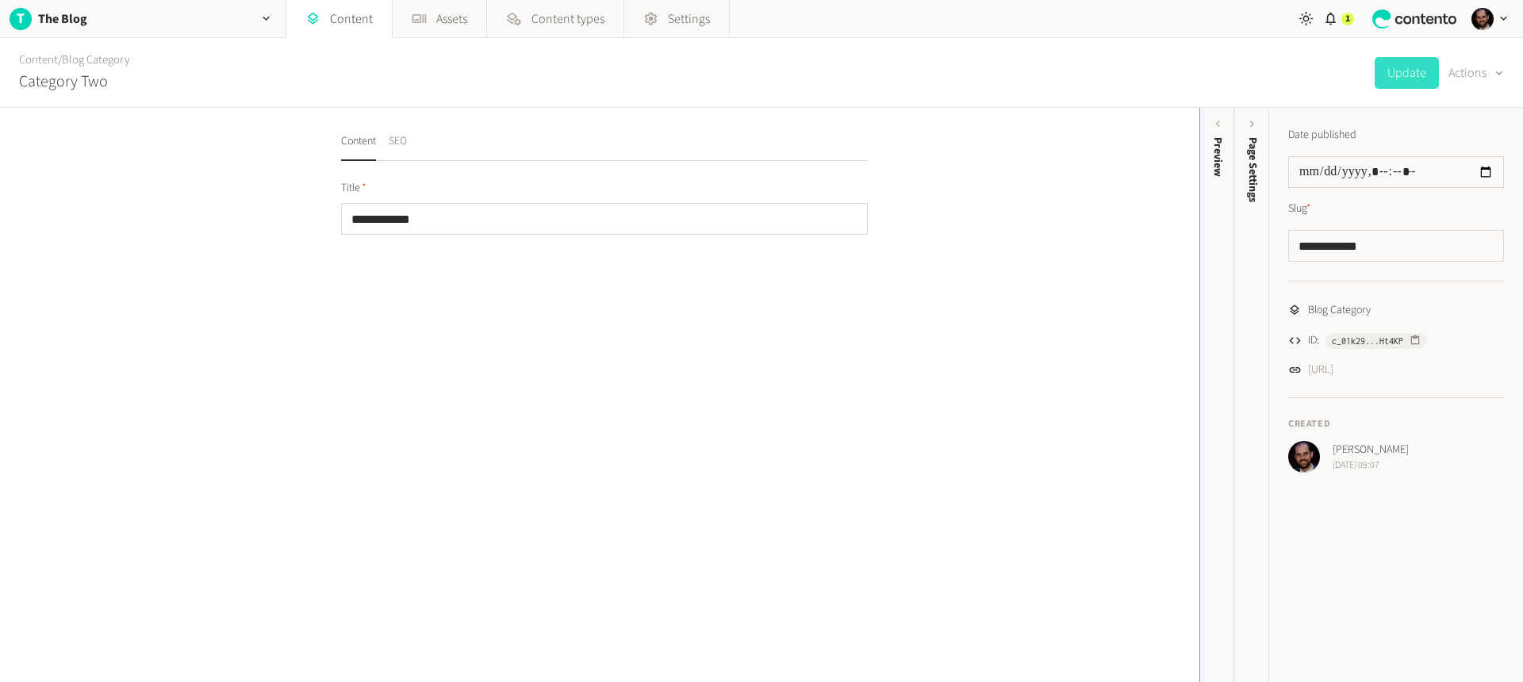
click at [393, 140] on button "SEO" at bounding box center [398, 147] width 18 height 28
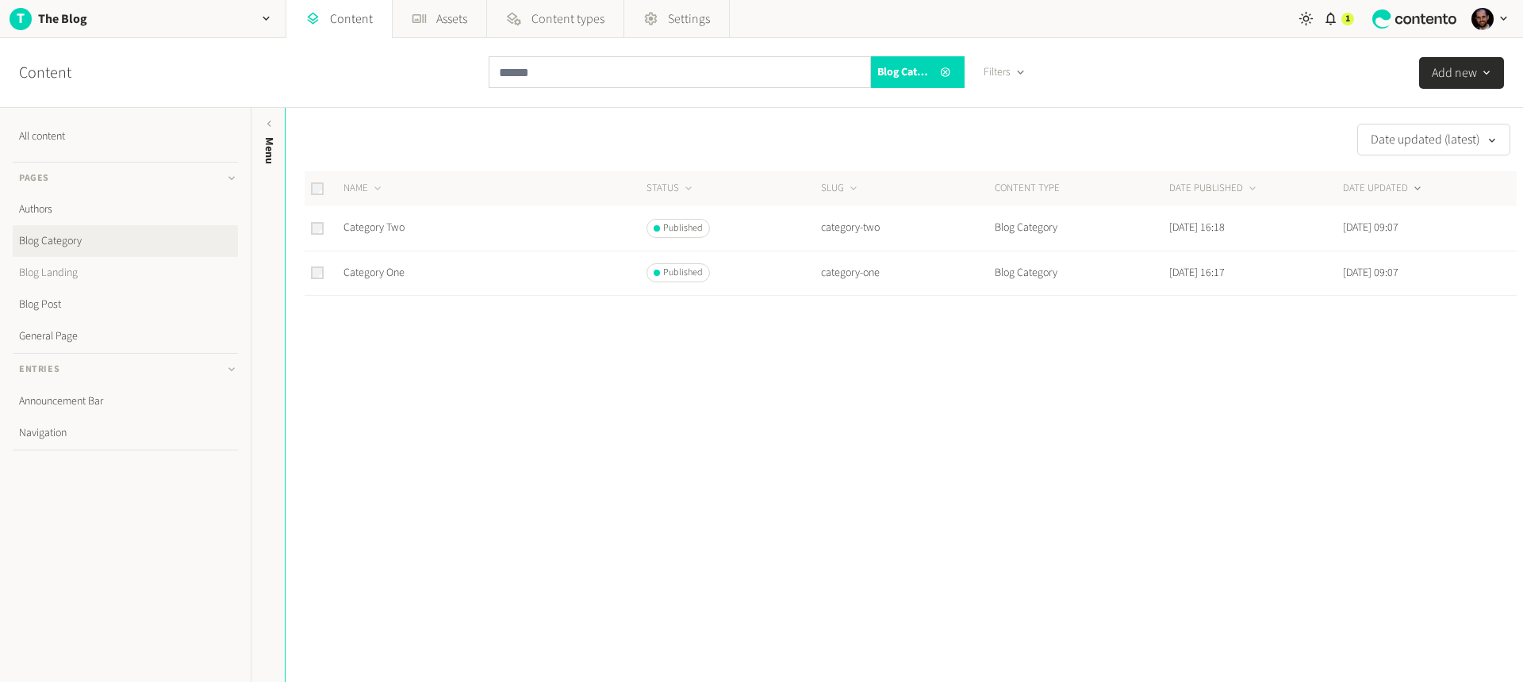
click at [70, 270] on link "Blog Landing" at bounding box center [125, 273] width 225 height 32
click at [379, 231] on link "Latest from the Blog" at bounding box center [389, 228] width 90 height 16
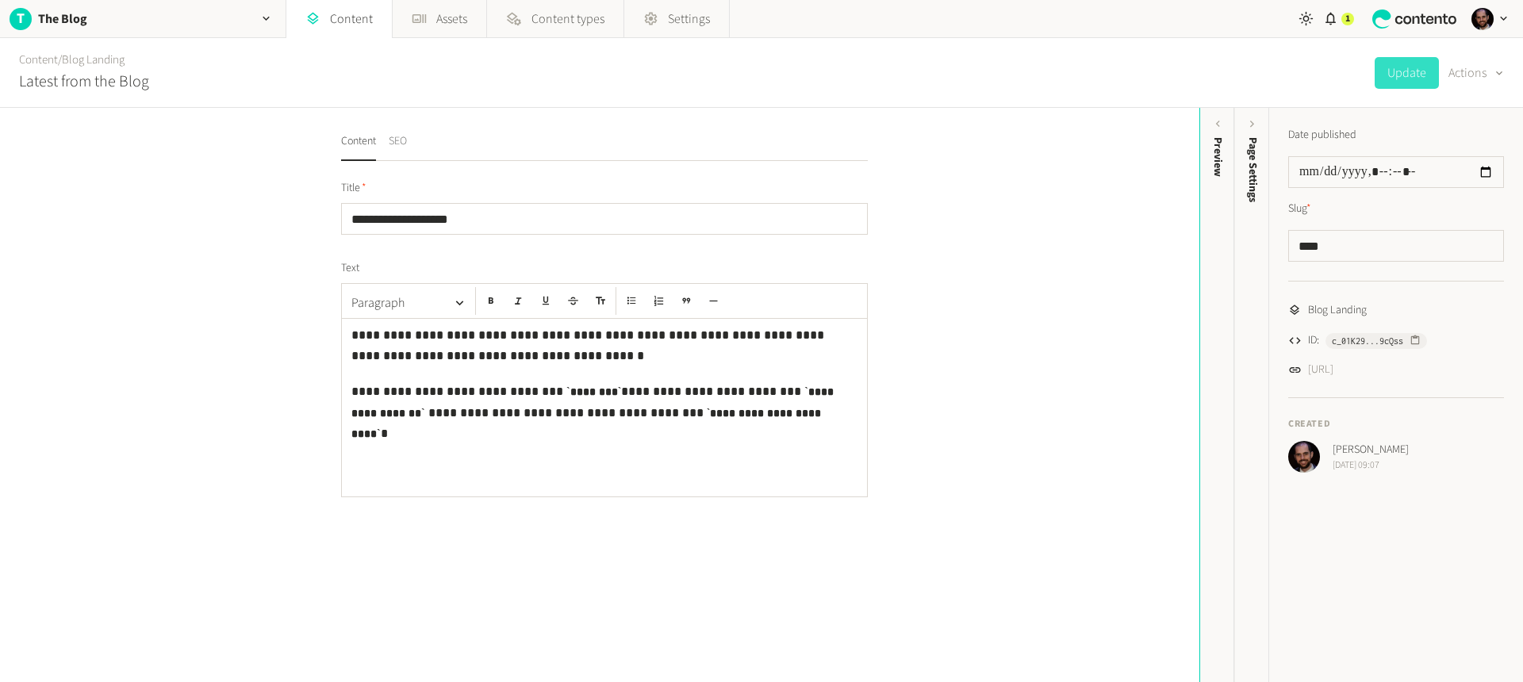
click at [396, 142] on button "SEO" at bounding box center [398, 147] width 18 height 28
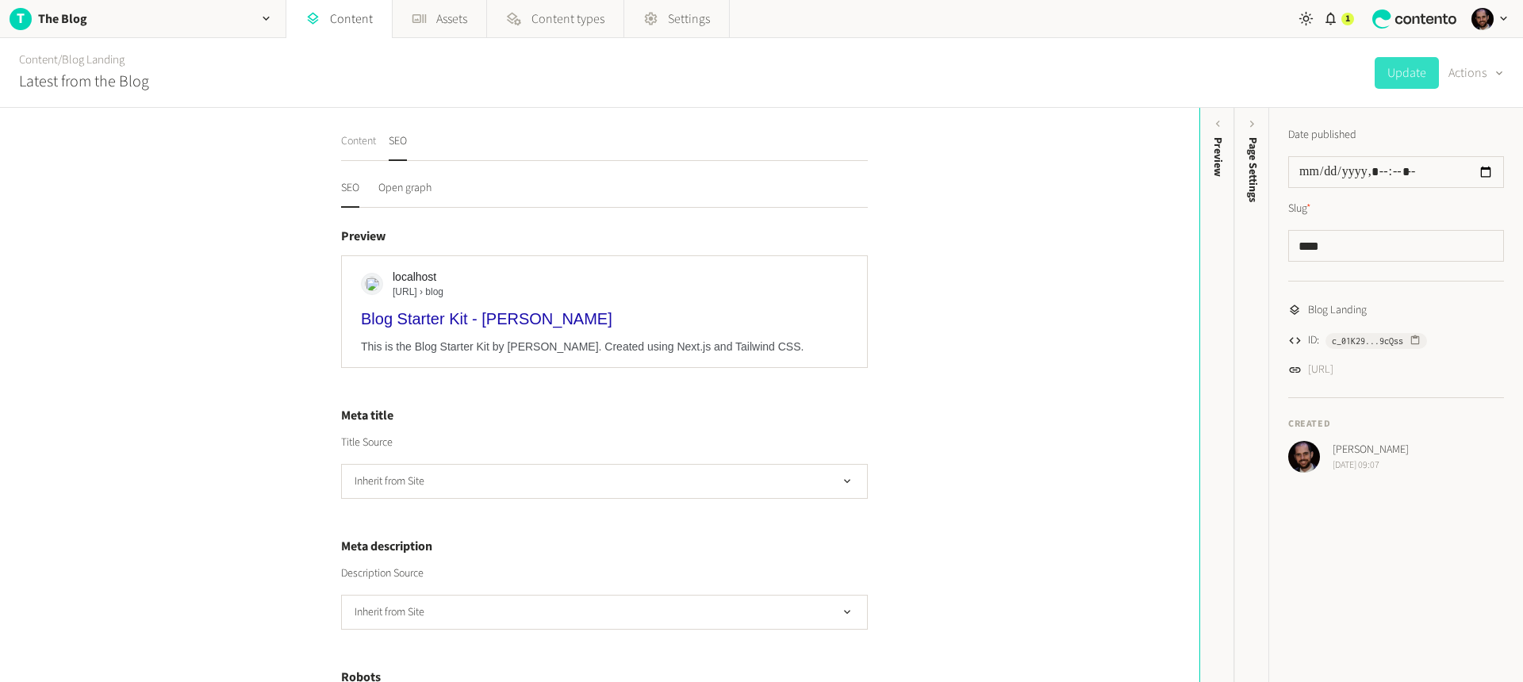
click at [352, 146] on button "Content" at bounding box center [358, 147] width 35 height 28
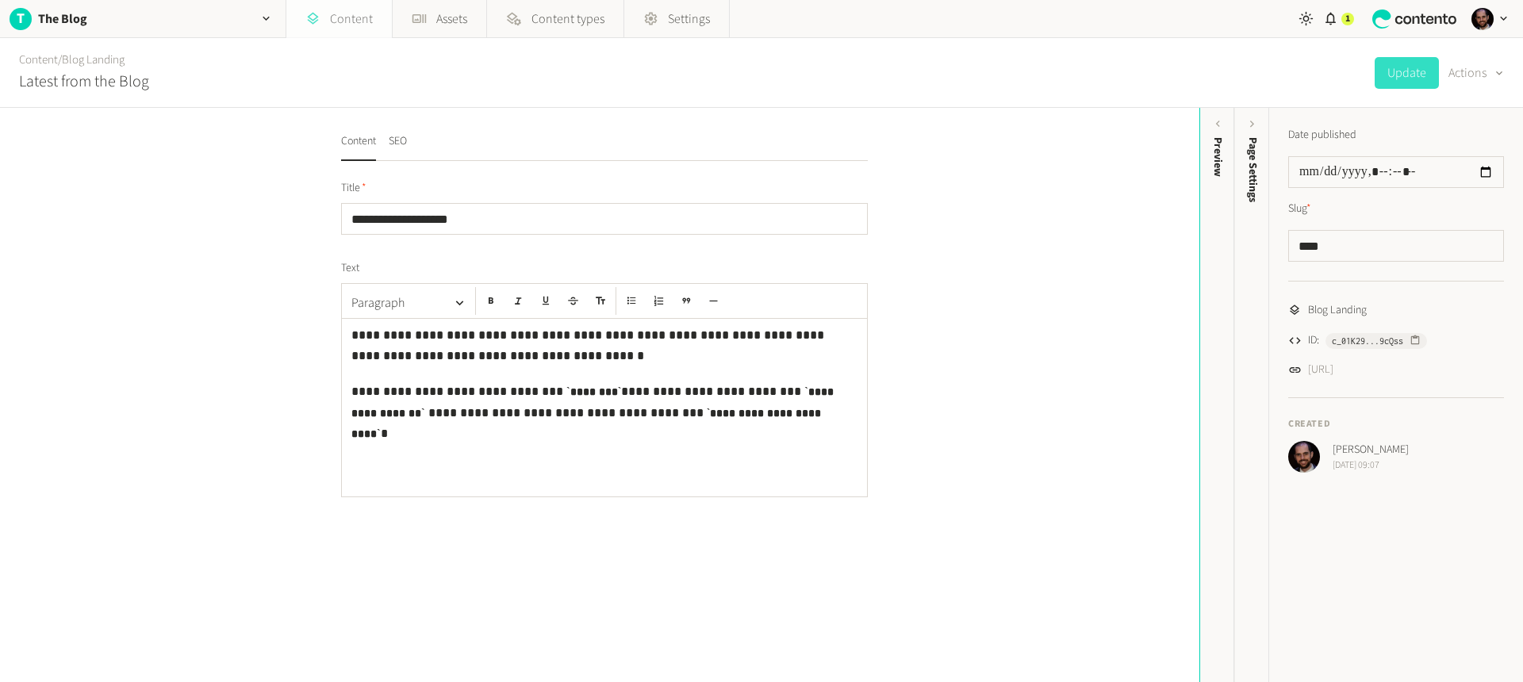
click at [331, 25] on link "Content" at bounding box center [339, 19] width 106 height 38
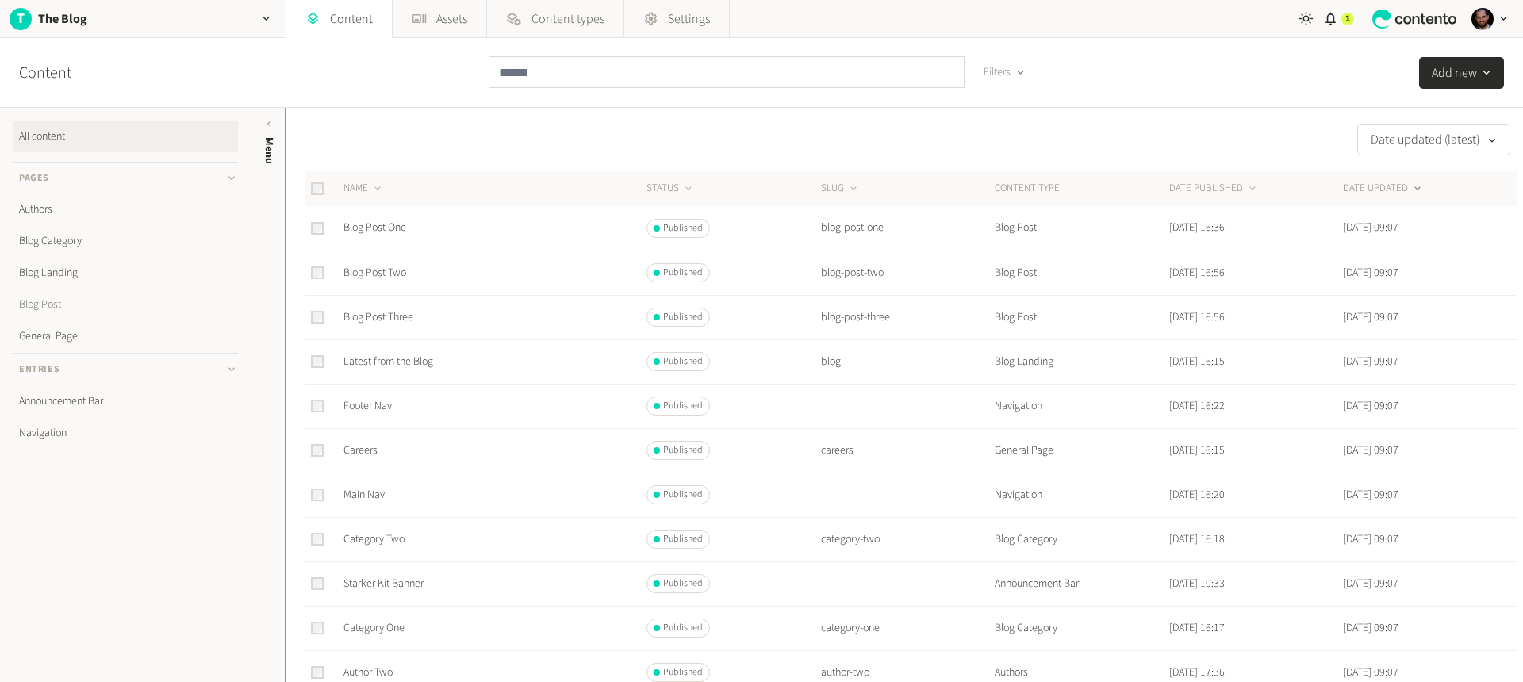
click at [48, 300] on link "Blog Post" at bounding box center [125, 305] width 225 height 32
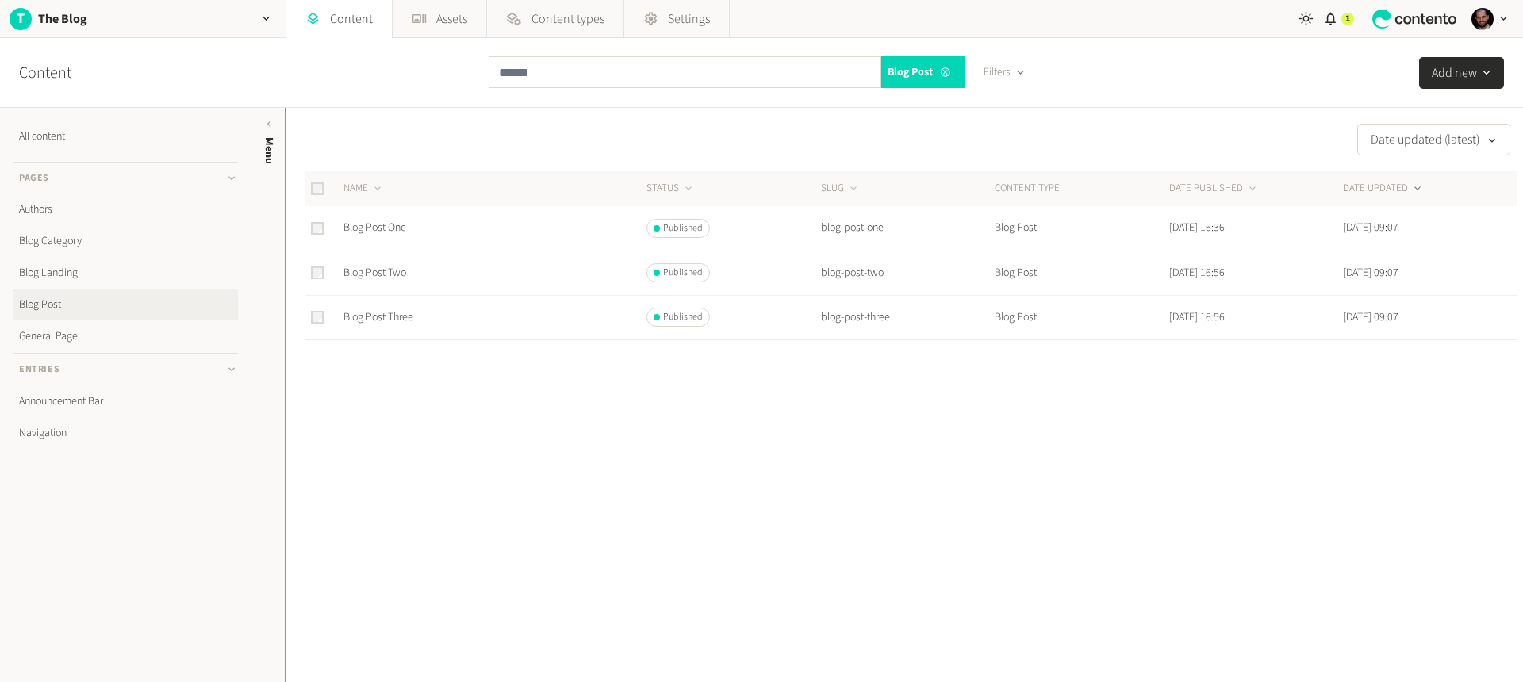
click at [62, 269] on link "Blog Landing" at bounding box center [125, 273] width 225 height 32
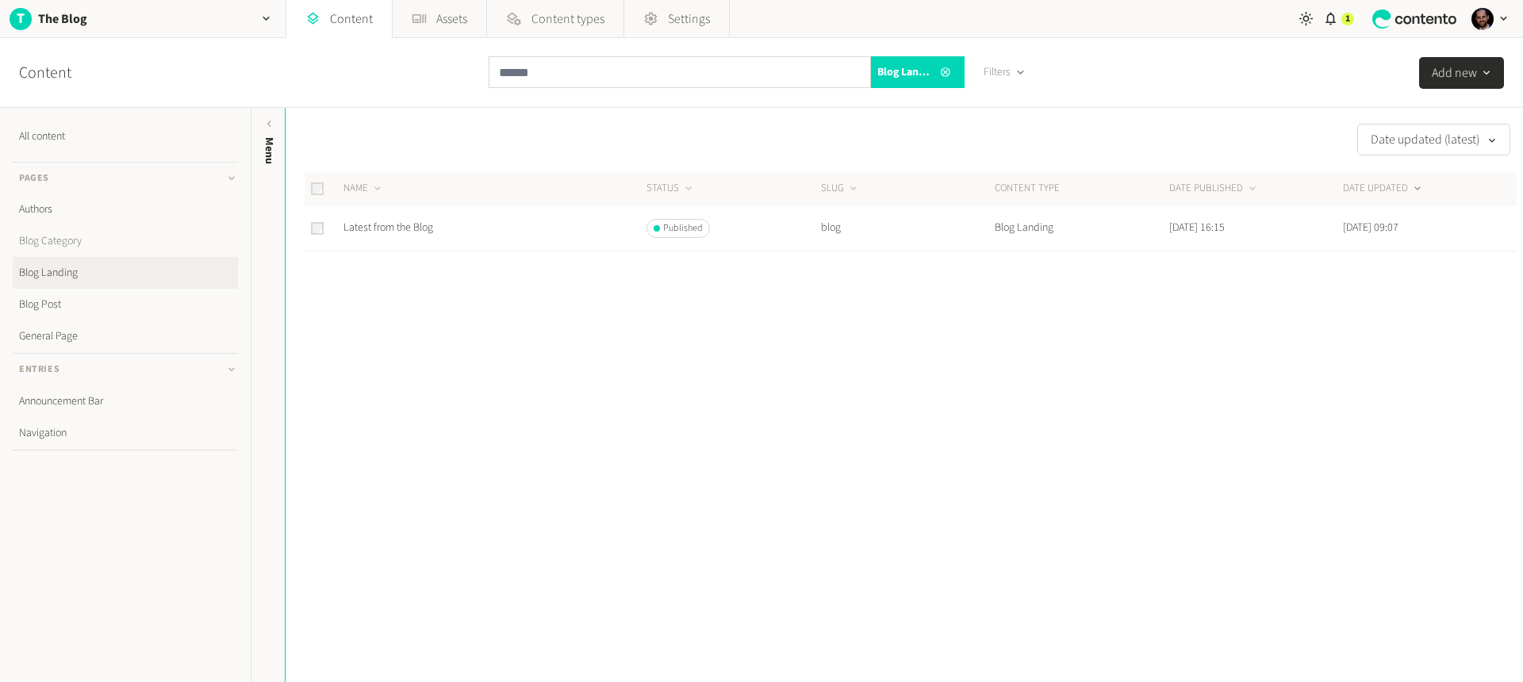
click at [65, 243] on link "Blog Category" at bounding box center [125, 241] width 225 height 32
click at [55, 271] on link "Blog Landing" at bounding box center [125, 273] width 225 height 32
click at [384, 229] on link "Latest from the Blog" at bounding box center [389, 228] width 90 height 16
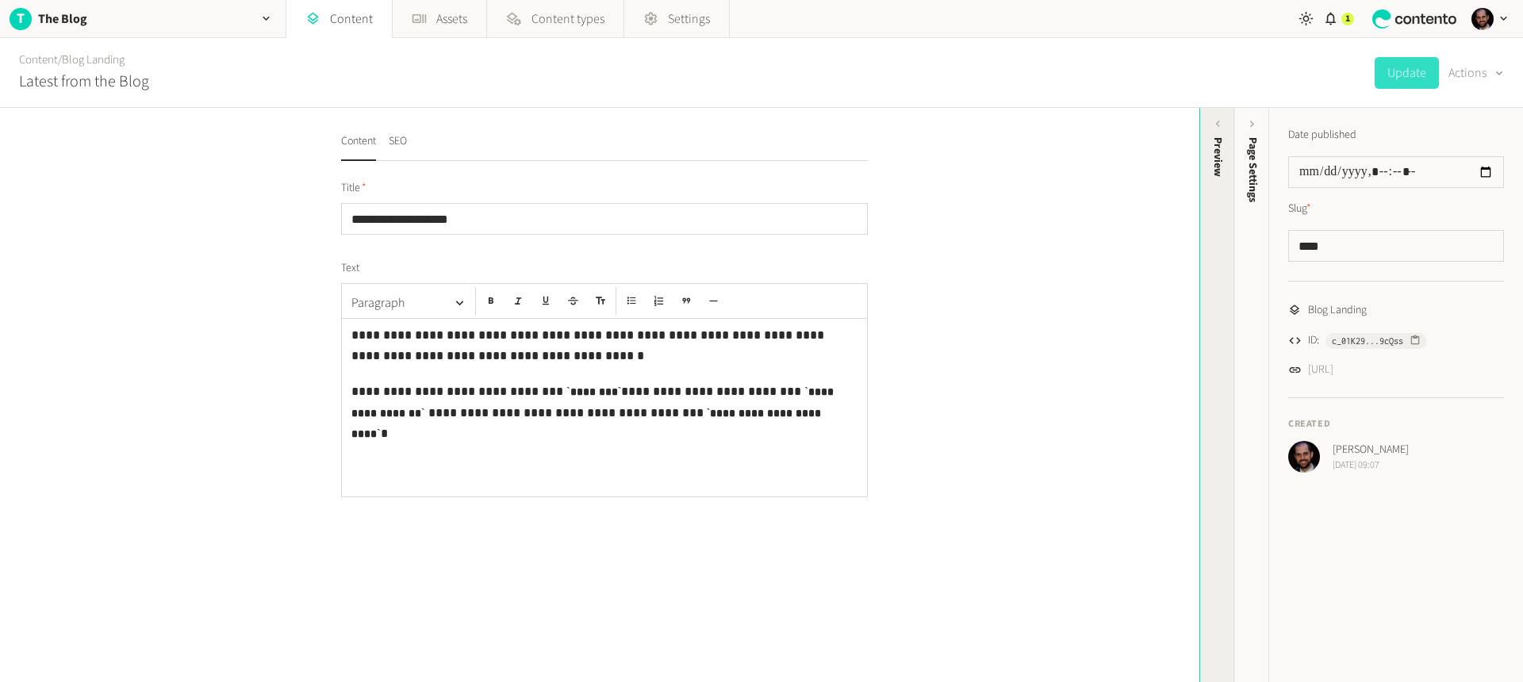
click at [1207, 144] on div "Preview" at bounding box center [1217, 260] width 35 height 286
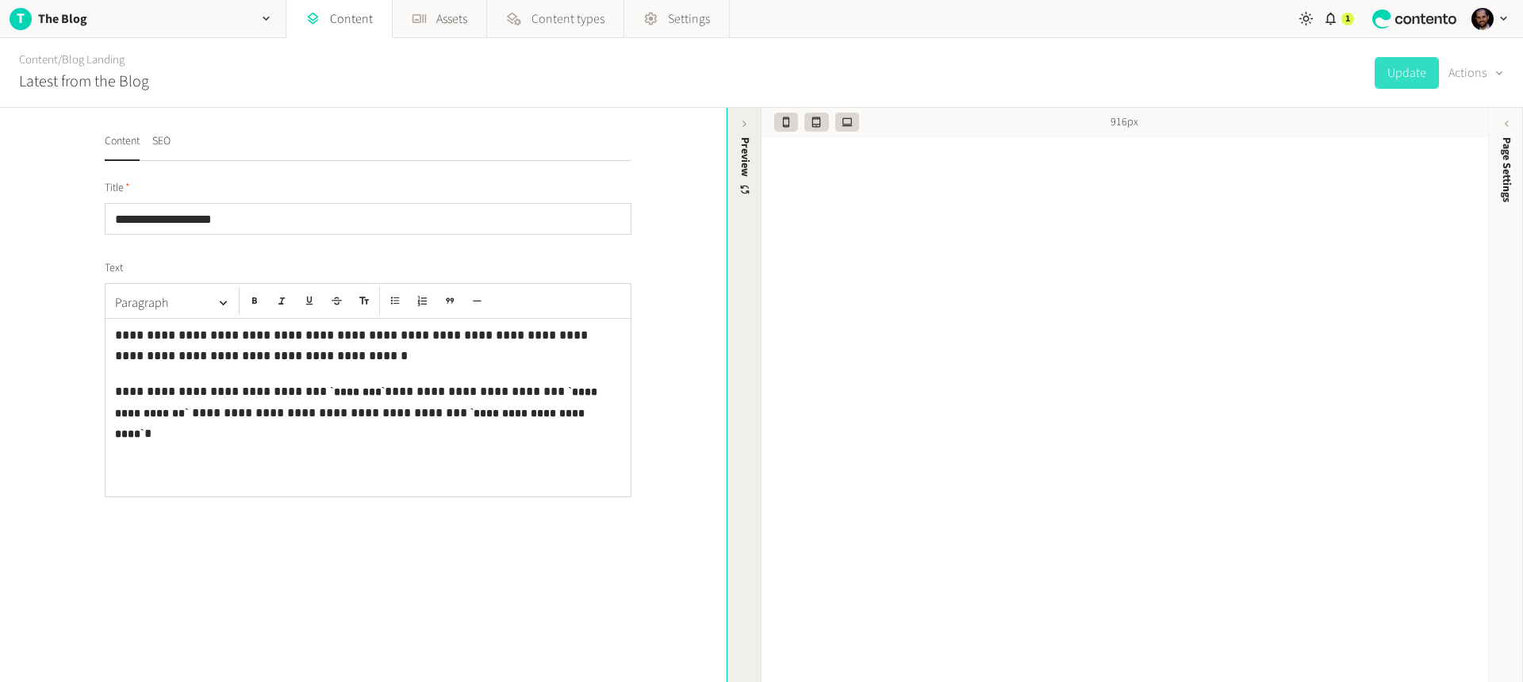
click at [743, 120] on icon at bounding box center [745, 123] width 13 height 13
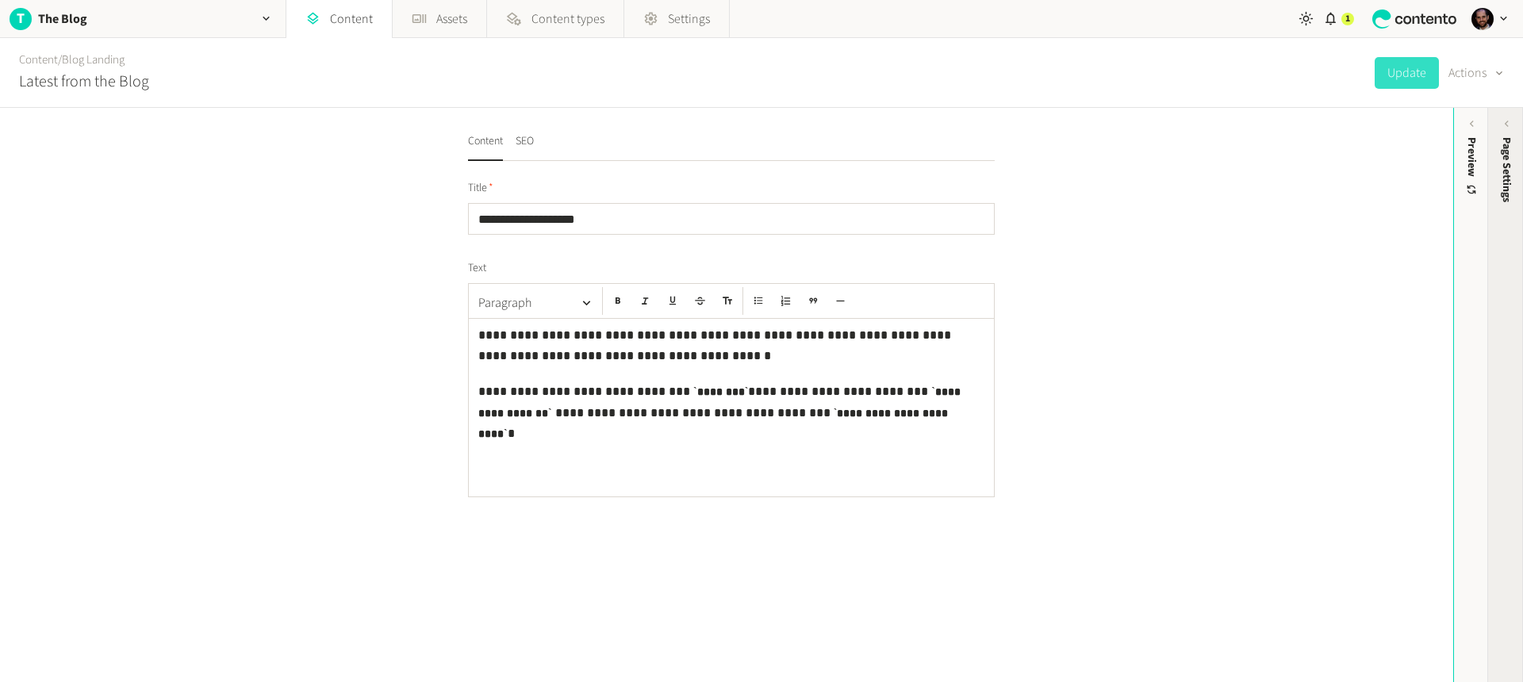
click at [1499, 137] on span "Page Settings" at bounding box center [1507, 169] width 17 height 65
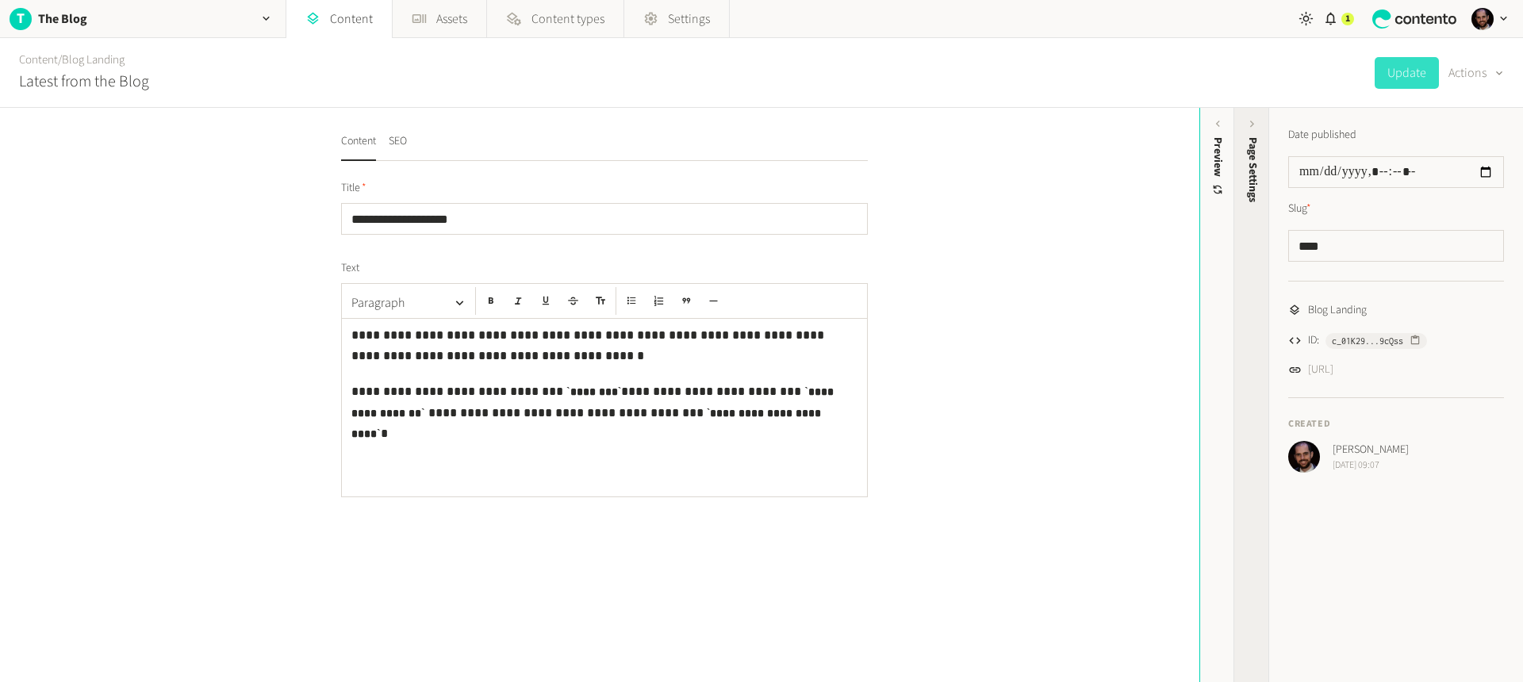
click at [1247, 125] on icon at bounding box center [1252, 123] width 13 height 13
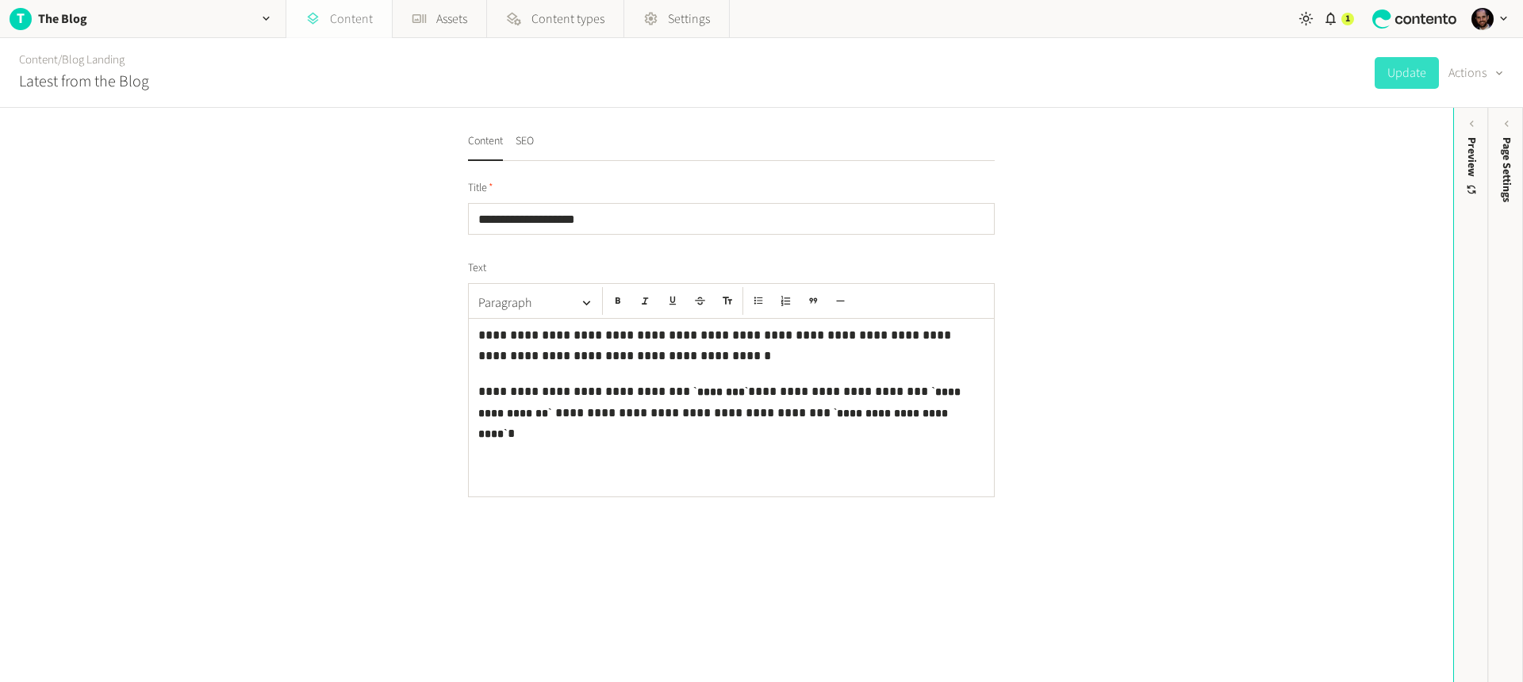
click at [333, 18] on link "Content" at bounding box center [339, 19] width 106 height 38
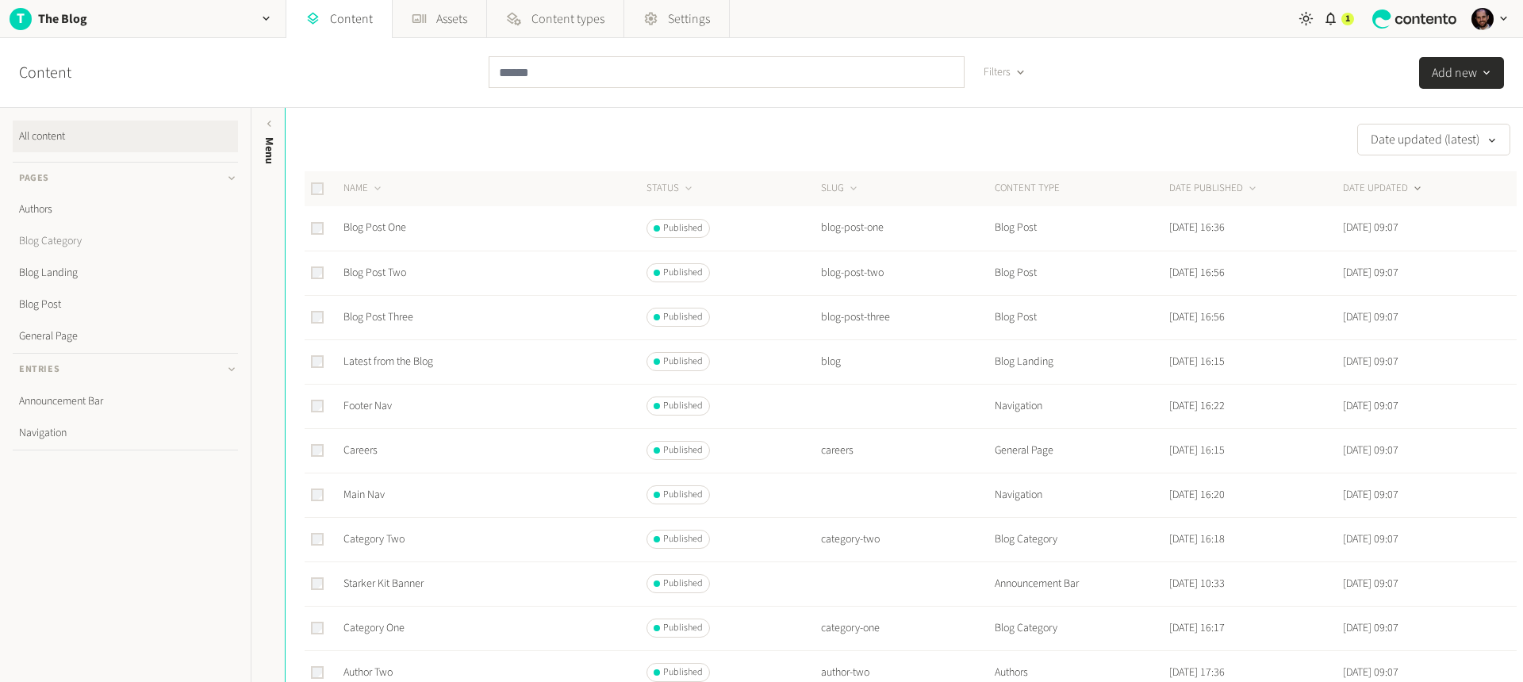
click at [68, 240] on link "Blog Category" at bounding box center [125, 241] width 225 height 32
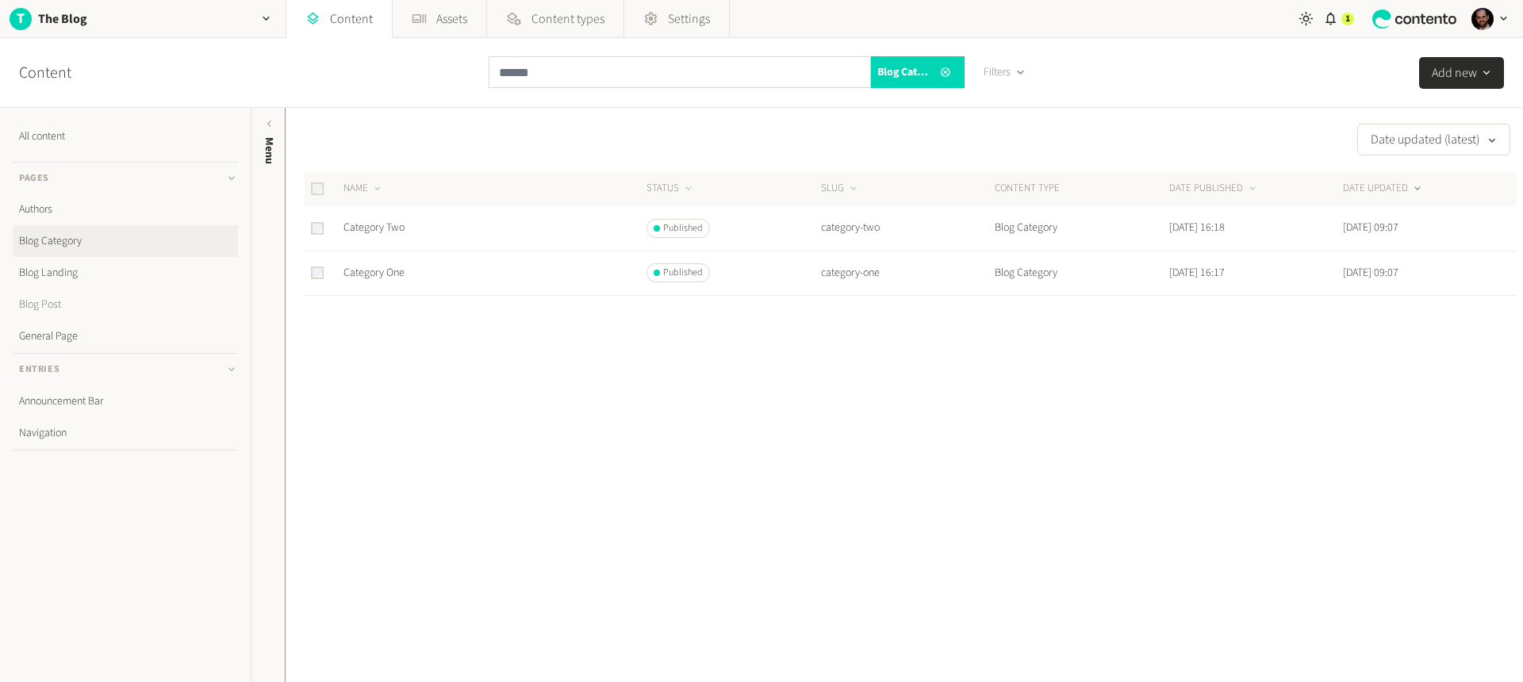
click at [34, 305] on link "Blog Post" at bounding box center [125, 305] width 225 height 32
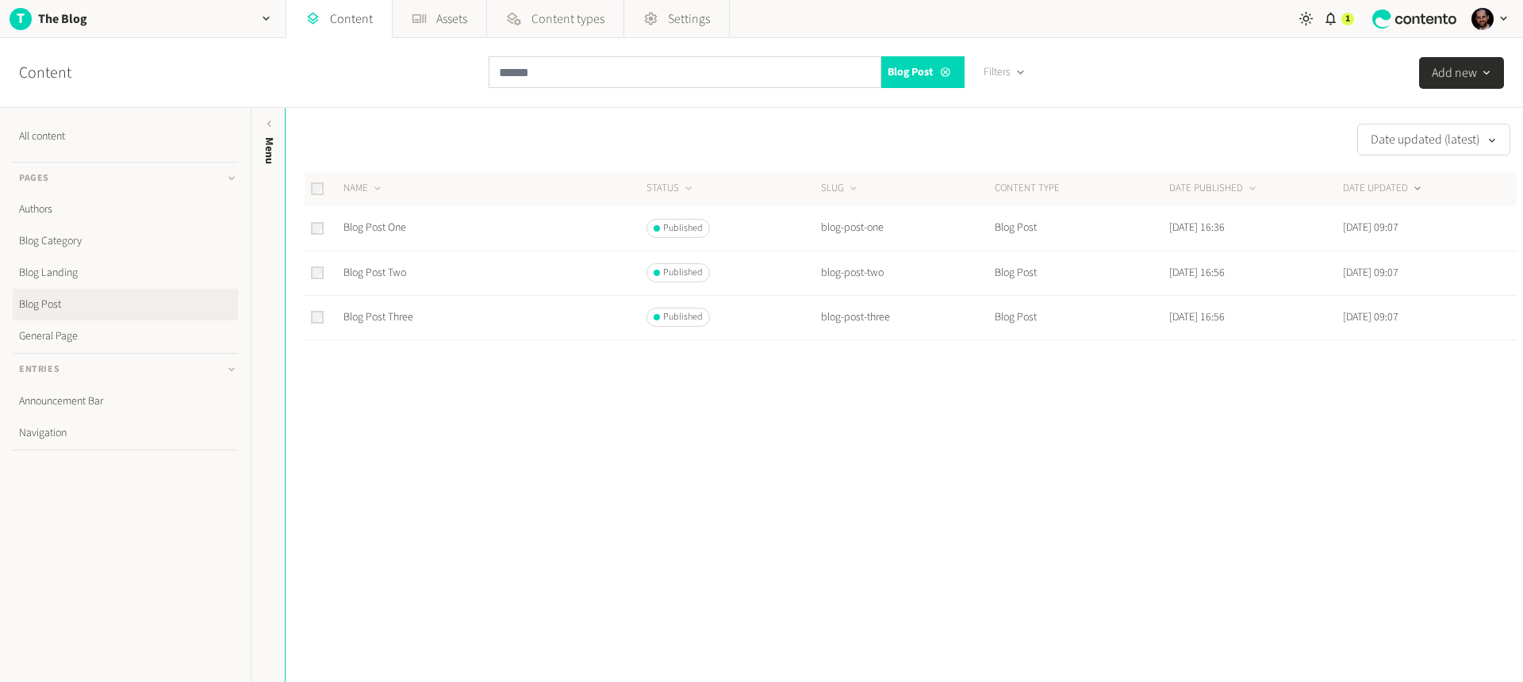
click at [1445, 59] on button "Add new" at bounding box center [1461, 73] width 85 height 32
click at [77, 400] on link "Announcement Bar" at bounding box center [125, 402] width 225 height 32
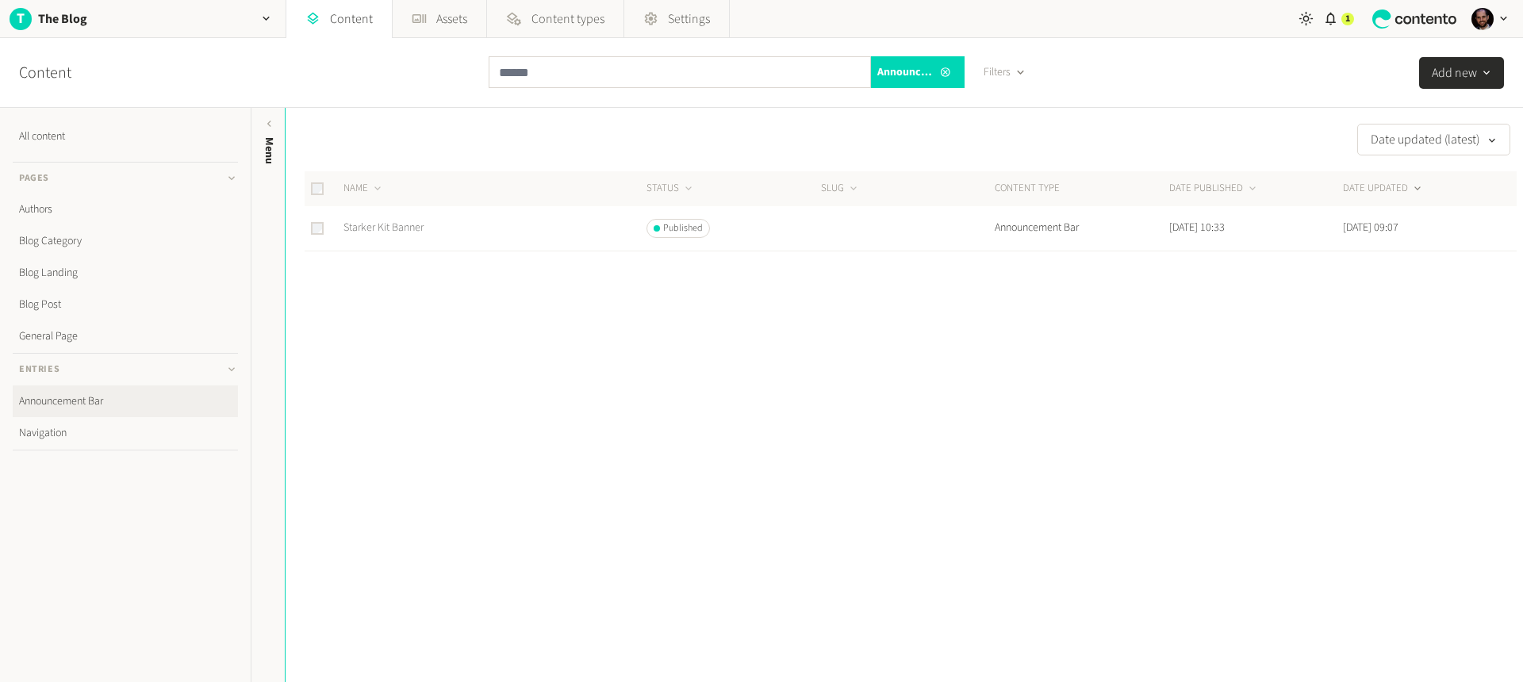
click at [405, 228] on link "Starker Kit Banner" at bounding box center [384, 228] width 80 height 16
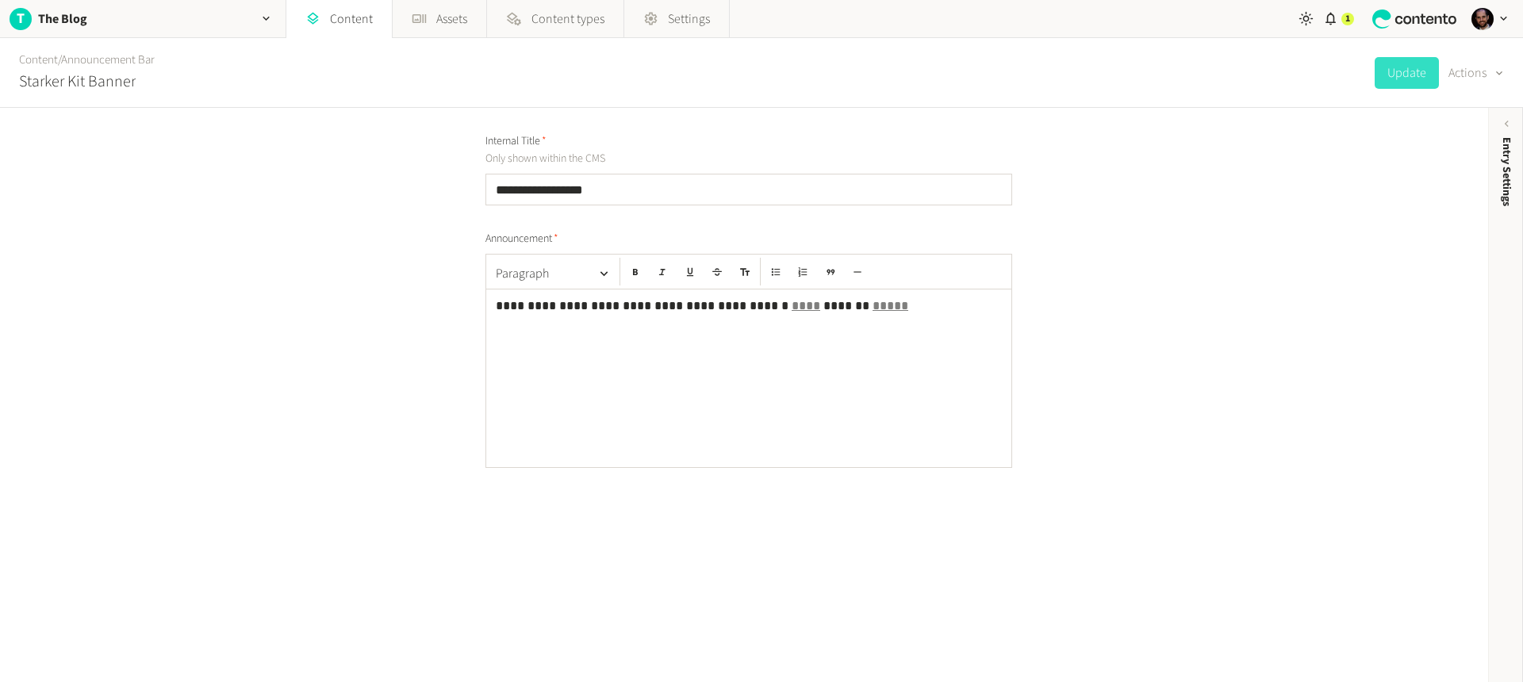
click at [503, 305] on p "**********" at bounding box center [749, 306] width 506 height 21
click at [628, 303] on p "**********" at bounding box center [749, 306] width 506 height 21
copy p "**********"
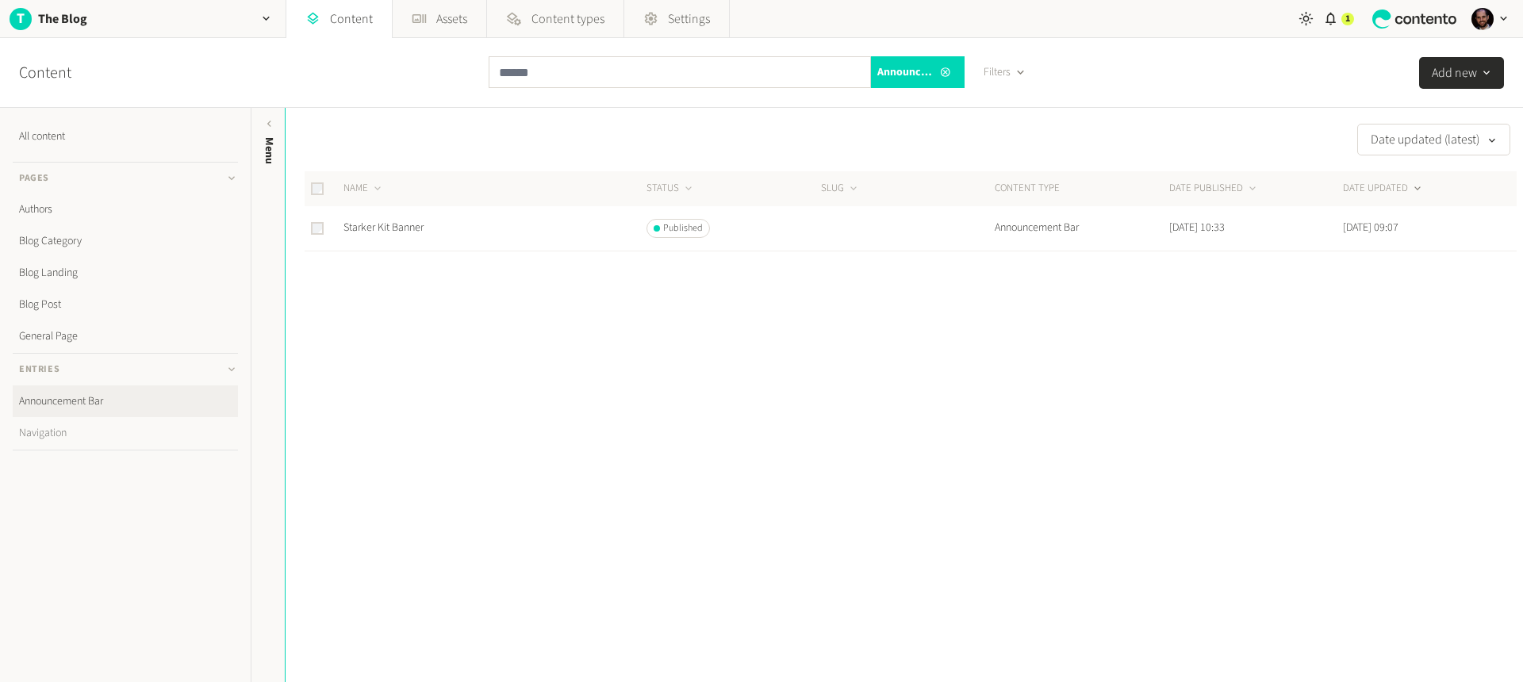
click at [42, 426] on link "Navigation" at bounding box center [125, 433] width 225 height 32
click at [380, 228] on link "Footer Nav" at bounding box center [368, 228] width 48 height 16
click at [92, 411] on link "Announcement Bar" at bounding box center [125, 402] width 225 height 32
drag, startPoint x: 86, startPoint y: 417, endPoint x: 67, endPoint y: 432, distance: 23.7
click at [68, 432] on link "Navigation" at bounding box center [125, 433] width 225 height 32
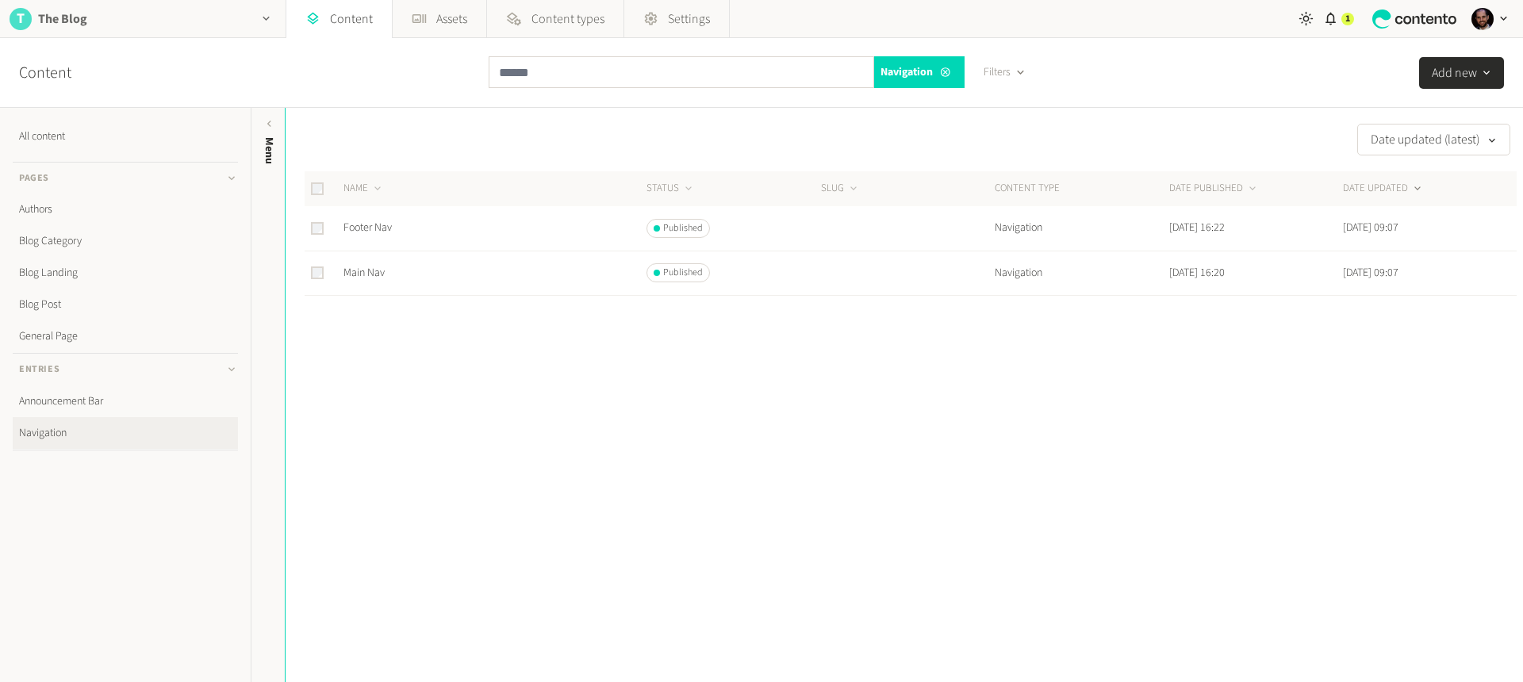
click at [83, 33] on div "T The Blog" at bounding box center [143, 18] width 286 height 37
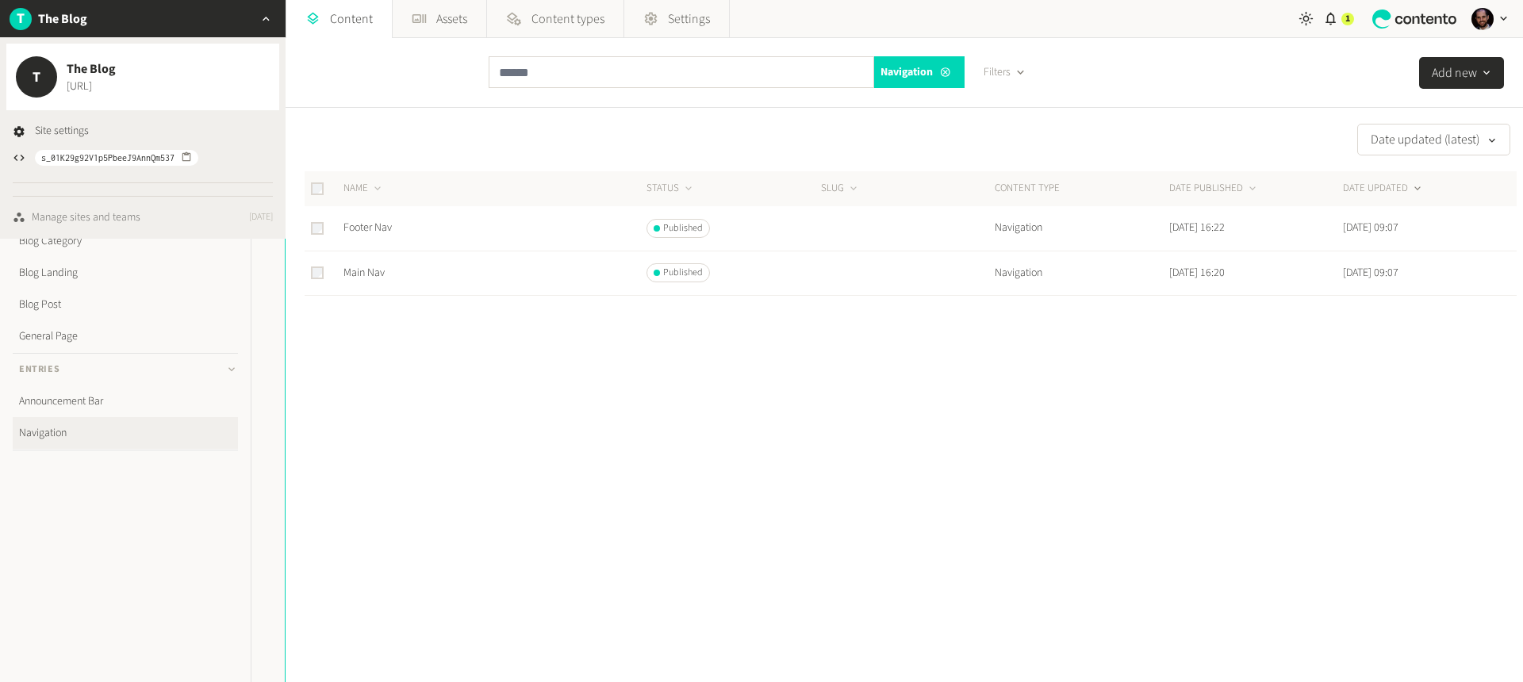
click at [80, 215] on div "Manage sites and teams" at bounding box center [86, 217] width 109 height 17
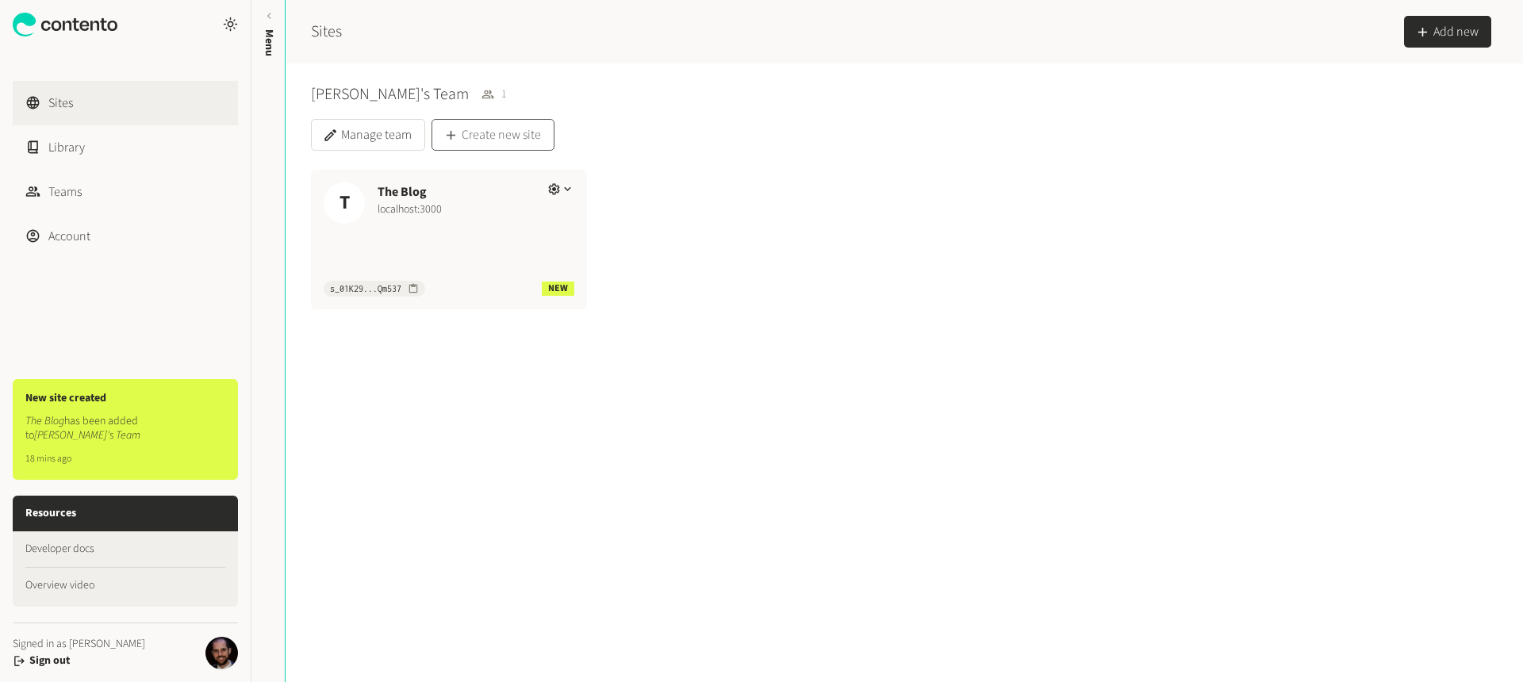
click at [540, 132] on button "Create new site" at bounding box center [493, 135] width 123 height 32
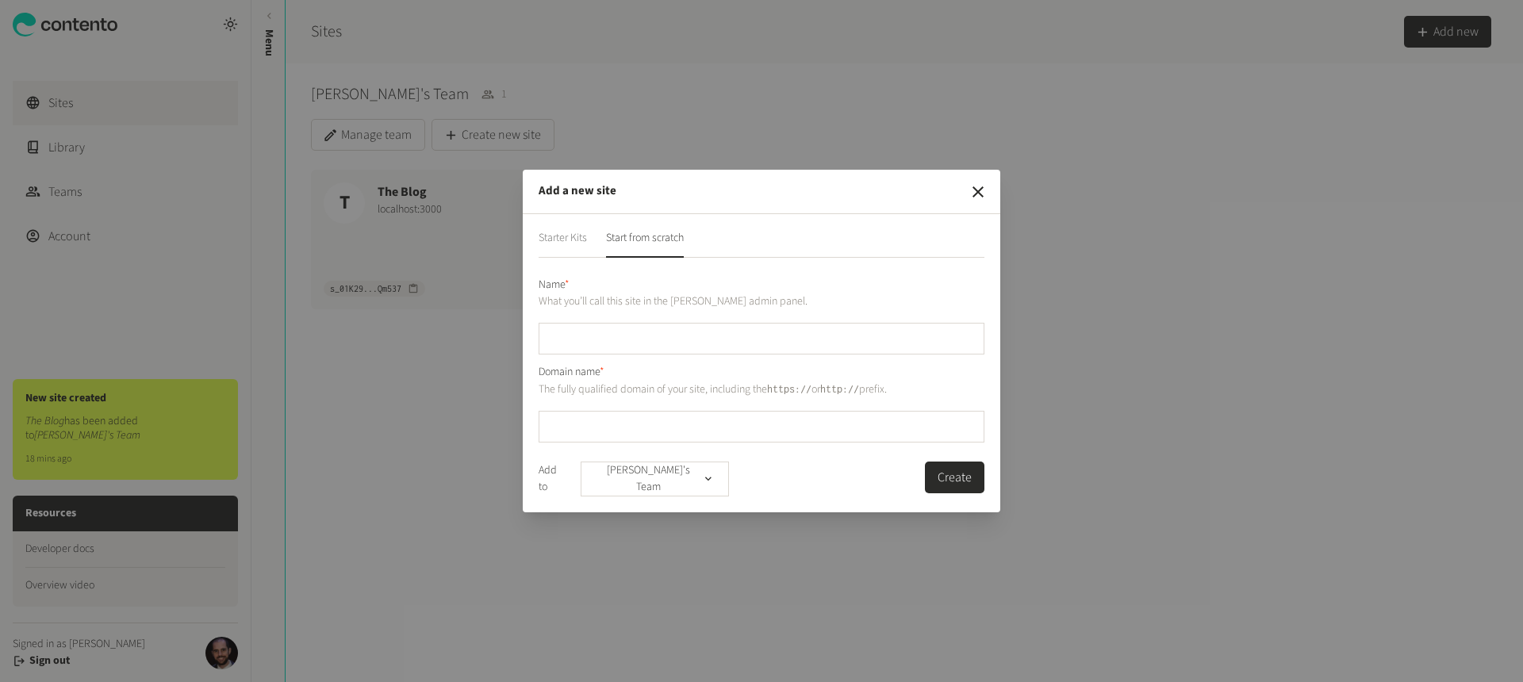
click at [556, 242] on button "Starter Kits" at bounding box center [563, 244] width 48 height 28
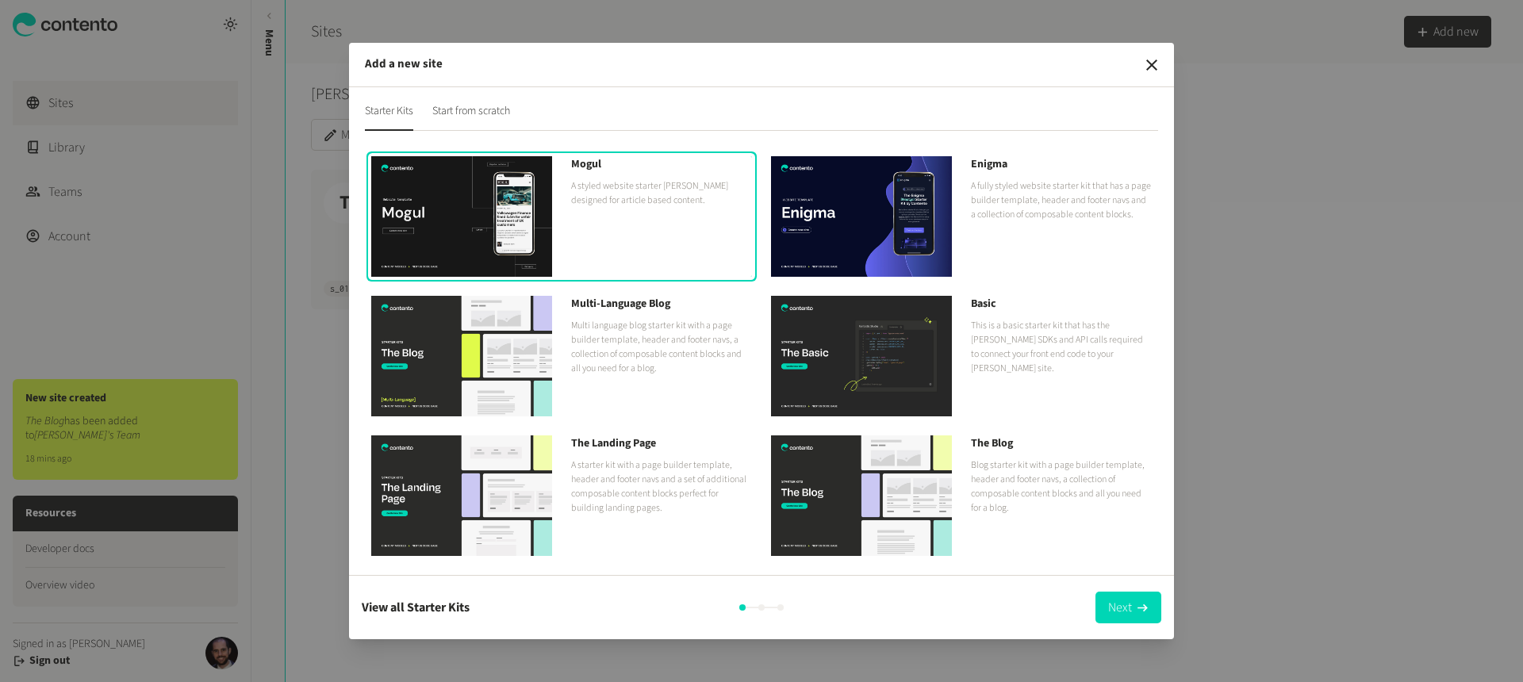
click at [1150, 72] on icon "button" at bounding box center [1152, 65] width 19 height 19
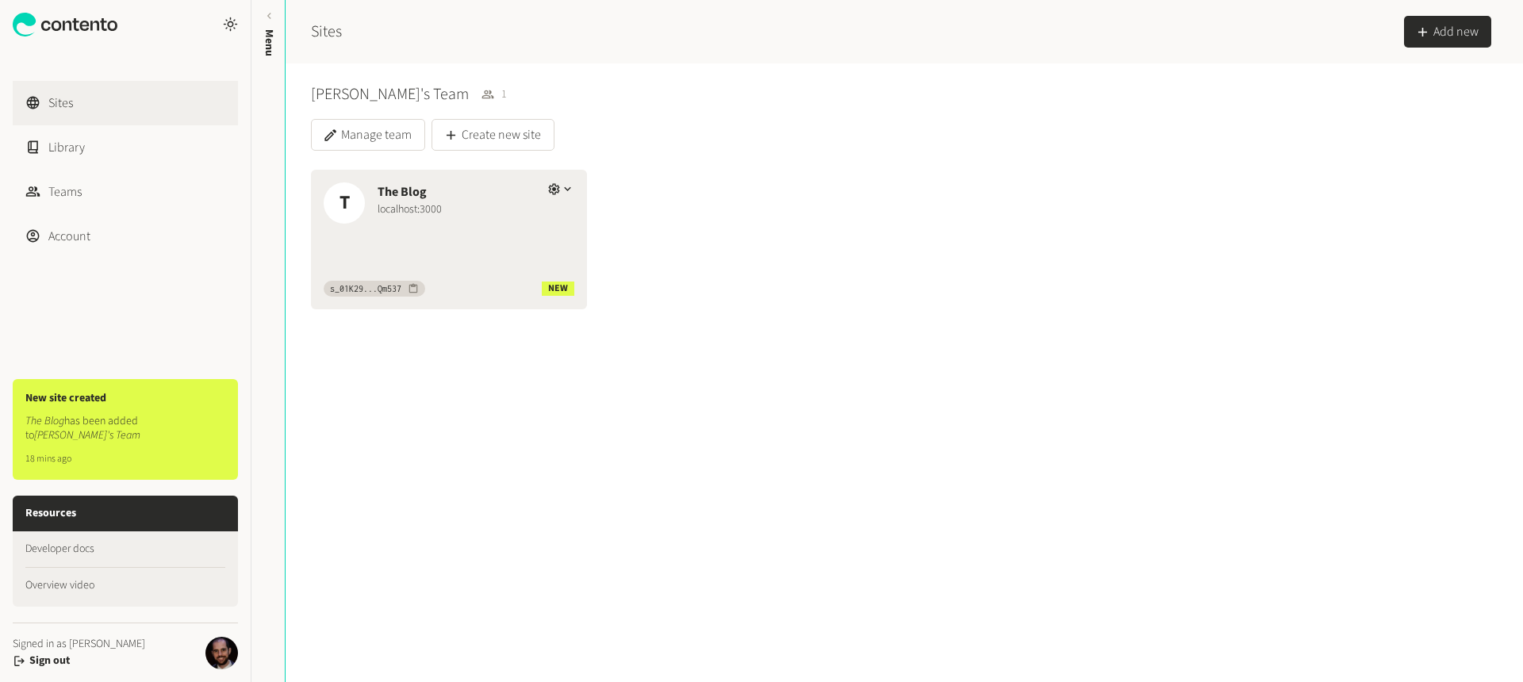
click at [383, 202] on div "localhost:3000" at bounding box center [456, 210] width 157 height 17
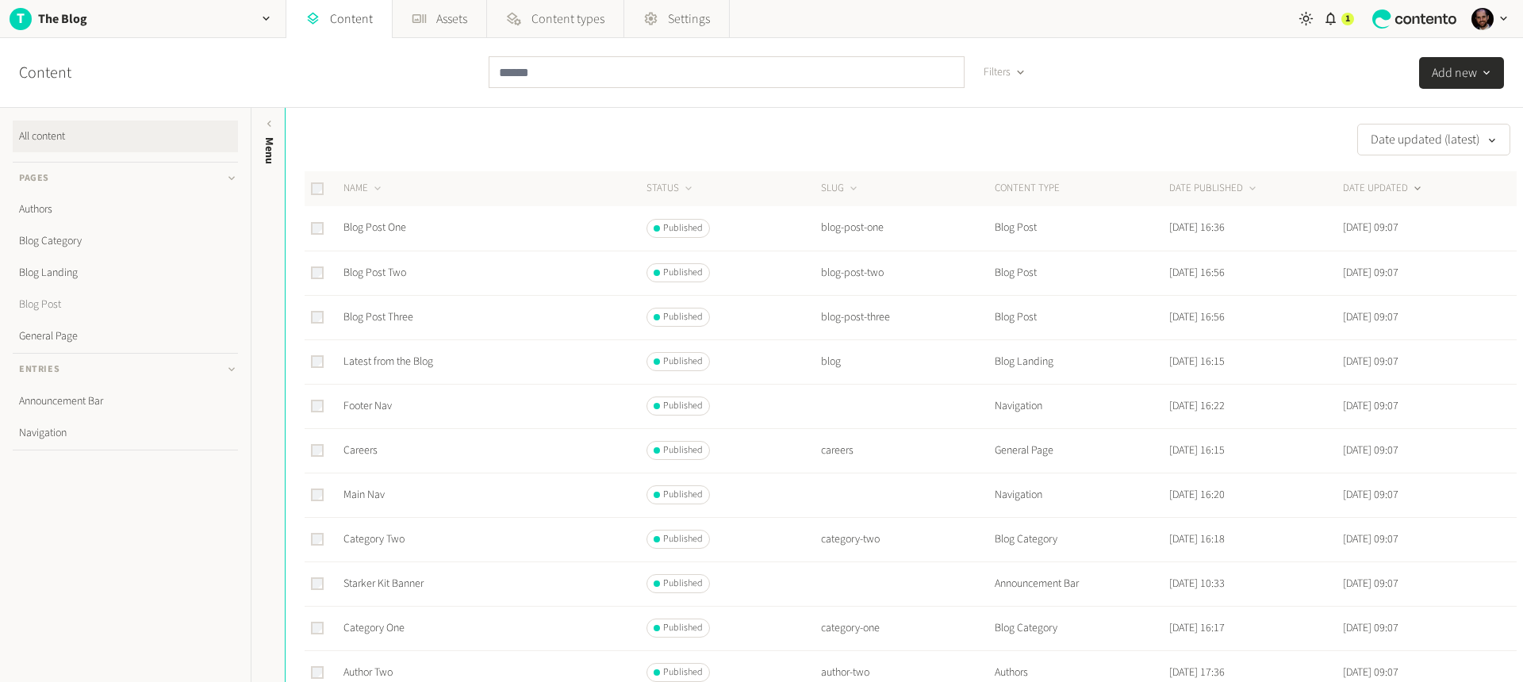
click at [75, 298] on link "Blog Post" at bounding box center [125, 305] width 225 height 32
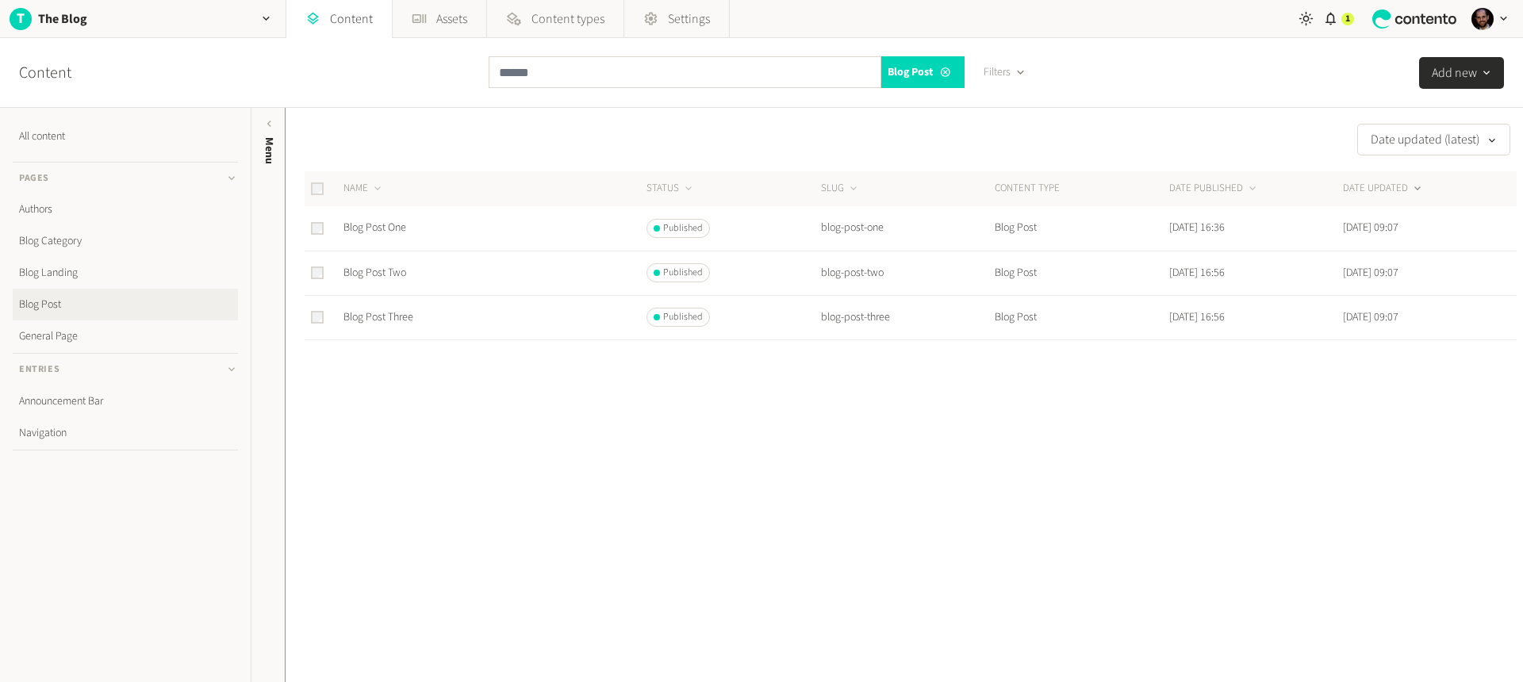
click at [384, 236] on td "Blog Post One" at bounding box center [494, 228] width 303 height 44
click at [382, 229] on link "Blog Post One" at bounding box center [375, 228] width 63 height 16
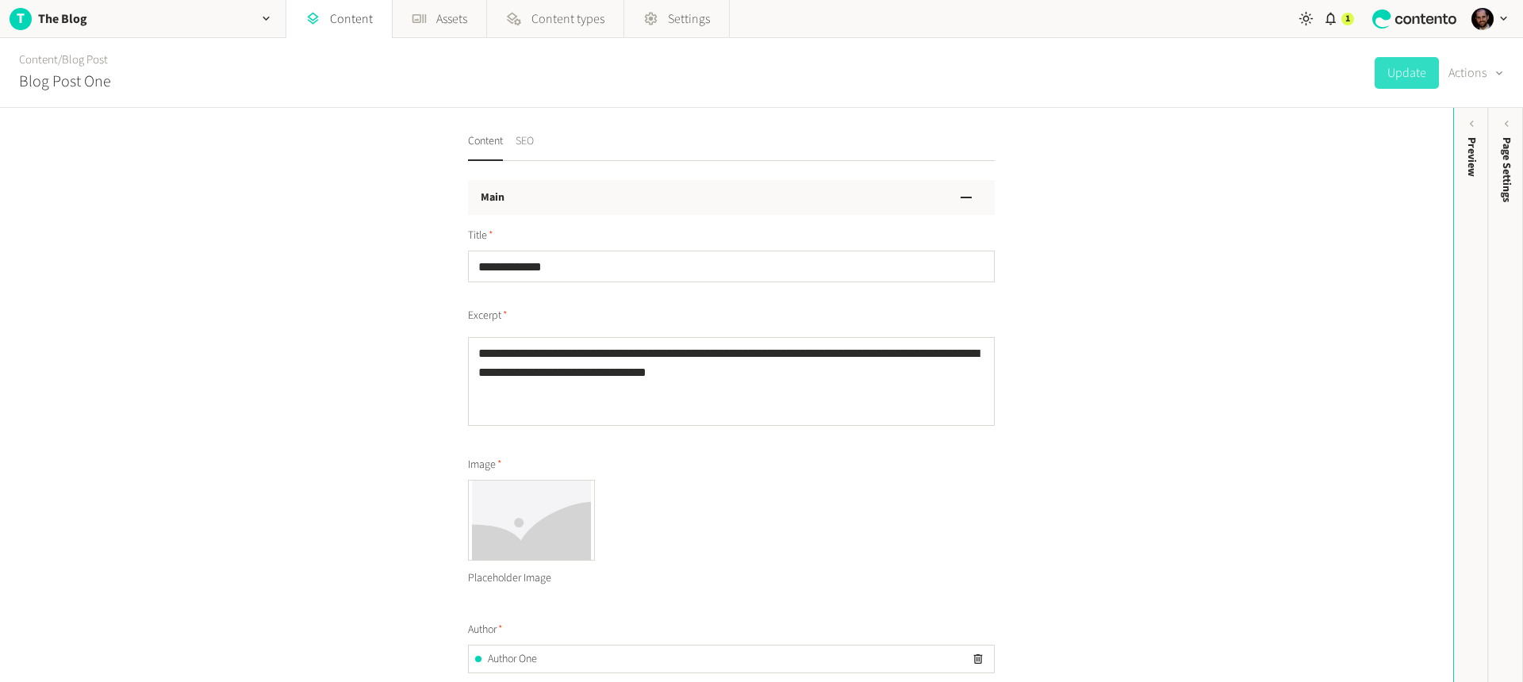
click at [521, 142] on button "SEO" at bounding box center [525, 147] width 18 height 28
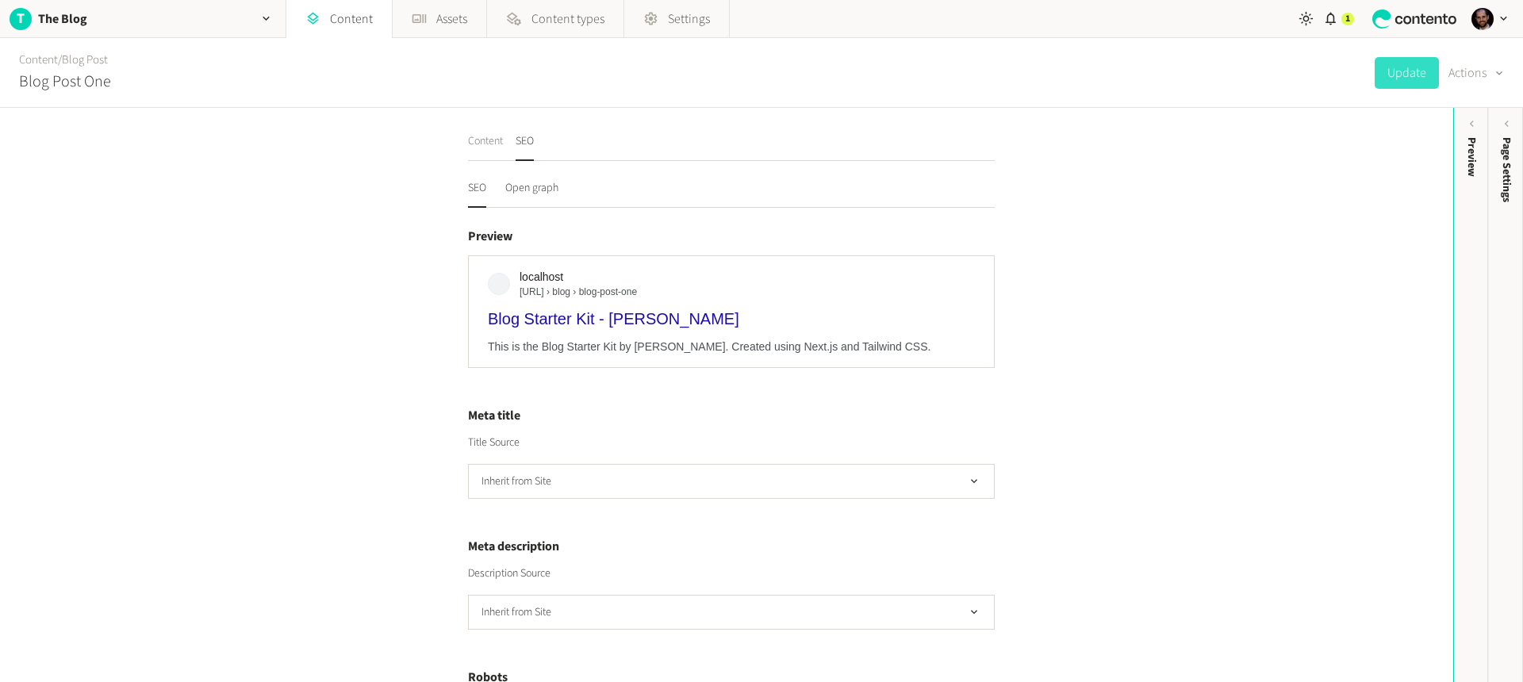
click at [491, 142] on button "Content" at bounding box center [485, 147] width 35 height 28
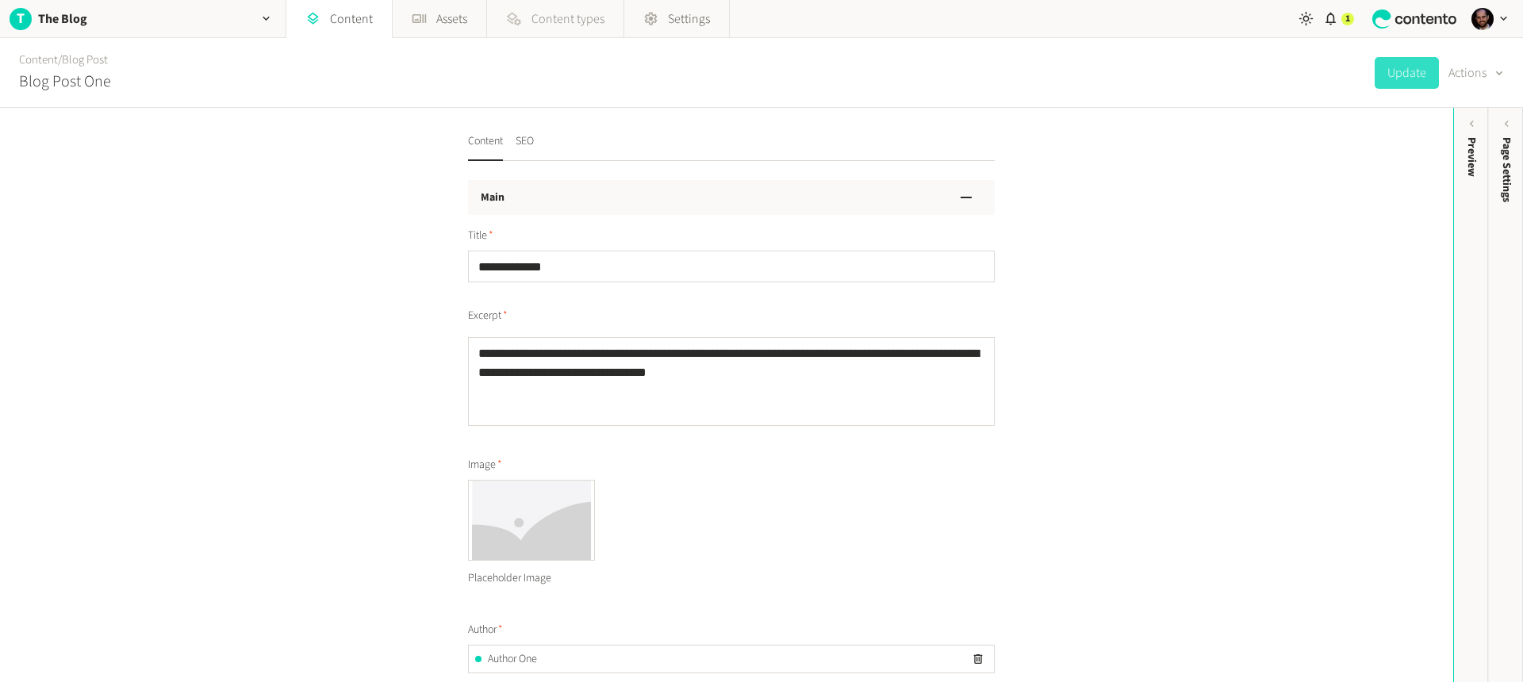
click at [543, 17] on span "Content types" at bounding box center [568, 19] width 73 height 19
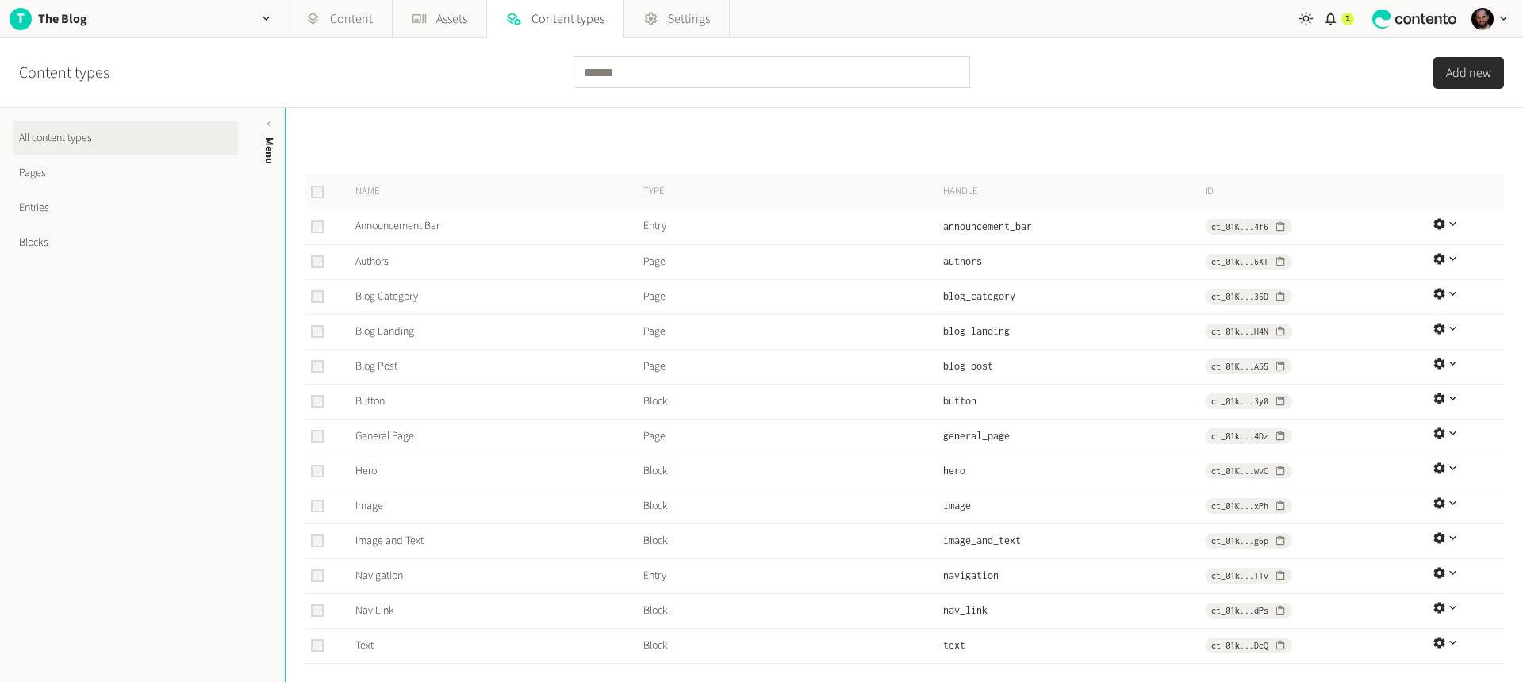
click at [63, 167] on link "Pages" at bounding box center [125, 173] width 225 height 35
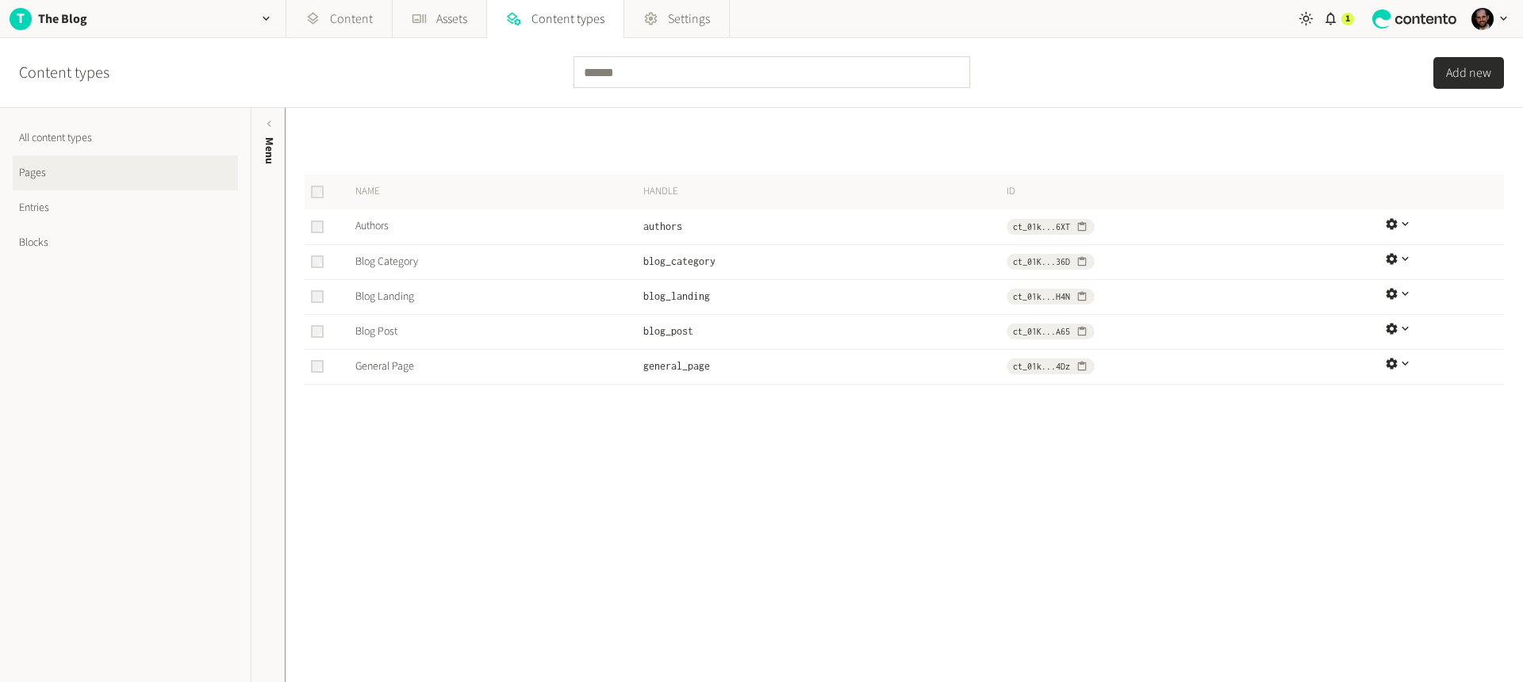
click at [59, 130] on link "All content types" at bounding box center [125, 138] width 225 height 35
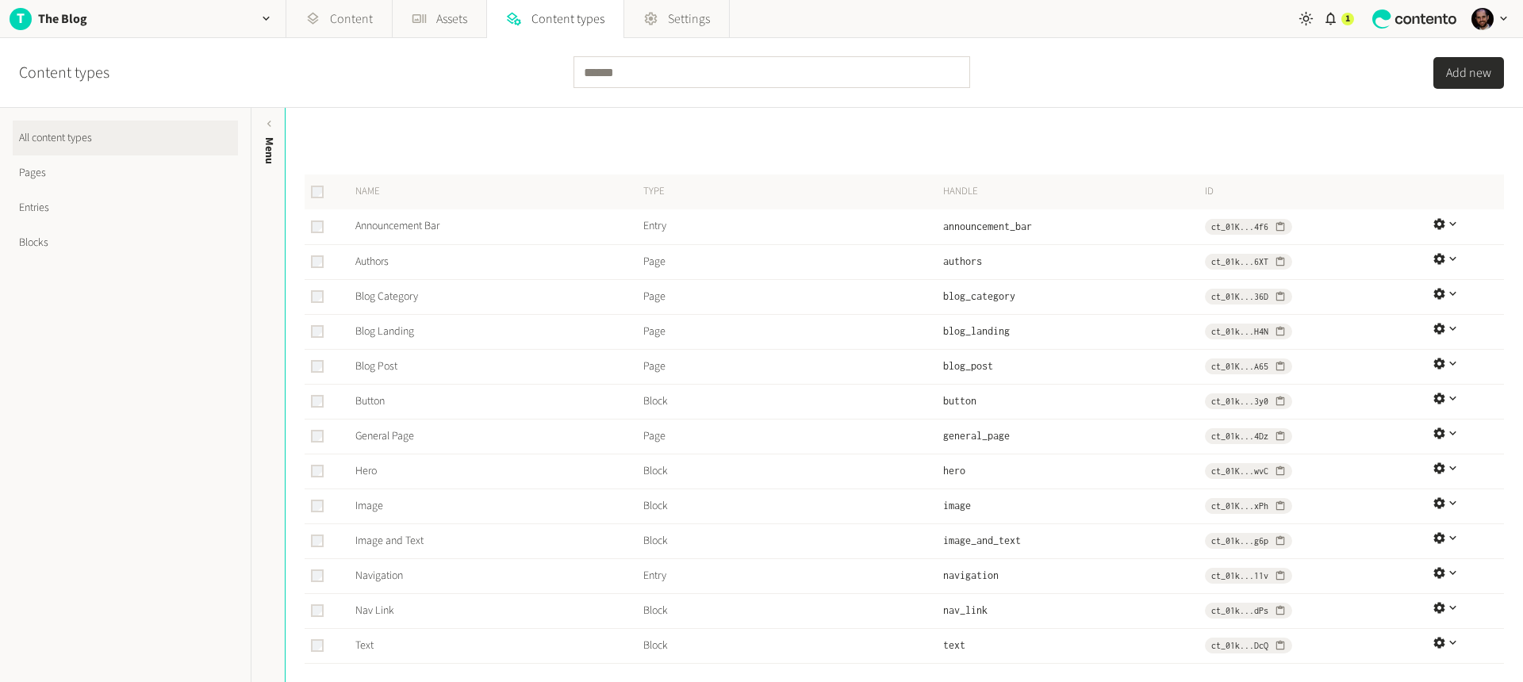
click at [38, 176] on link "Pages" at bounding box center [125, 173] width 225 height 35
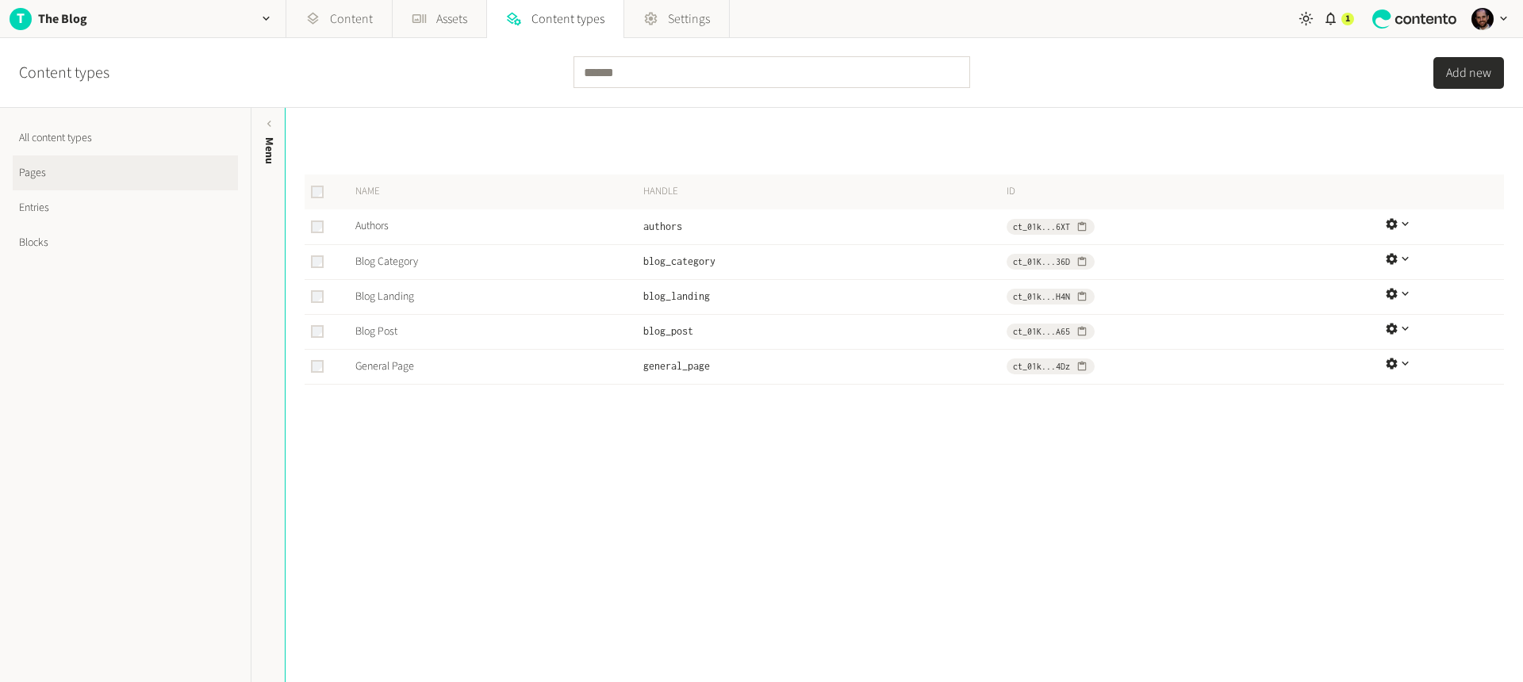
click at [42, 211] on link "Entries" at bounding box center [125, 207] width 225 height 35
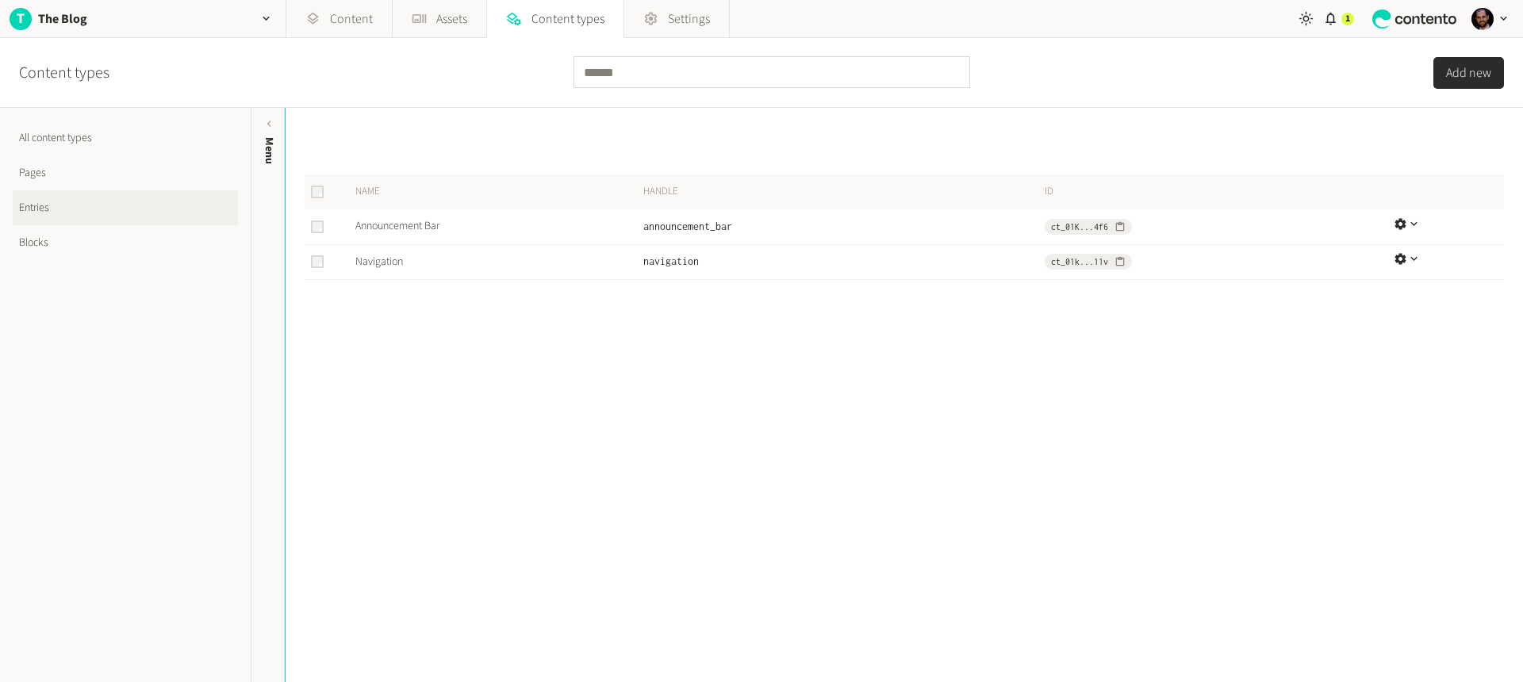
click at [39, 235] on link "Blocks" at bounding box center [125, 242] width 225 height 35
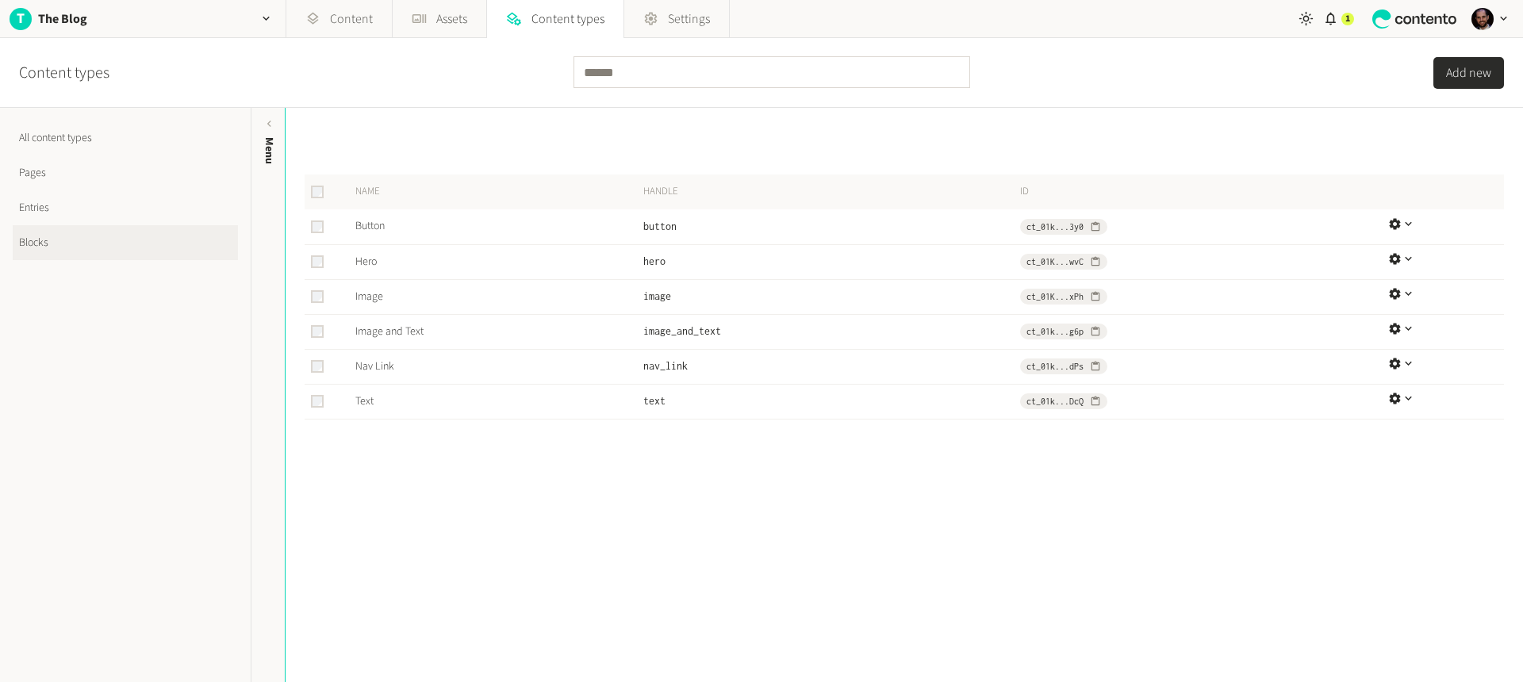
click at [1464, 76] on button "Add new" at bounding box center [1469, 73] width 71 height 32
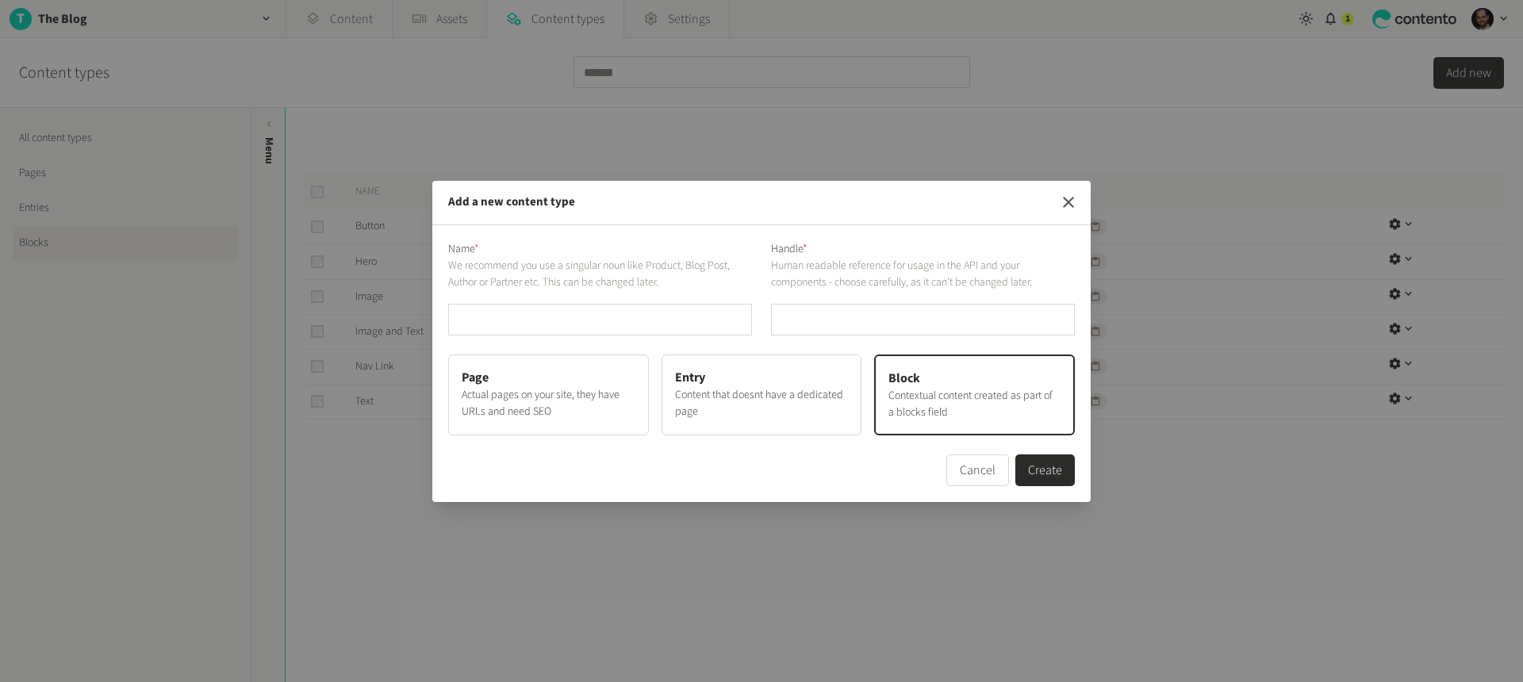
click at [1068, 203] on icon "button" at bounding box center [1068, 202] width 19 height 19
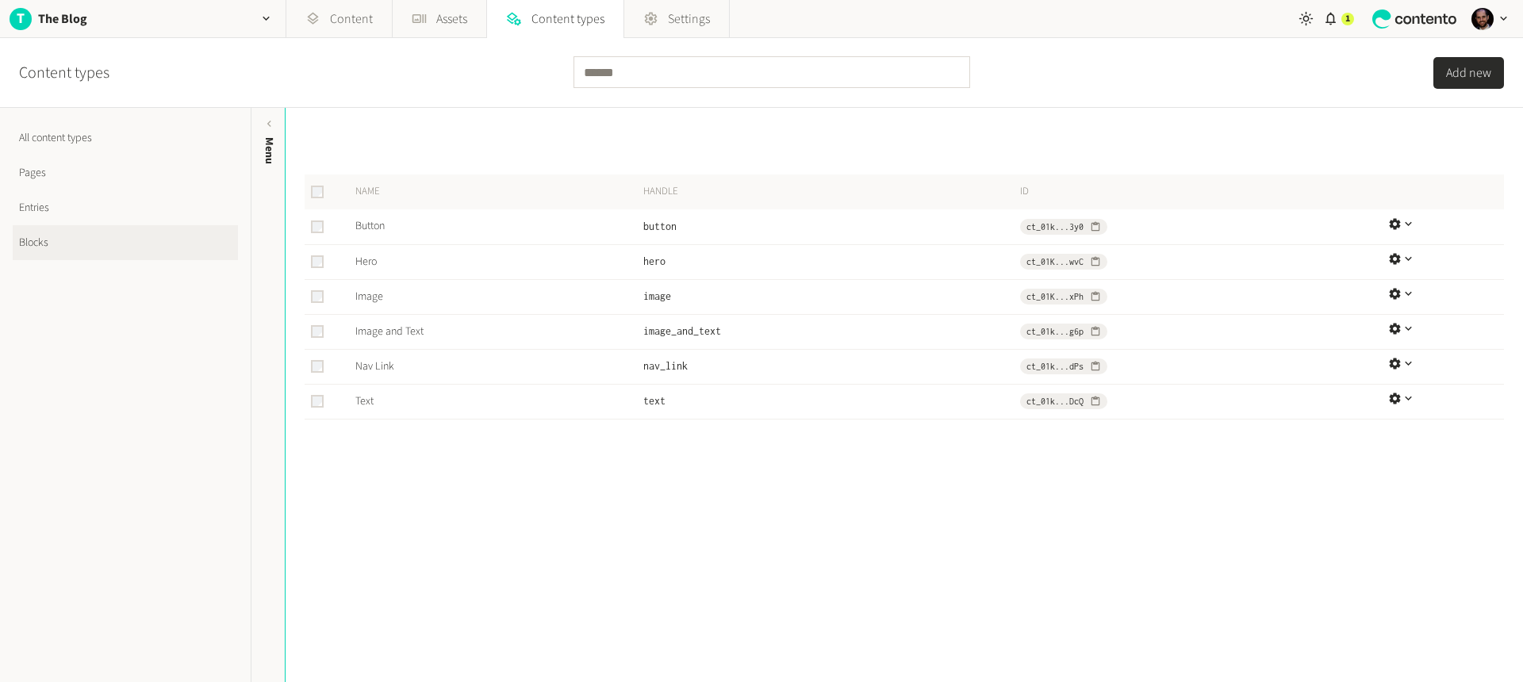
click at [64, 134] on link "All content types" at bounding box center [125, 138] width 225 height 35
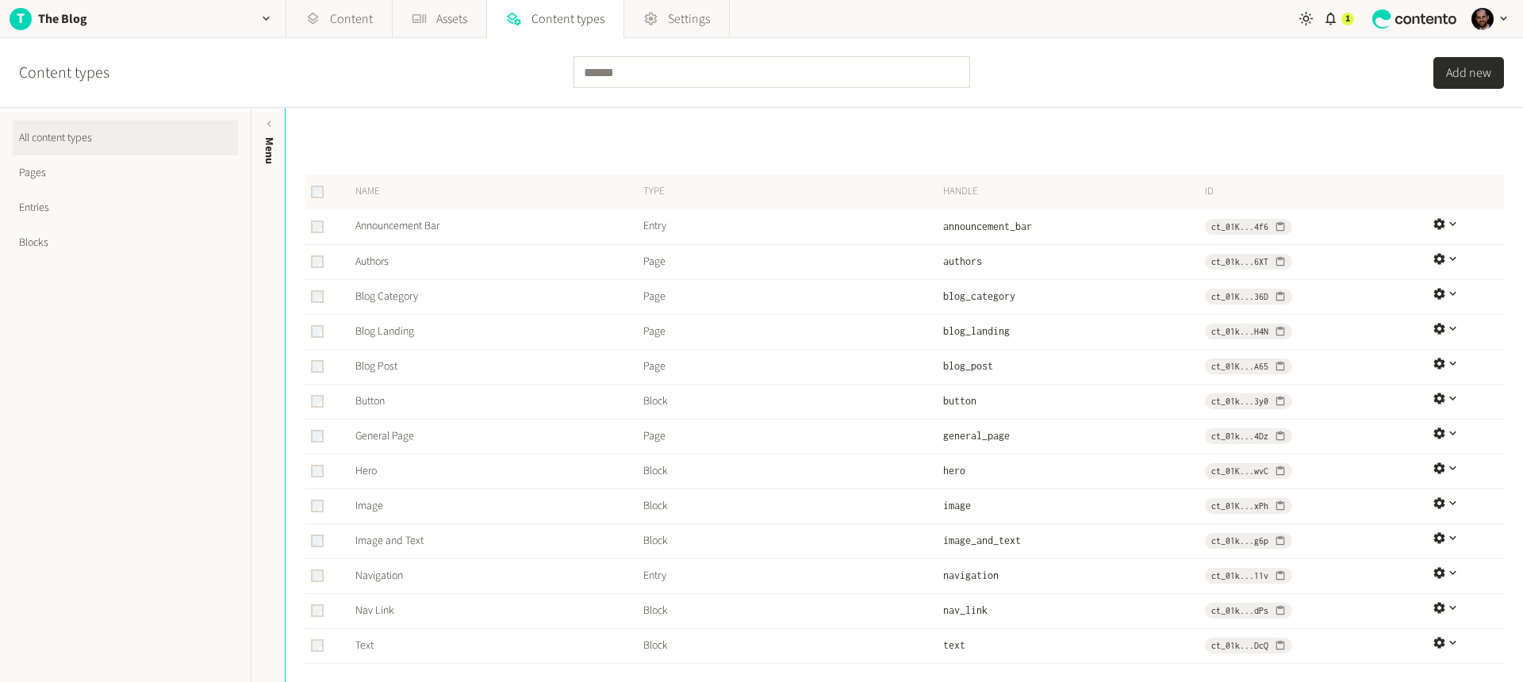
click at [39, 171] on link "Pages" at bounding box center [125, 173] width 225 height 35
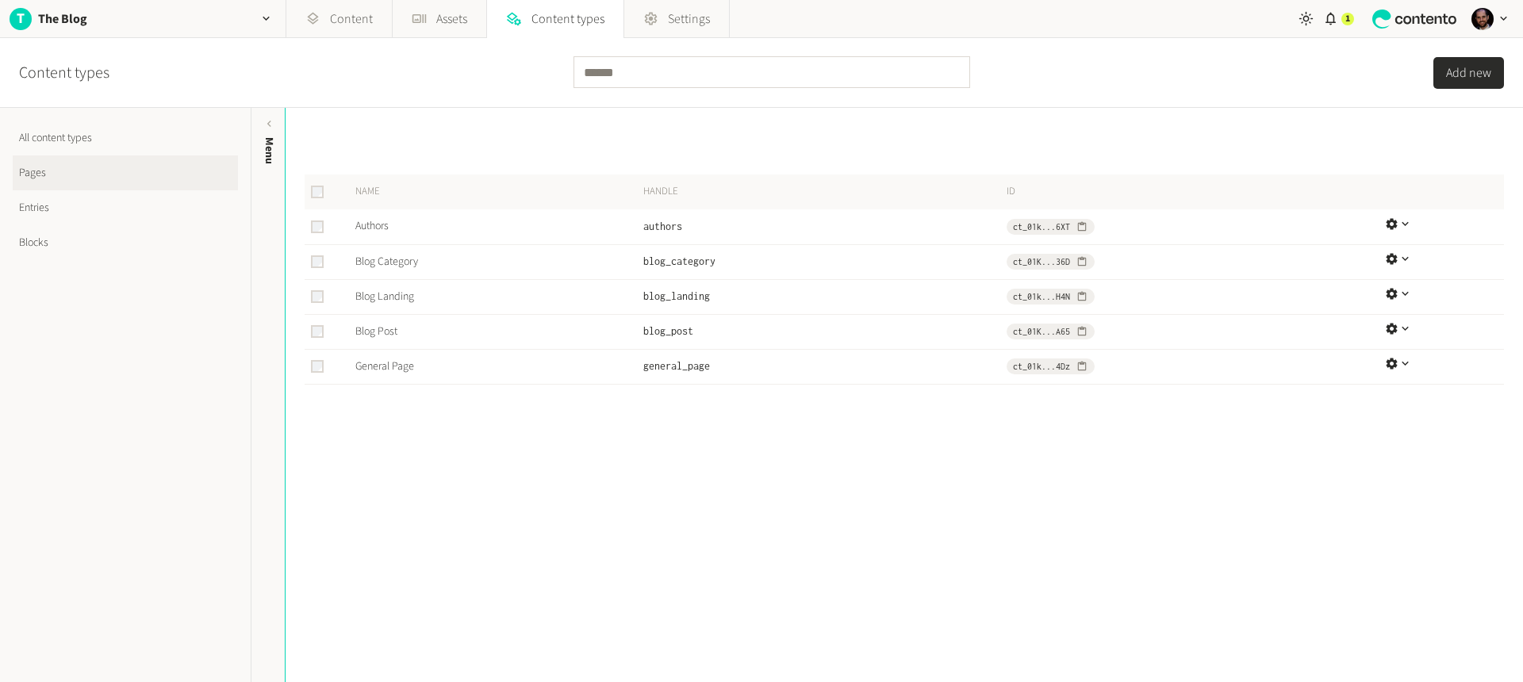
click at [11, 206] on nav "All content types Pages Entries Blocks" at bounding box center [125, 395] width 251 height 574
click at [33, 203] on link "Entries" at bounding box center [125, 207] width 225 height 35
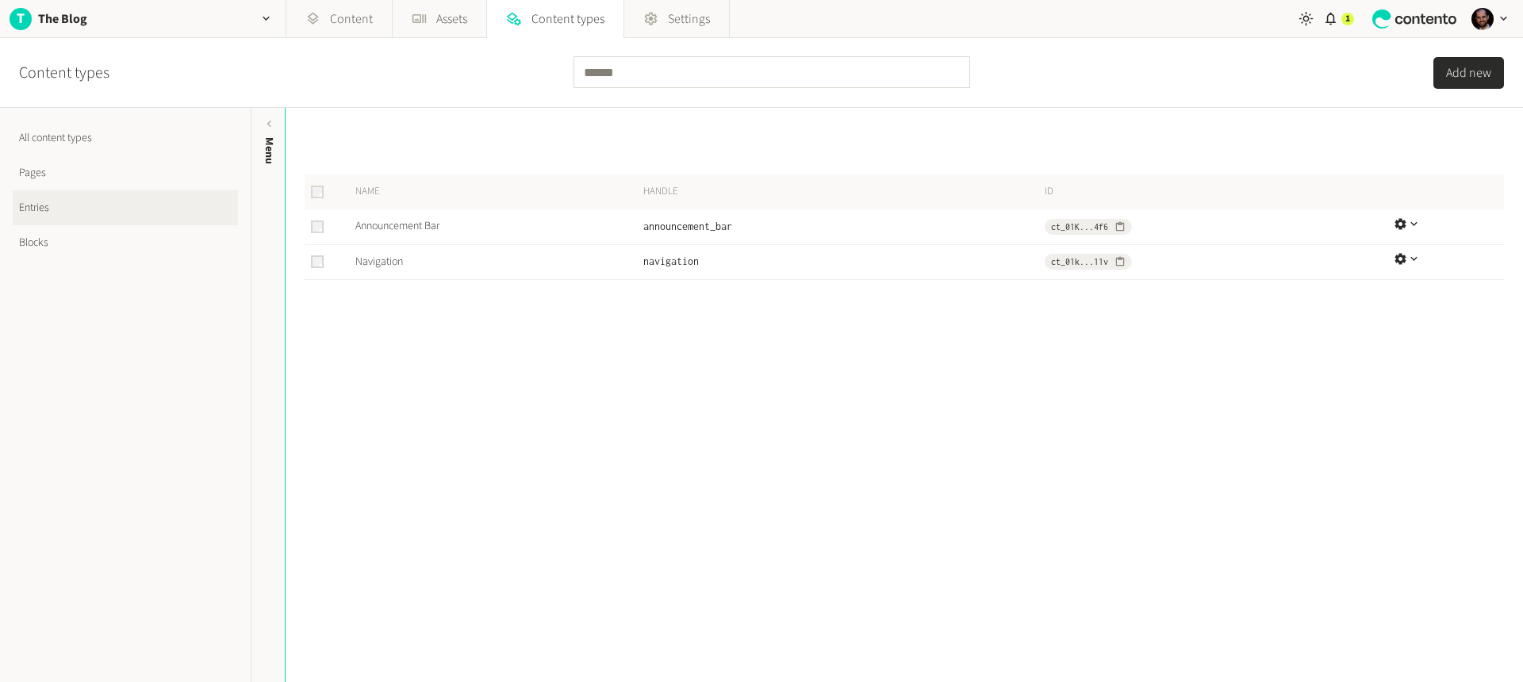
click at [50, 245] on link "Blocks" at bounding box center [125, 242] width 225 height 35
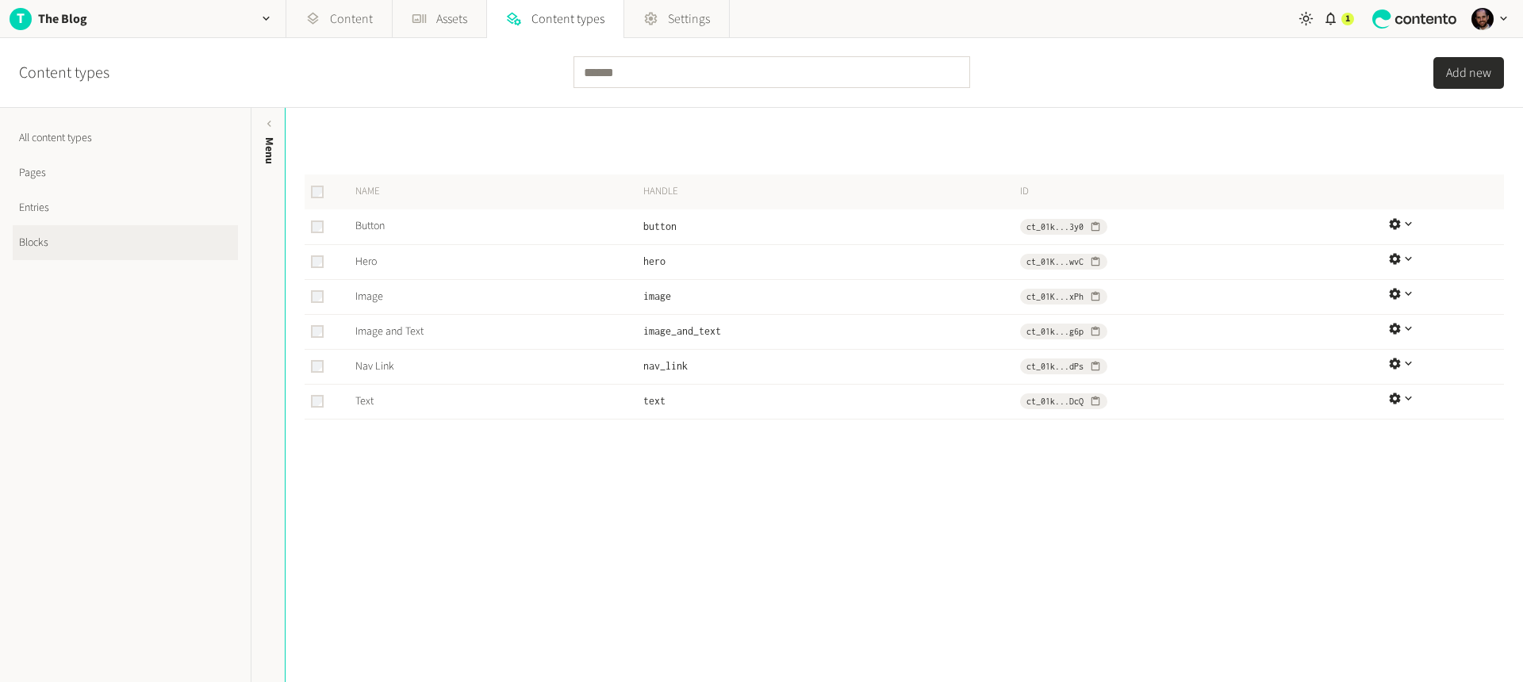
click at [1392, 408] on button "button" at bounding box center [1401, 401] width 27 height 19
click at [1319, 480] on div "Name Handle ID Button button ct_01k...3y0 Hero hero ct_01K...wvC Image image ct…" at bounding box center [905, 395] width 1238 height 574
click at [354, 401] on td "Text" at bounding box center [493, 401] width 300 height 35
click at [367, 400] on link "Text" at bounding box center [364, 402] width 18 height 16
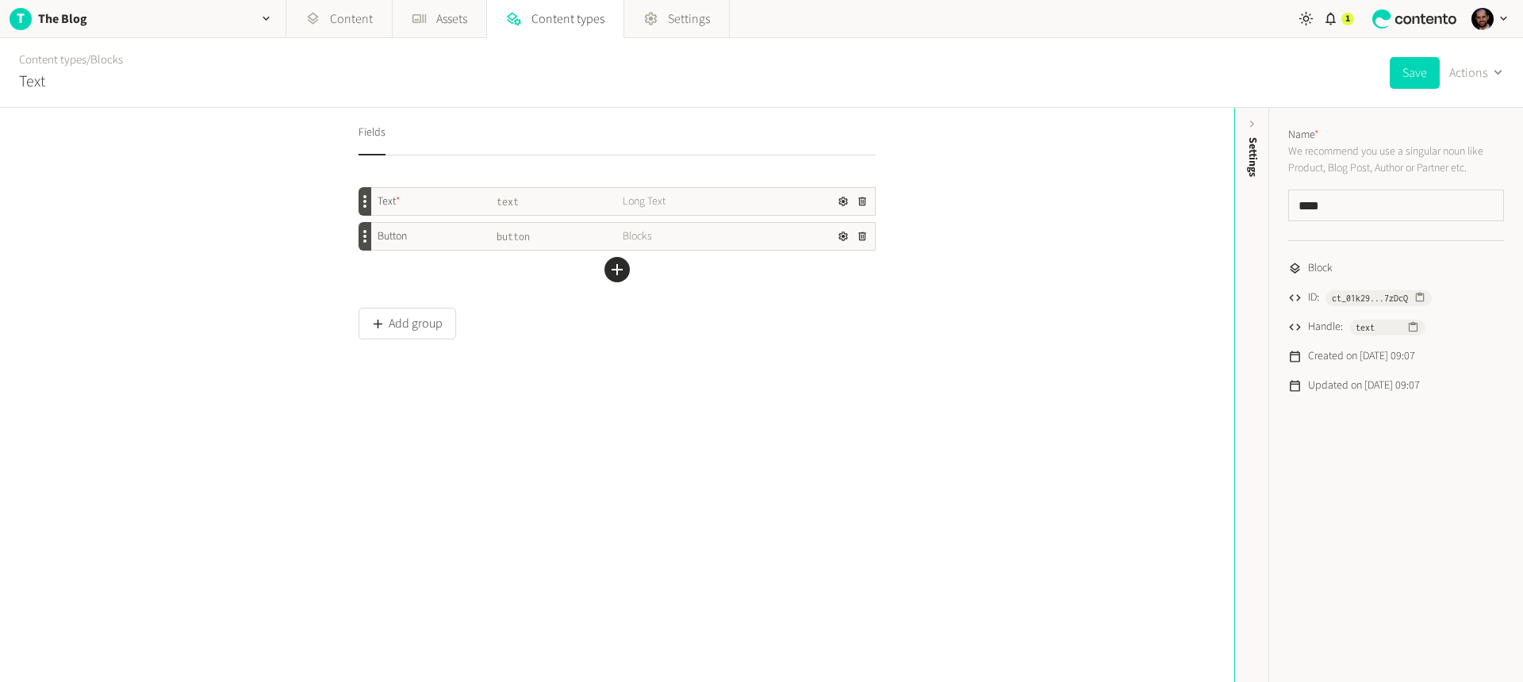
click at [534, 190] on div "Text * text Long Text" at bounding box center [623, 201] width 504 height 27
click at [839, 199] on icon "button" at bounding box center [843, 201] width 11 height 11
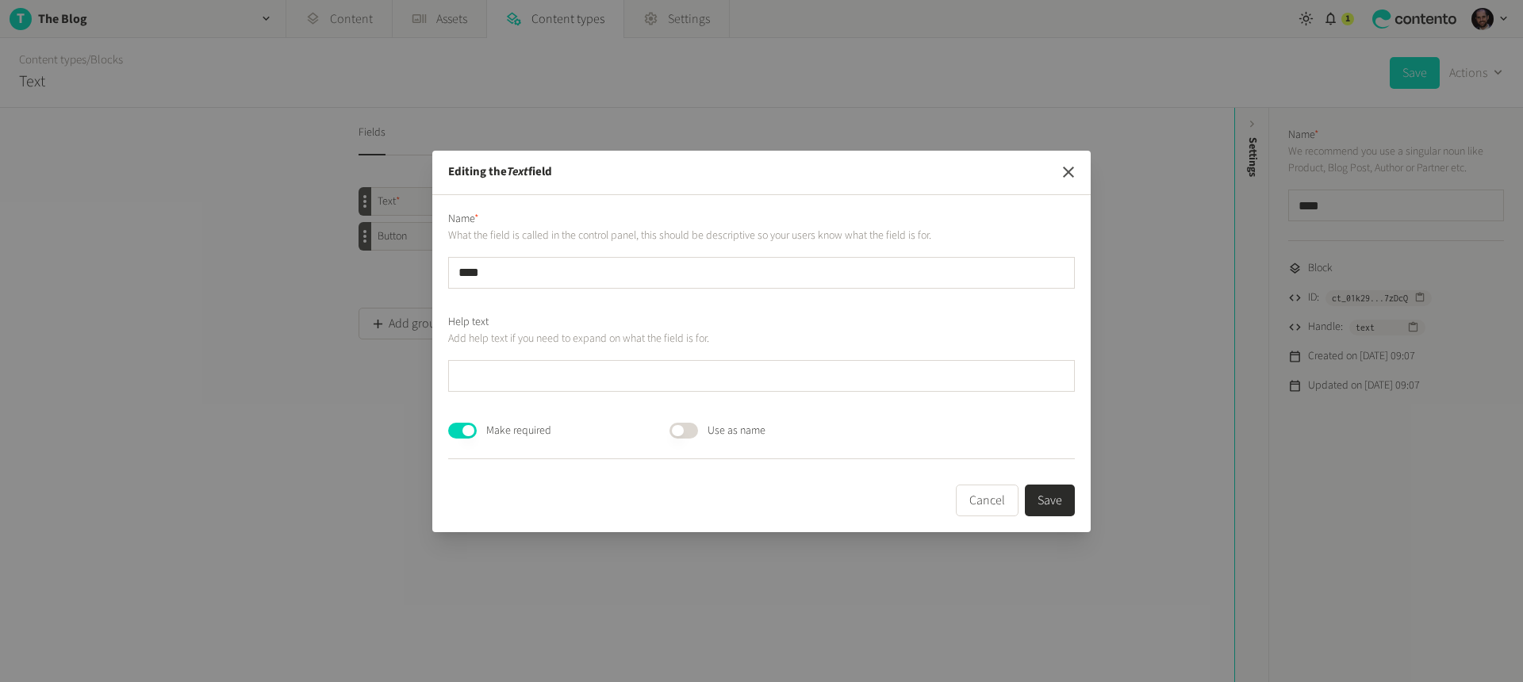
click at [1072, 171] on icon "button" at bounding box center [1068, 172] width 19 height 19
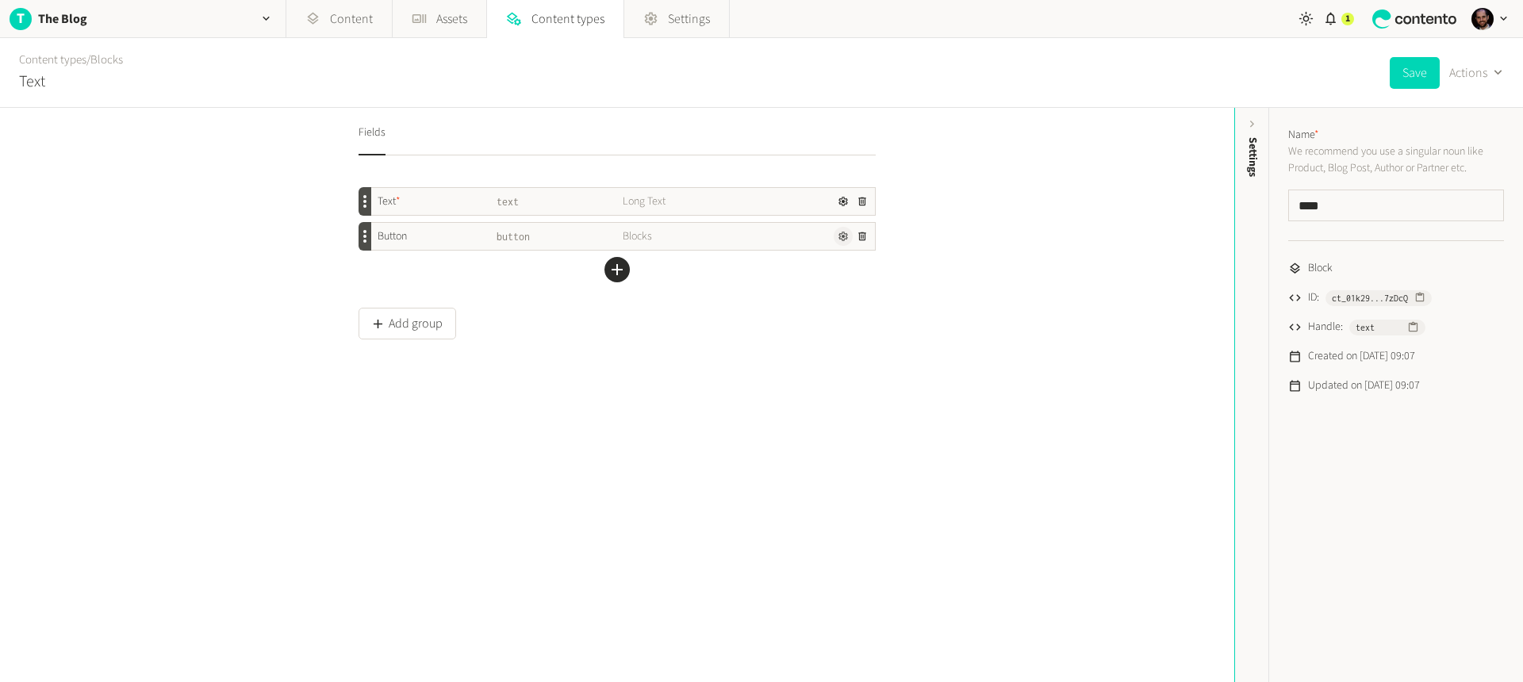
click at [839, 232] on icon "button" at bounding box center [844, 237] width 10 height 10
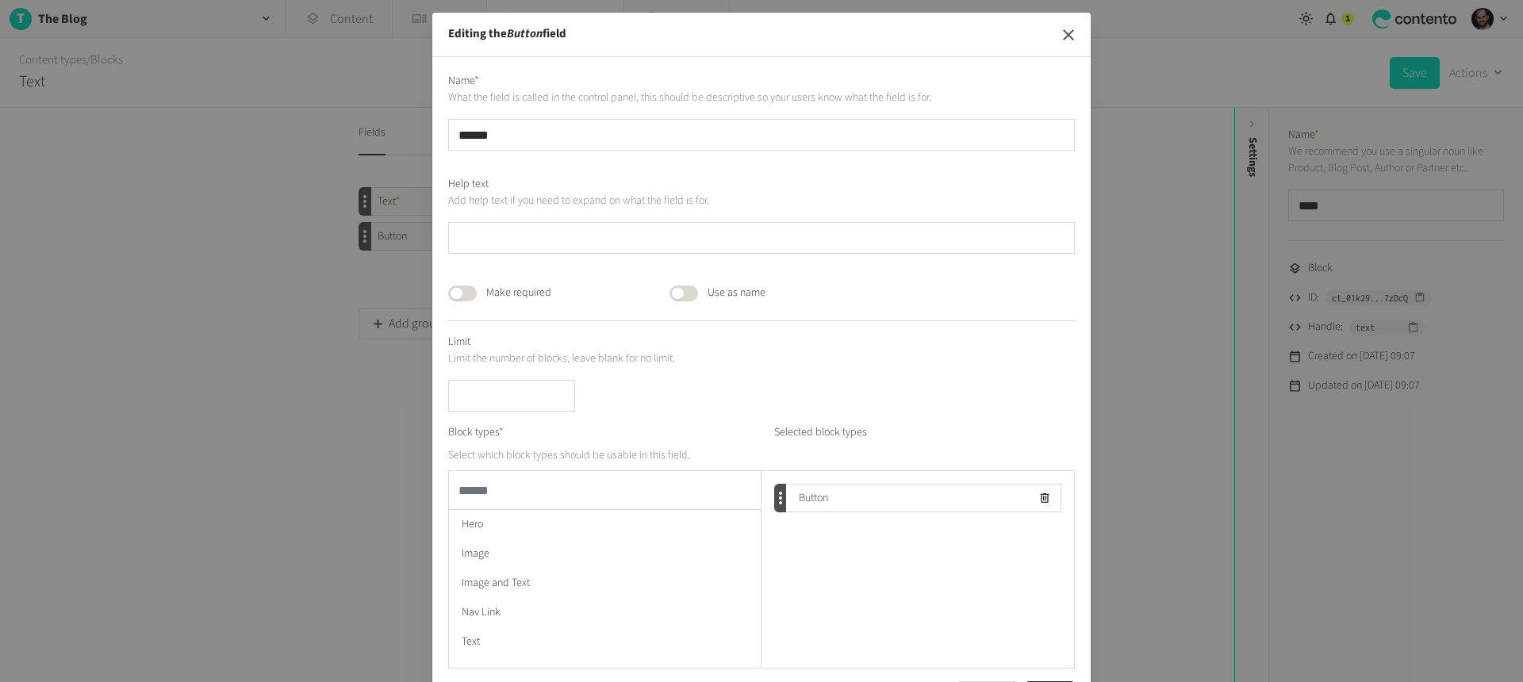
click at [1065, 33] on icon "button" at bounding box center [1068, 34] width 11 height 11
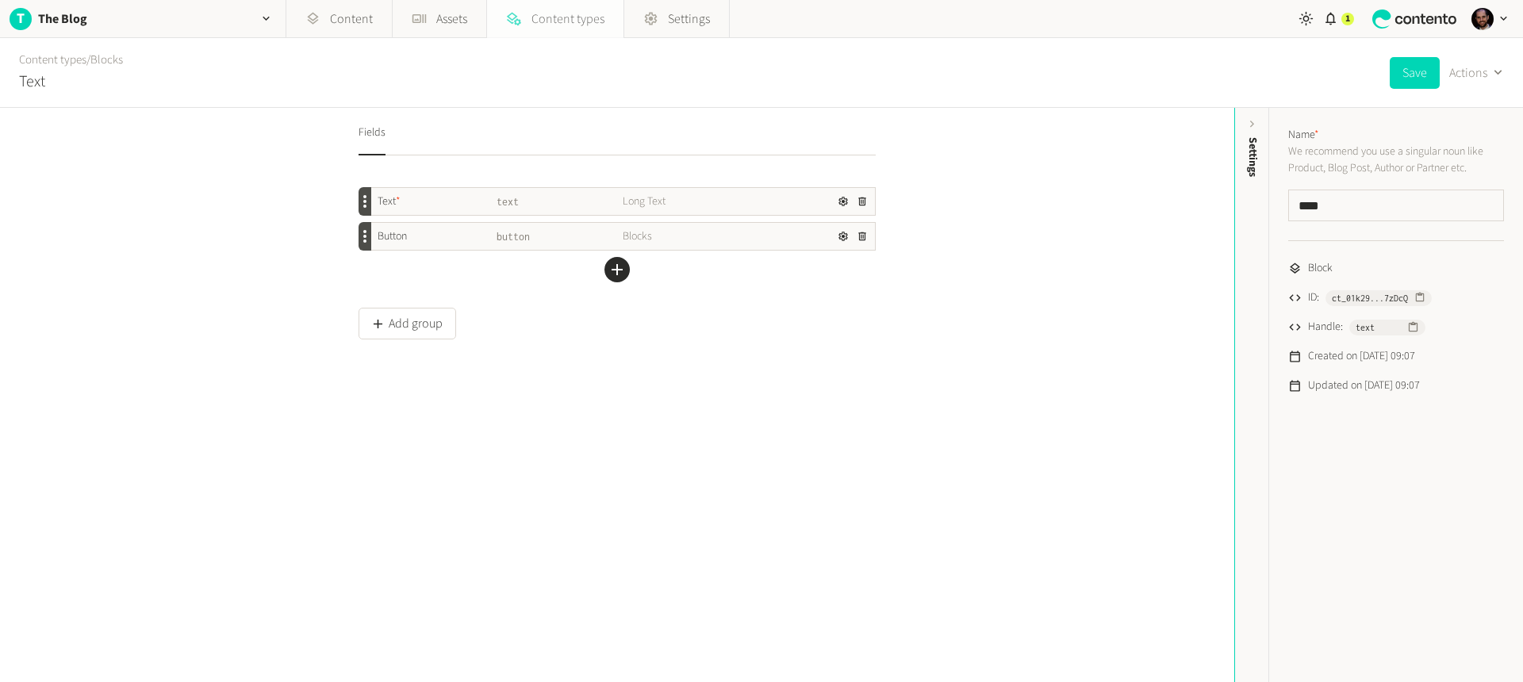
click at [559, 26] on span "Content types" at bounding box center [568, 19] width 73 height 19
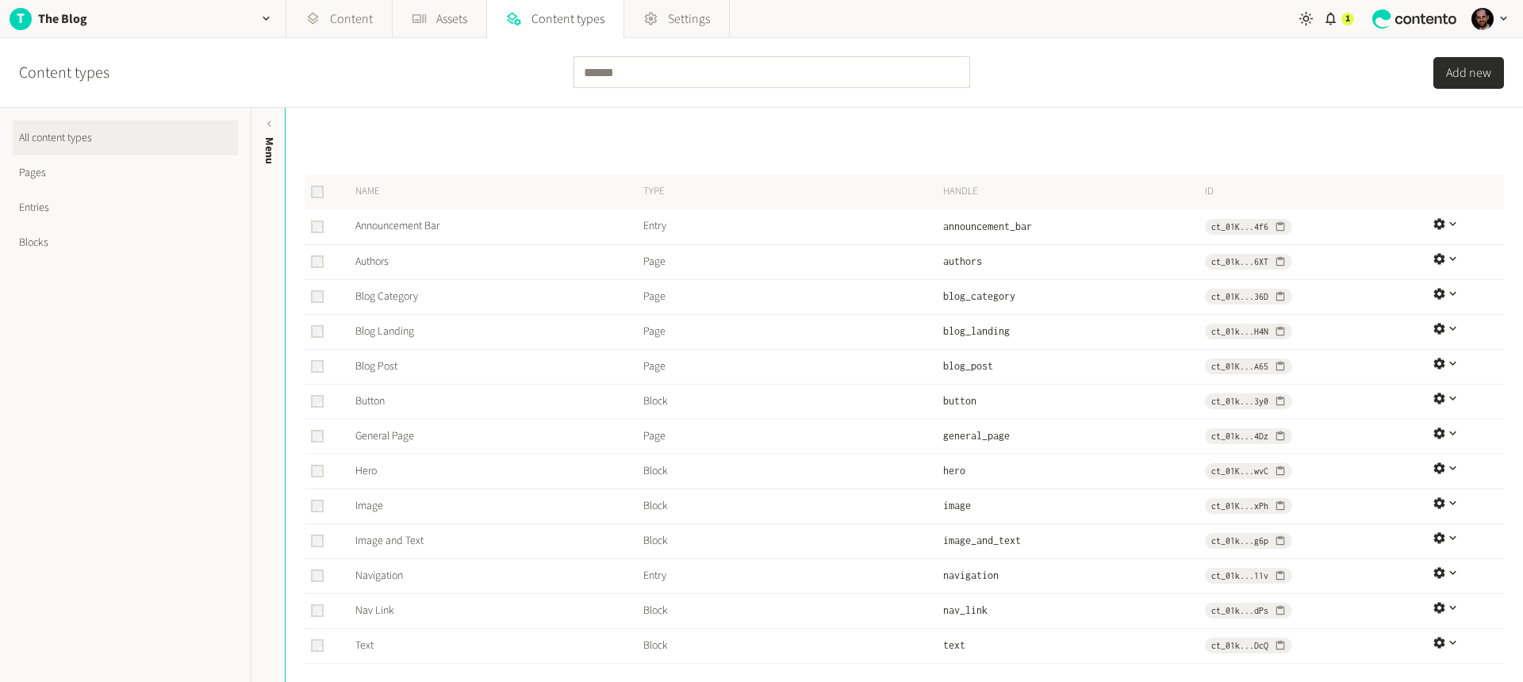
click at [83, 169] on link "Pages" at bounding box center [125, 173] width 225 height 35
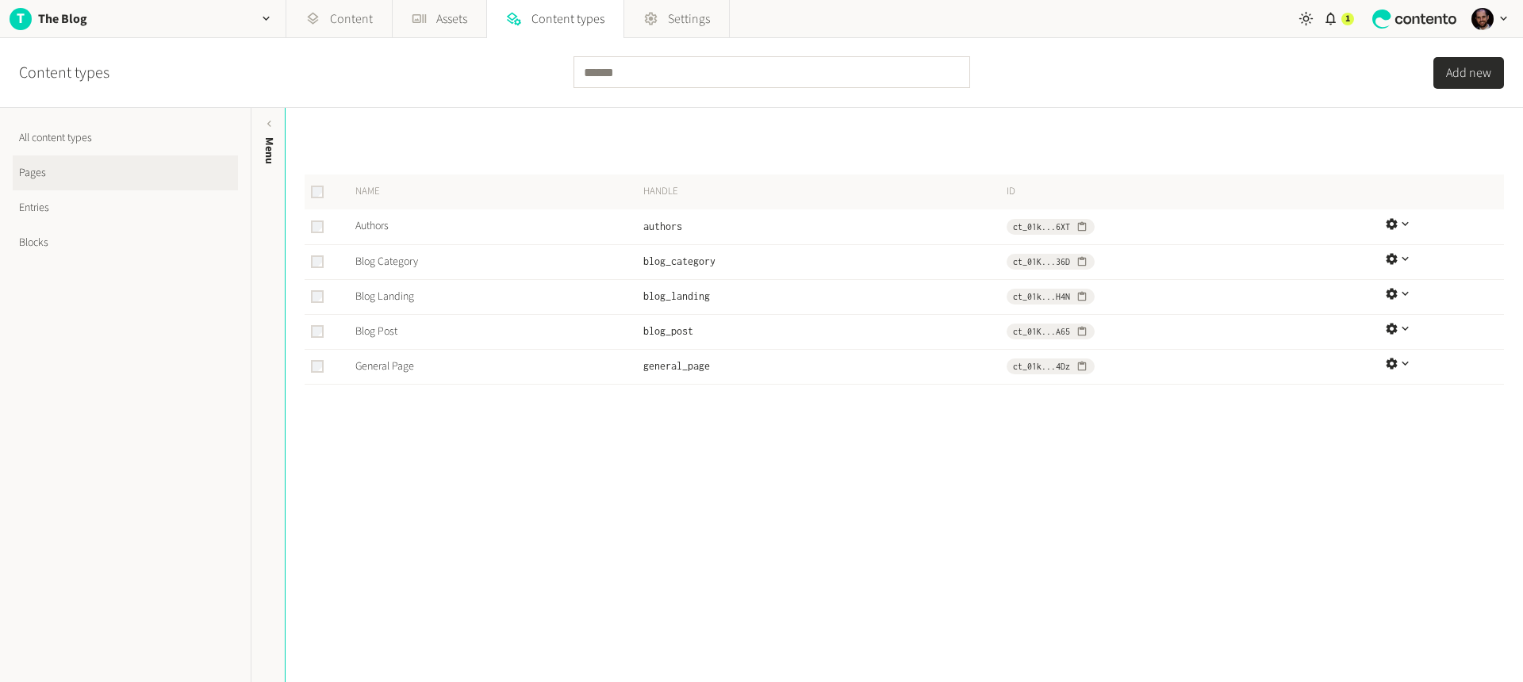
click at [1481, 76] on button "Add new" at bounding box center [1469, 73] width 71 height 32
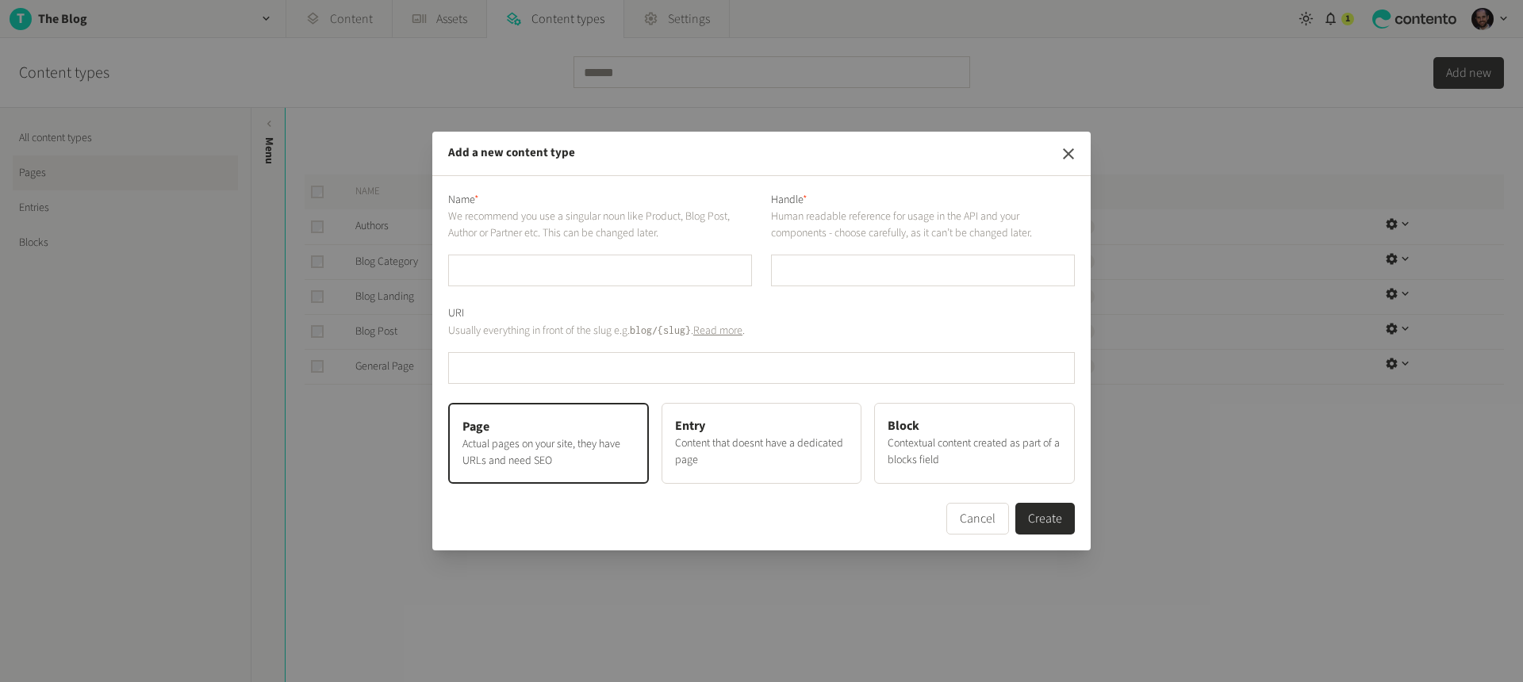
click at [1070, 151] on icon "button" at bounding box center [1068, 153] width 11 height 11
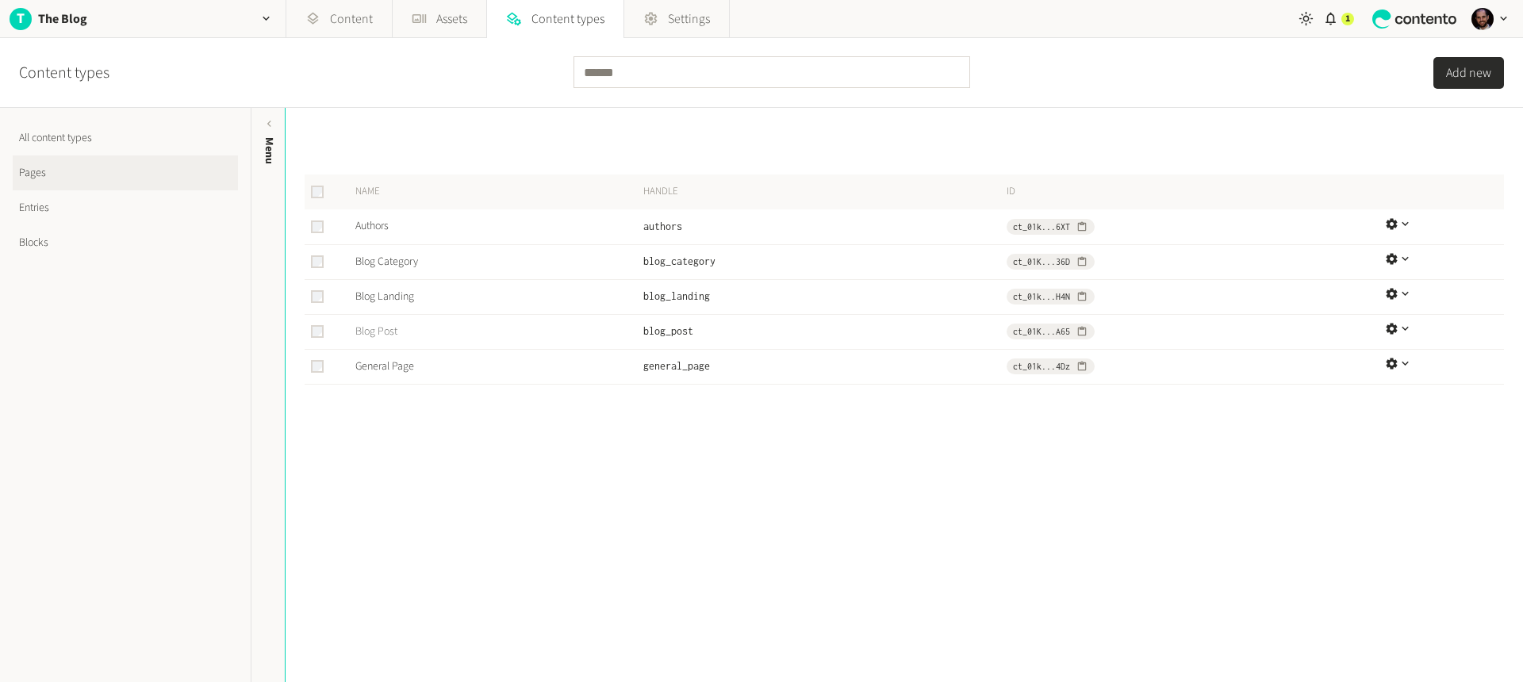
click at [375, 332] on link "Blog Post" at bounding box center [376, 332] width 42 height 16
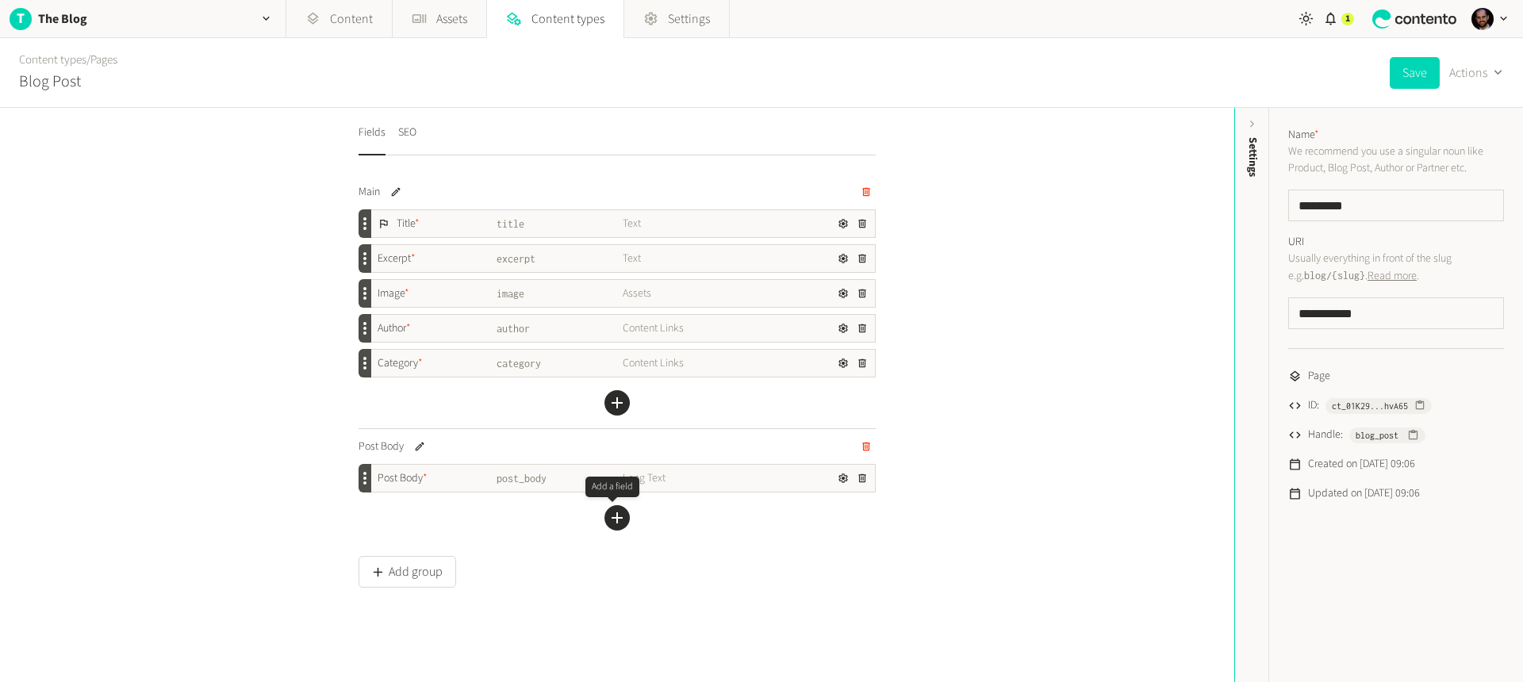
click at [619, 524] on icon "button" at bounding box center [617, 518] width 19 height 19
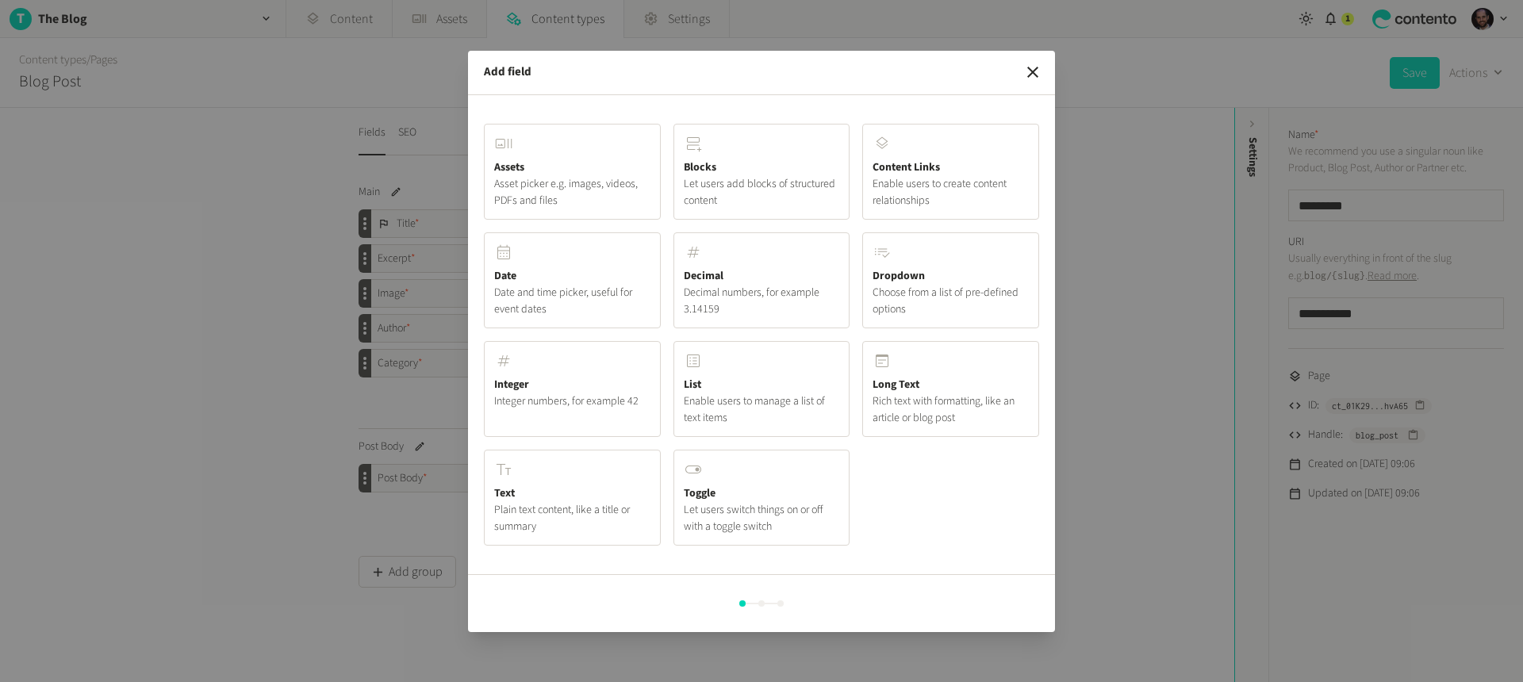
drag, startPoint x: 753, startPoint y: 607, endPoint x: 761, endPoint y: 603, distance: 8.9
click at [754, 607] on div at bounding box center [762, 604] width 562 height 32
click at [761, 603] on div at bounding box center [761, 604] width 6 height 6
click at [661, 341] on button "Dropdown Choose from a list of pre-defined options" at bounding box center [572, 389] width 177 height 96
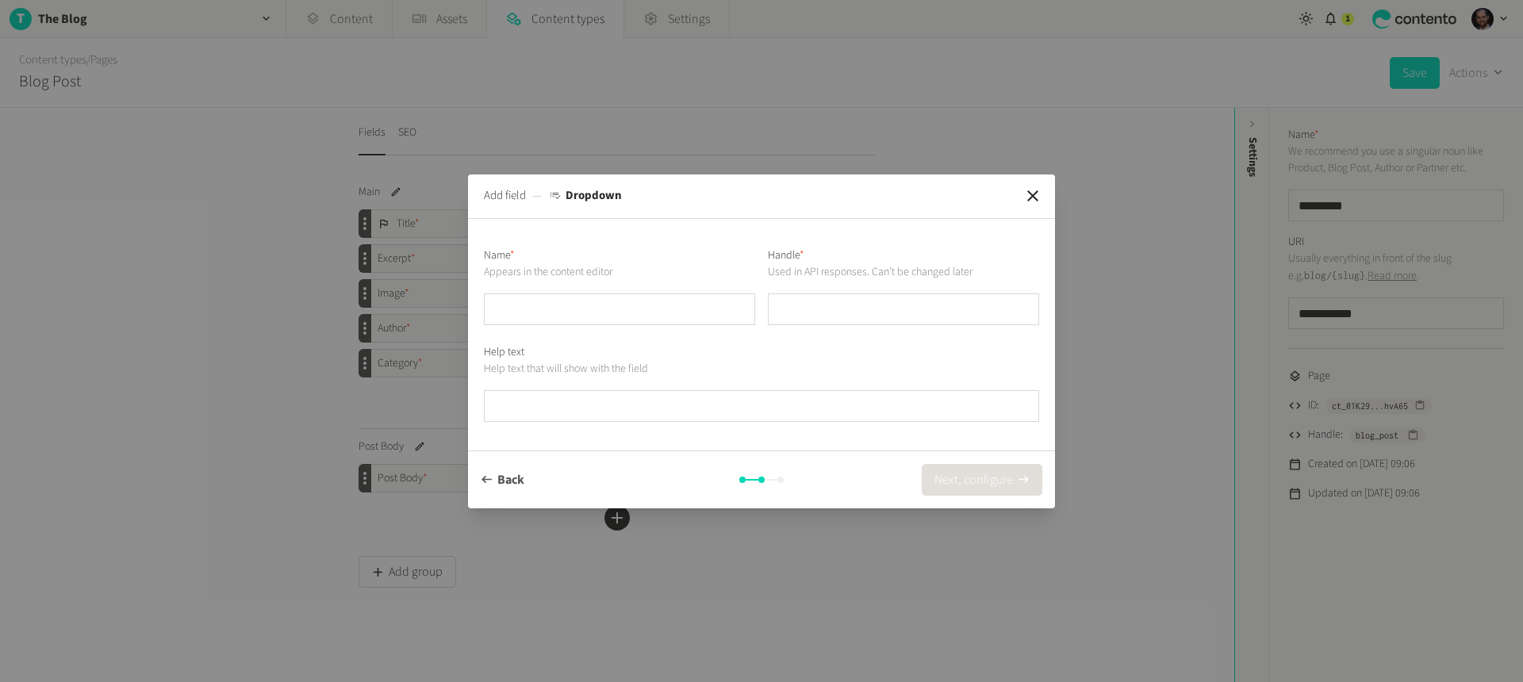
click at [501, 486] on button "Back" at bounding box center [503, 480] width 44 height 32
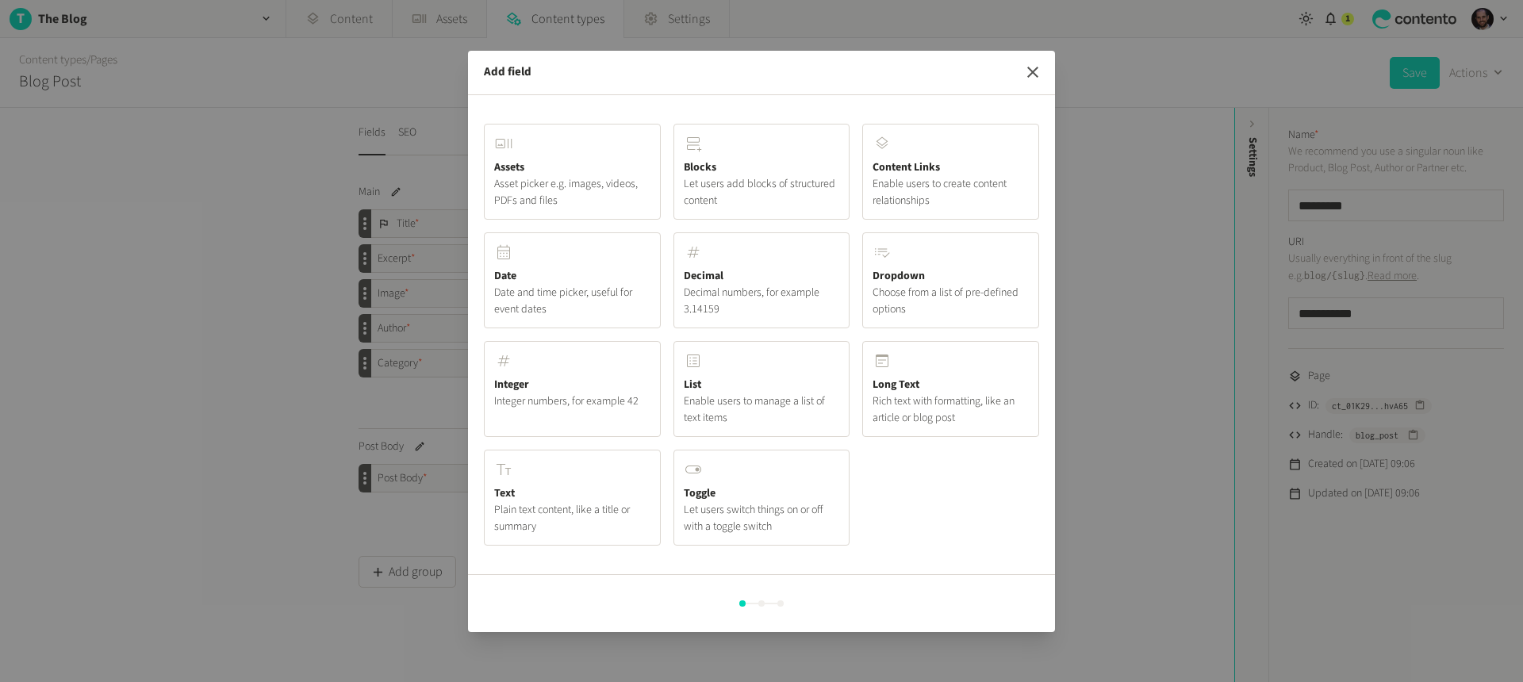
click at [1037, 71] on icon "button" at bounding box center [1032, 72] width 19 height 19
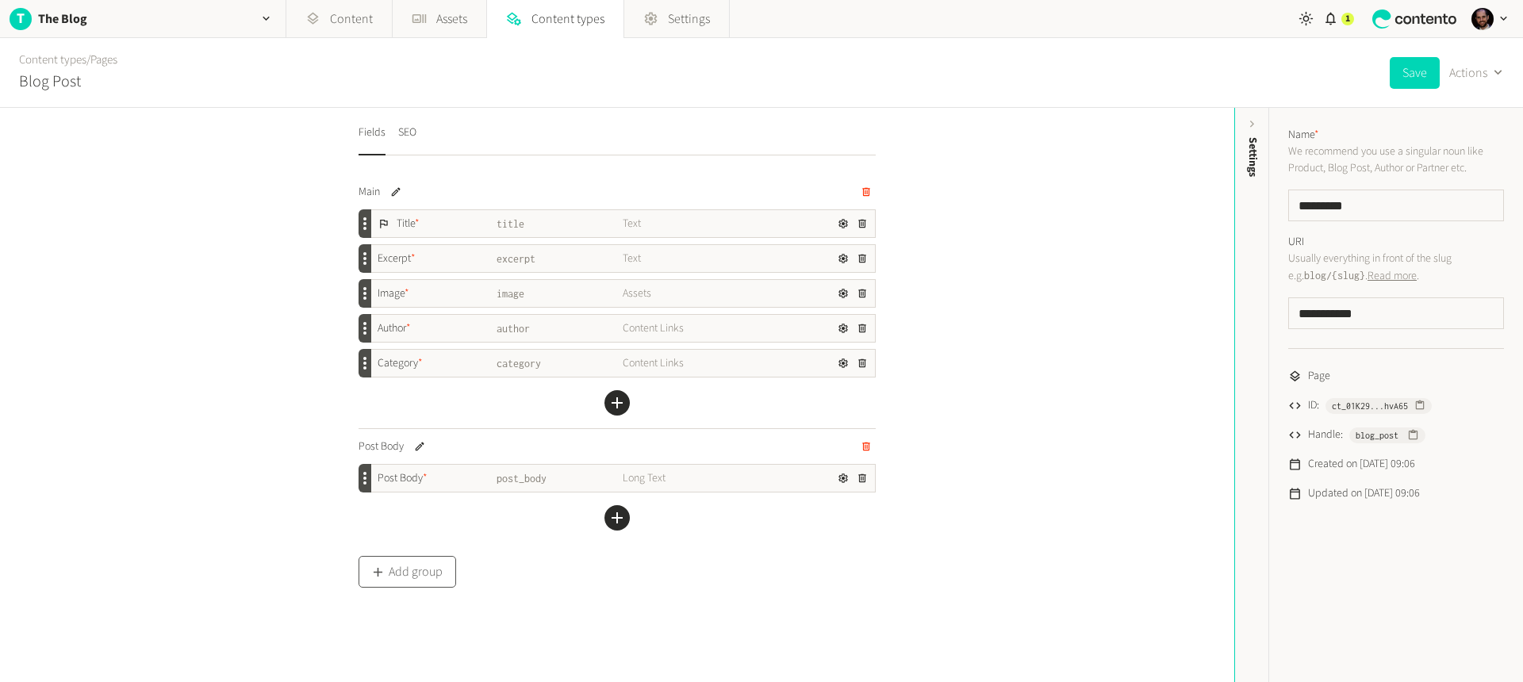
click at [417, 578] on button "Add group" at bounding box center [408, 572] width 98 height 32
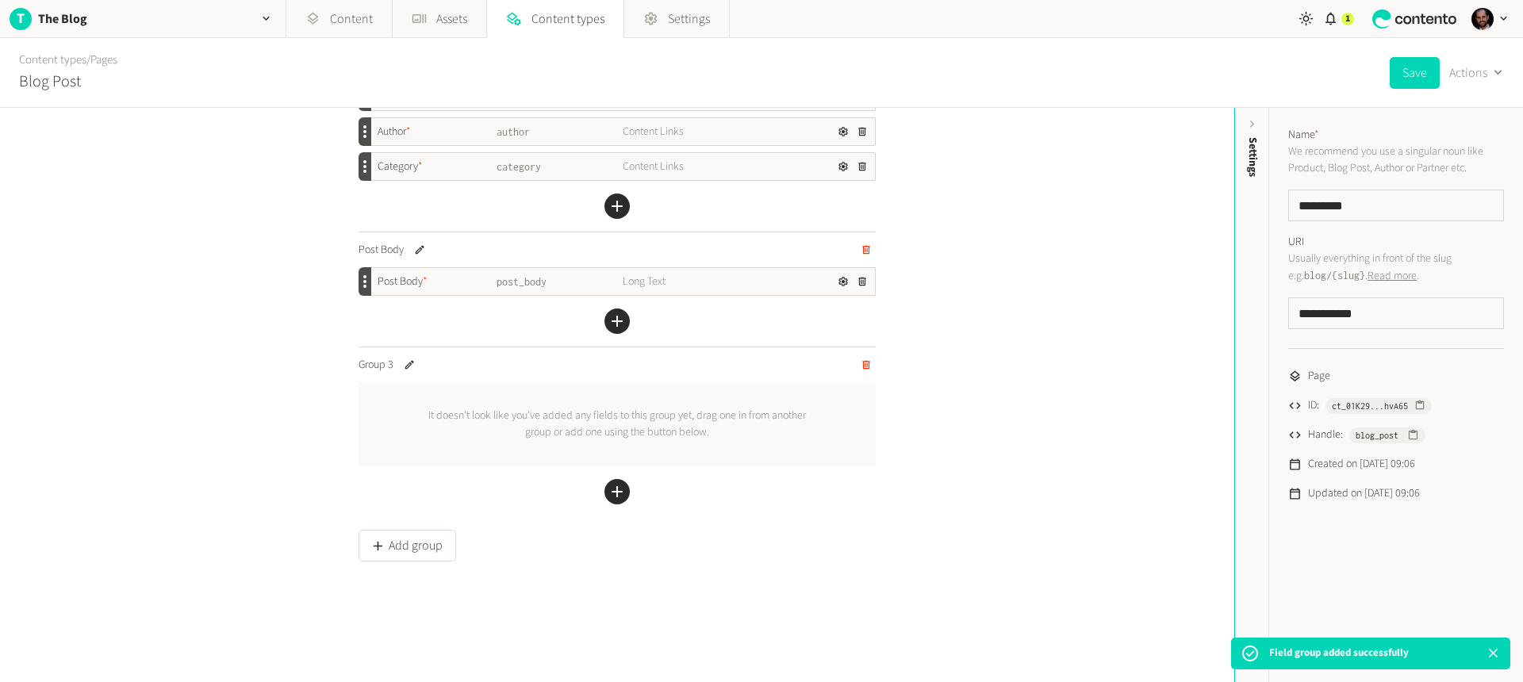
scroll to position [203, 0]
click at [609, 484] on icon "button" at bounding box center [617, 485] width 19 height 19
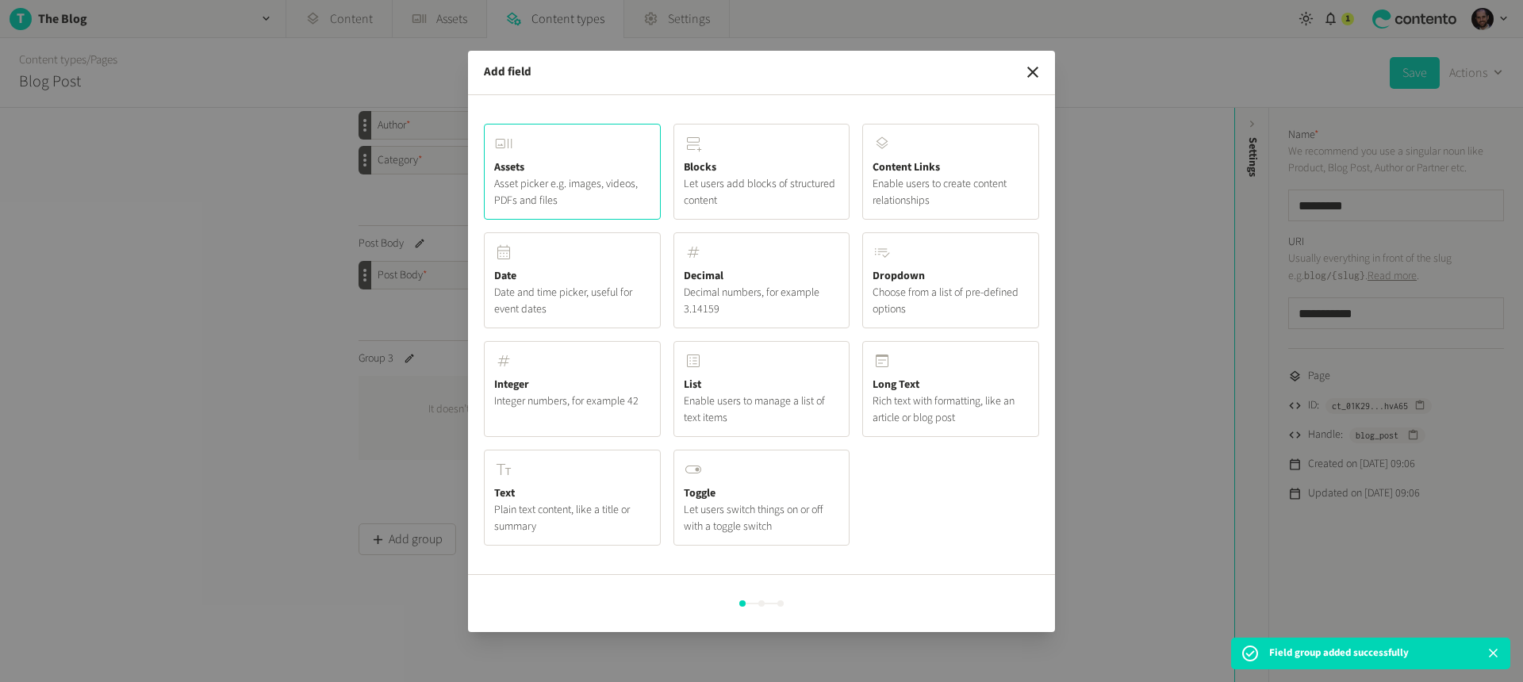
click at [579, 182] on span "Asset picker e.g. images, videos, PDFs and files" at bounding box center [572, 192] width 156 height 33
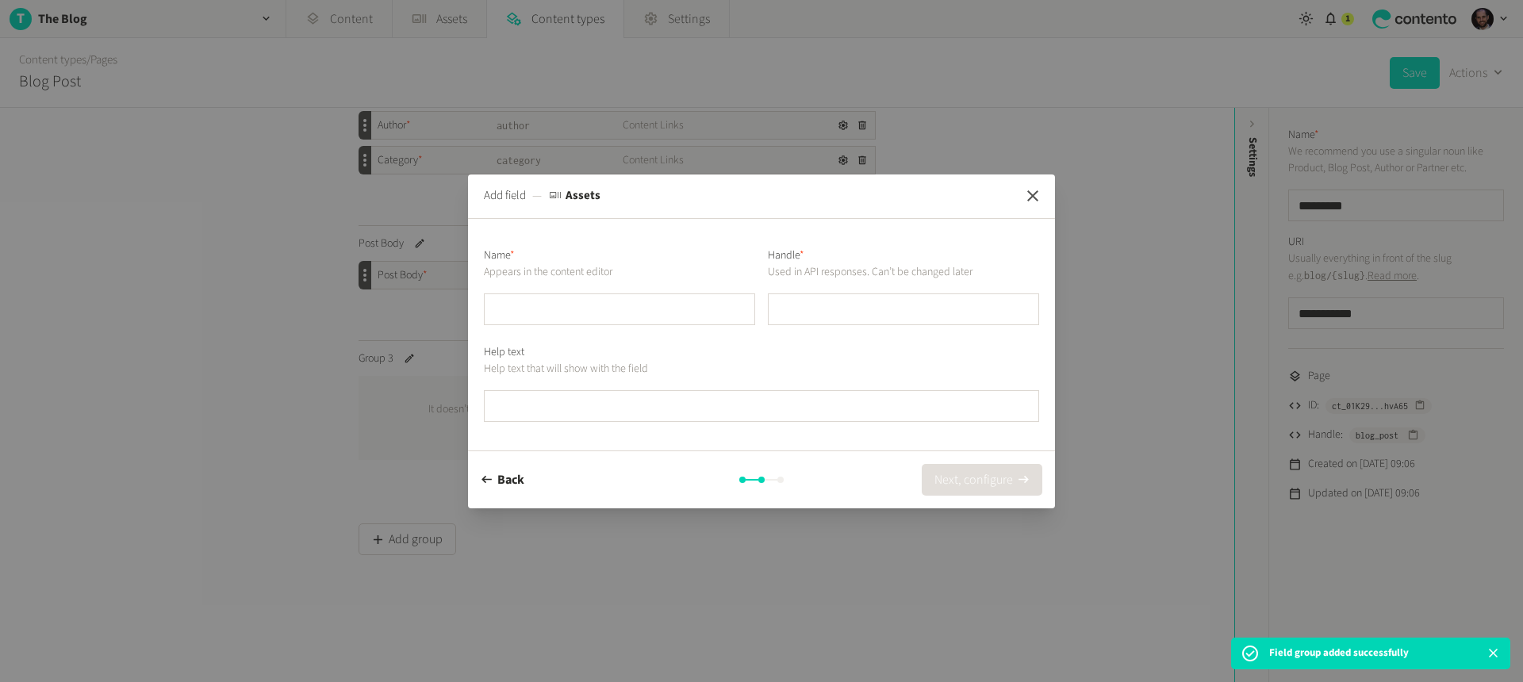
click at [1036, 196] on icon "button" at bounding box center [1032, 195] width 19 height 19
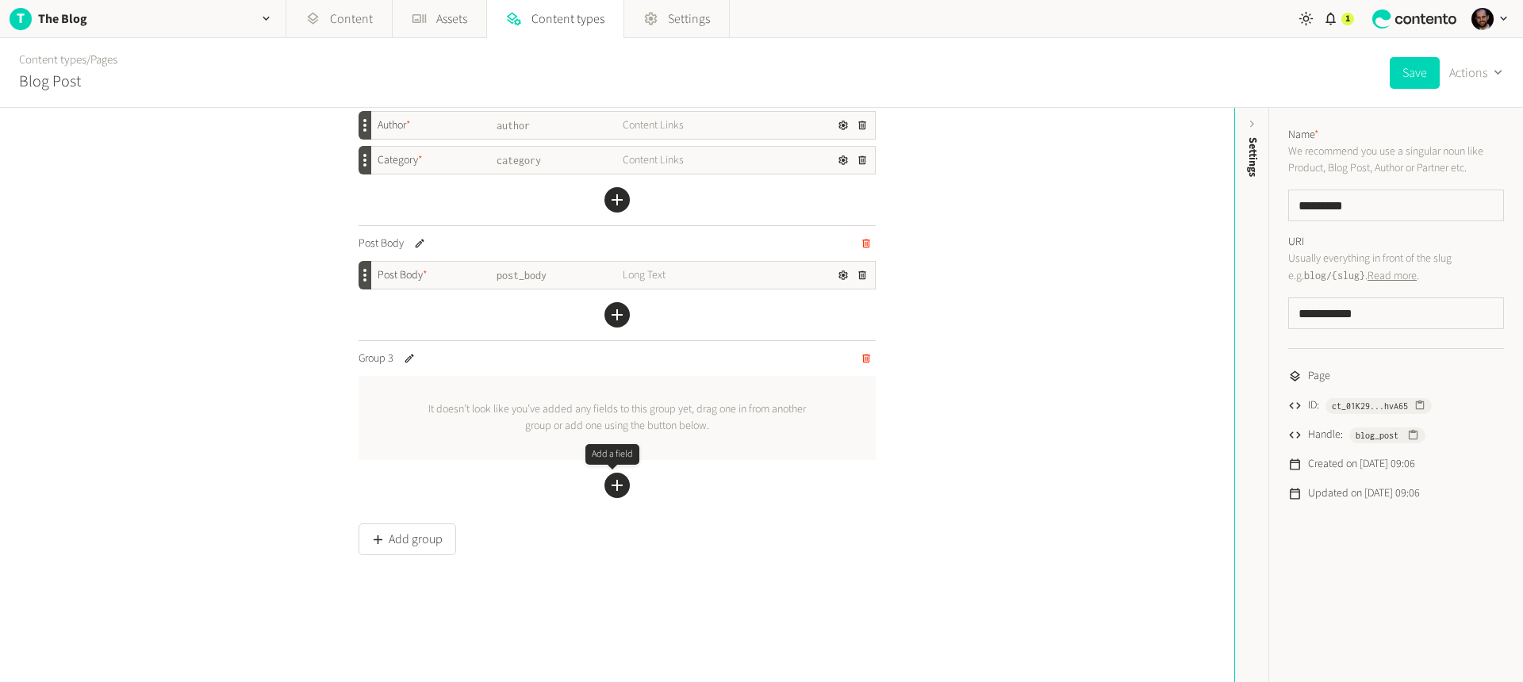
click at [608, 488] on icon "button" at bounding box center [617, 485] width 19 height 19
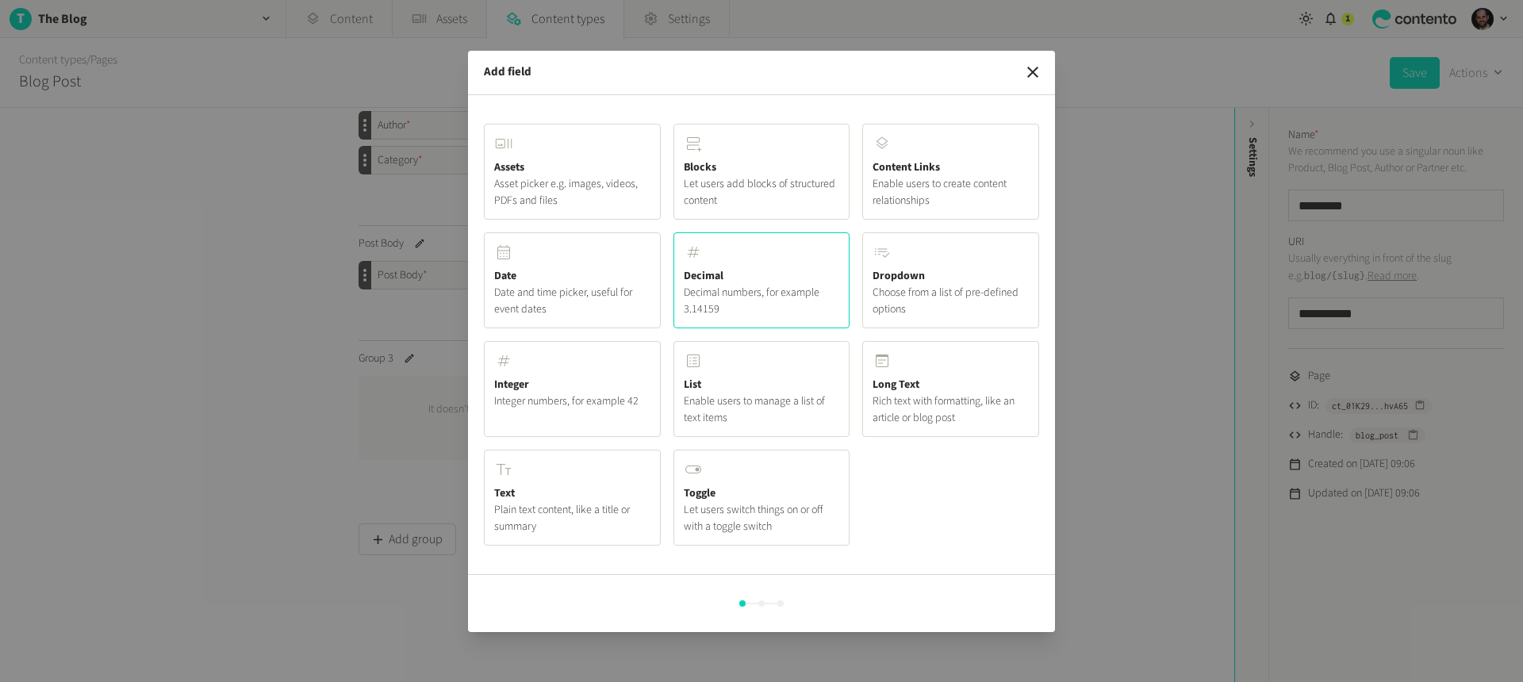
click at [862, 264] on button "Decimal Decimal numbers, for example 3.14159" at bounding box center [950, 280] width 177 height 96
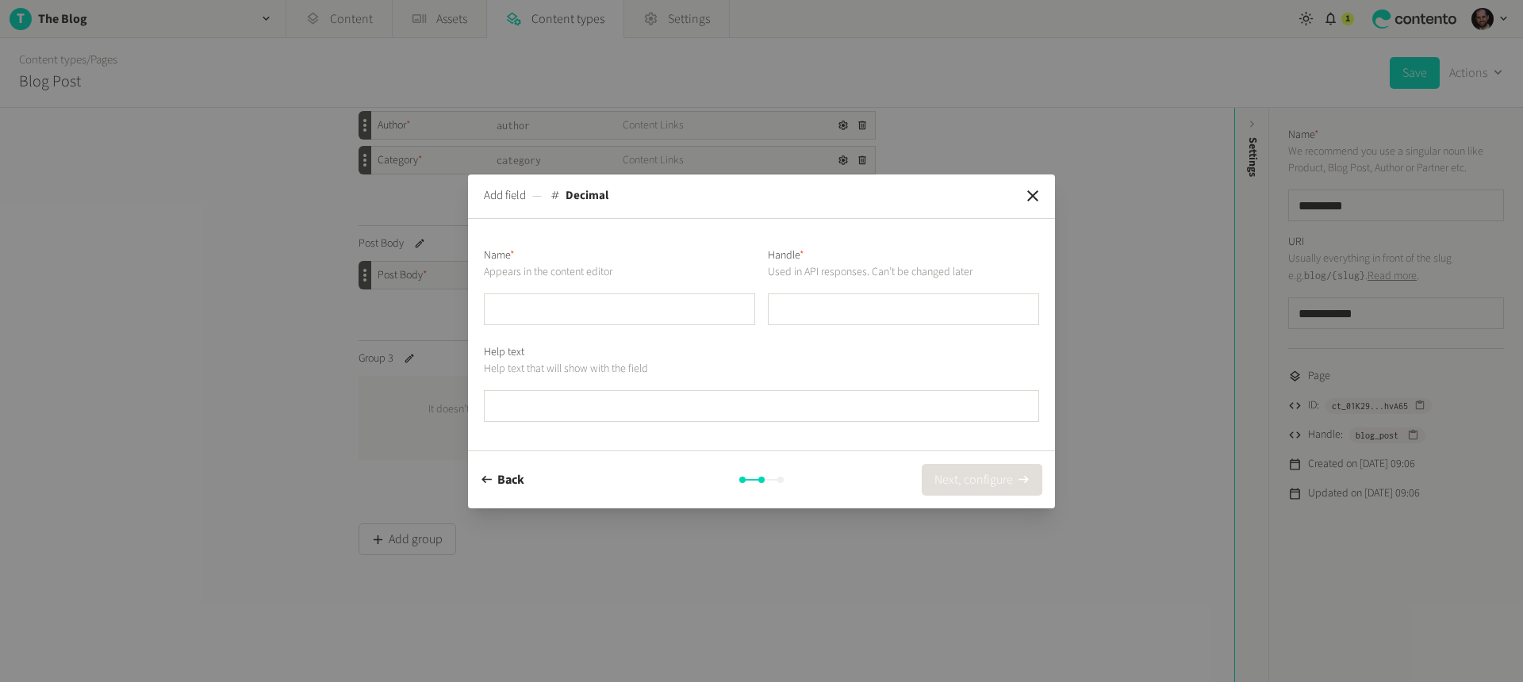
click at [1035, 194] on icon "button" at bounding box center [1032, 195] width 11 height 11
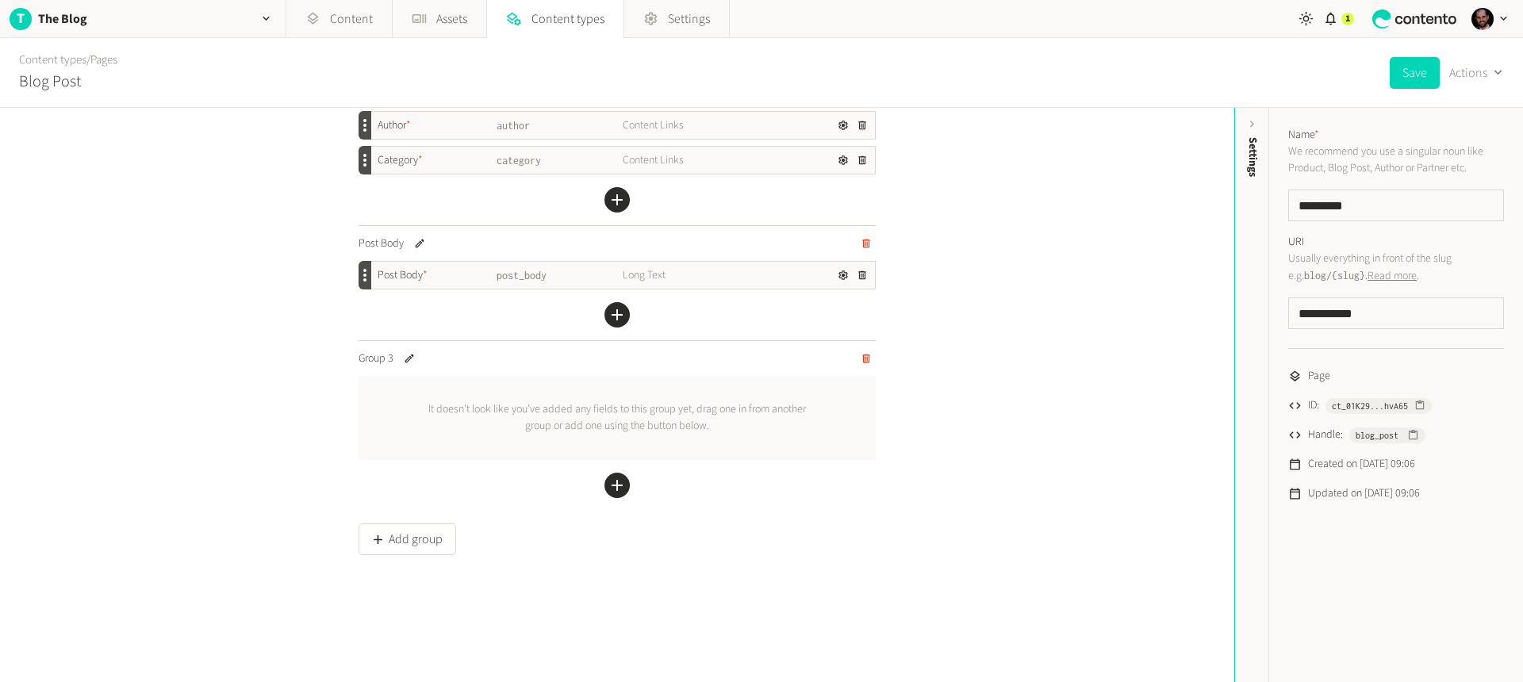
click at [608, 483] on icon "button" at bounding box center [617, 485] width 19 height 19
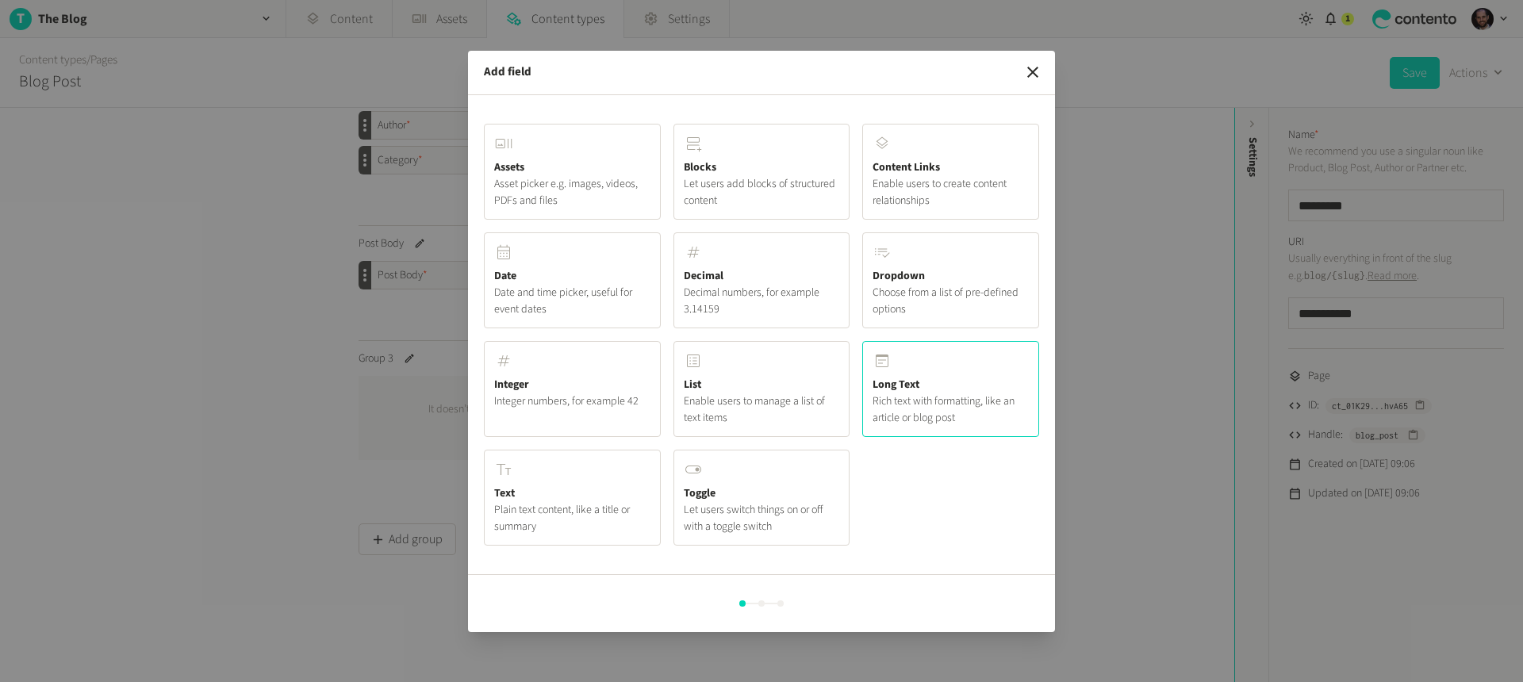
click at [885, 357] on icon "button" at bounding box center [882, 360] width 19 height 19
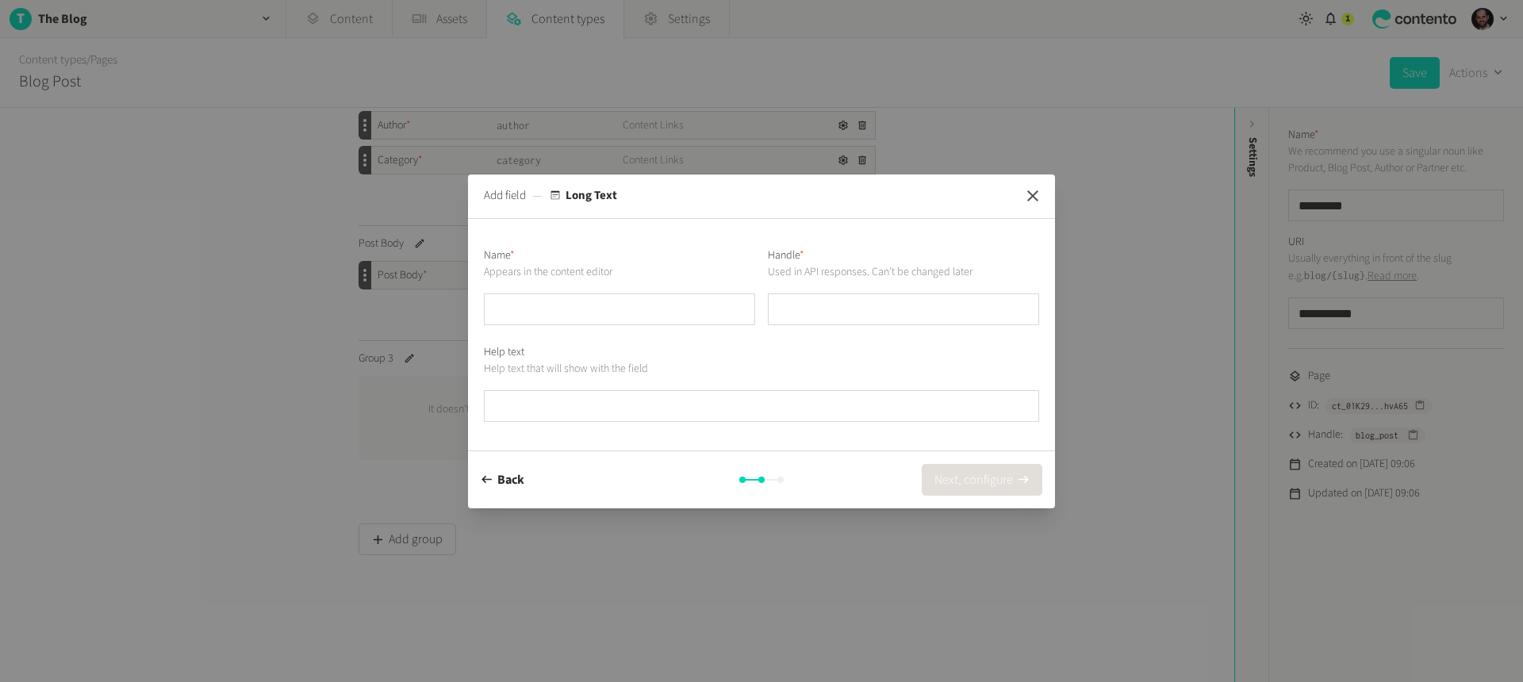
click at [1042, 194] on icon "button" at bounding box center [1032, 195] width 19 height 19
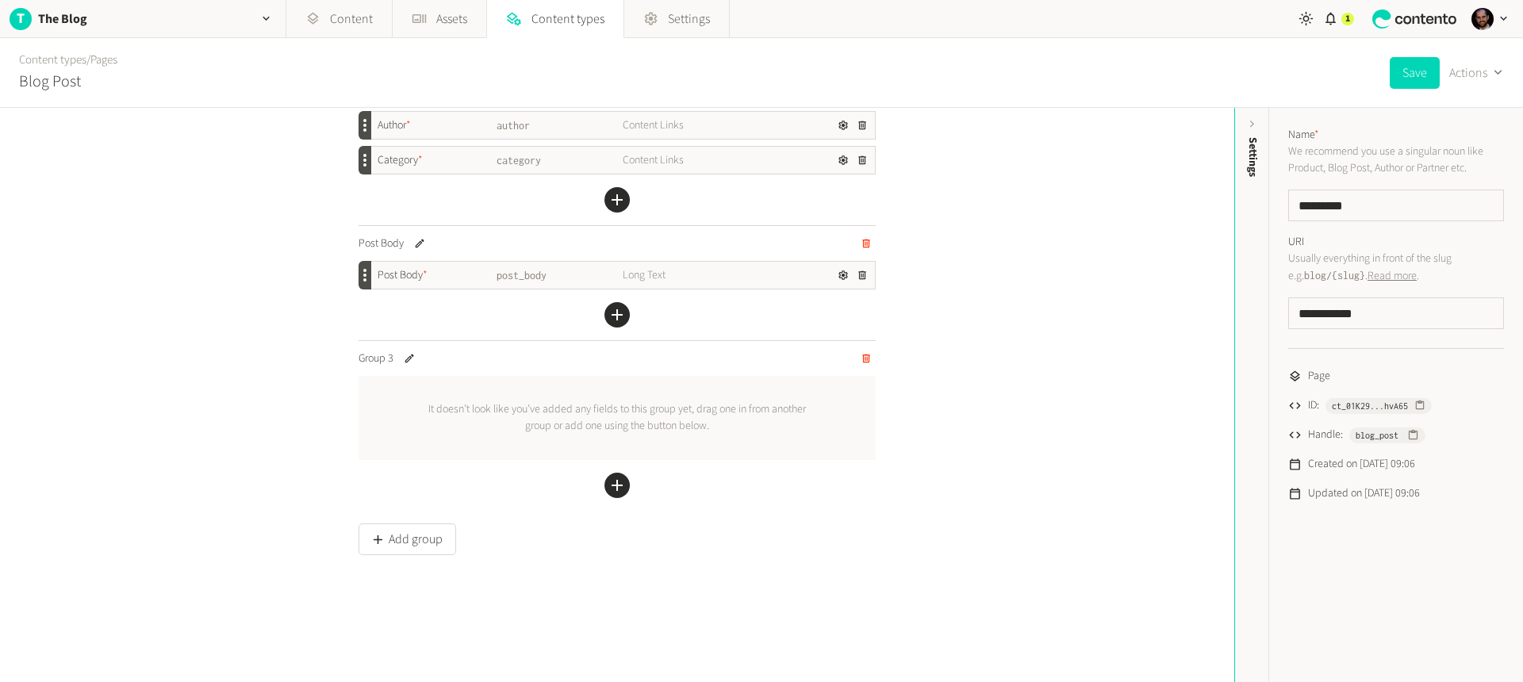
click at [853, 370] on div "Group 3" at bounding box center [617, 358] width 517 height 35
click at [862, 355] on icon "button" at bounding box center [866, 359] width 8 height 9
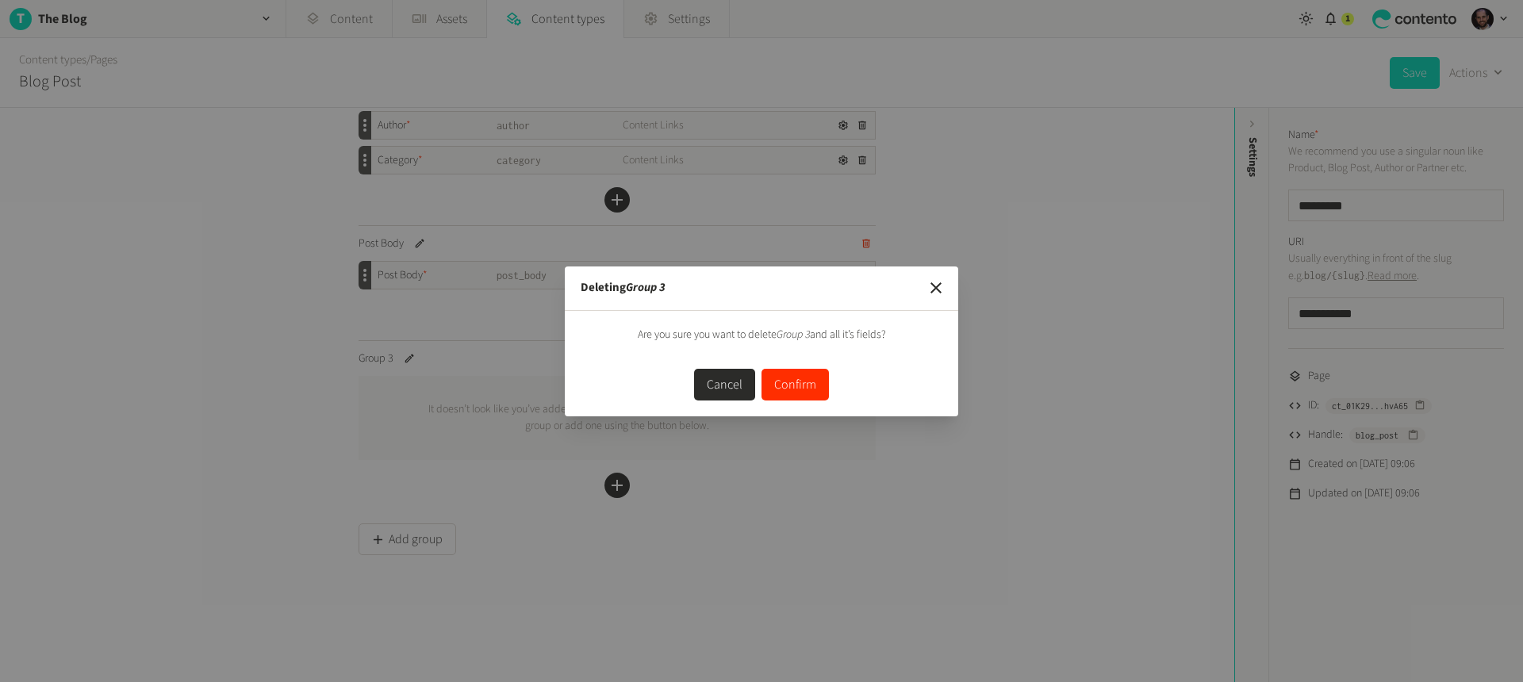
click at [792, 382] on button "Confirm" at bounding box center [795, 385] width 67 height 32
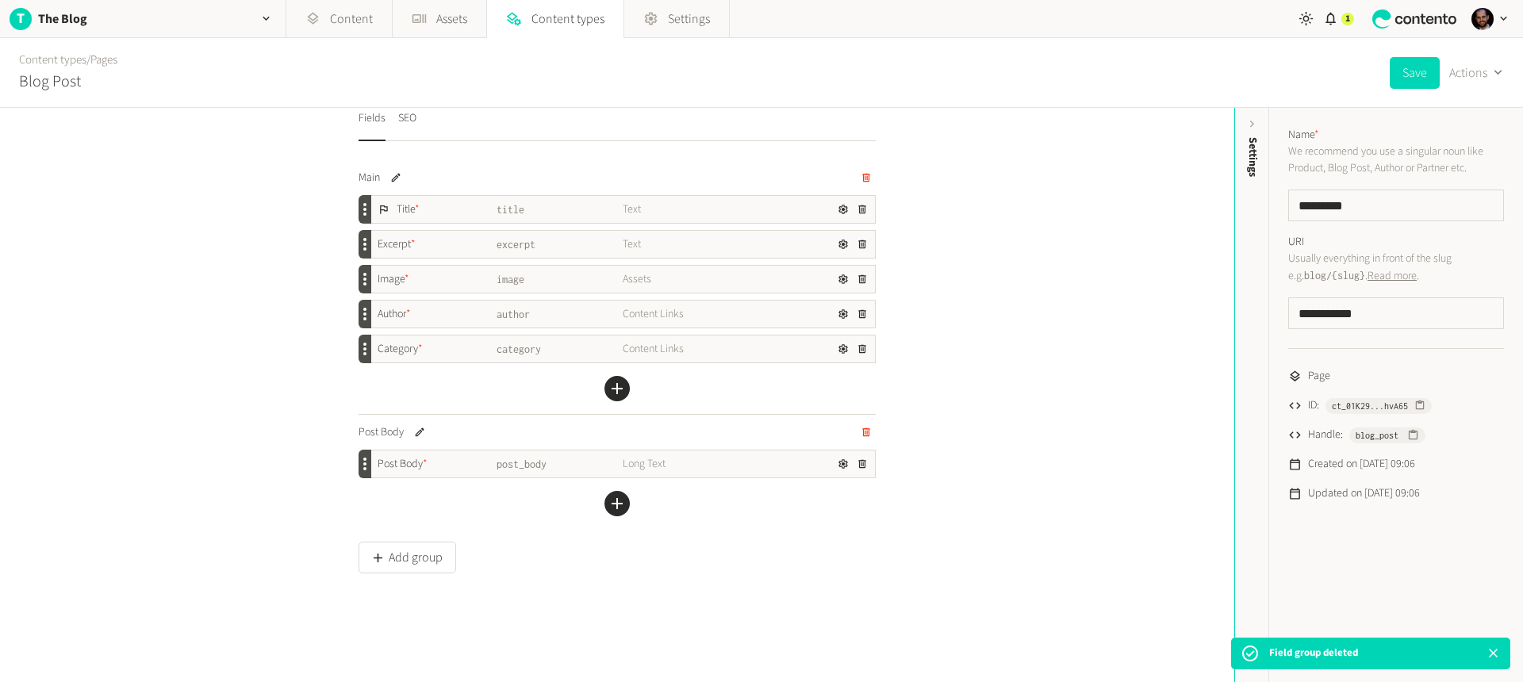
scroll to position [0, 0]
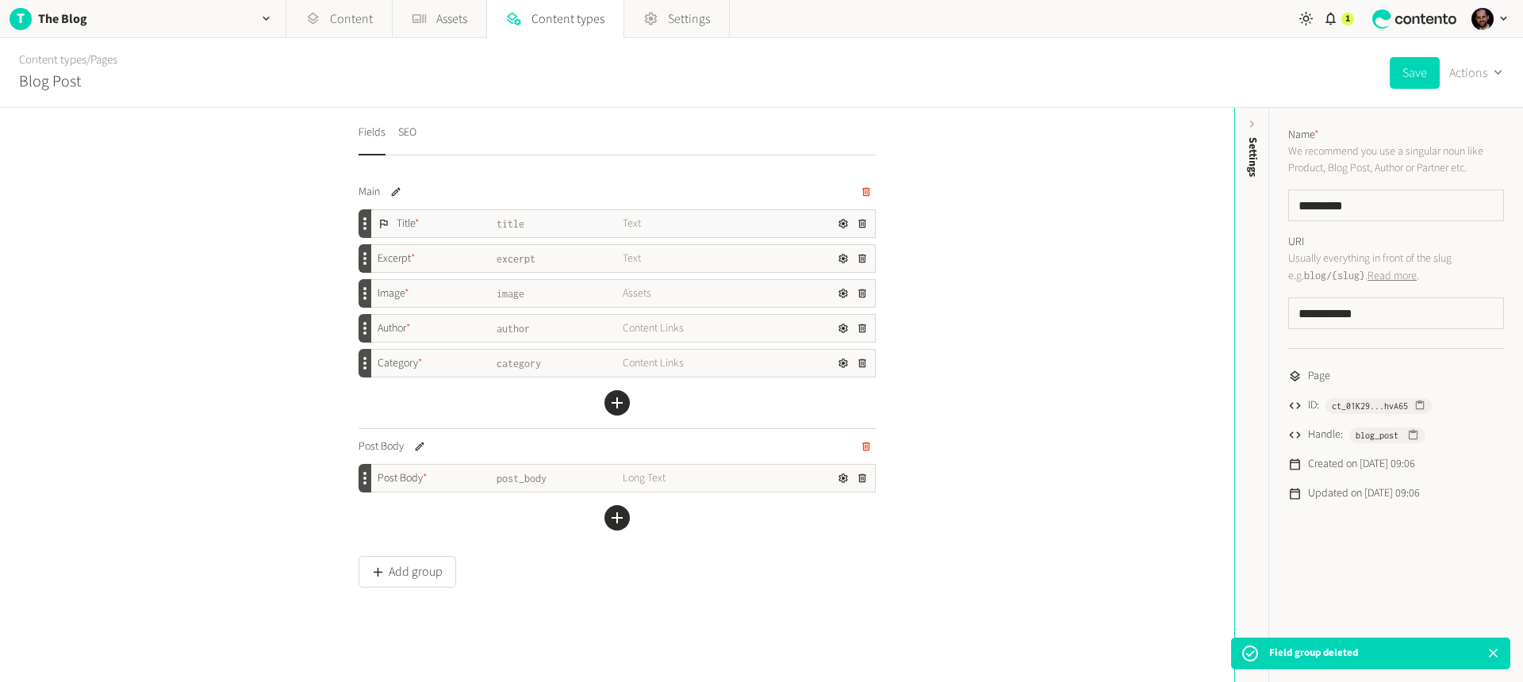
click at [398, 123] on button "SEO" at bounding box center [407, 138] width 18 height 35
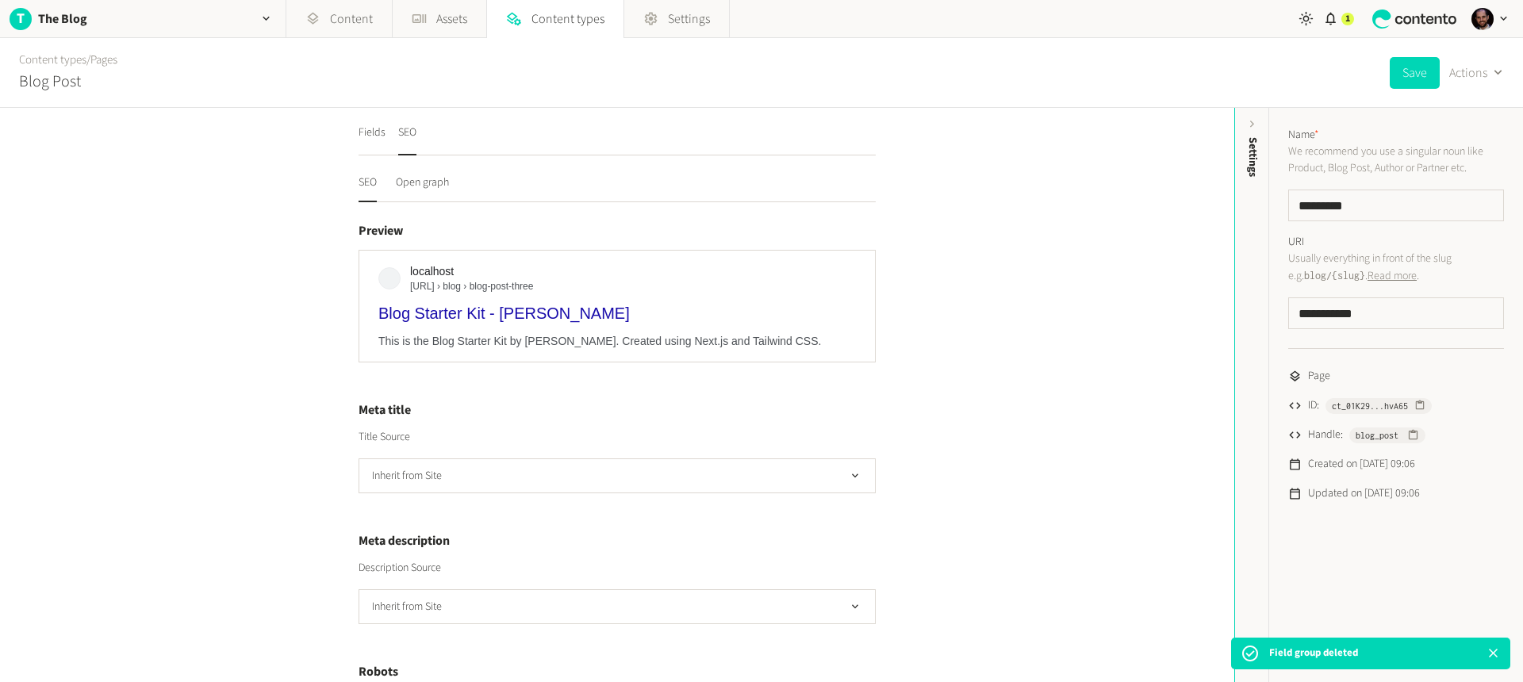
click at [351, 132] on div "Fields SEO SEO Open graph Preview localhost http://localhost:3000 › blog › blog…" at bounding box center [617, 497] width 555 height 778
click at [581, 11] on span "Content types" at bounding box center [568, 19] width 73 height 19
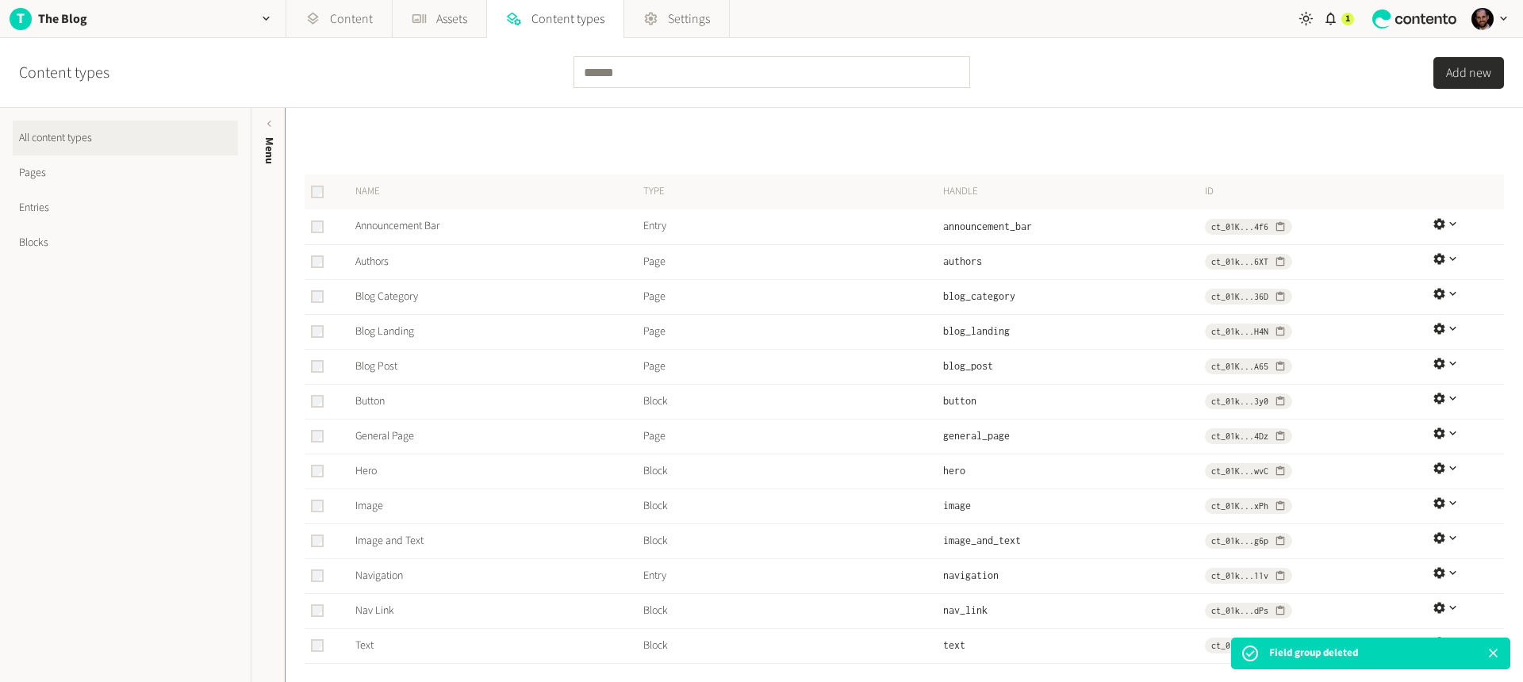
click at [79, 169] on link "Pages" at bounding box center [125, 173] width 225 height 35
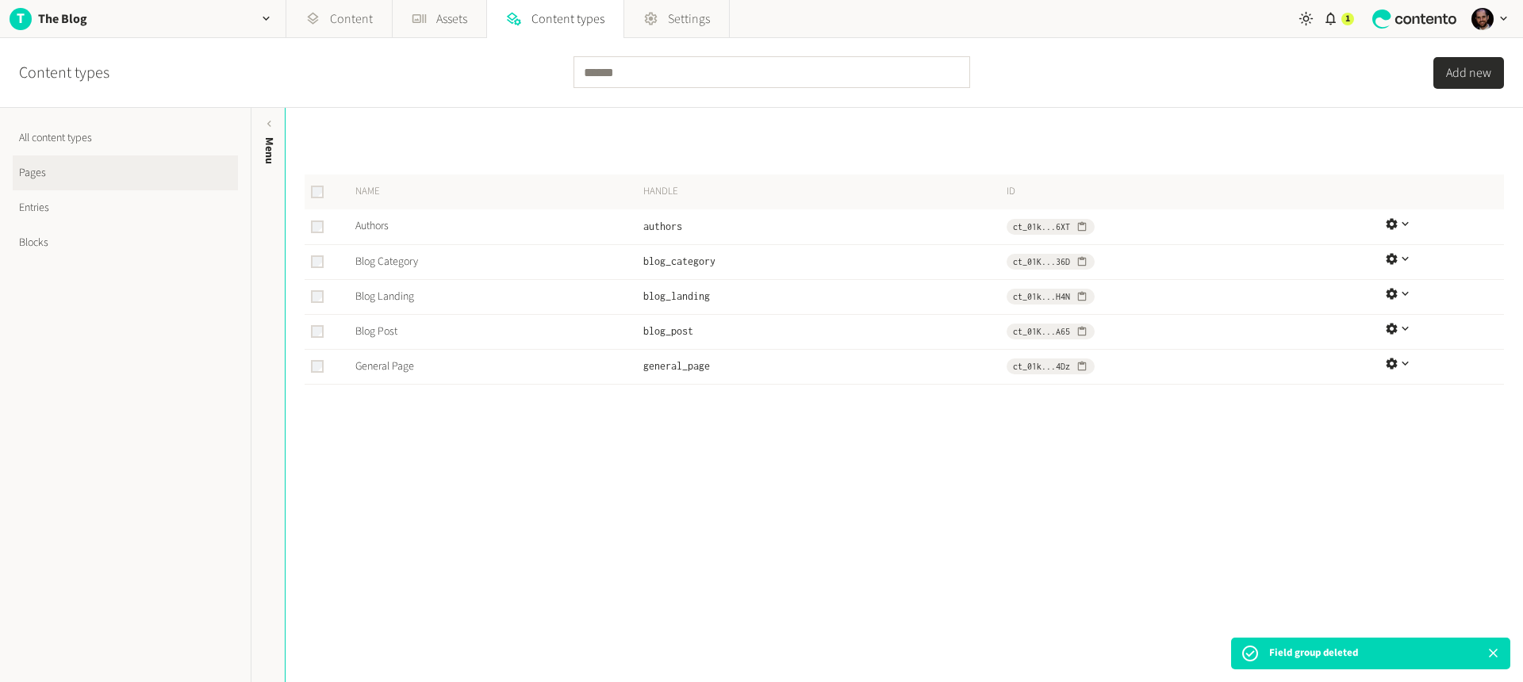
click at [59, 213] on link "Entries" at bounding box center [125, 207] width 225 height 35
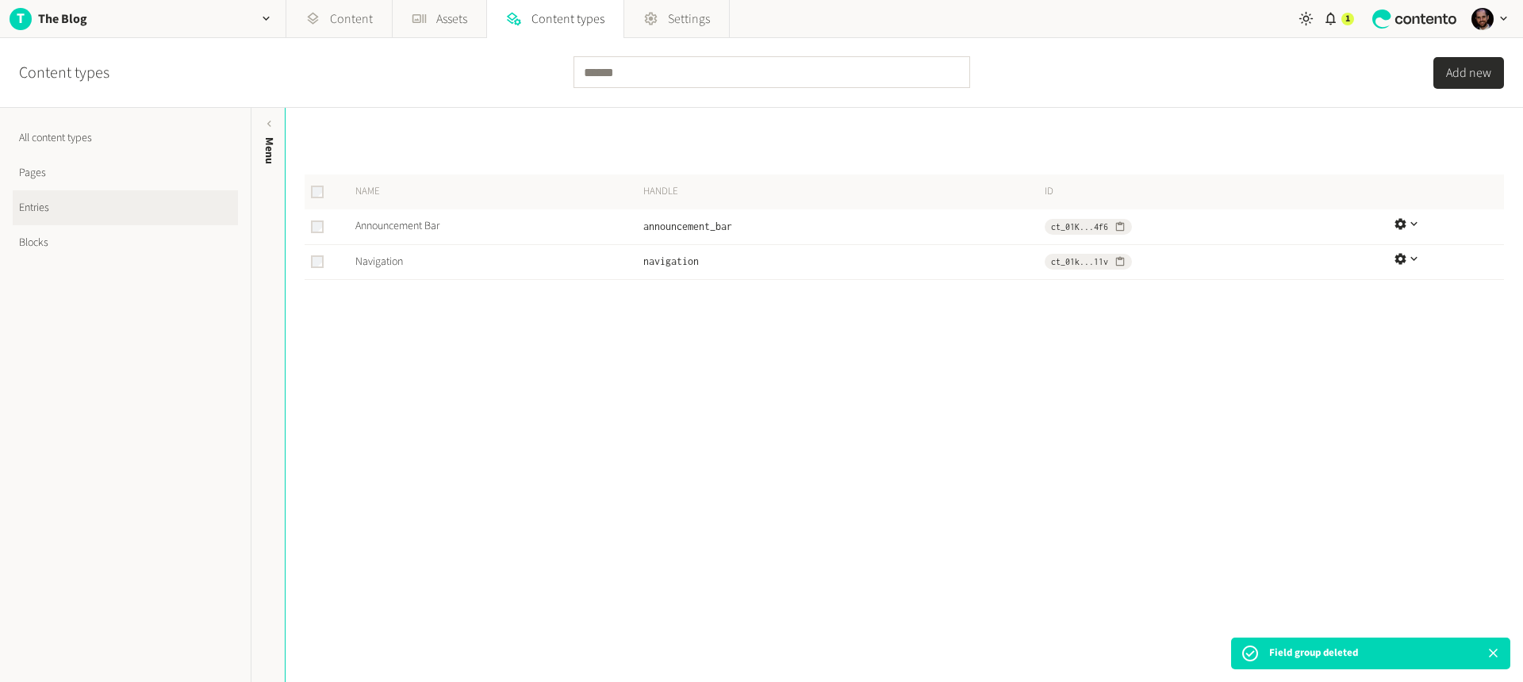
click at [54, 243] on link "Blocks" at bounding box center [125, 242] width 225 height 35
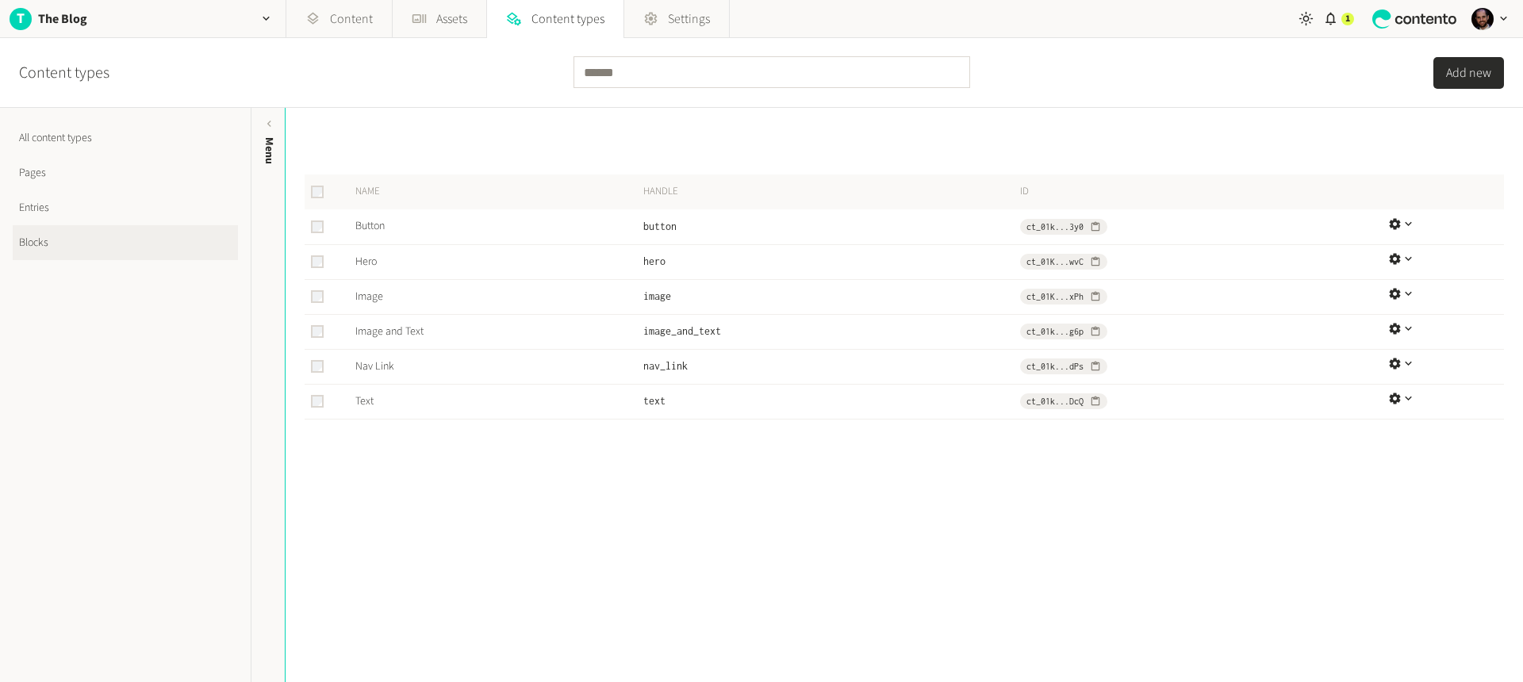
click at [1434, 82] on button "Add new" at bounding box center [1469, 73] width 71 height 32
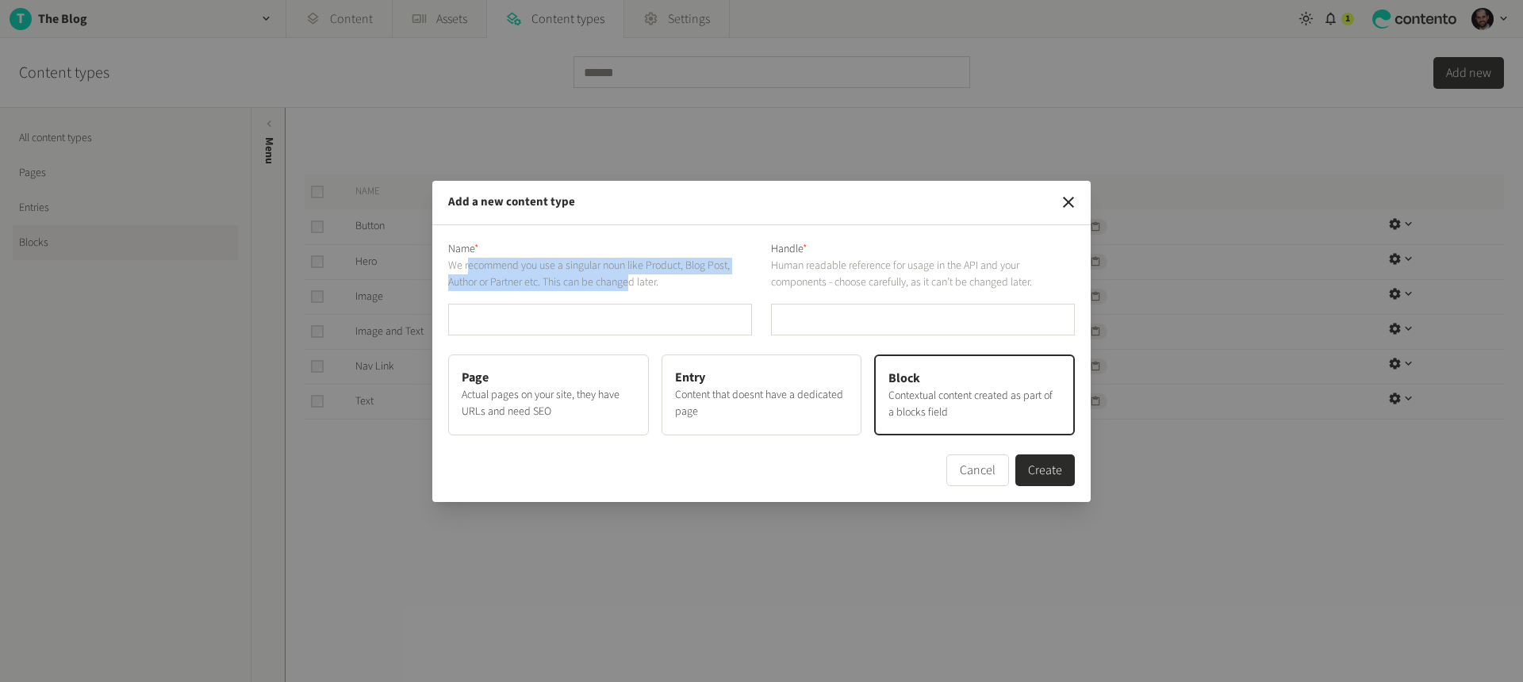
drag, startPoint x: 469, startPoint y: 265, endPoint x: 639, endPoint y: 278, distance: 170.3
click at [639, 278] on p "We recommend you use a singular noun like Product, Blog Post, Author or Partner…" at bounding box center [600, 274] width 304 height 33
click at [675, 278] on p "We recommend you use a singular noun like Product, Blog Post, Author or Partner…" at bounding box center [600, 274] width 304 height 33
drag, startPoint x: 713, startPoint y: 272, endPoint x: 543, endPoint y: 273, distance: 169.8
click at [543, 273] on p "We recommend you use a singular noun like Product, Blog Post, Author or Partner…" at bounding box center [600, 274] width 304 height 33
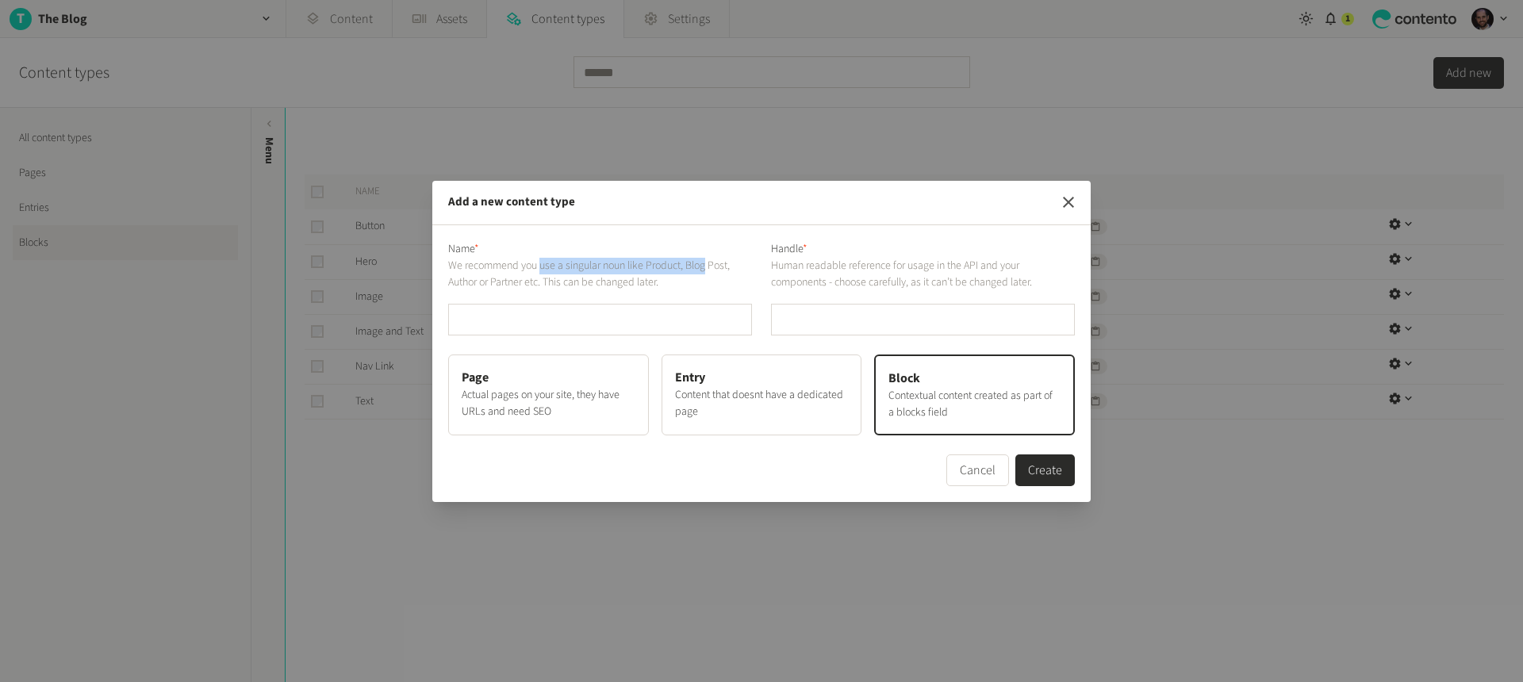
click at [1069, 196] on icon "button" at bounding box center [1068, 202] width 19 height 19
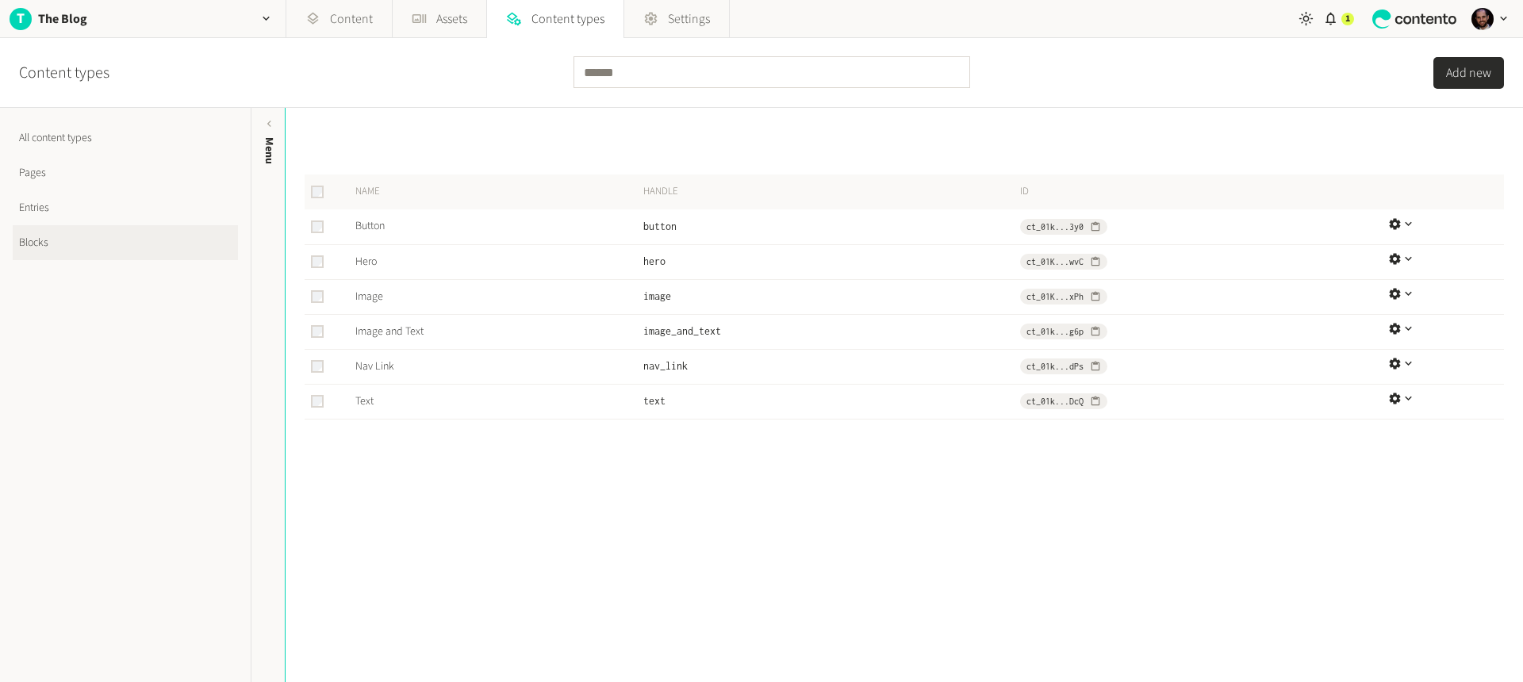
click at [44, 215] on link "Entries" at bounding box center [125, 207] width 225 height 35
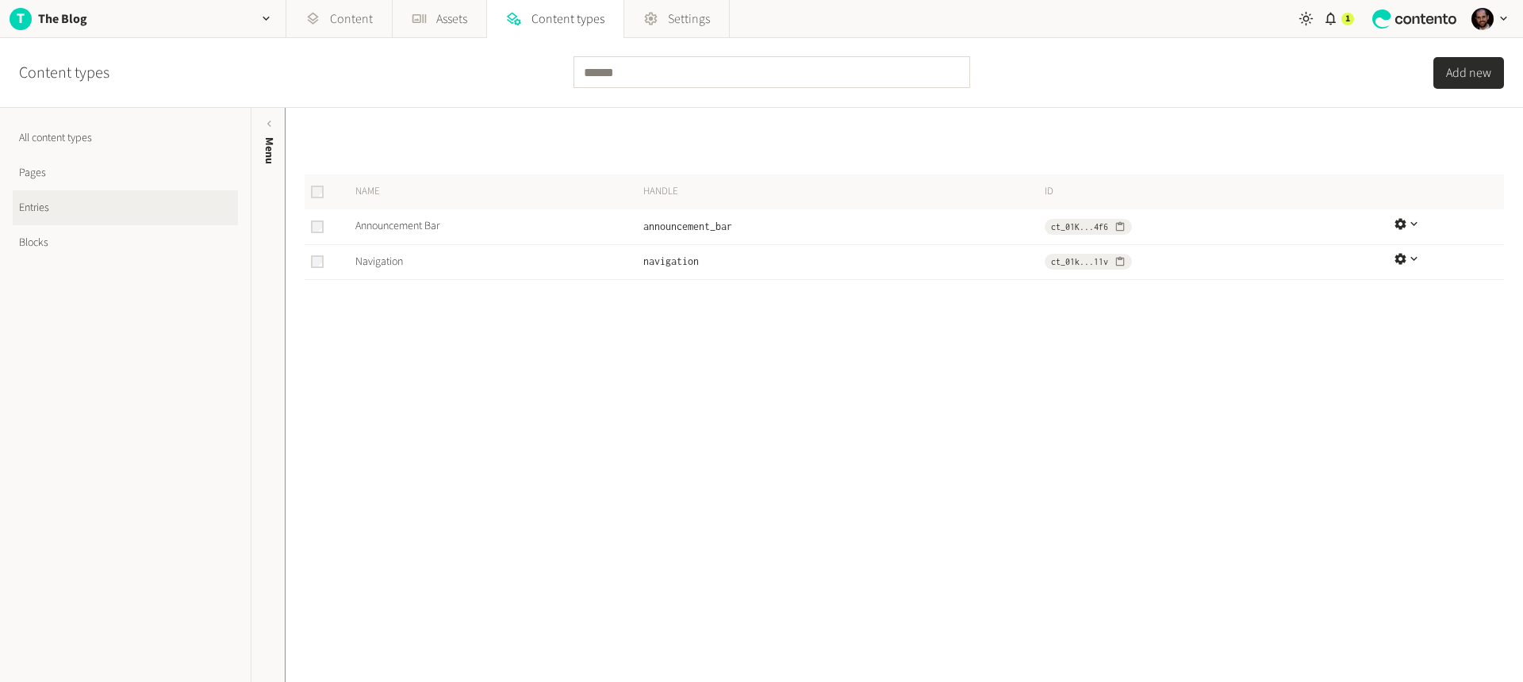
click at [44, 236] on link "Blocks" at bounding box center [125, 242] width 225 height 35
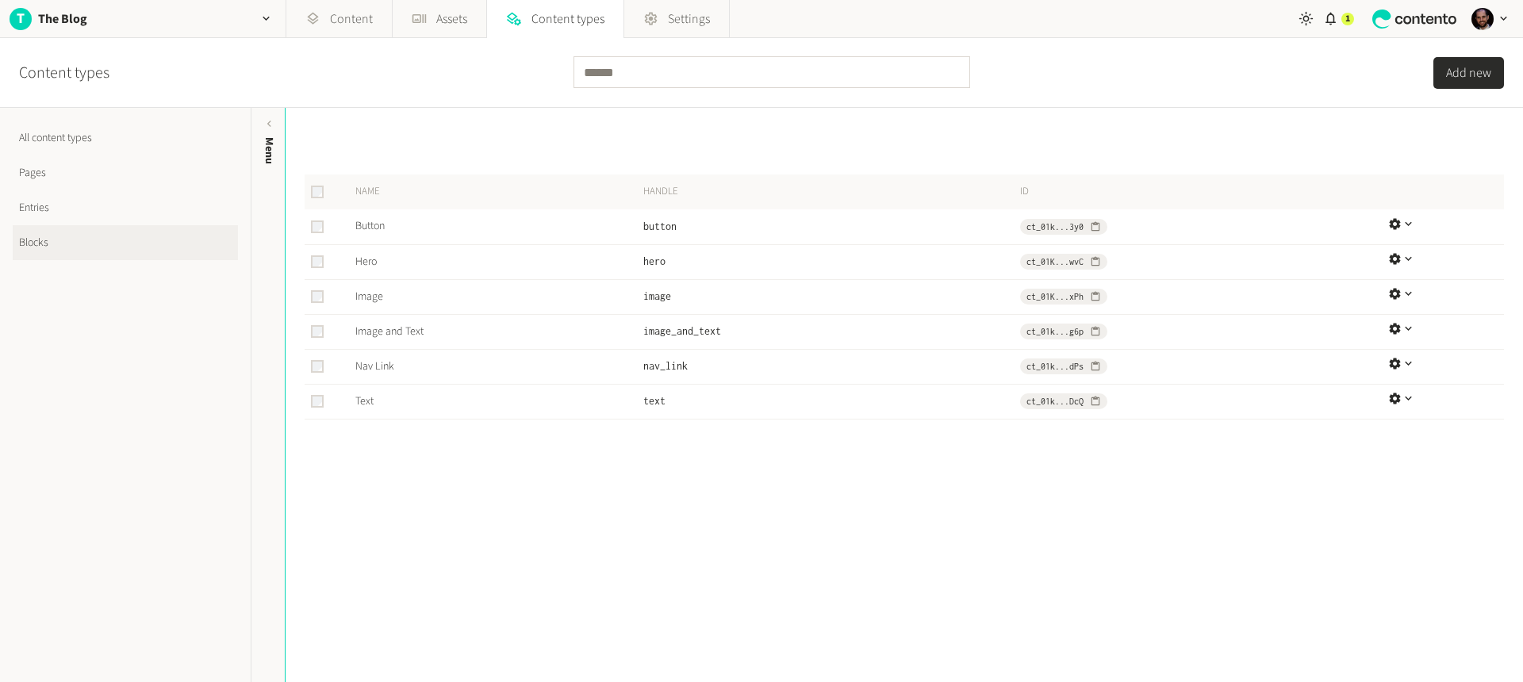
click at [55, 206] on link "Entries" at bounding box center [125, 207] width 225 height 35
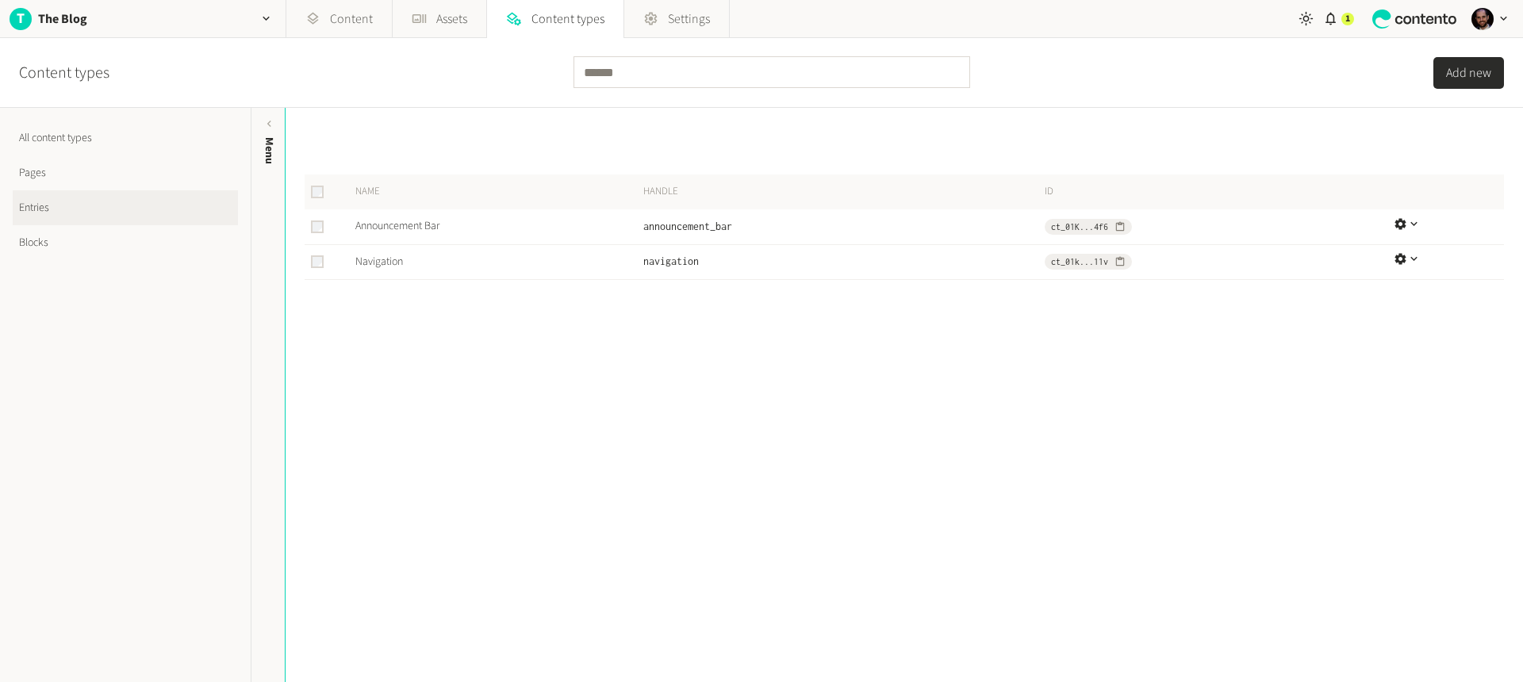
click at [1455, 73] on button "Add new" at bounding box center [1469, 73] width 71 height 32
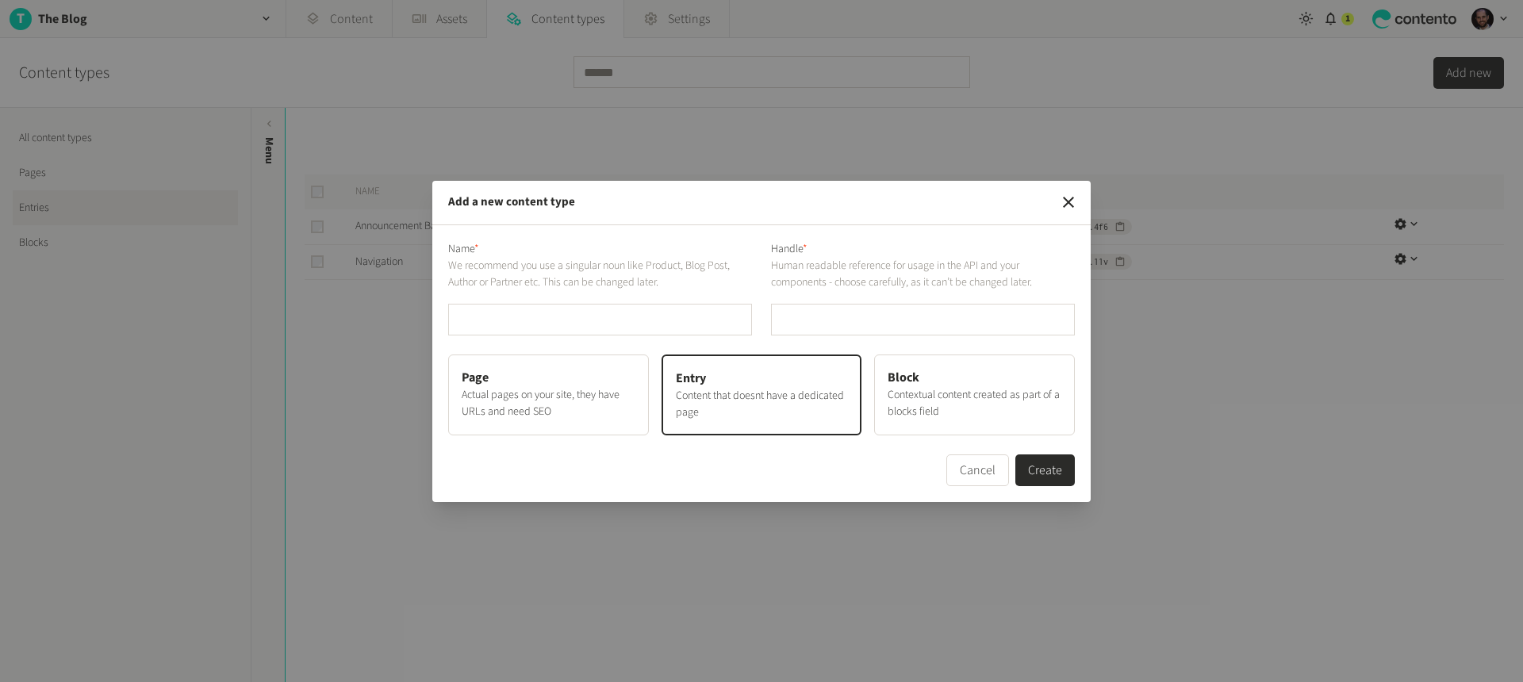
click at [507, 411] on p "Actual pages on your site, they have URLs and need SEO" at bounding box center [549, 403] width 174 height 33
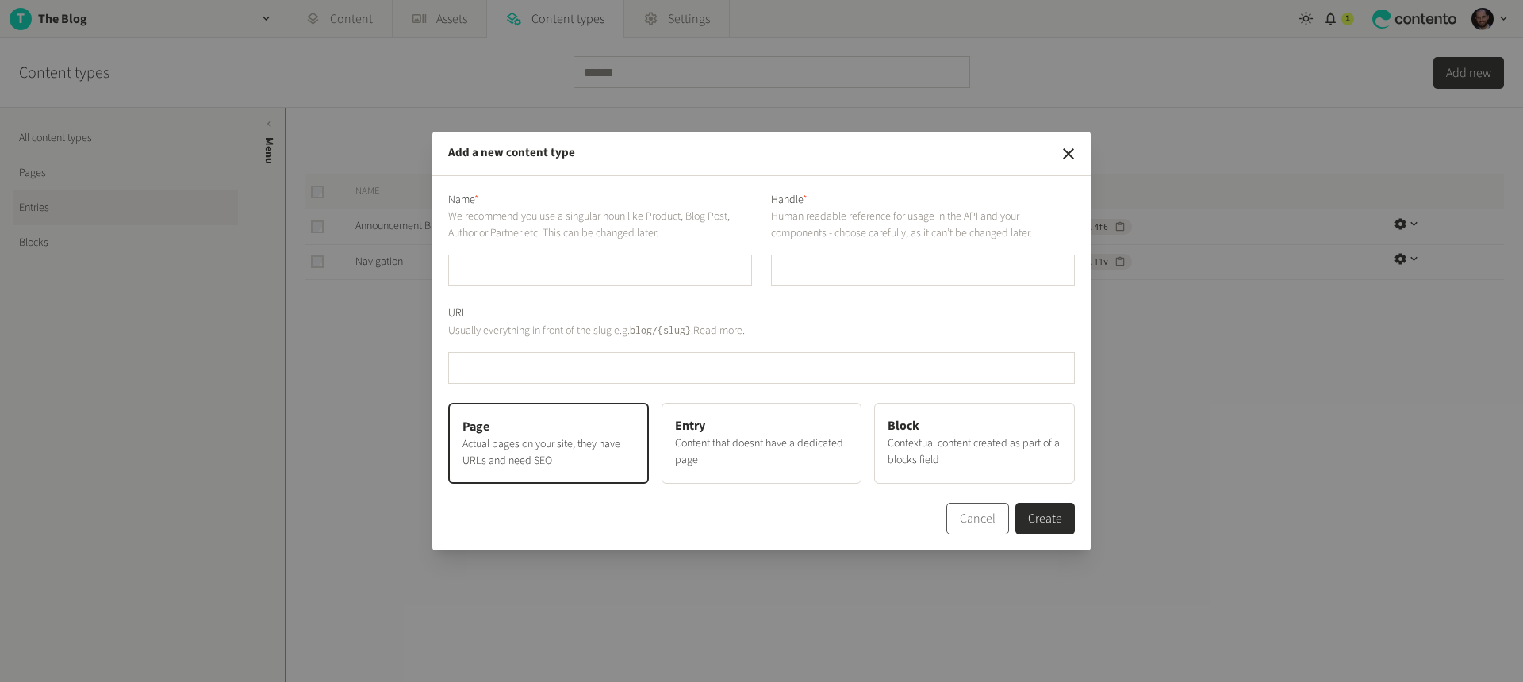
click at [985, 528] on button "Cancel" at bounding box center [978, 519] width 63 height 32
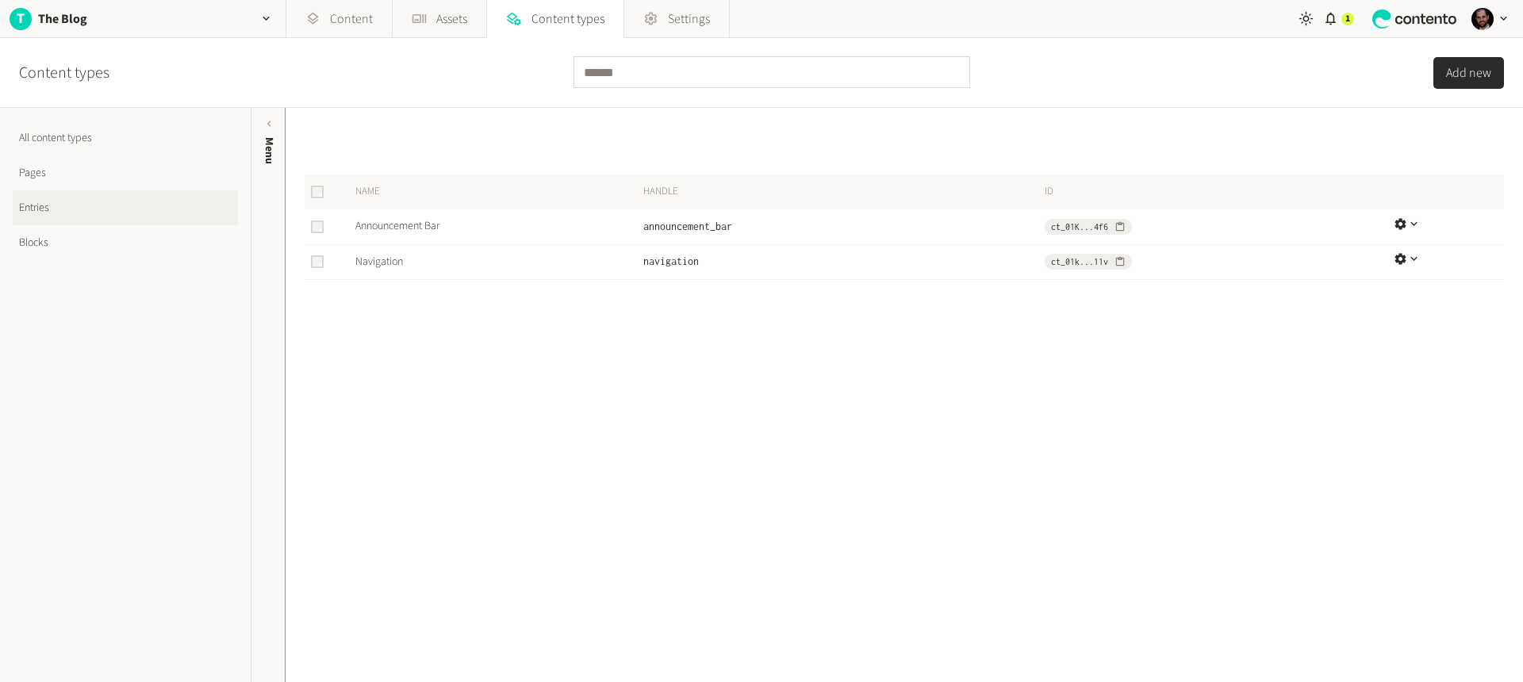
click at [44, 171] on link "Pages" at bounding box center [125, 173] width 225 height 35
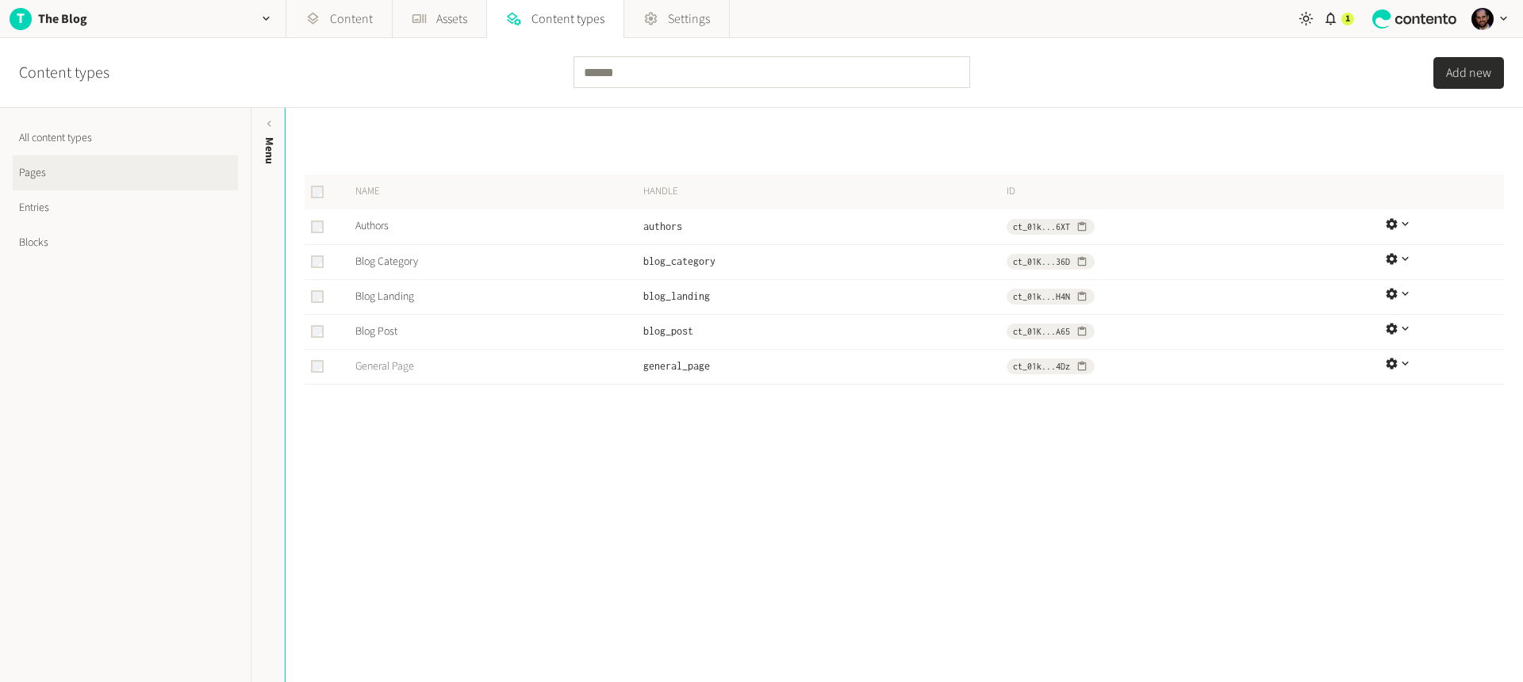
click at [391, 368] on link "General Page" at bounding box center [384, 367] width 59 height 16
click at [387, 263] on link "Blog Category" at bounding box center [386, 262] width 63 height 16
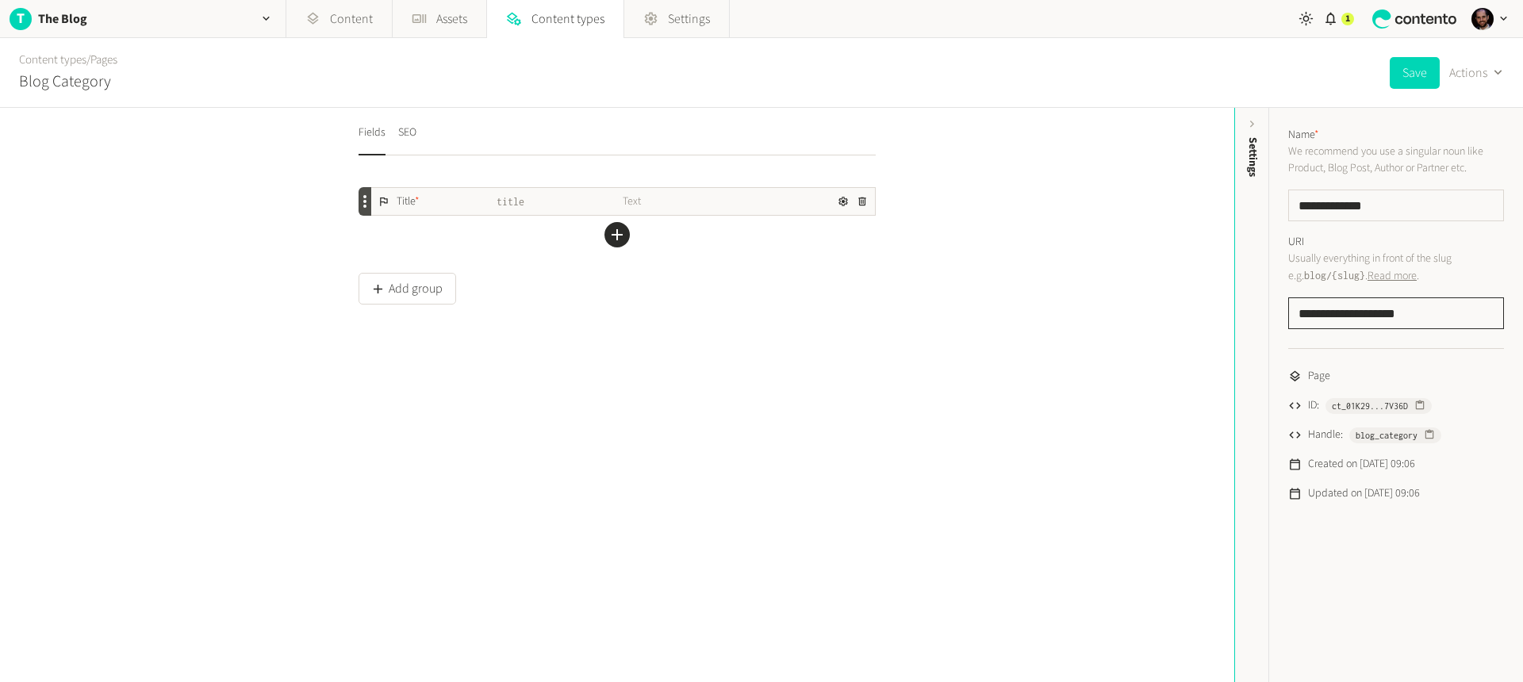
click at [1331, 312] on input "**********" at bounding box center [1396, 314] width 216 height 32
click at [540, 27] on span "Content types" at bounding box center [568, 19] width 73 height 19
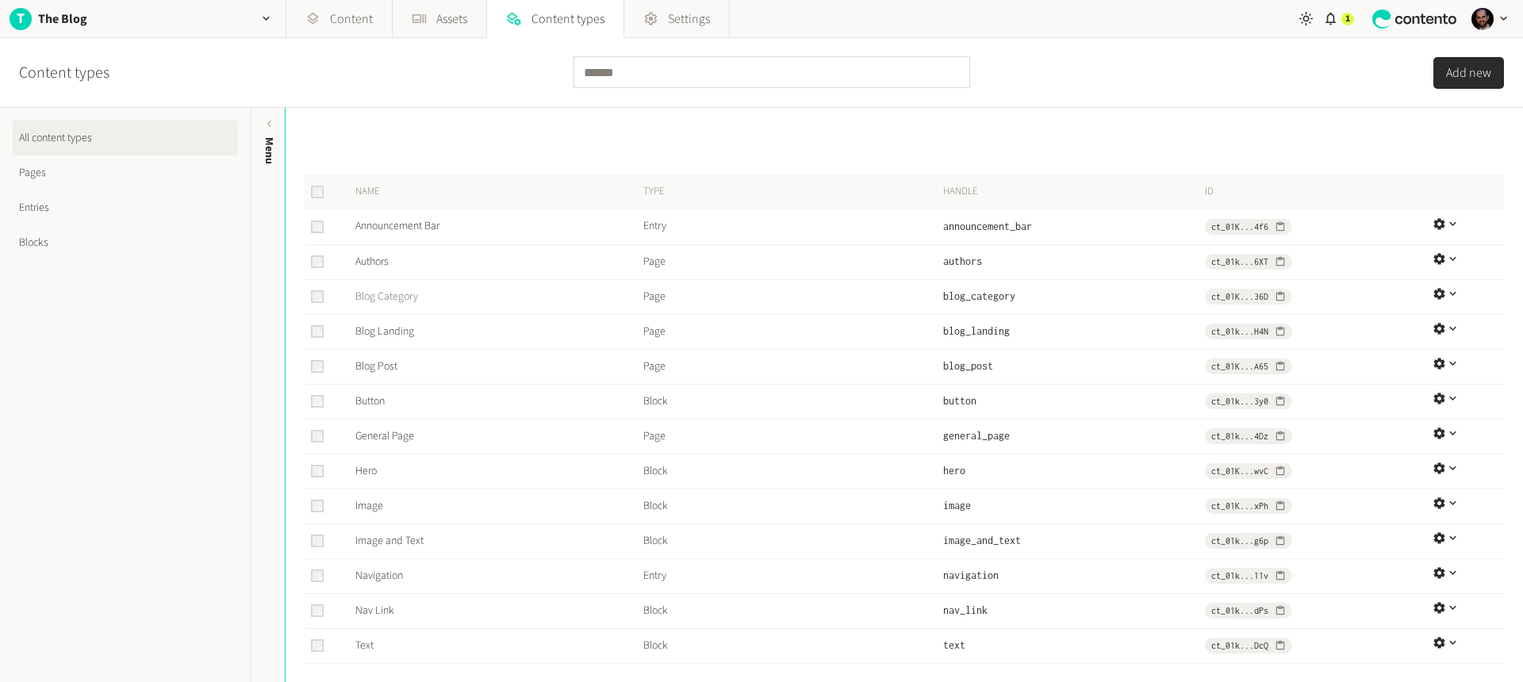
click at [397, 292] on link "Blog Category" at bounding box center [386, 297] width 63 height 16
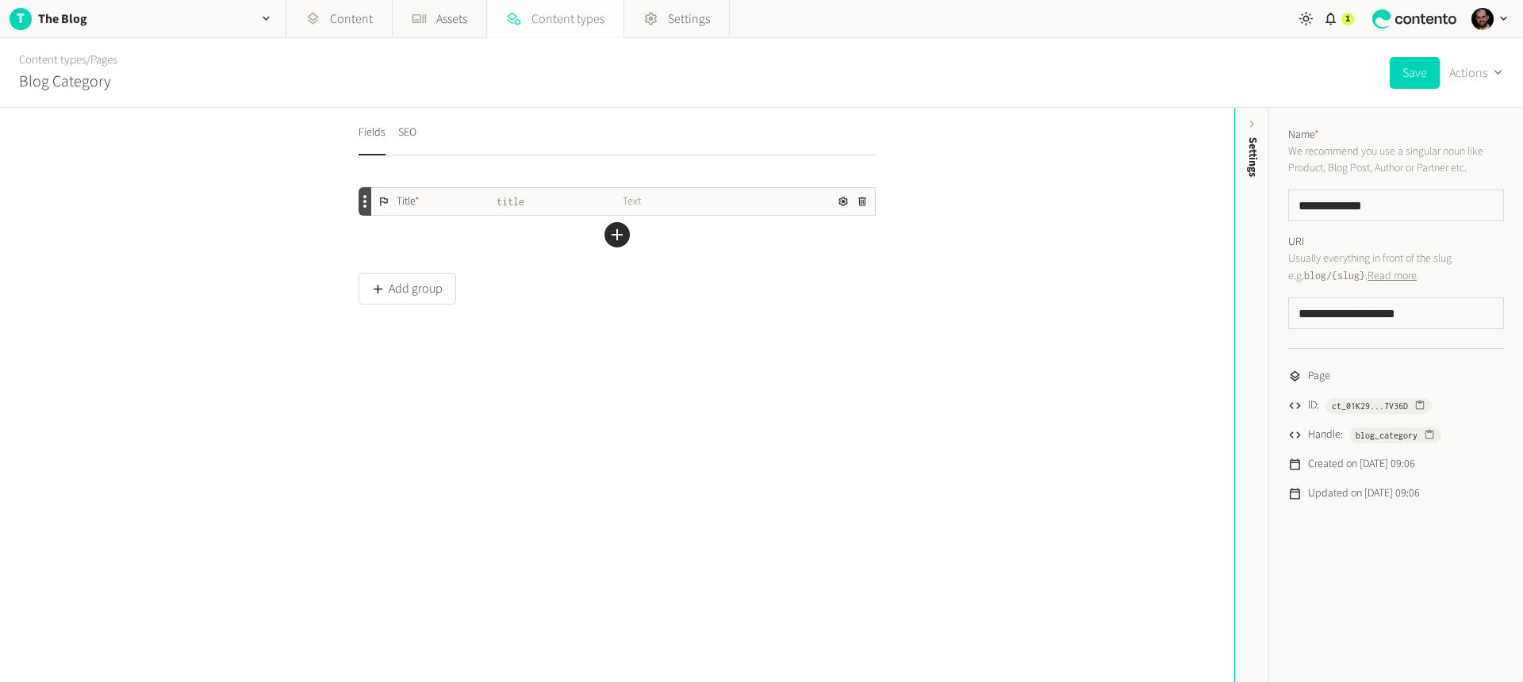
click at [558, 24] on span "Content types" at bounding box center [568, 19] width 73 height 19
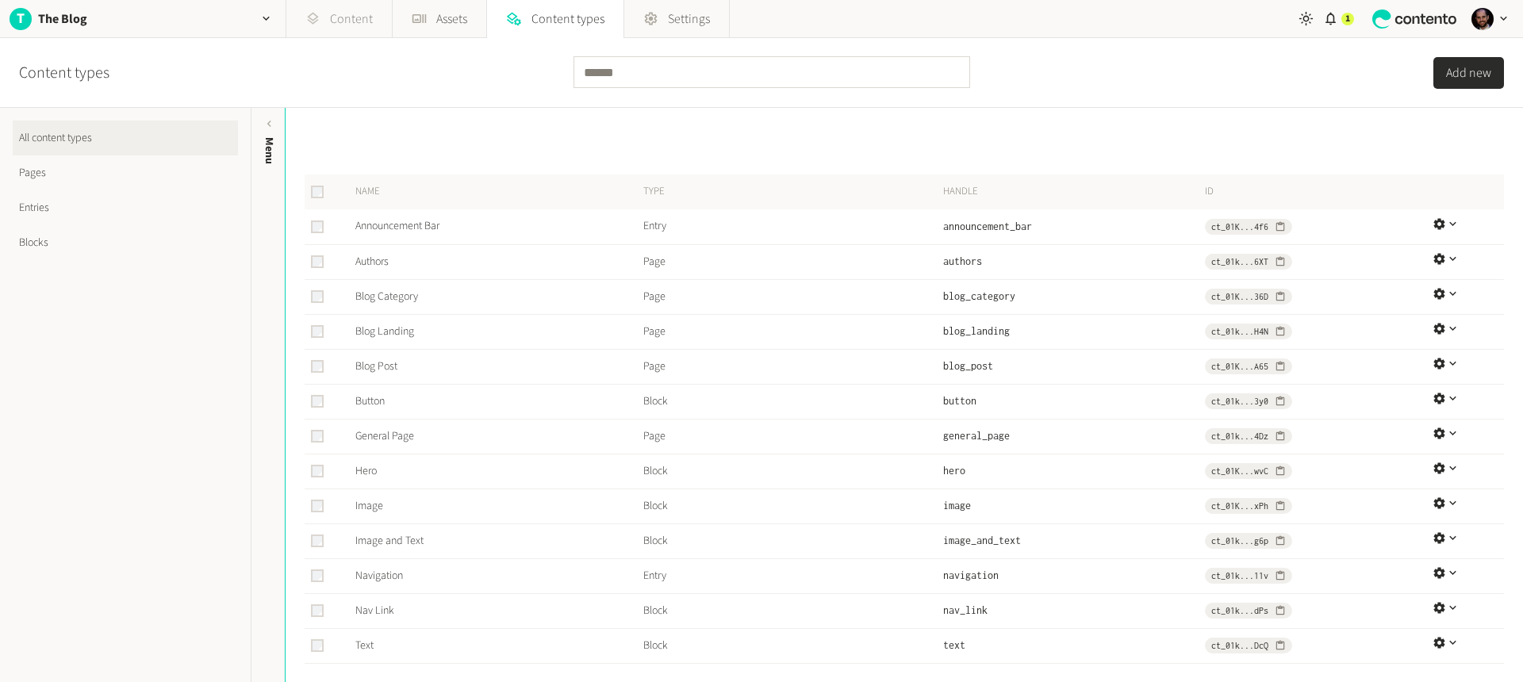
click at [343, 23] on link "Content" at bounding box center [339, 19] width 106 height 38
